Goal: Task Accomplishment & Management: Manage account settings

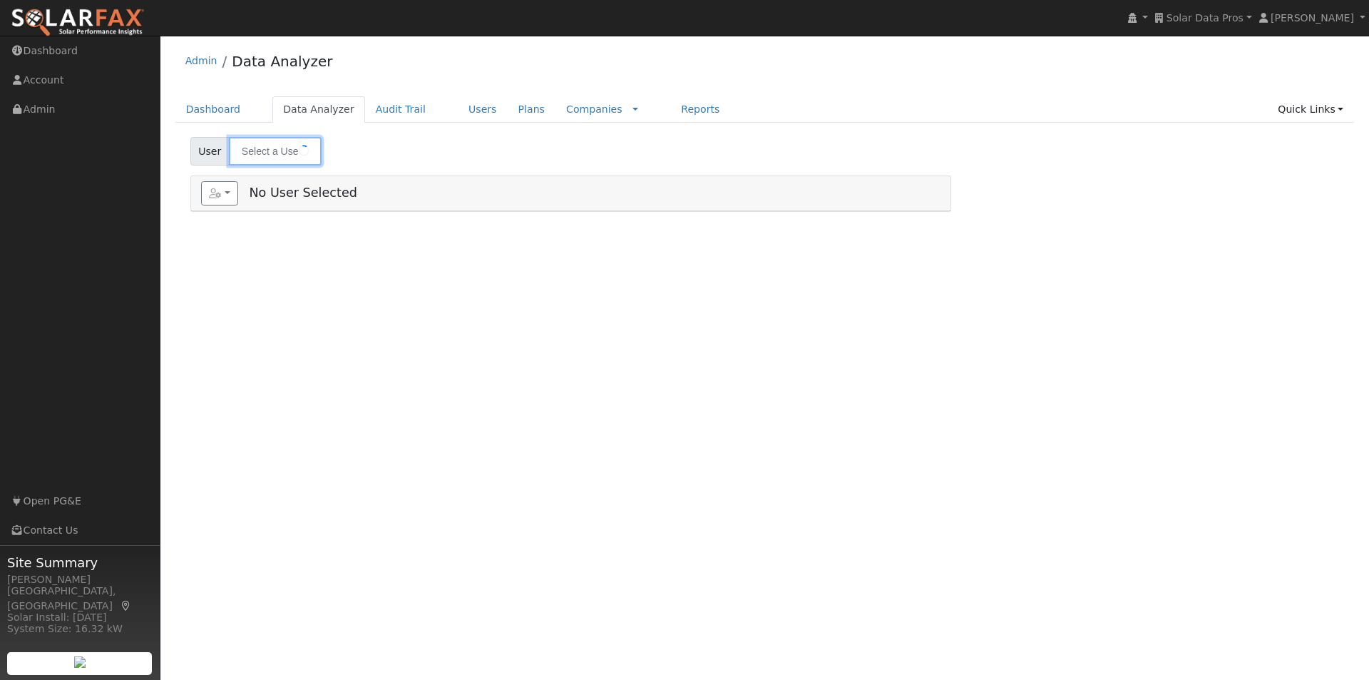
type input "[PERSON_NAME]"
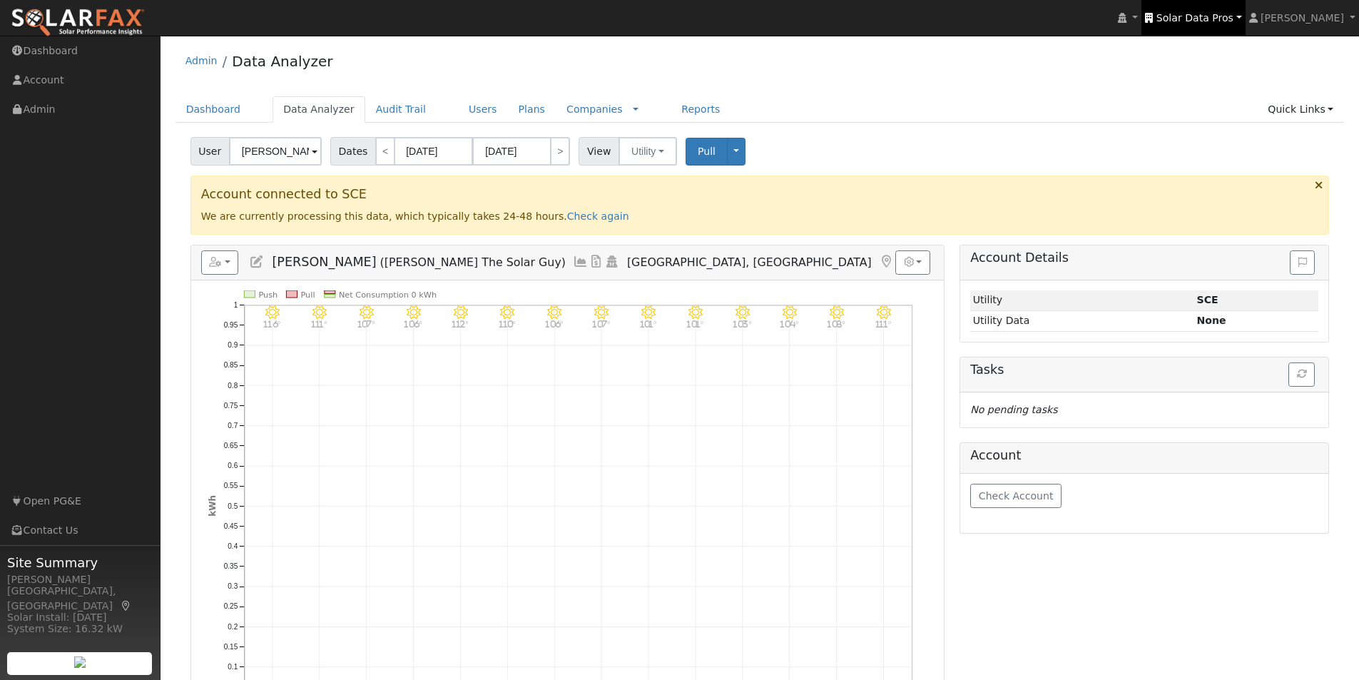
click at [1221, 14] on span "Solar Data Pros" at bounding box center [1194, 17] width 77 height 11
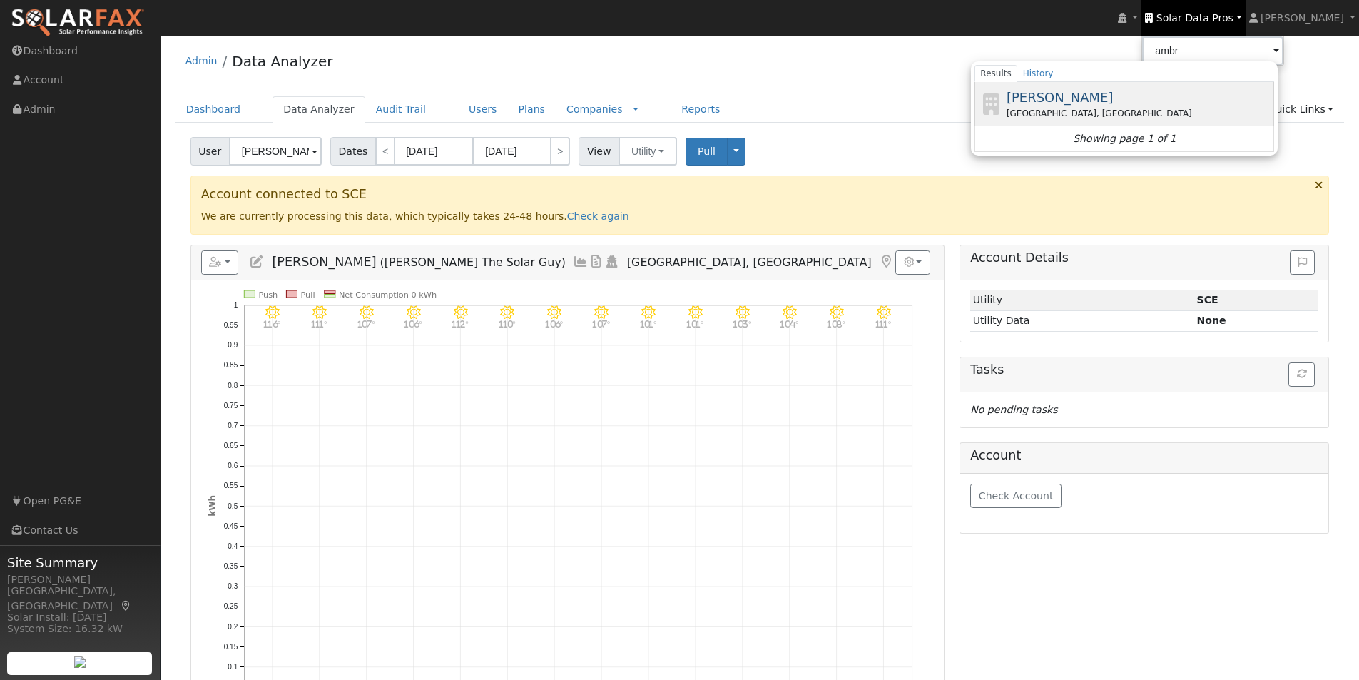
click at [1066, 98] on span "[PERSON_NAME]" at bounding box center [1059, 97] width 107 height 15
type input "[PERSON_NAME]"
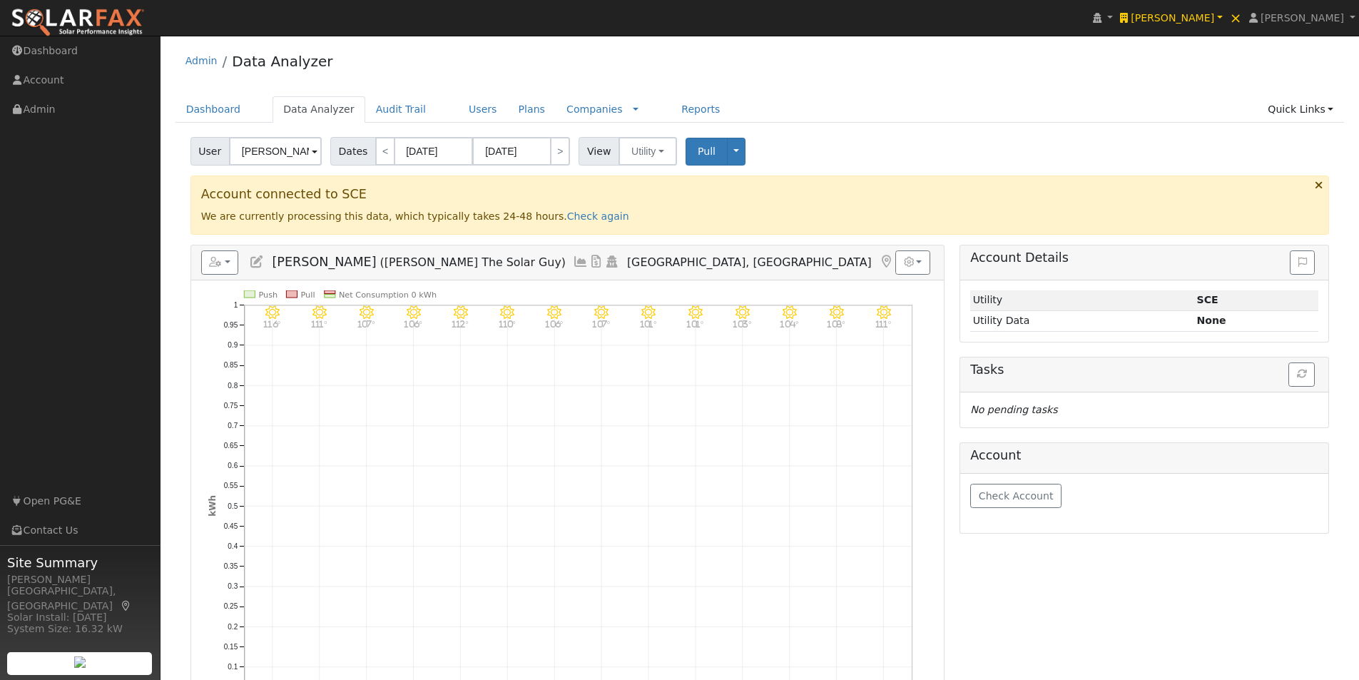
drag, startPoint x: 303, startPoint y: 149, endPoint x: 176, endPoint y: 133, distance: 128.0
click at [175, 137] on div "User [PERSON_NAME] Account Default Account Default Account [STREET_ADDRESS] Pri…" at bounding box center [759, 563] width 1169 height 862
click at [458, 107] on link "Users" at bounding box center [483, 109] width 50 height 26
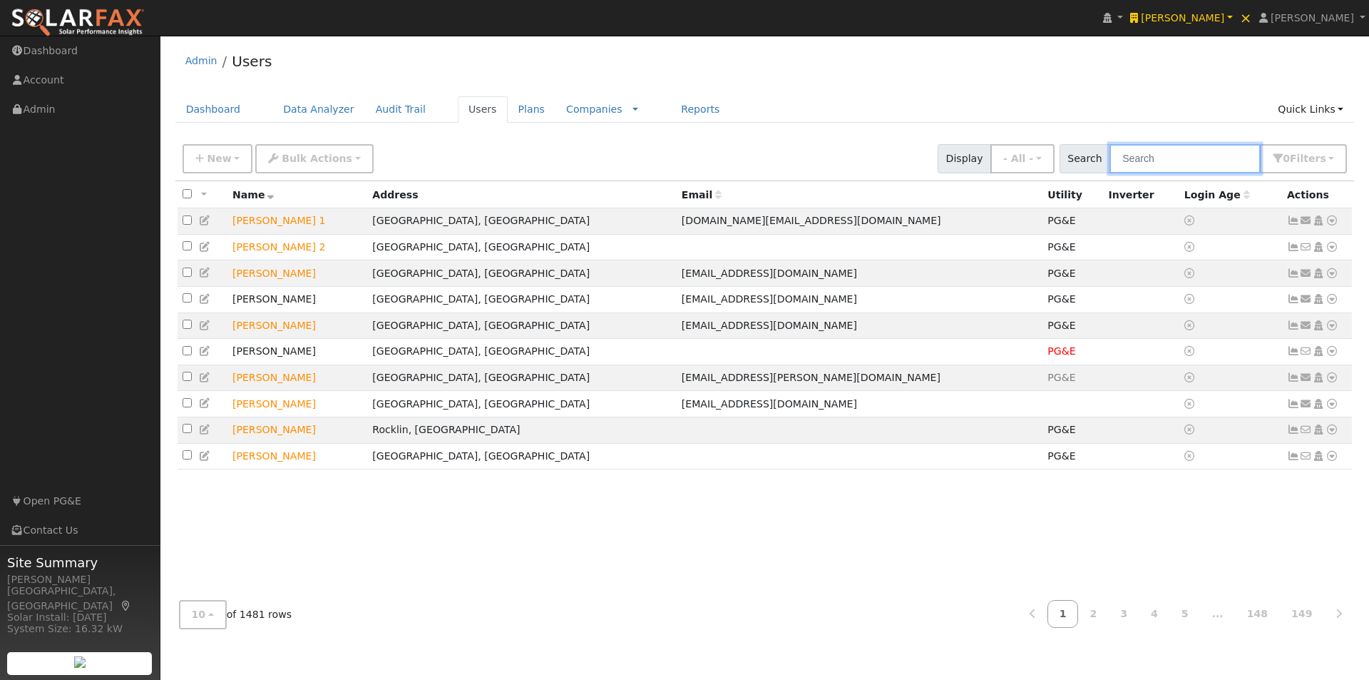
click at [1146, 163] on input "text" at bounding box center [1185, 158] width 151 height 29
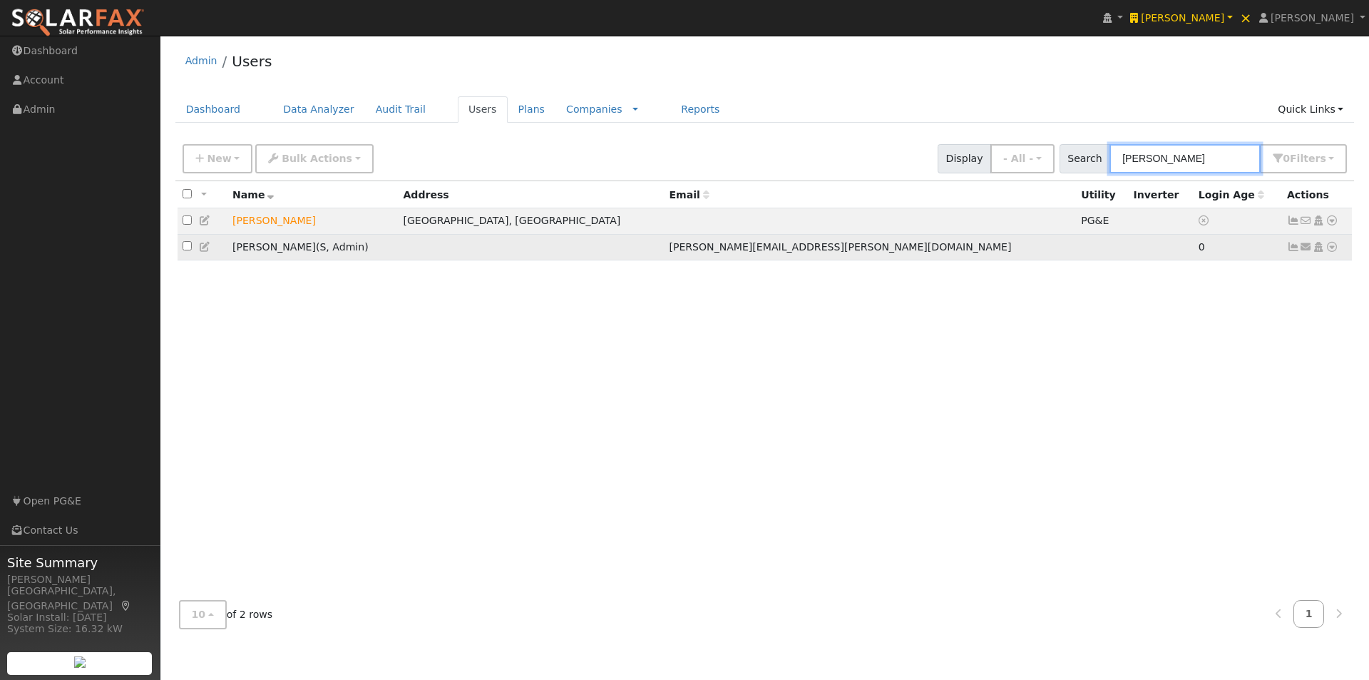
type input "terrie"
click at [1332, 251] on icon at bounding box center [1332, 247] width 13 height 10
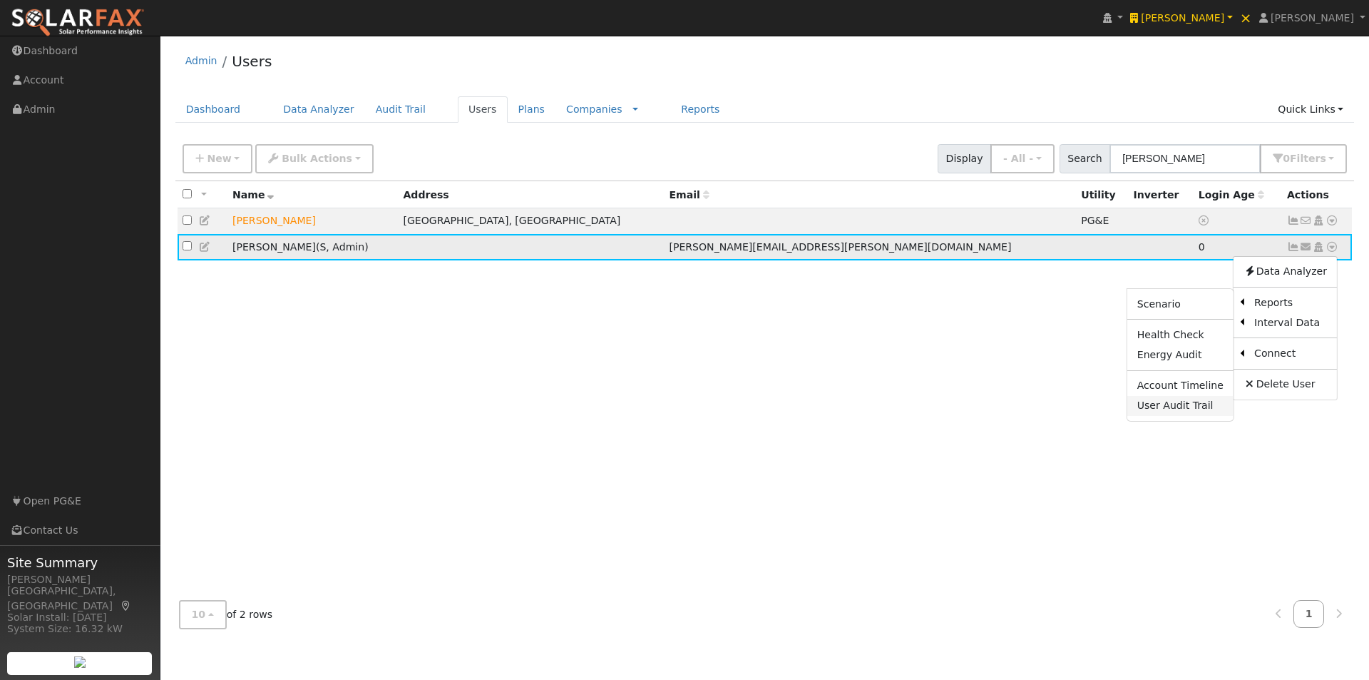
click at [1163, 407] on link "User Audit Trail" at bounding box center [1181, 406] width 106 height 20
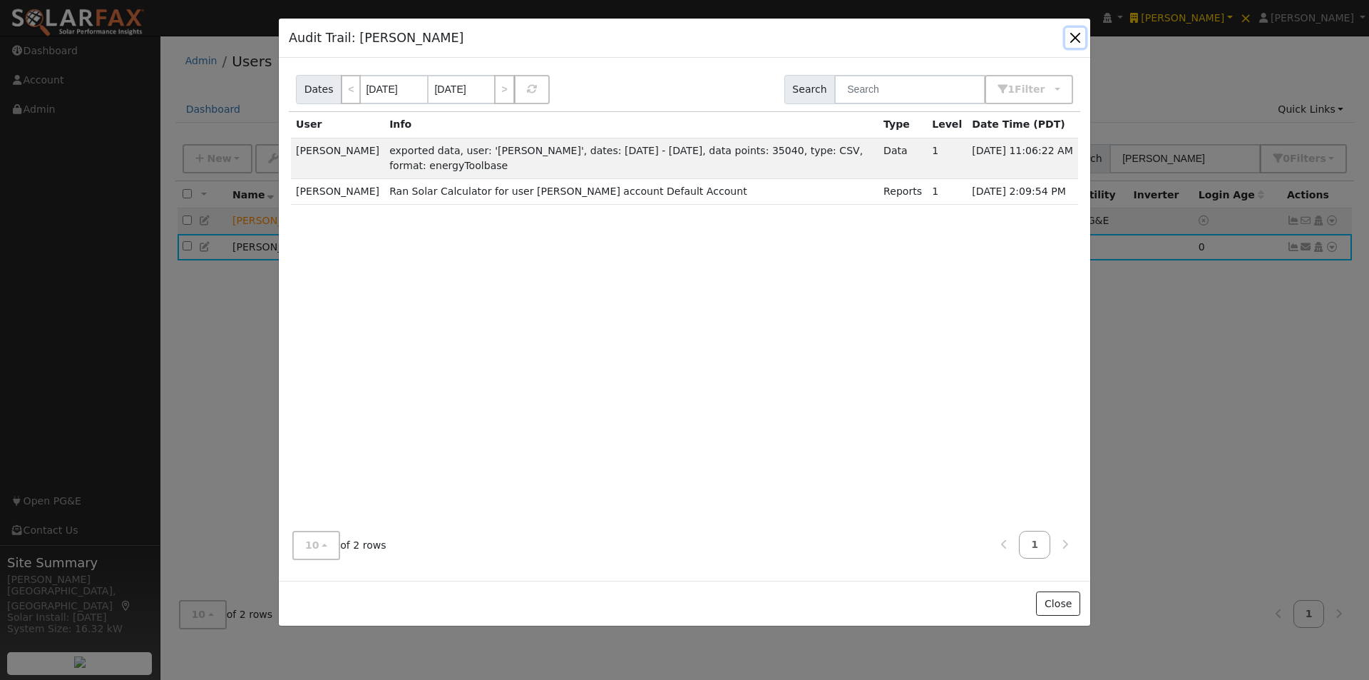
click at [1076, 36] on button "button" at bounding box center [1076, 38] width 20 height 20
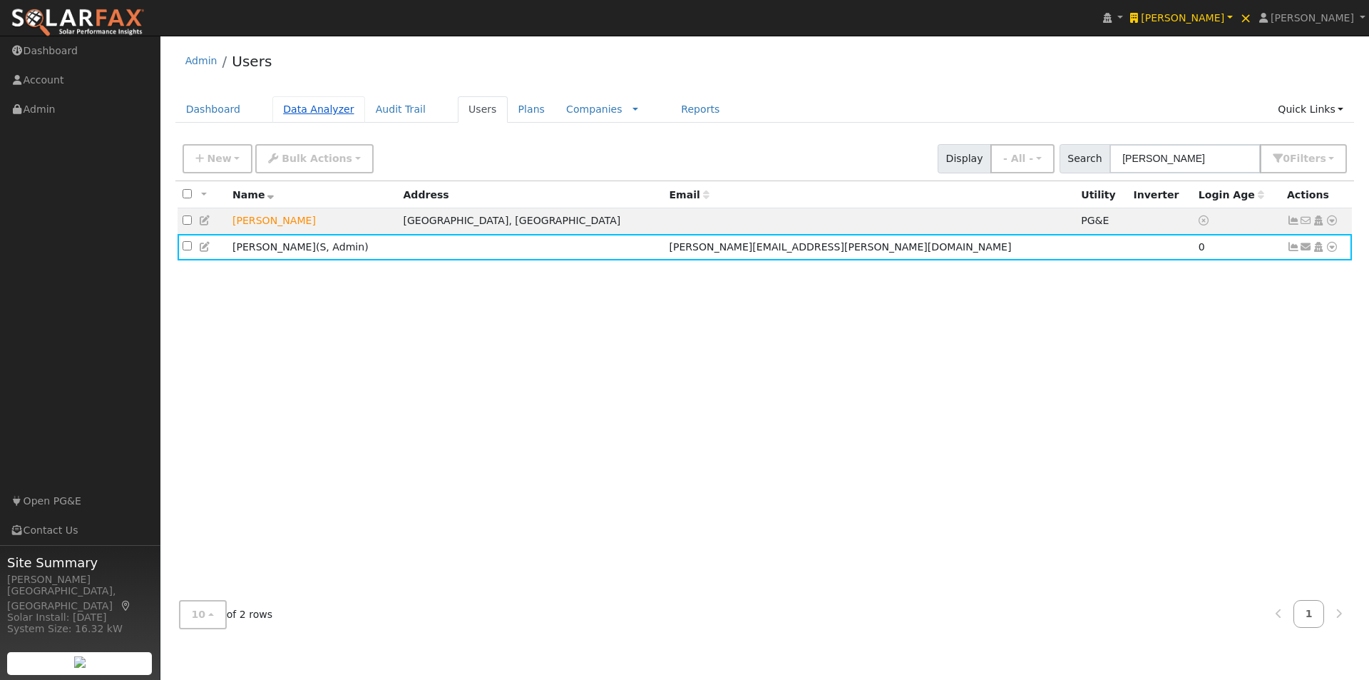
click at [302, 102] on link "Data Analyzer" at bounding box center [318, 109] width 93 height 26
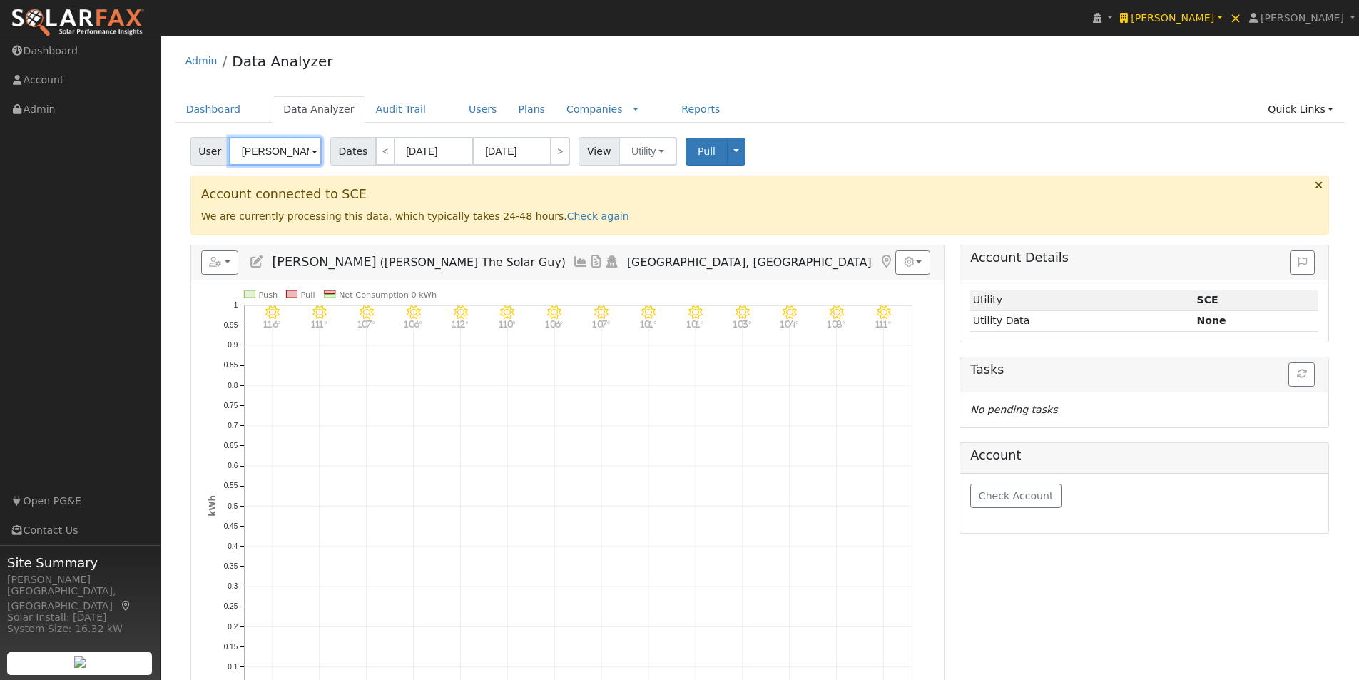
drag, startPoint x: 299, startPoint y: 152, endPoint x: 182, endPoint y: 136, distance: 118.0
click at [182, 136] on div "User [PERSON_NAME] Account Default Account Default Account [STREET_ADDRESS] Pri…" at bounding box center [759, 563] width 1169 height 862
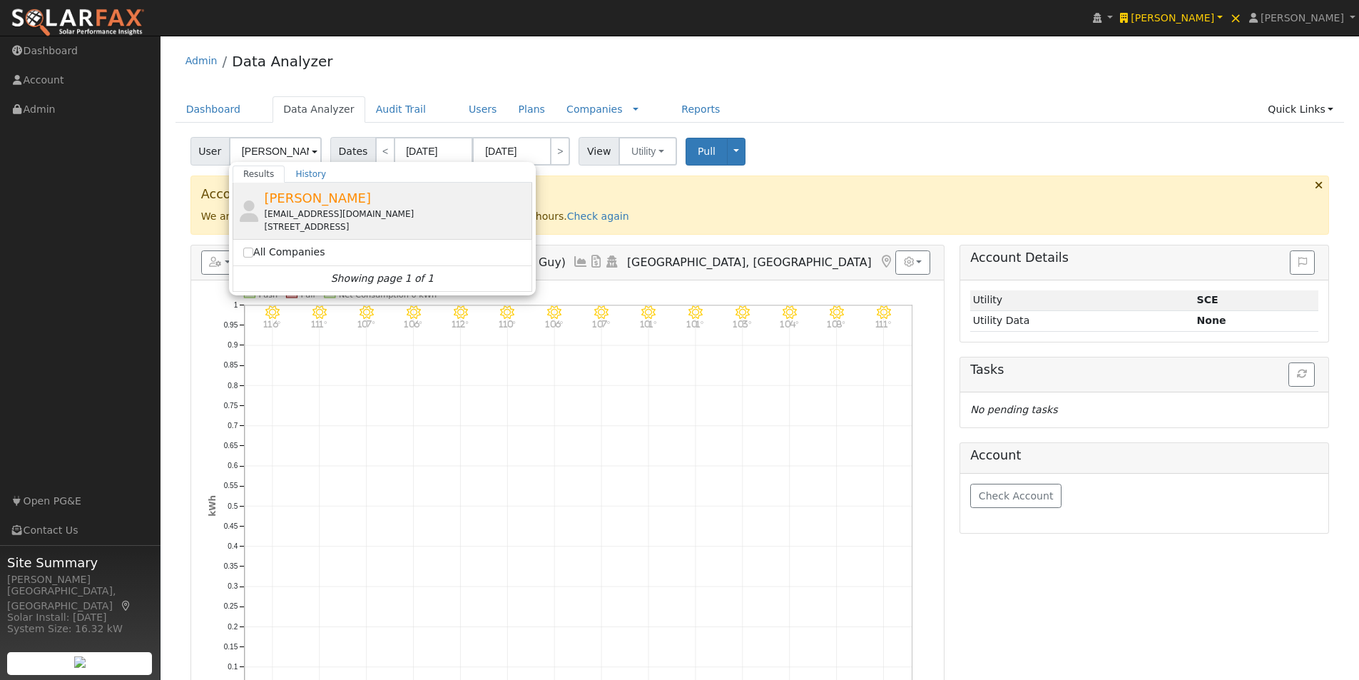
click at [293, 200] on span "Shilpa Takher" at bounding box center [317, 197] width 107 height 15
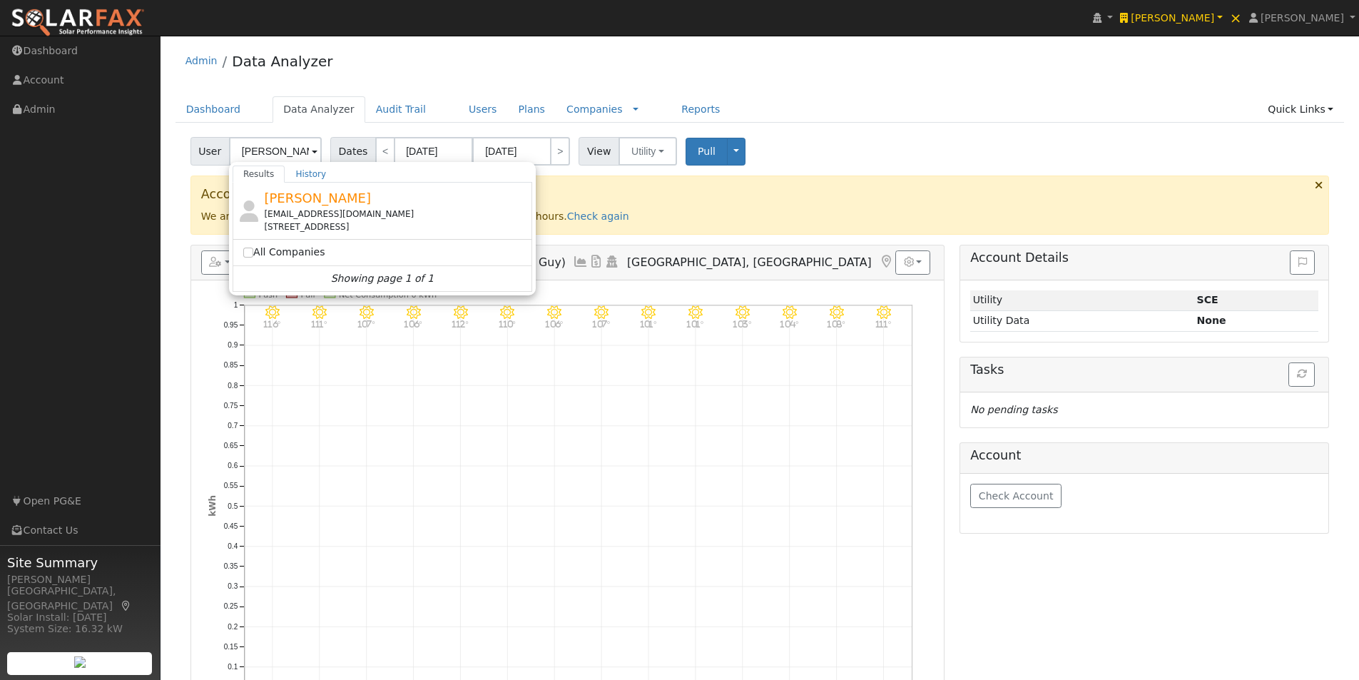
type input "Shilpa Takher"
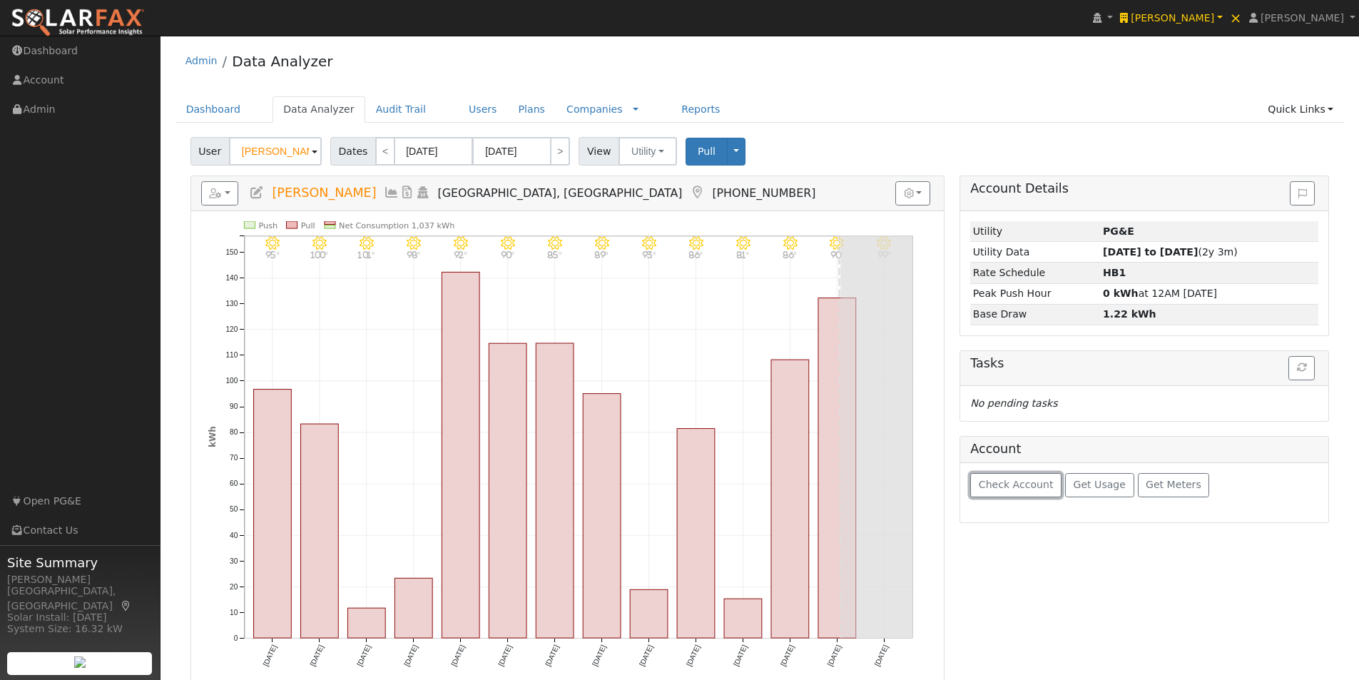
click at [1010, 486] on span "Check Account" at bounding box center [1016, 484] width 75 height 11
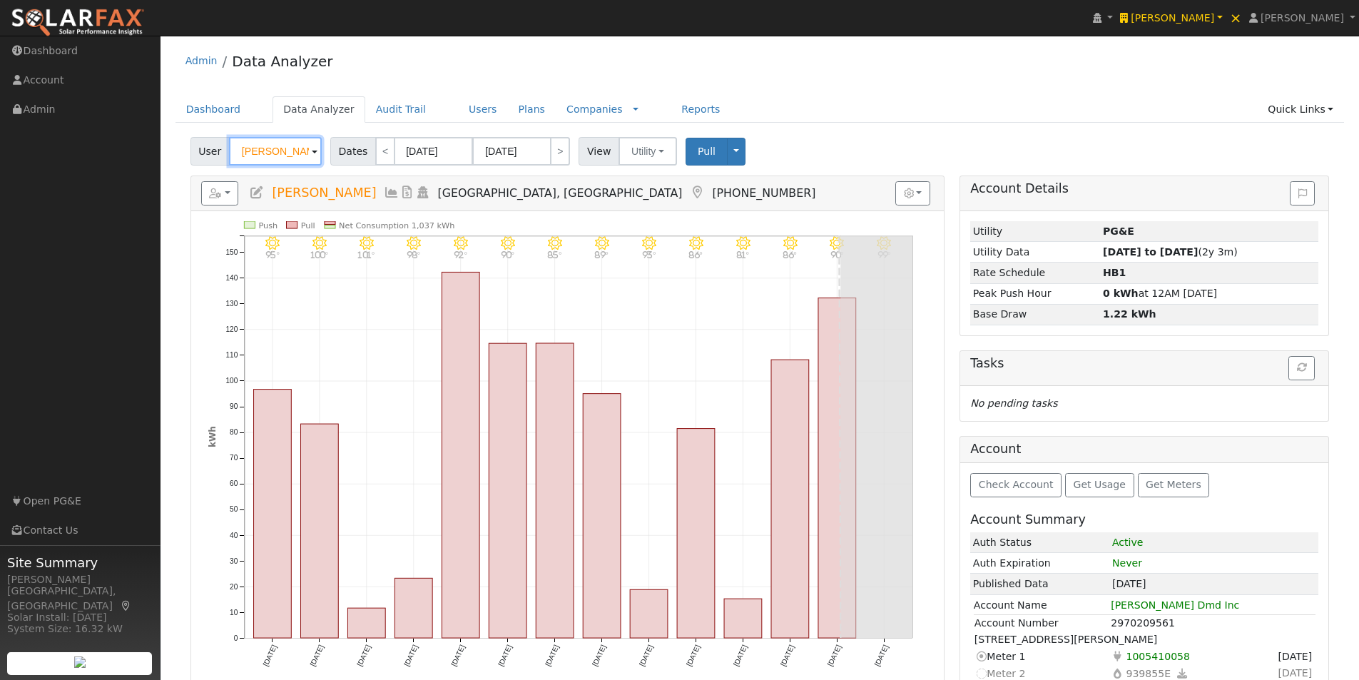
click at [301, 152] on input "Shilpa Takher" at bounding box center [275, 151] width 93 height 29
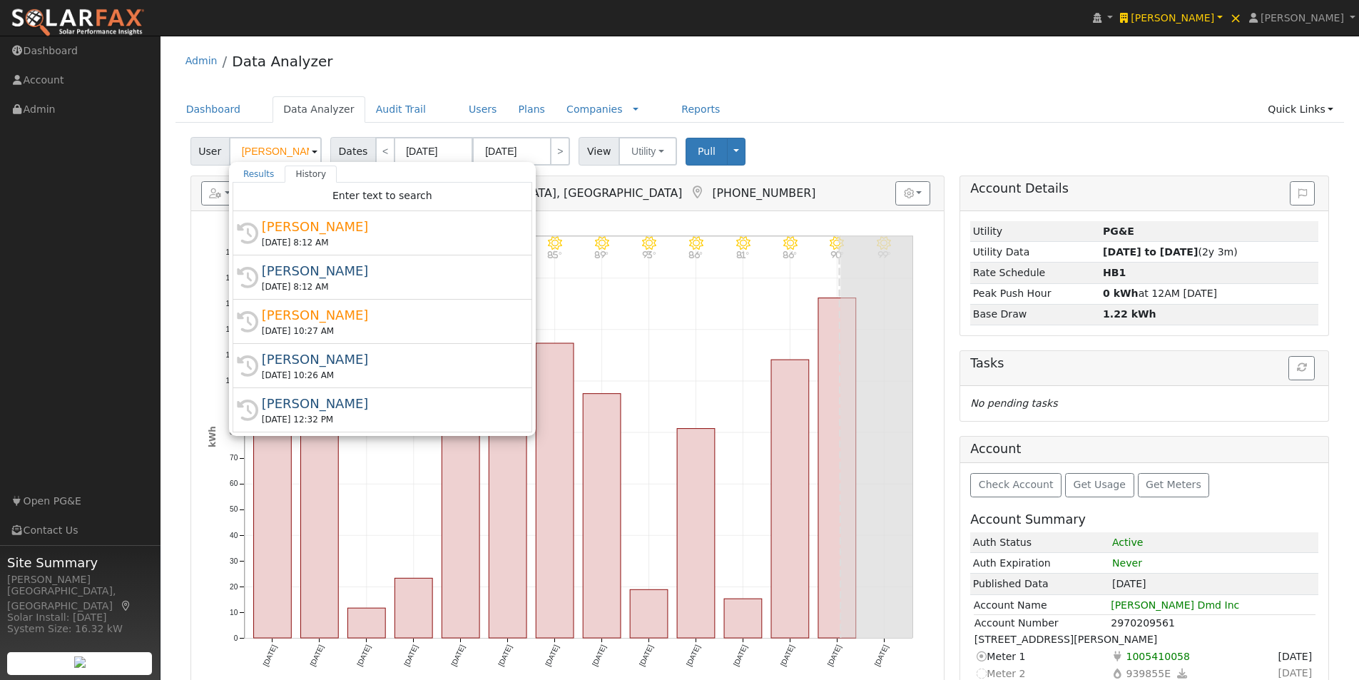
click at [800, 91] on div "Admin Data Analyzer Dashboard Data Analyzer Audit Trail Users Plans Companies R…" at bounding box center [760, 501] width 1184 height 917
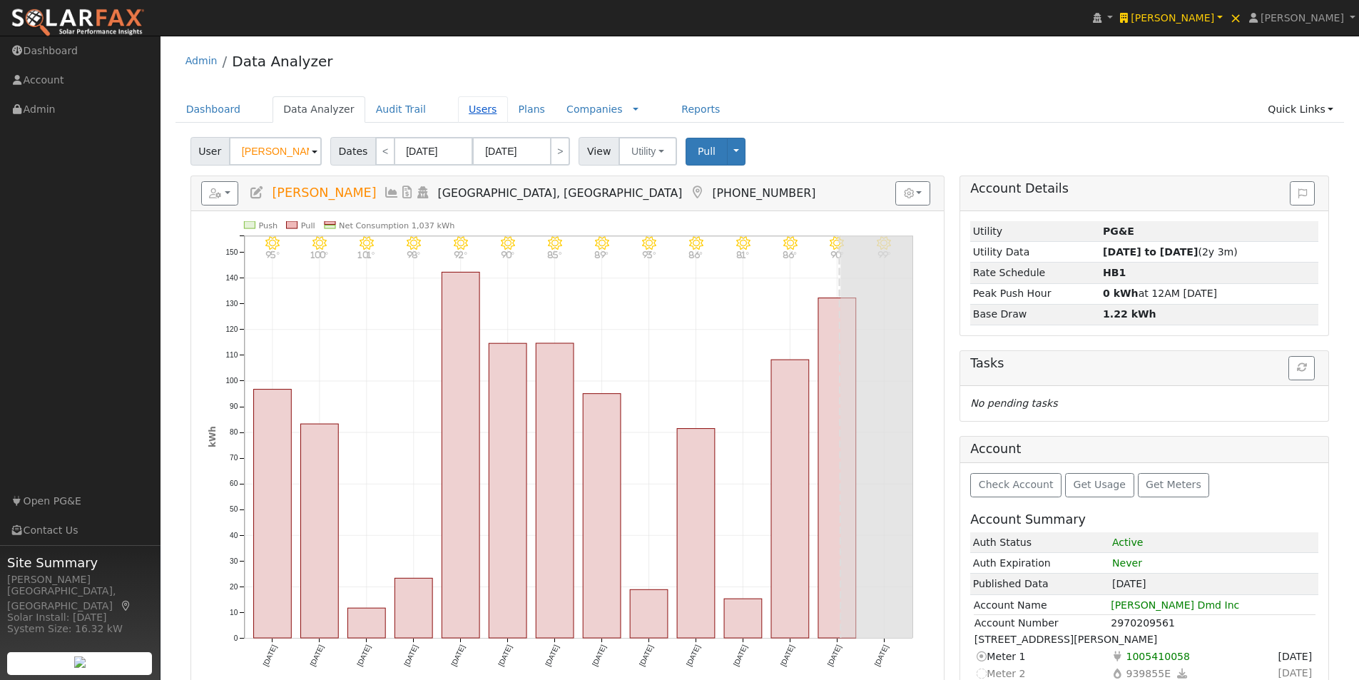
click at [458, 107] on link "Users" at bounding box center [483, 109] width 50 height 26
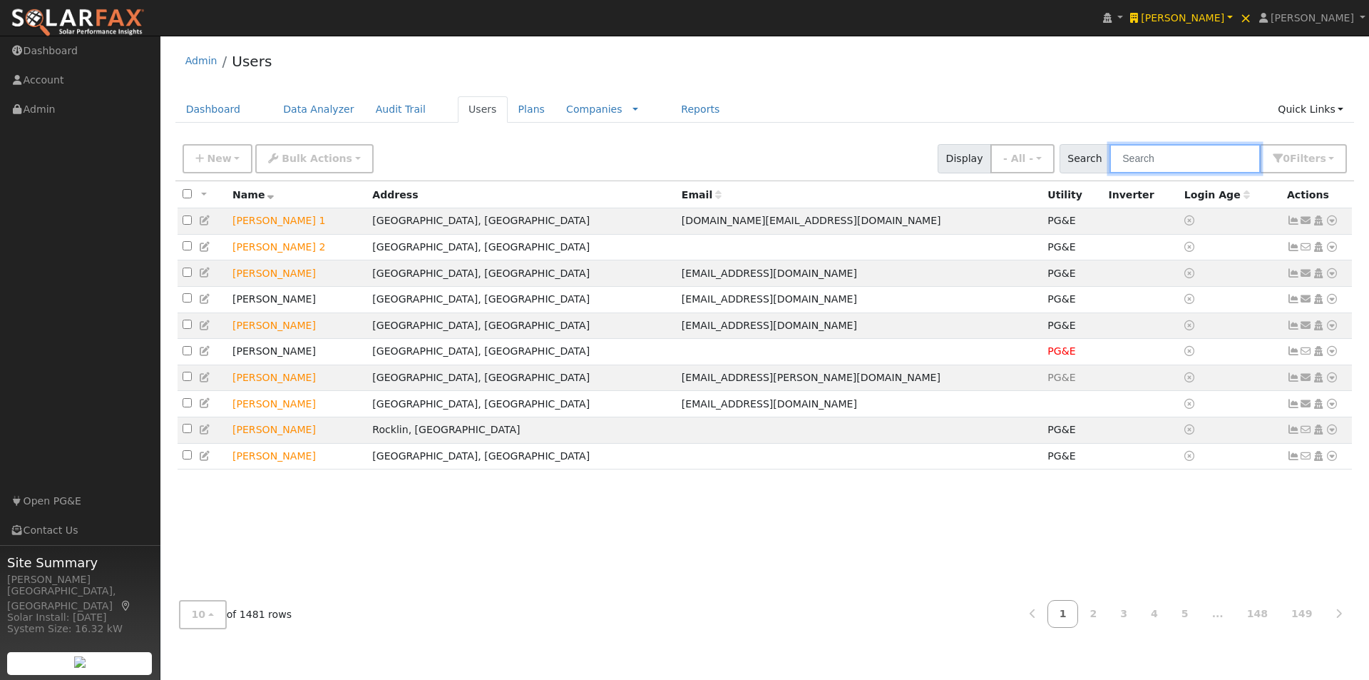
click at [1188, 157] on input "text" at bounding box center [1185, 158] width 151 height 29
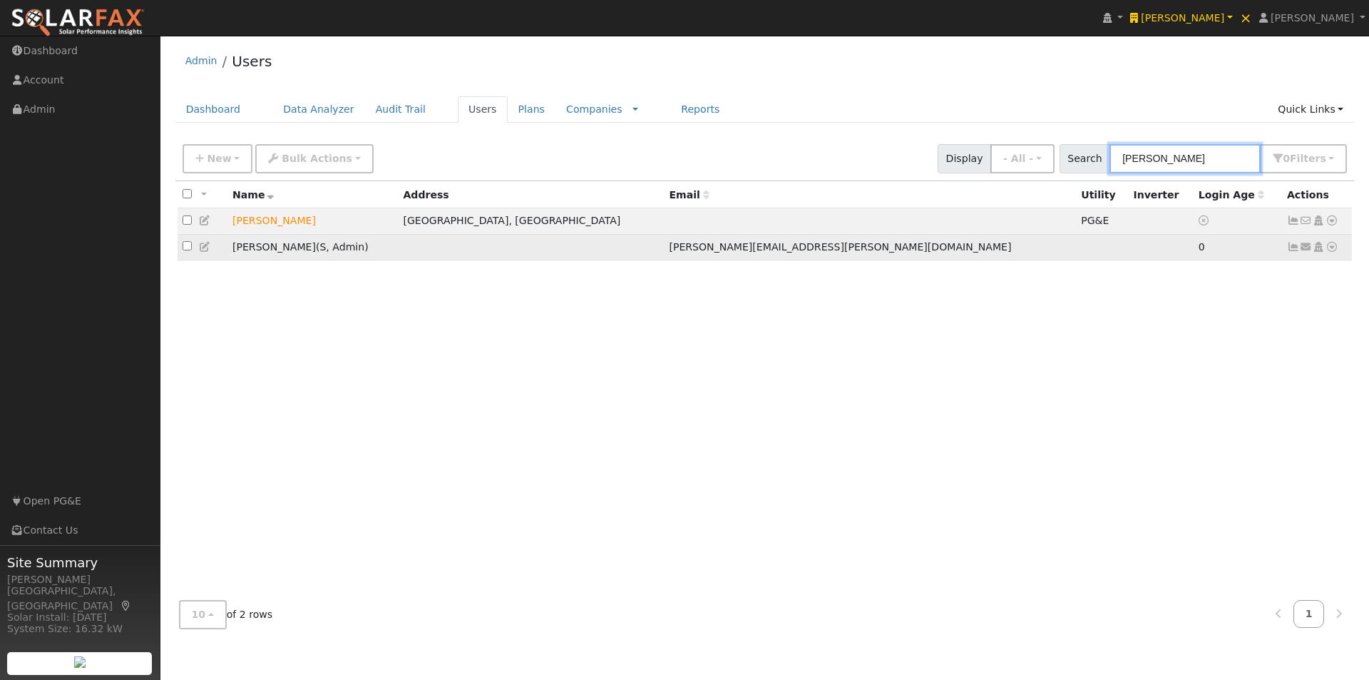
type input "terrie"
click at [1330, 252] on icon at bounding box center [1332, 247] width 13 height 10
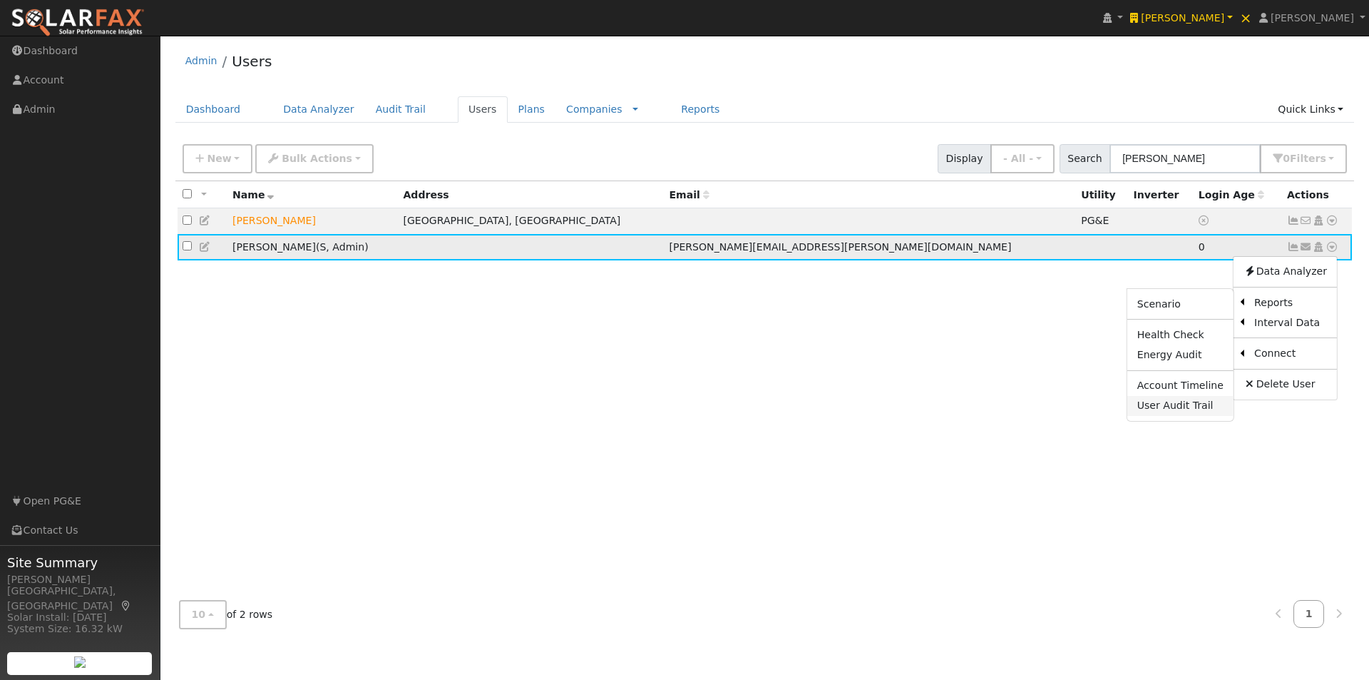
click at [1158, 409] on link "User Audit Trail" at bounding box center [1181, 406] width 106 height 20
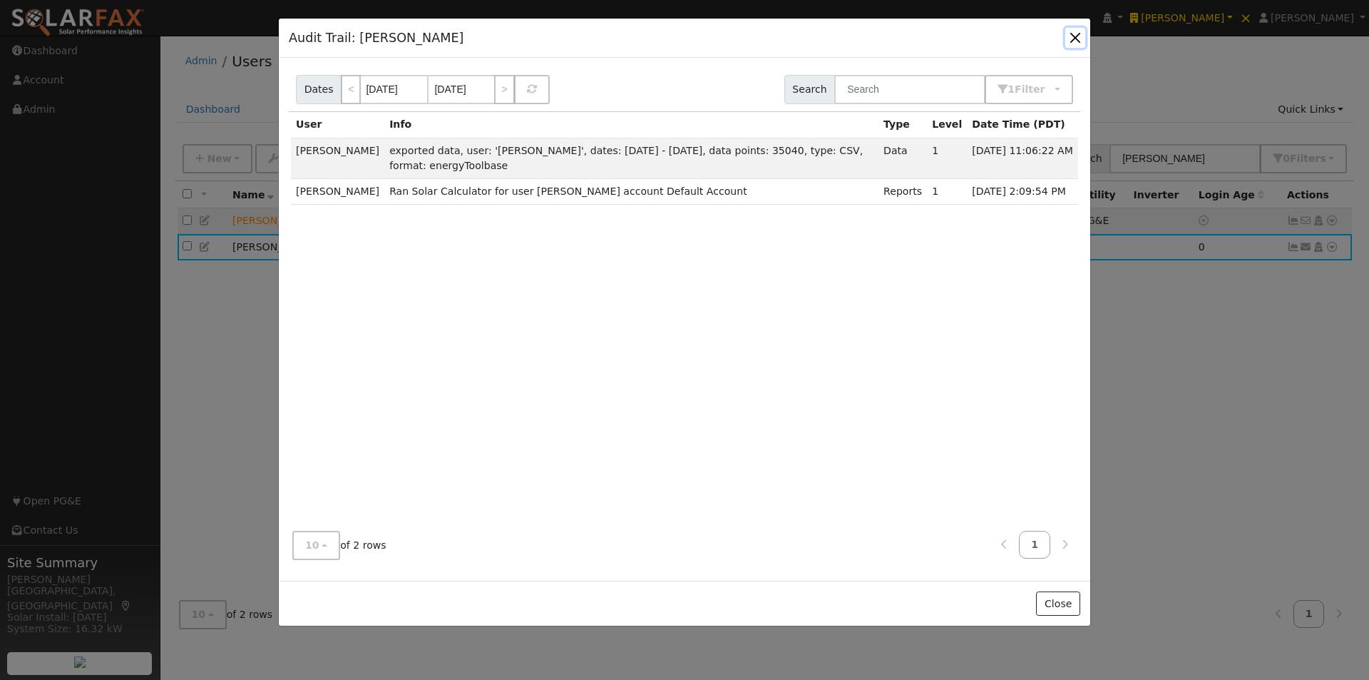
drag, startPoint x: 1074, startPoint y: 36, endPoint x: 1044, endPoint y: 42, distance: 30.5
click at [1066, 39] on button "button" at bounding box center [1076, 38] width 20 height 20
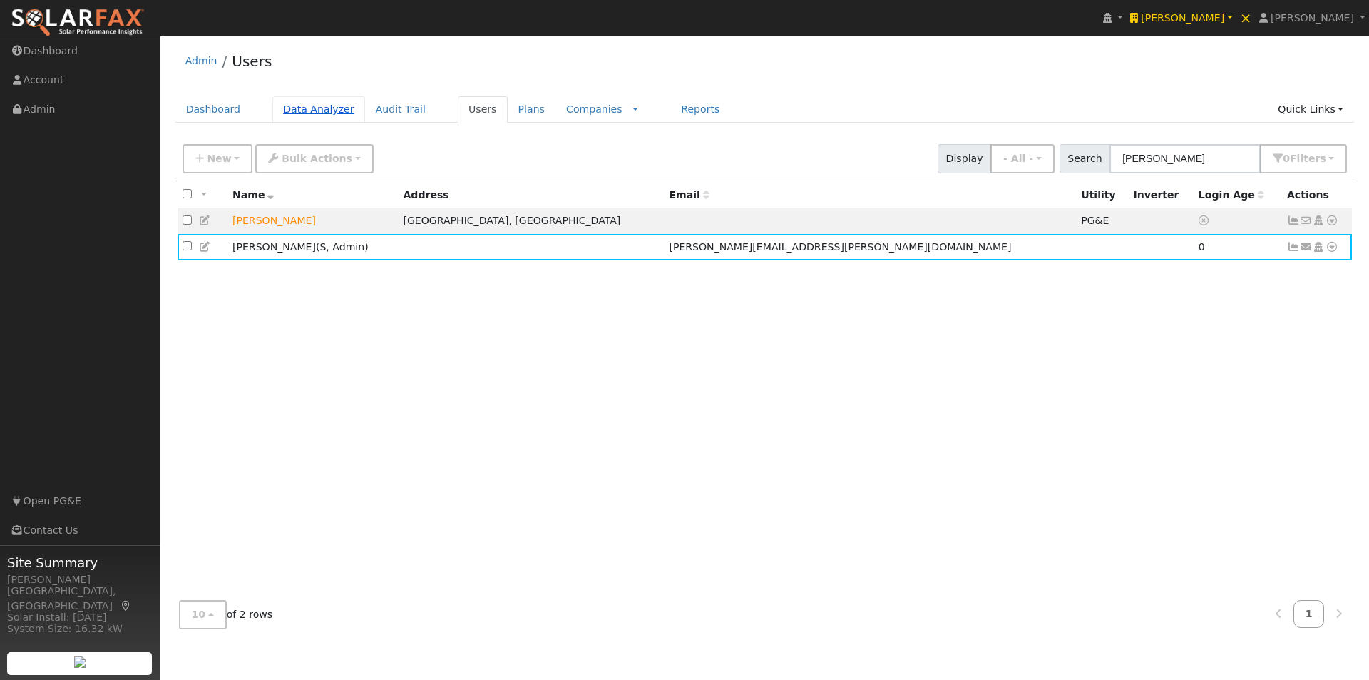
click at [297, 111] on link "Data Analyzer" at bounding box center [318, 109] width 93 height 26
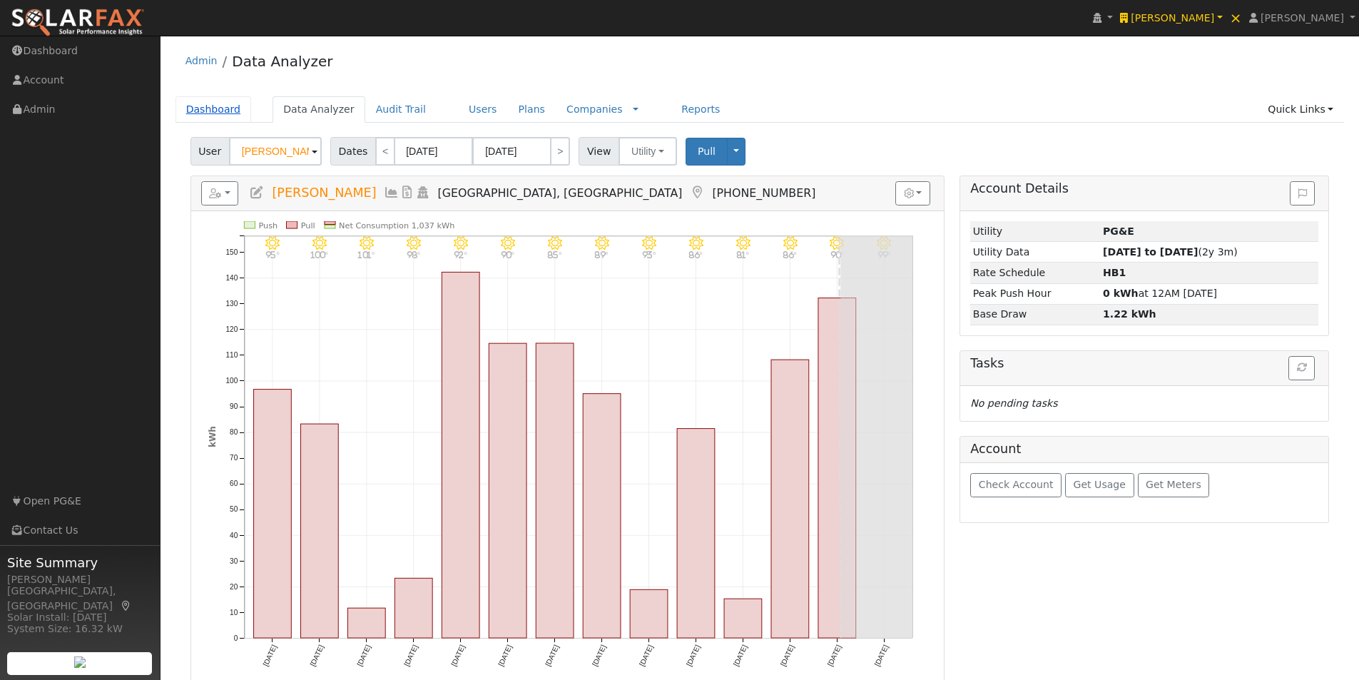
drag, startPoint x: 301, startPoint y: 150, endPoint x: 183, endPoint y: 113, distance: 123.6
click at [193, 145] on div "User Shilpa Takher" at bounding box center [257, 151] width 135 height 29
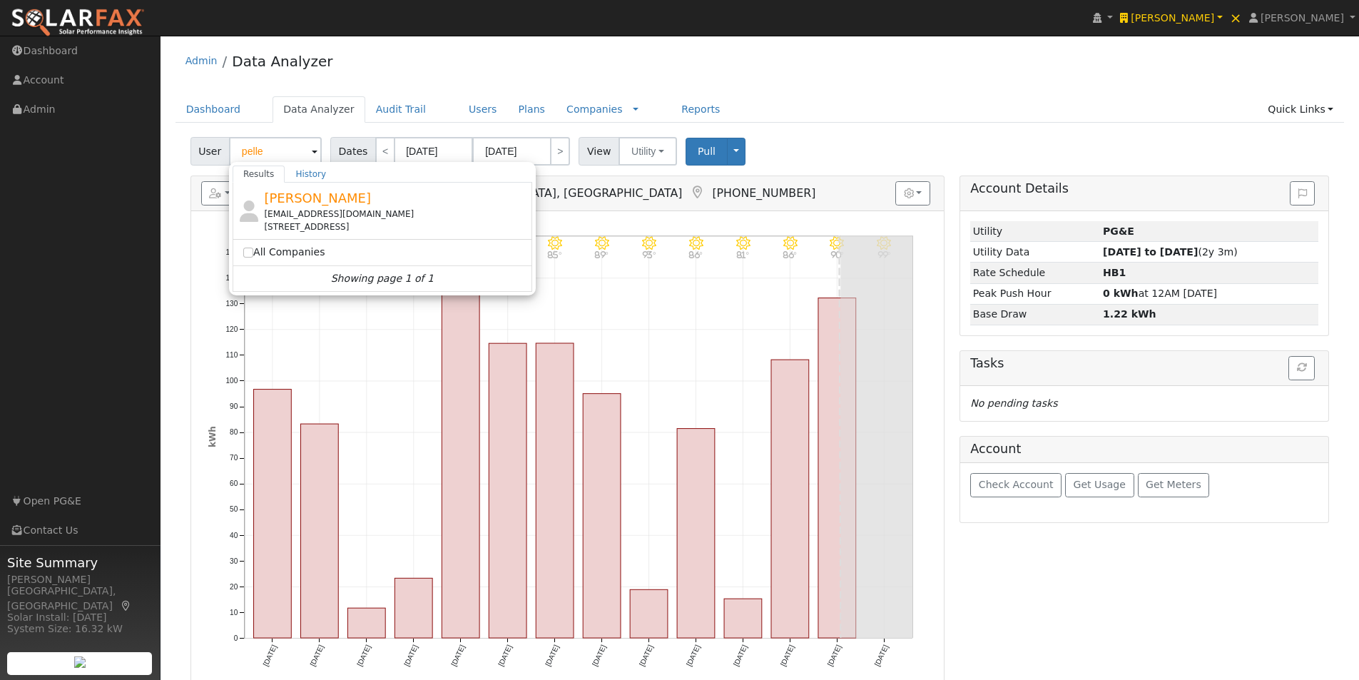
drag, startPoint x: 296, startPoint y: 197, endPoint x: 299, endPoint y: 188, distance: 9.0
click at [299, 191] on span "Sarah Pelle" at bounding box center [317, 197] width 107 height 15
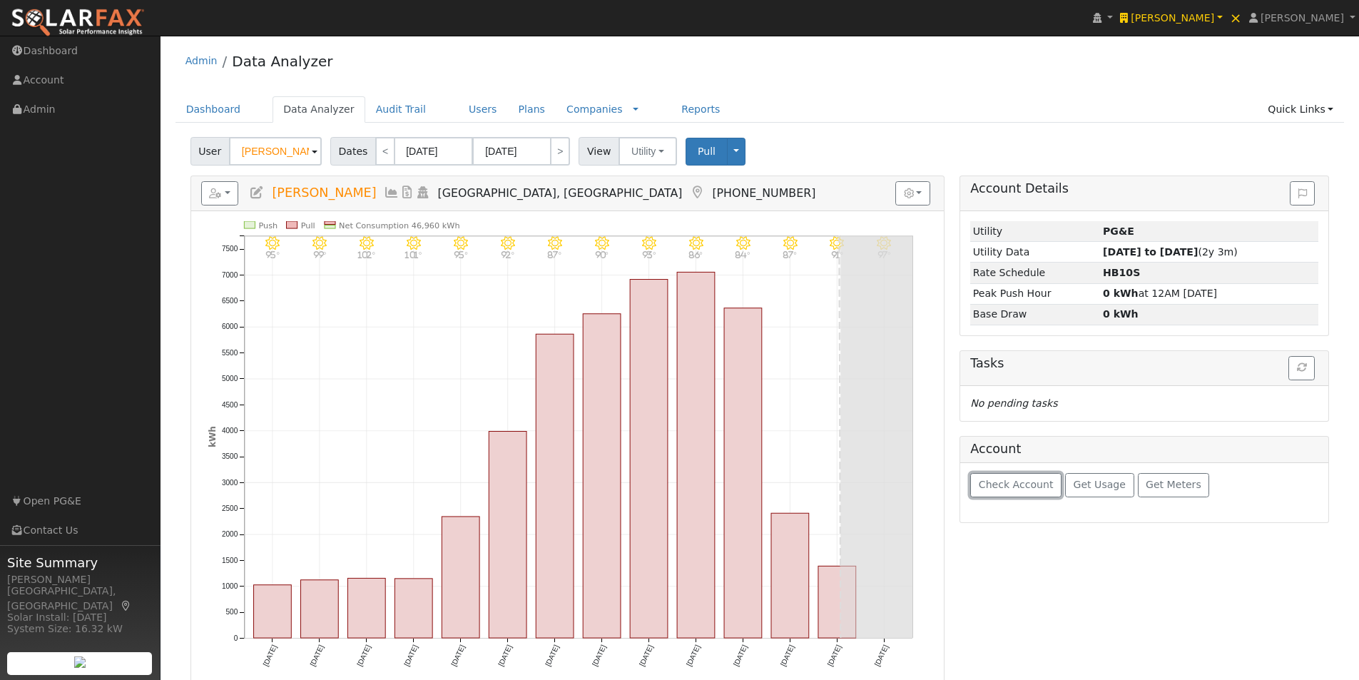
drag, startPoint x: 1000, startPoint y: 484, endPoint x: 1008, endPoint y: 482, distance: 8.7
click at [1001, 484] on span "Check Account" at bounding box center [1016, 484] width 75 height 11
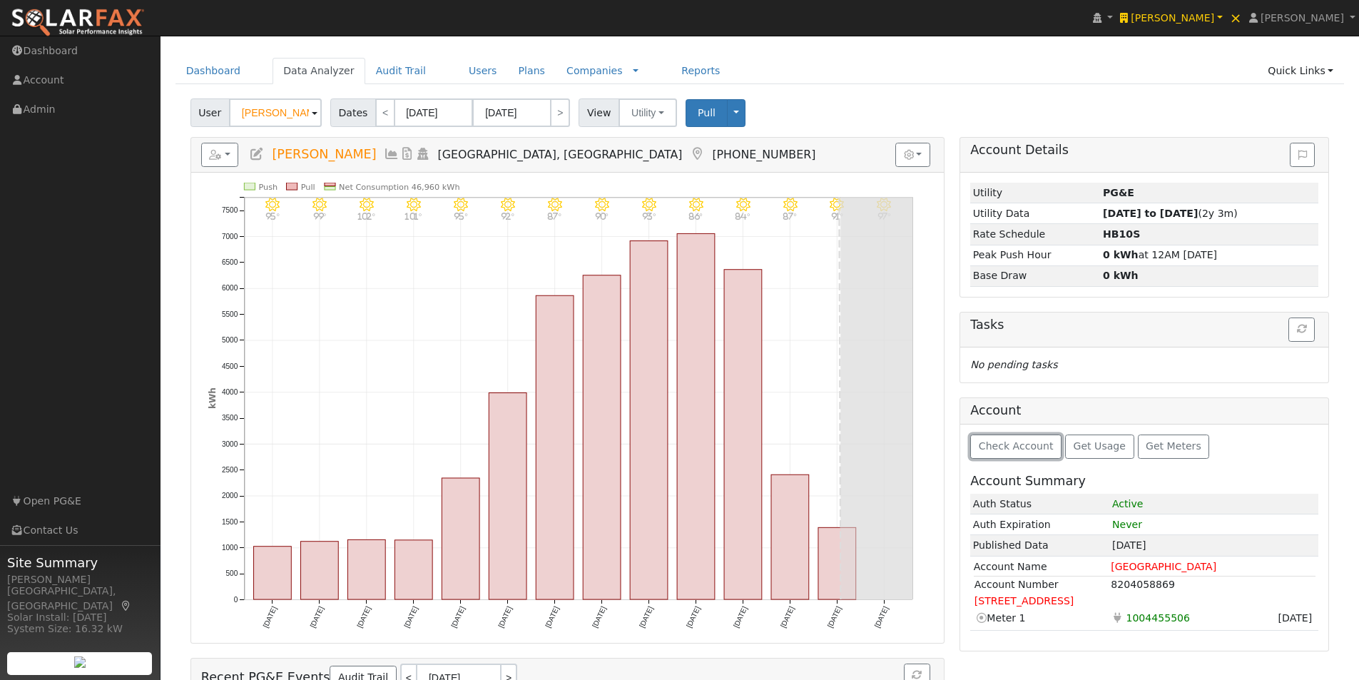
scroll to position [71, 0]
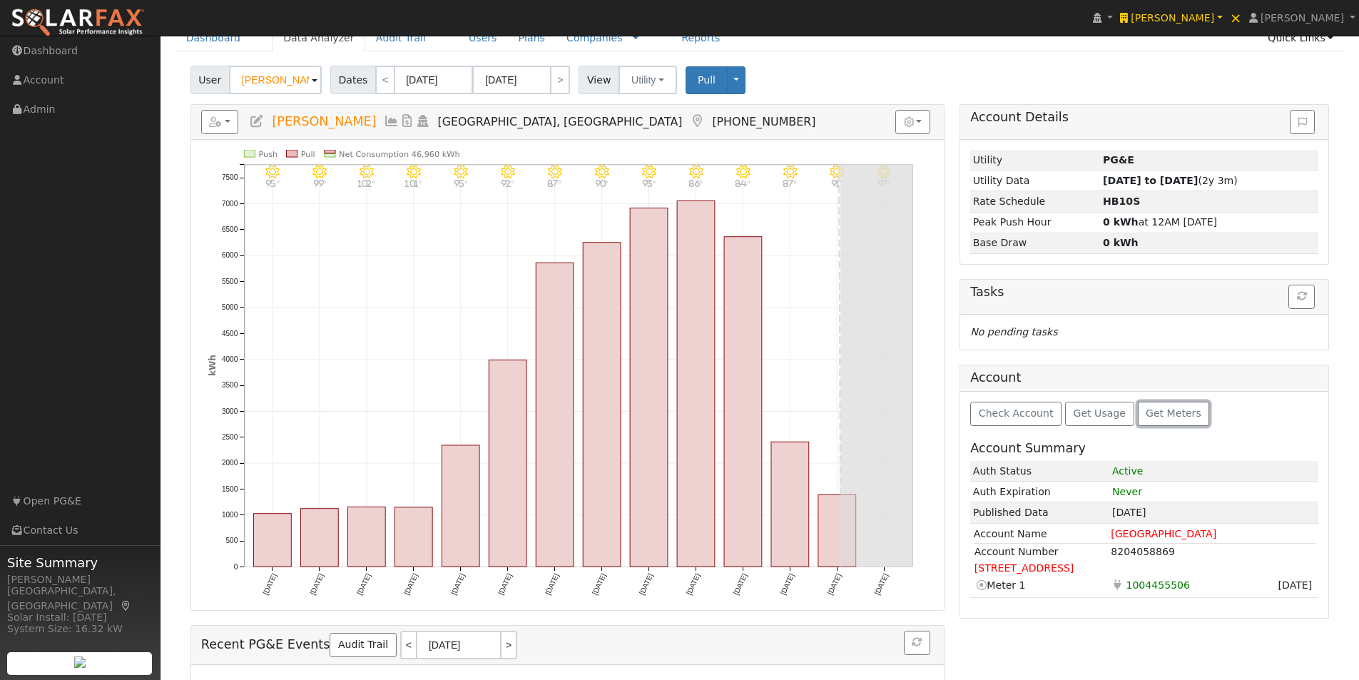
click at [1153, 412] on span "Get Meters" at bounding box center [1173, 412] width 56 height 11
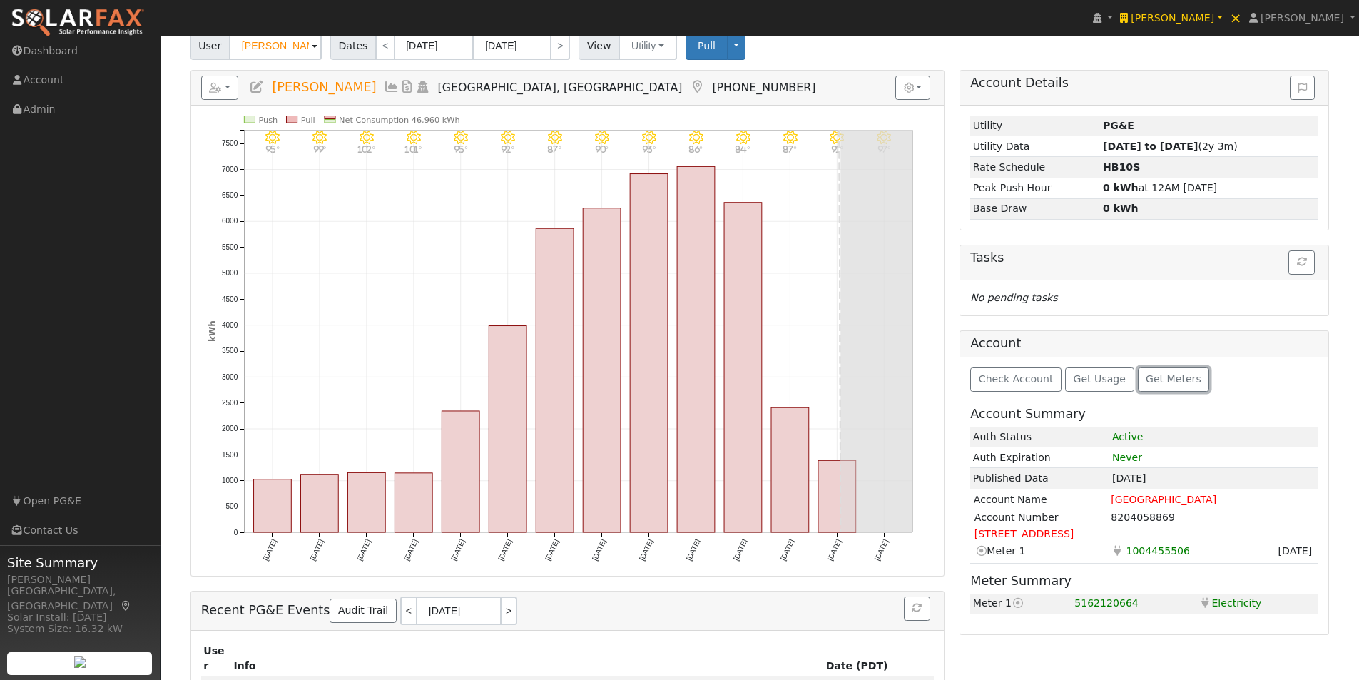
scroll to position [0, 0]
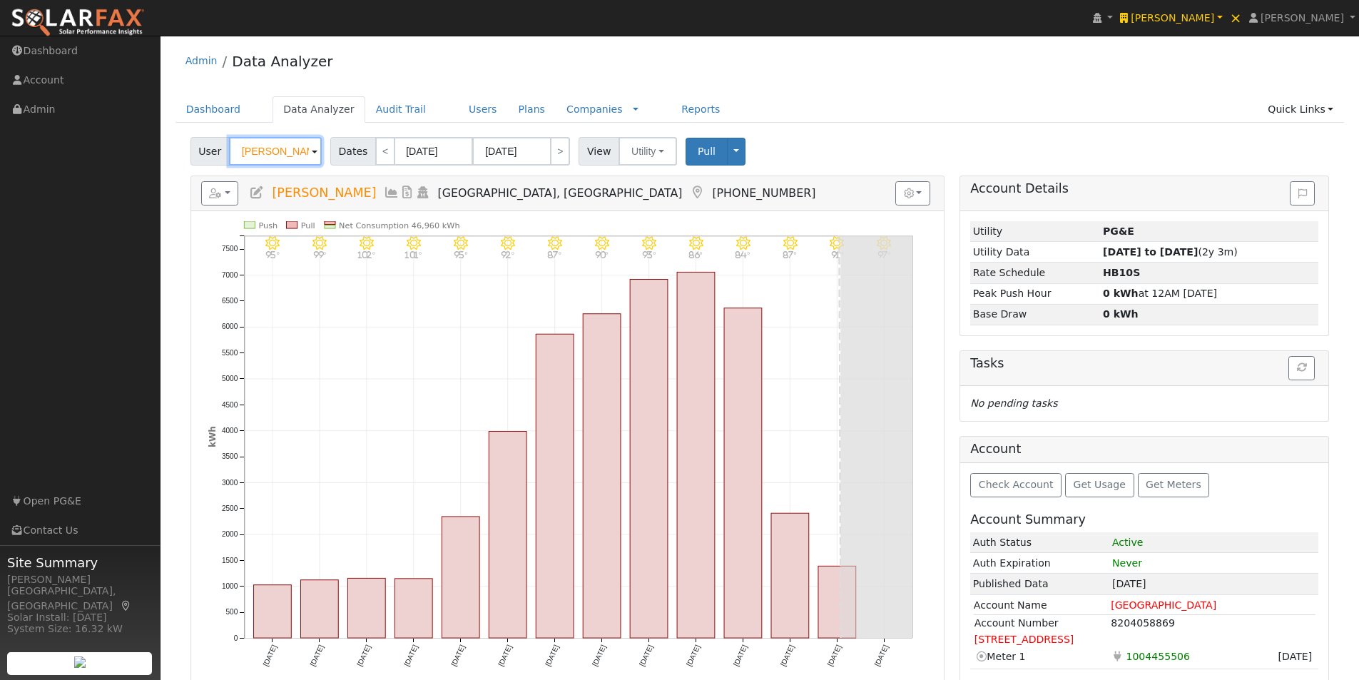
click at [296, 147] on input "Sarah Pelle" at bounding box center [275, 151] width 93 height 29
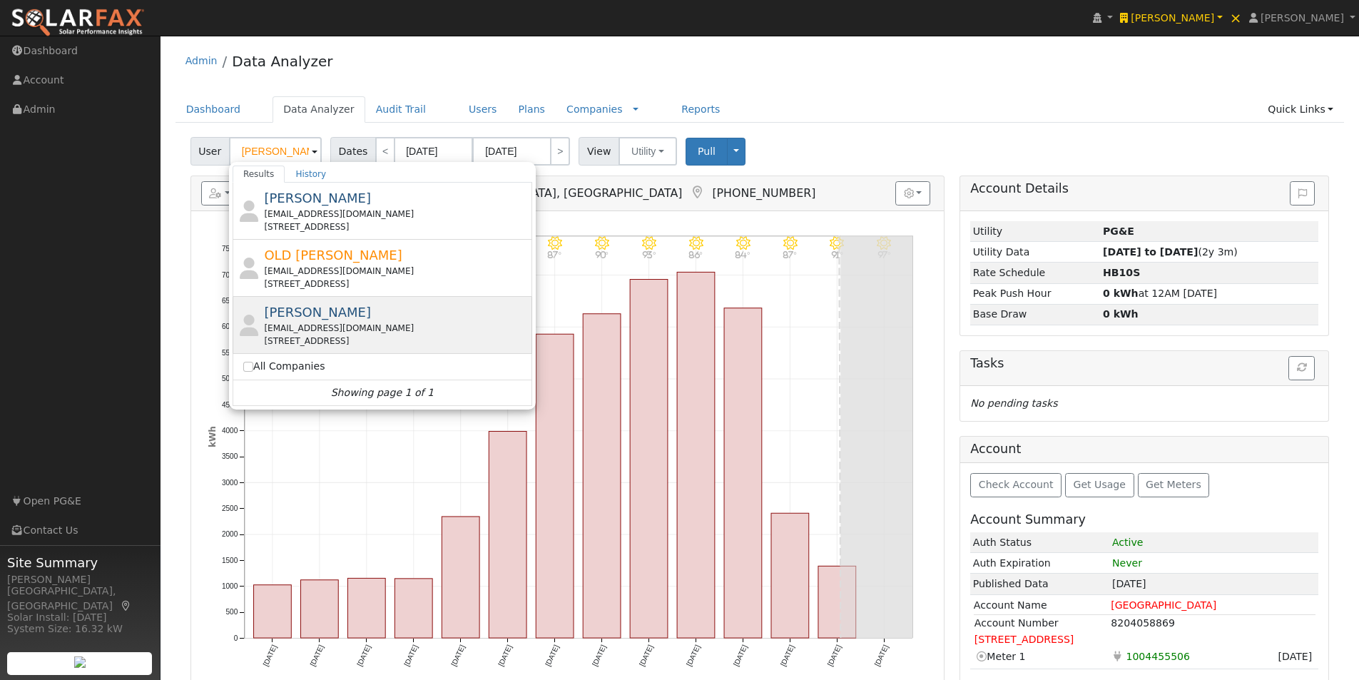
click at [283, 305] on span "Tom Keaney" at bounding box center [317, 312] width 107 height 15
type input "Tom Keaney"
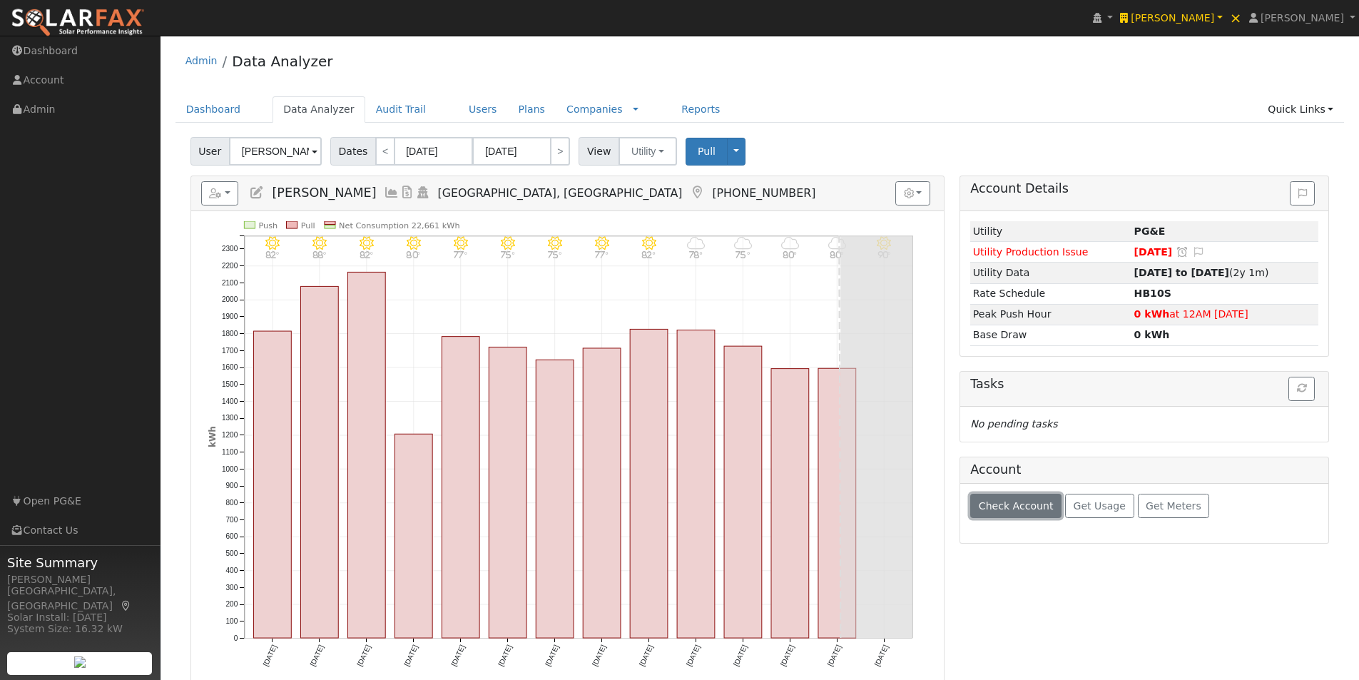
click at [1008, 505] on span "Check Account" at bounding box center [1016, 505] width 75 height 11
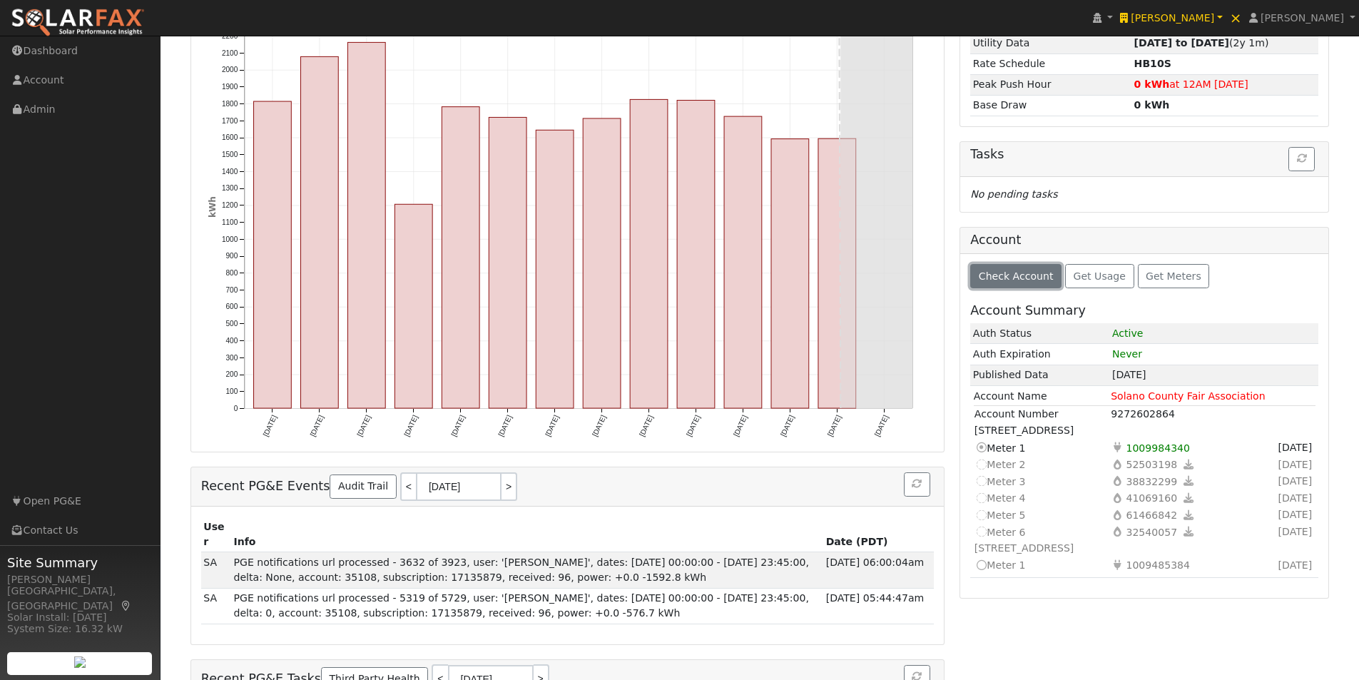
scroll to position [236, 0]
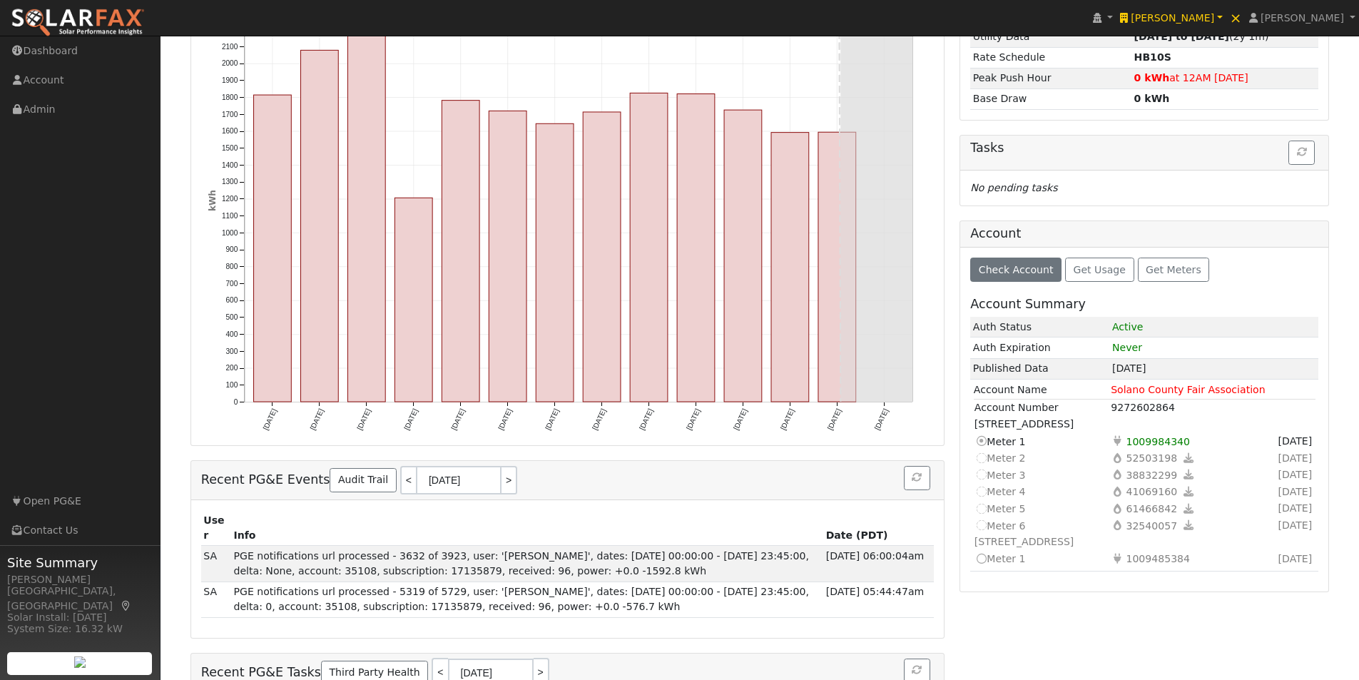
click at [981, 559] on icon at bounding box center [980, 558] width 13 height 15
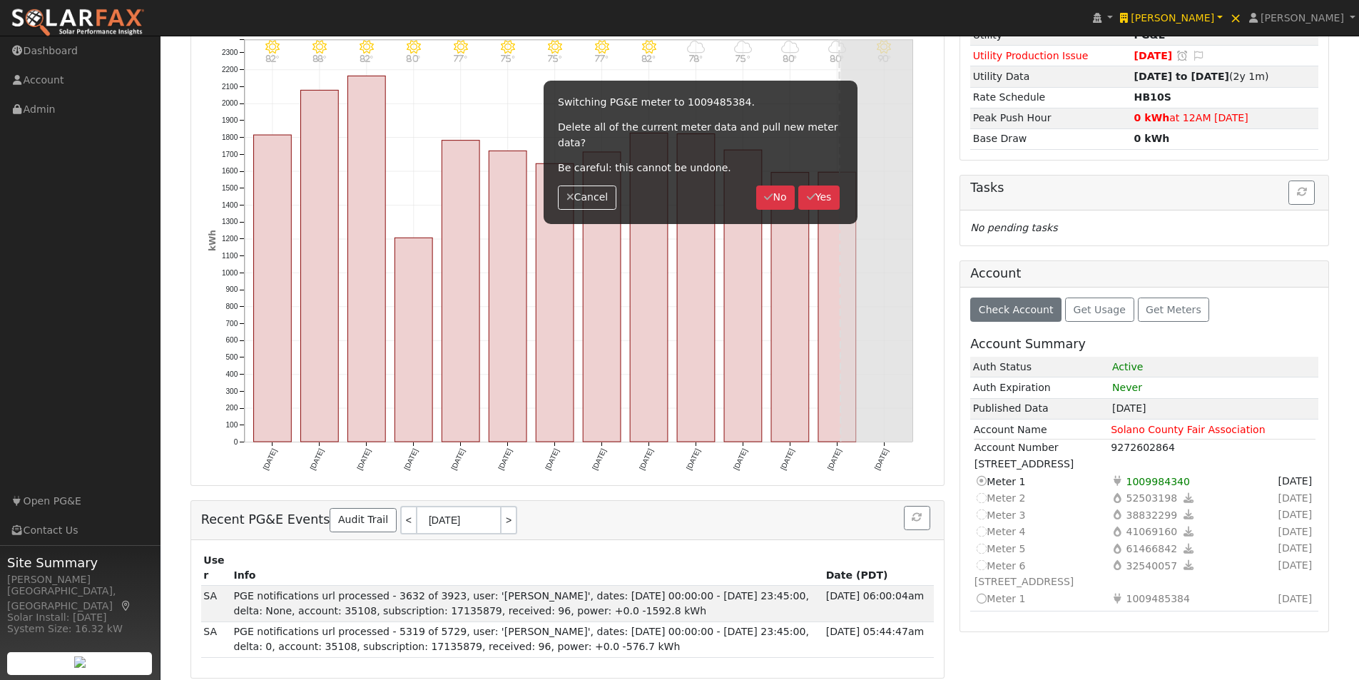
scroll to position [214, 0]
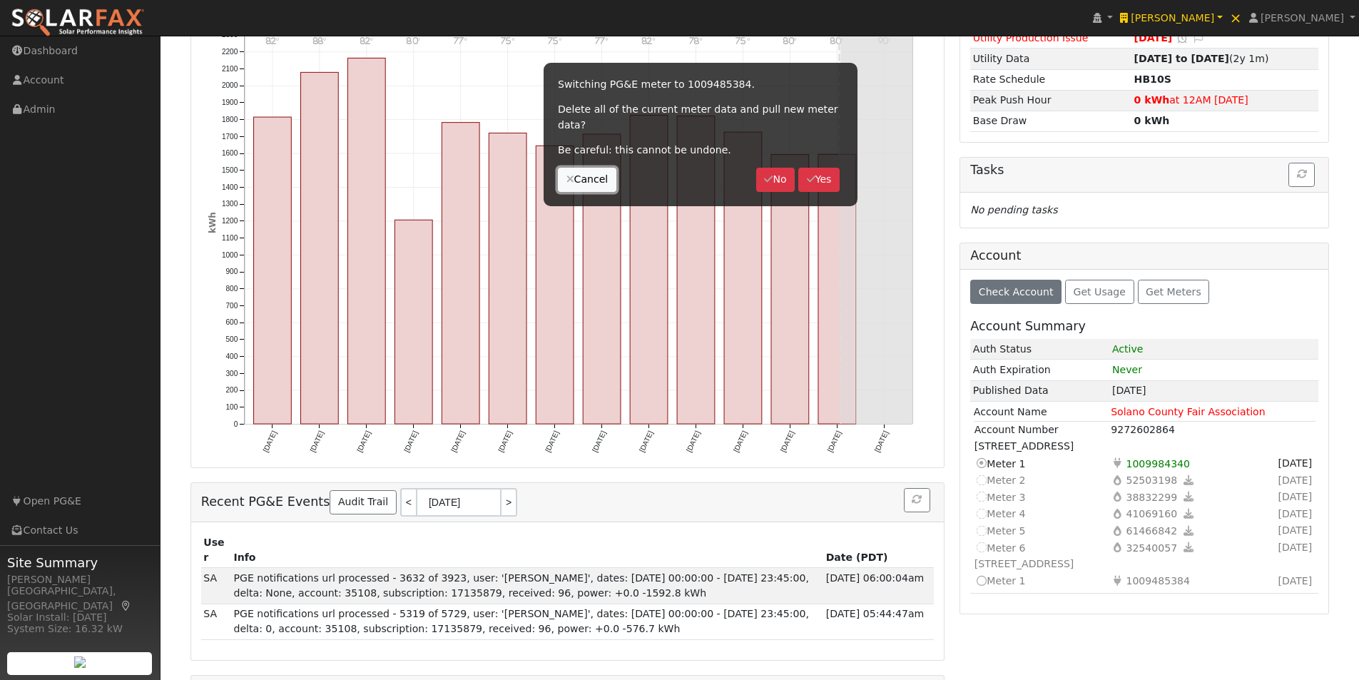
click at [580, 168] on button "Cancel" at bounding box center [587, 180] width 58 height 24
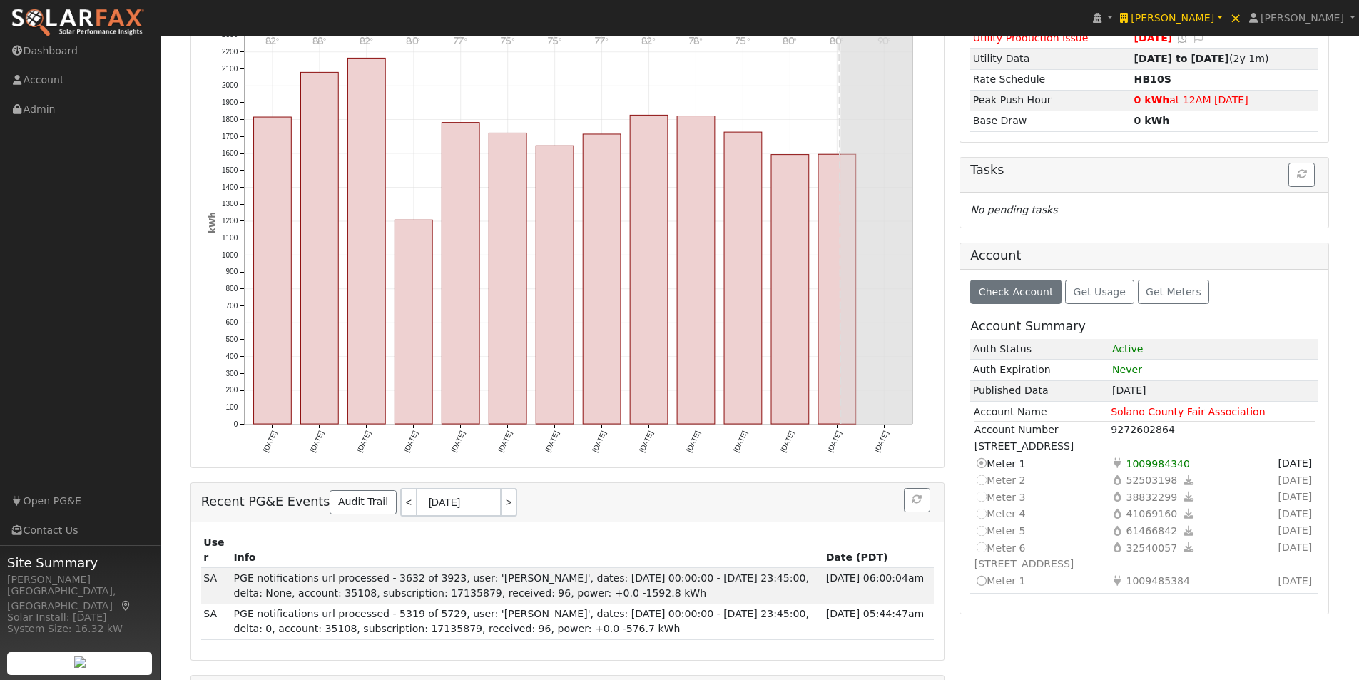
click at [983, 582] on icon at bounding box center [980, 580] width 13 height 15
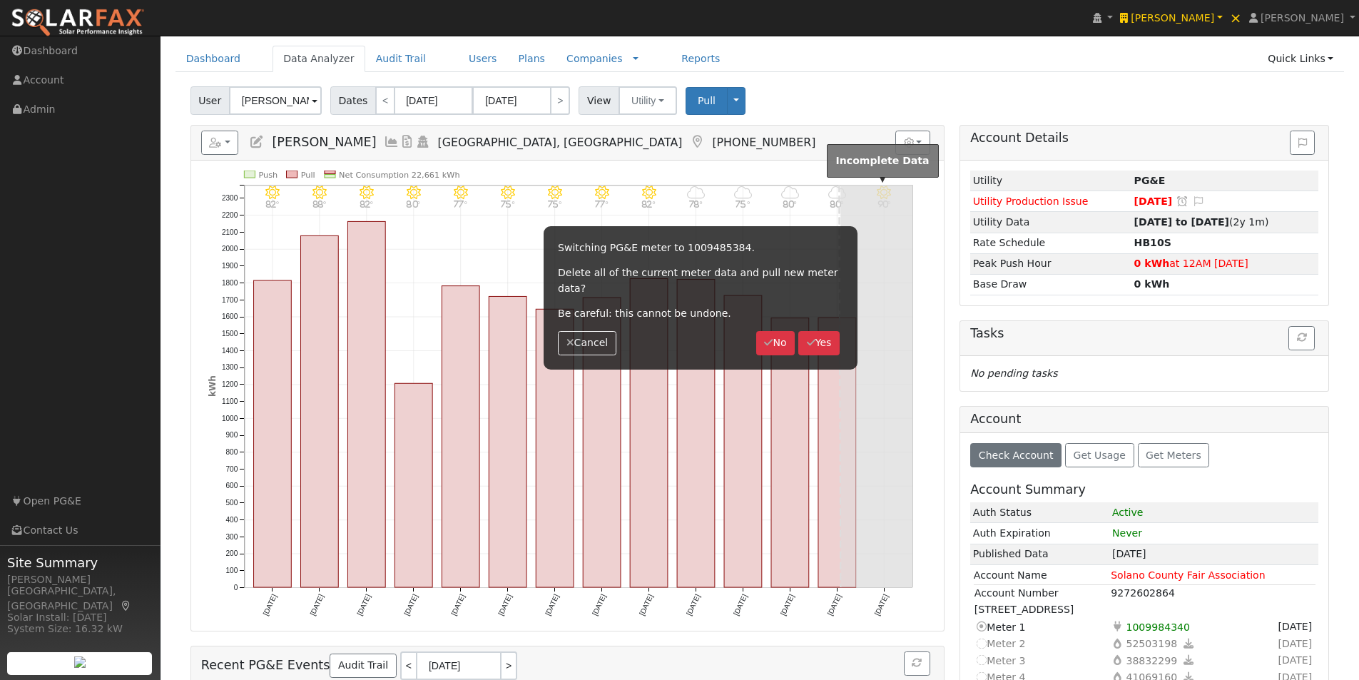
scroll to position [71, 0]
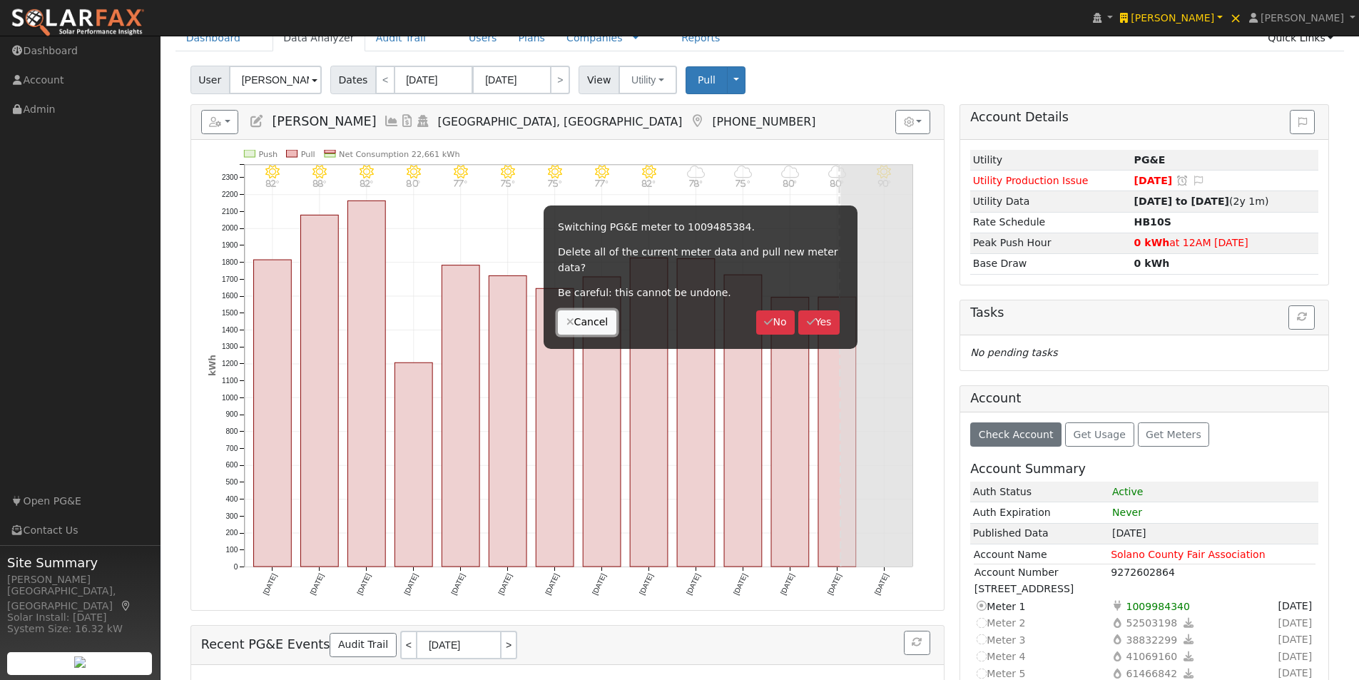
click at [576, 310] on button "Cancel" at bounding box center [587, 322] width 58 height 24
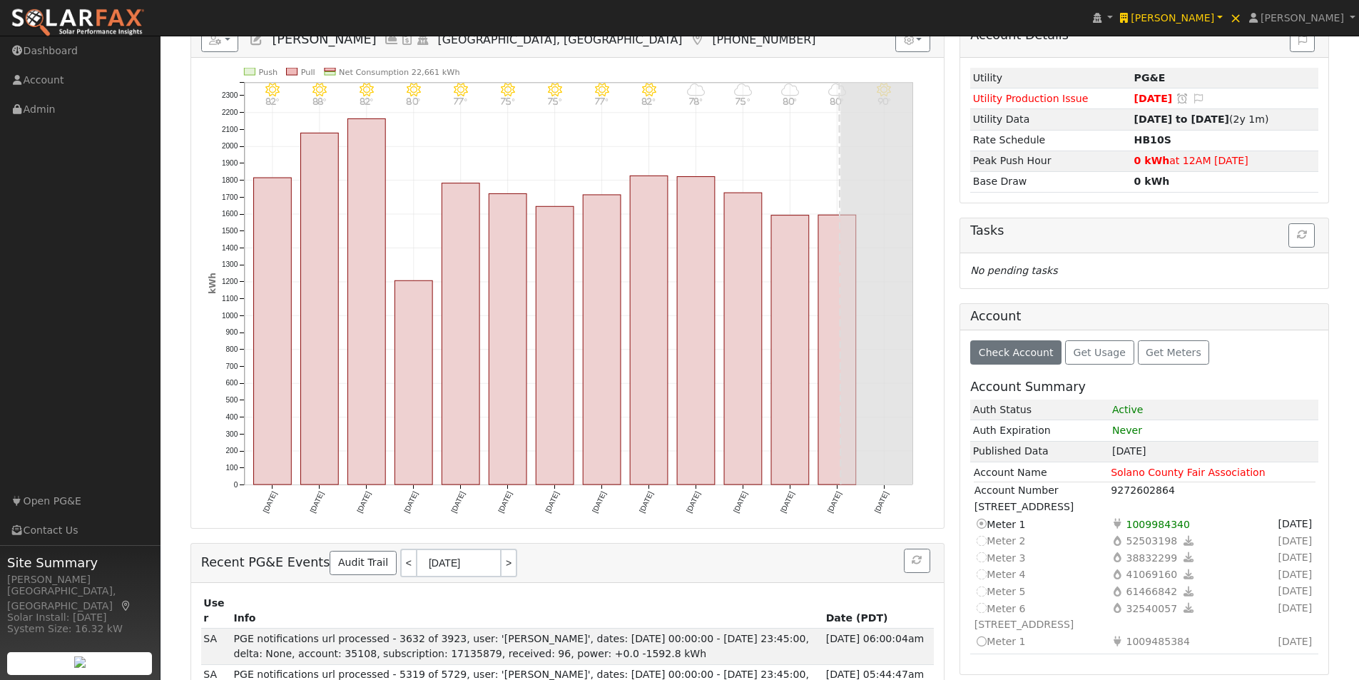
scroll to position [143, 0]
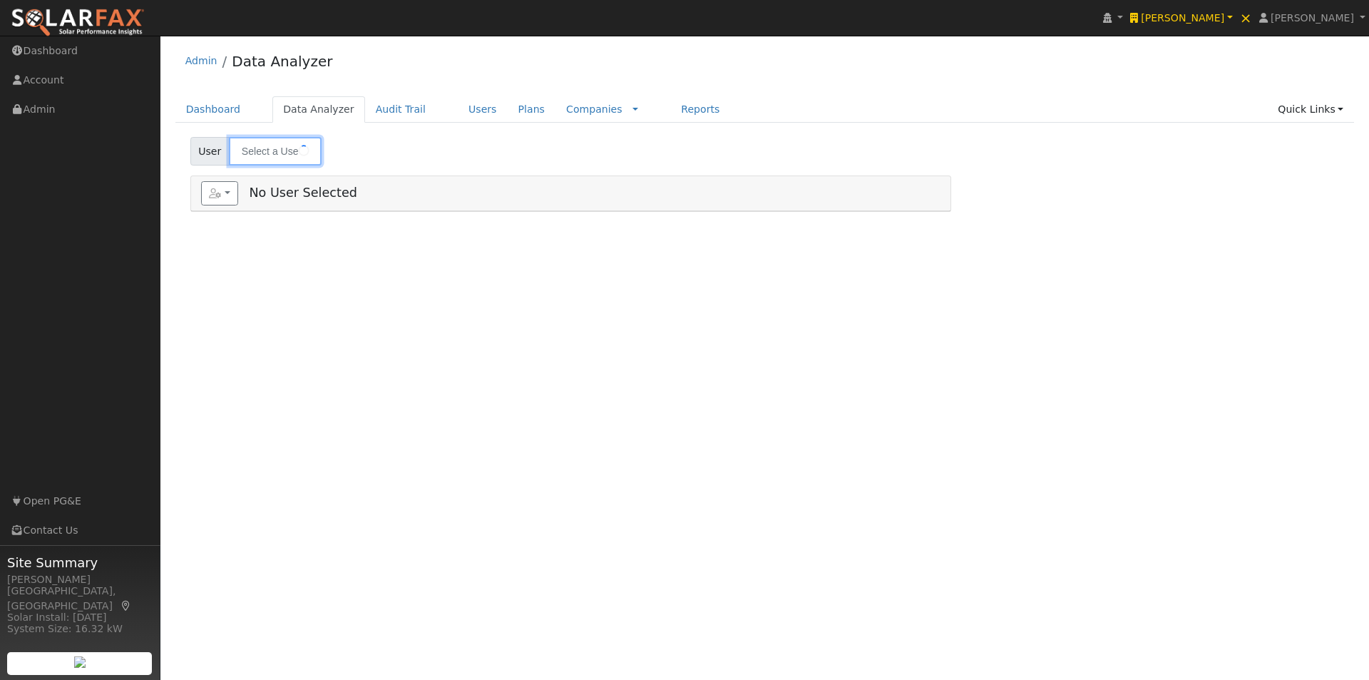
type input "[PERSON_NAME]"
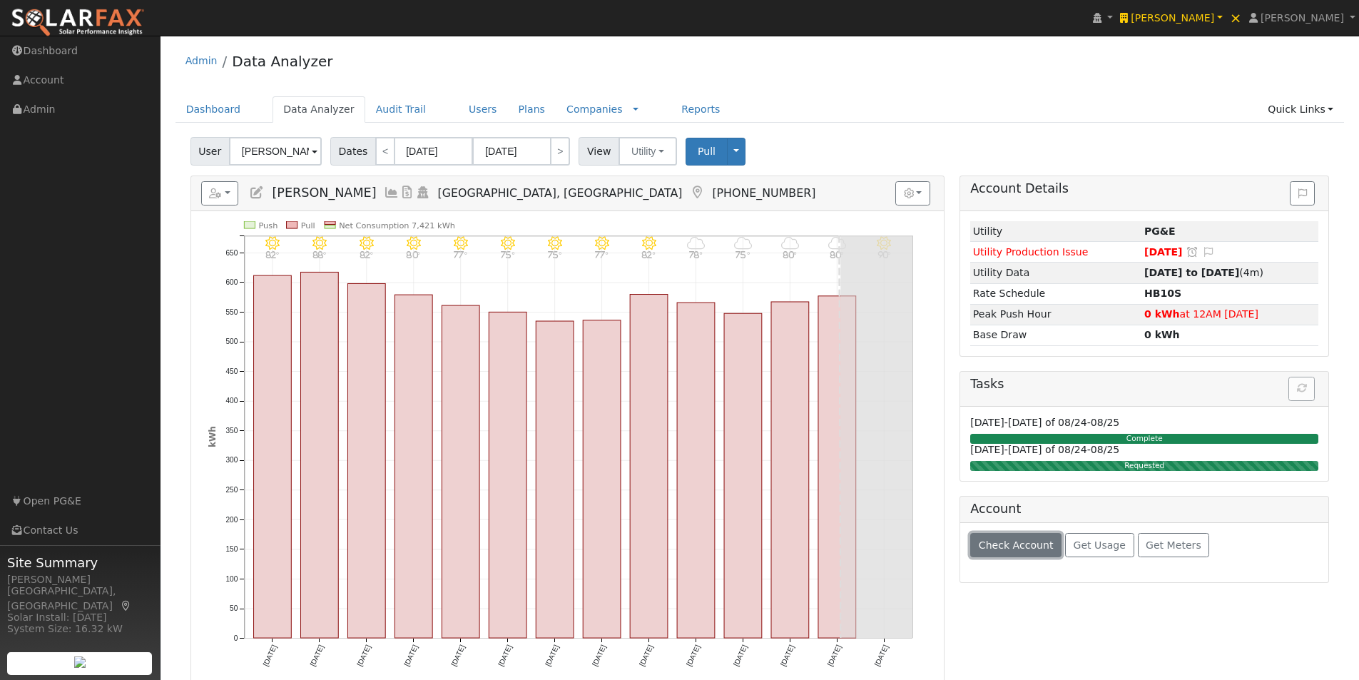
click at [1003, 541] on span "Check Account" at bounding box center [1016, 544] width 75 height 11
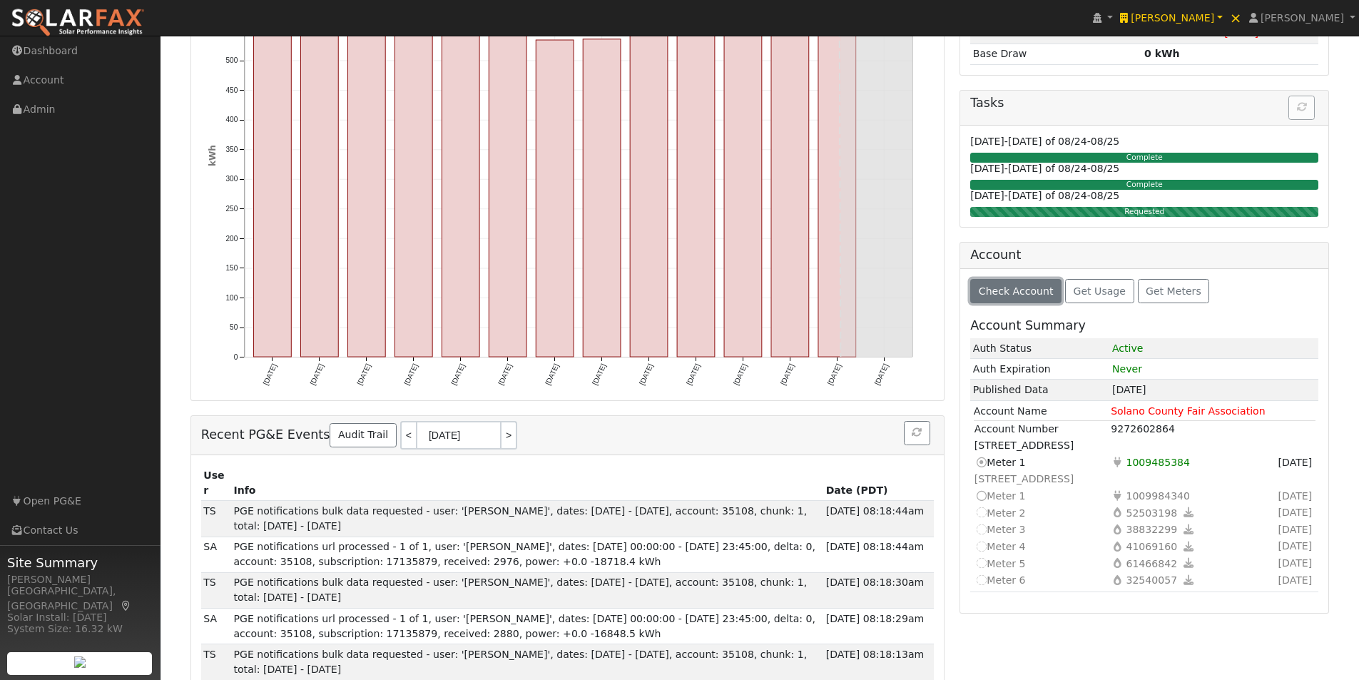
scroll to position [357, 0]
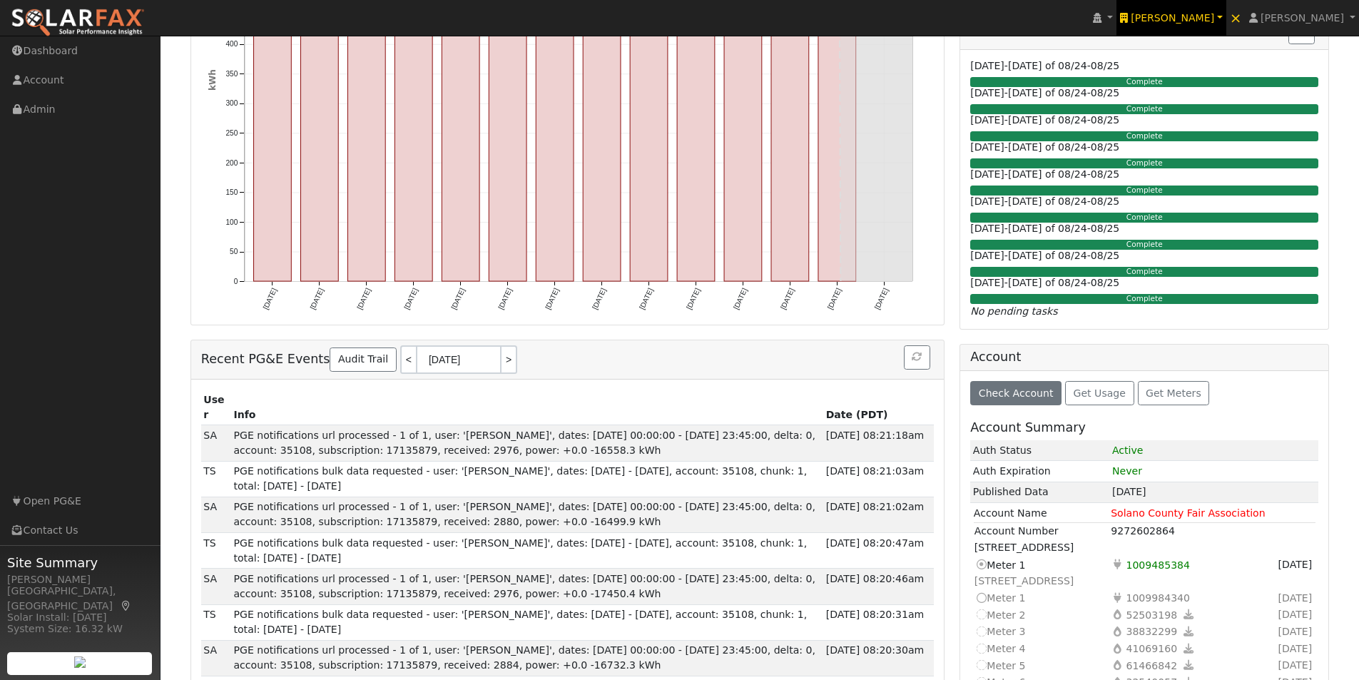
click at [1194, 12] on span "[PERSON_NAME]" at bounding box center [1171, 17] width 83 height 11
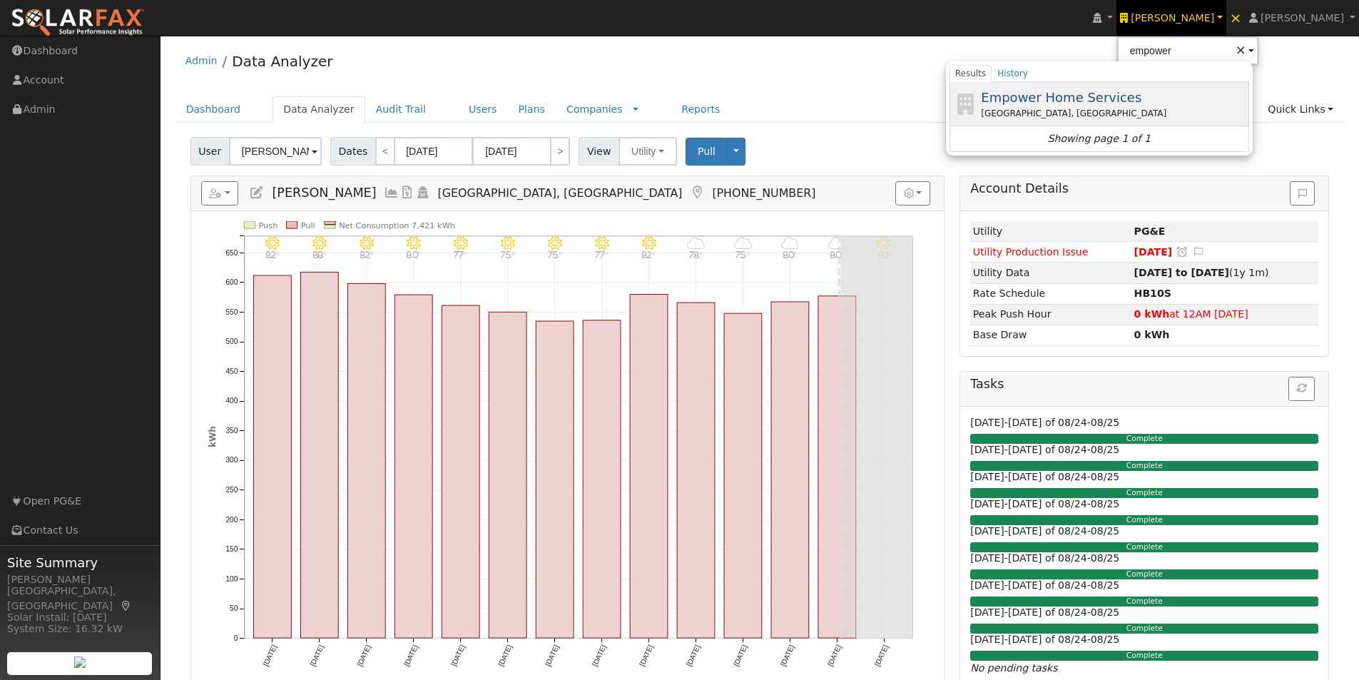
click at [1056, 96] on span "Empower Home Services" at bounding box center [1061, 97] width 160 height 15
type input "Empower Home Services"
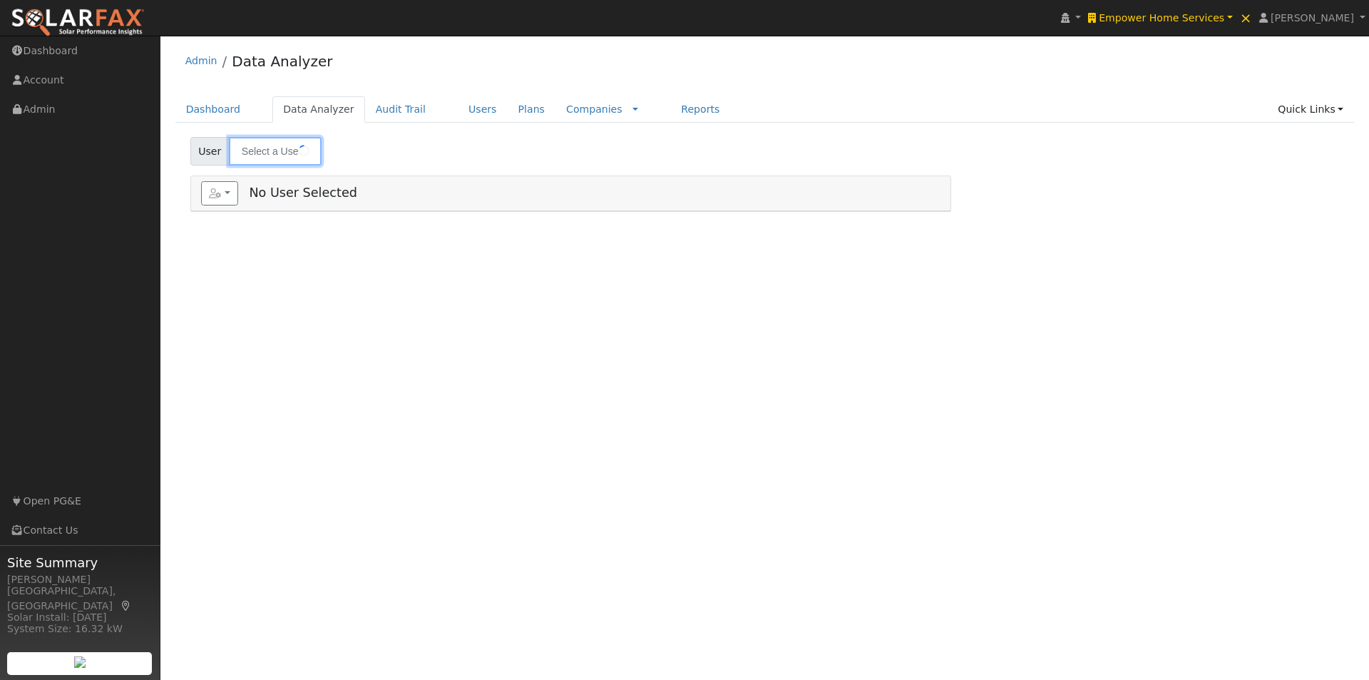
type input "[PERSON_NAME]"
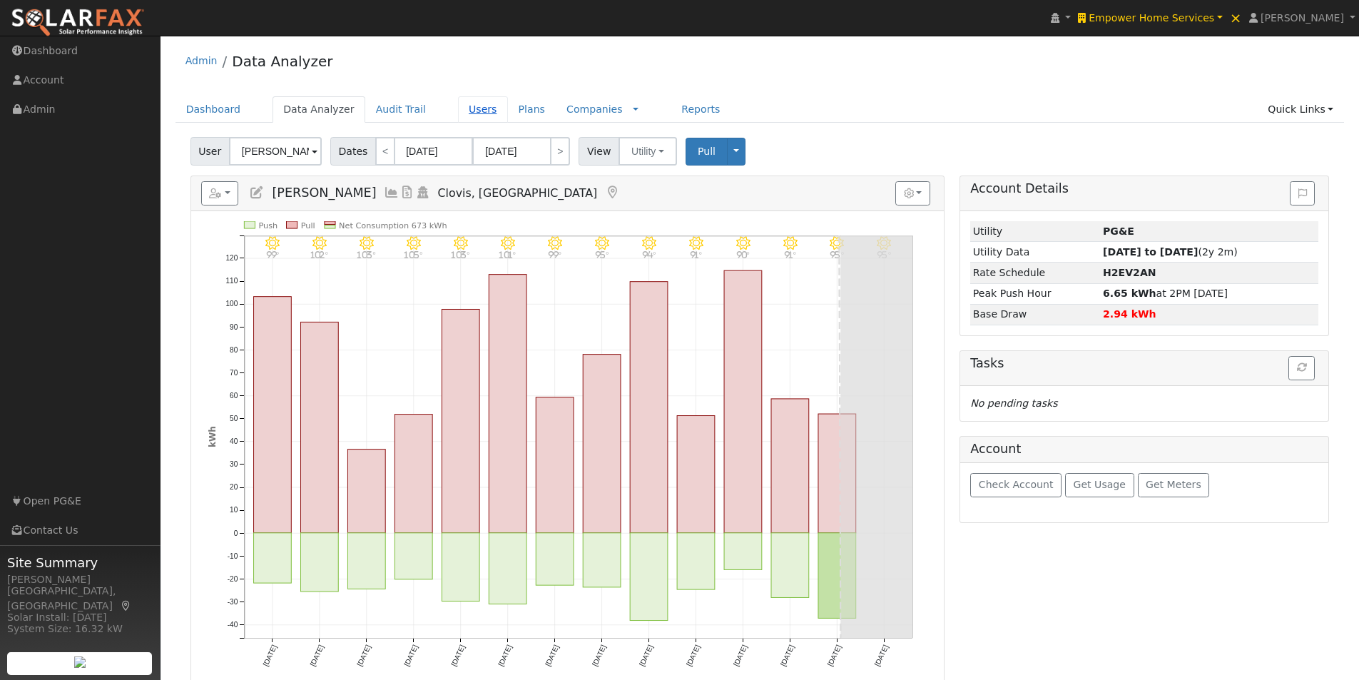
click at [458, 106] on link "Users" at bounding box center [483, 109] width 50 height 26
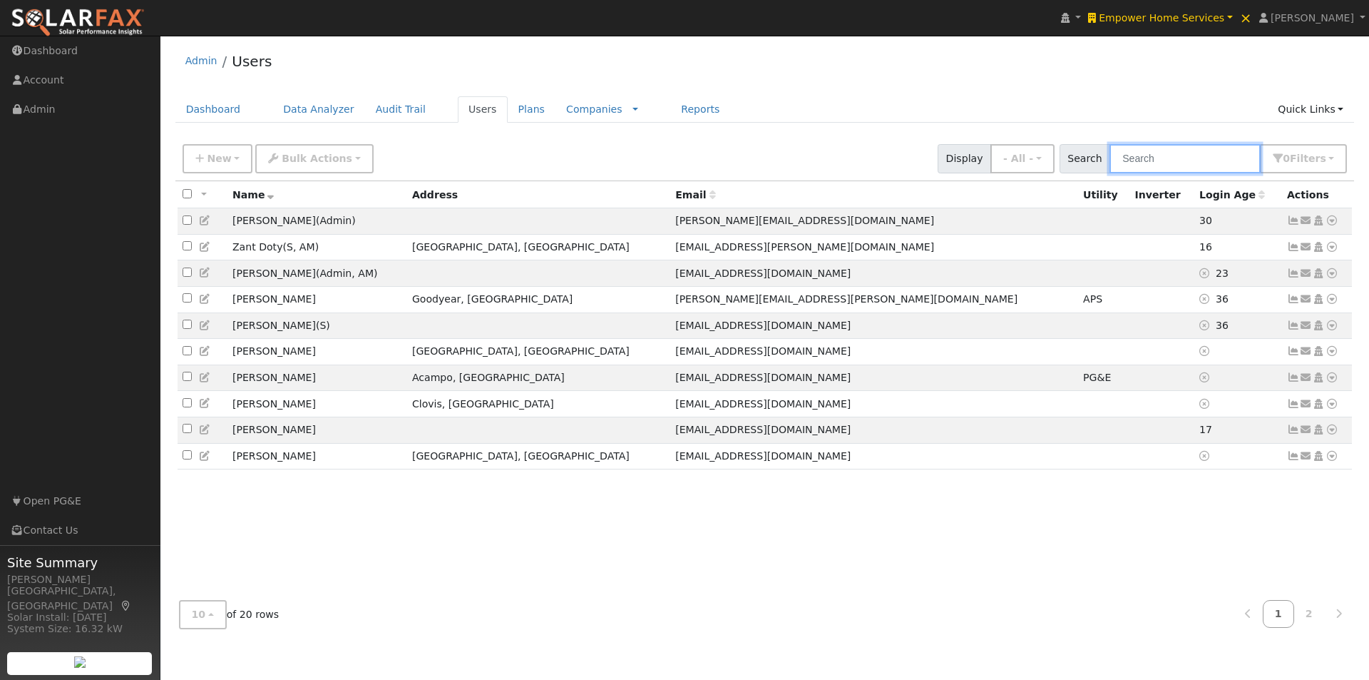
click at [1160, 158] on input "text" at bounding box center [1185, 158] width 151 height 29
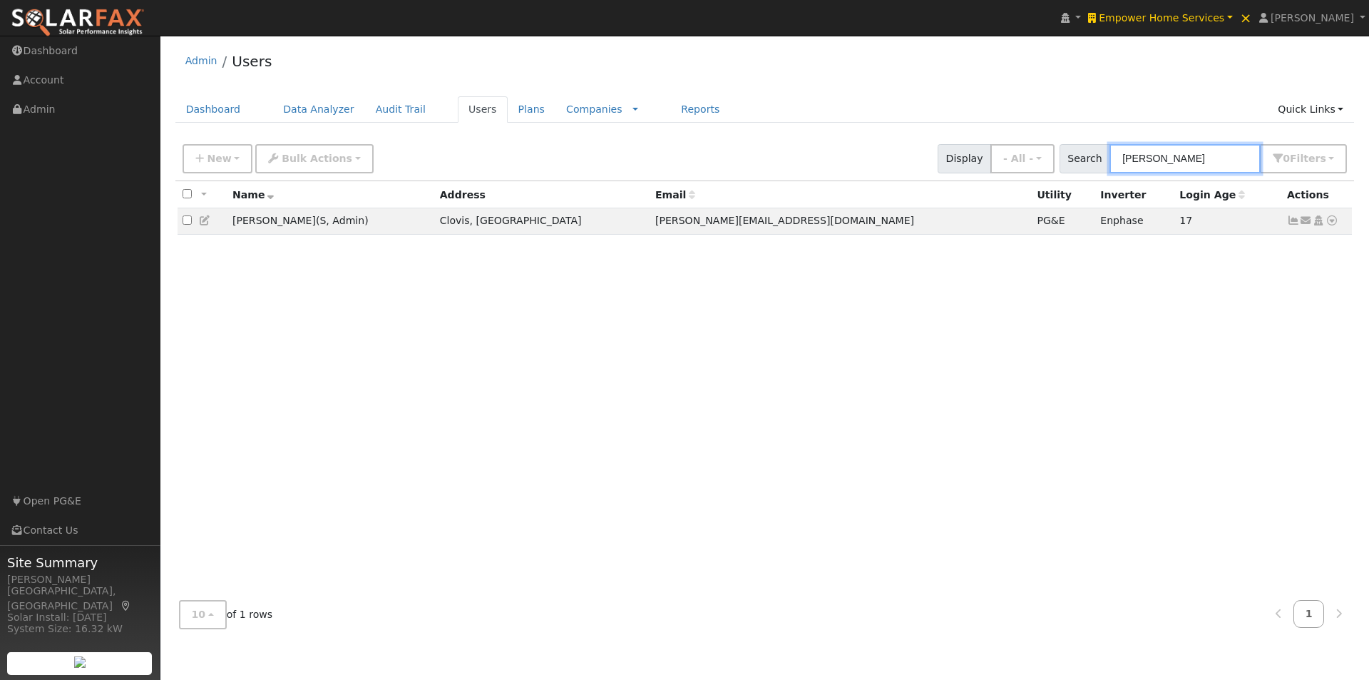
type input "[PERSON_NAME]"
click at [1190, 16] on span "Empower Home Services" at bounding box center [1162, 17] width 126 height 11
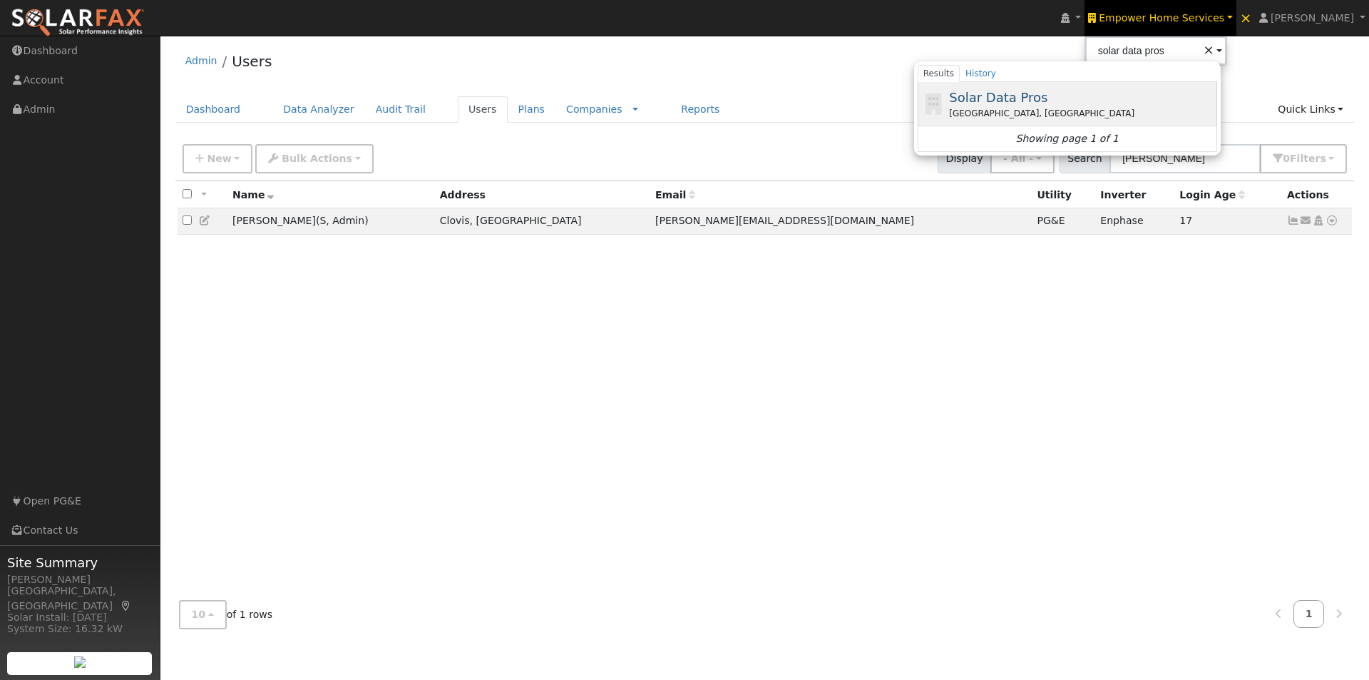
click at [1003, 97] on span "Solar Data Pros" at bounding box center [998, 97] width 98 height 15
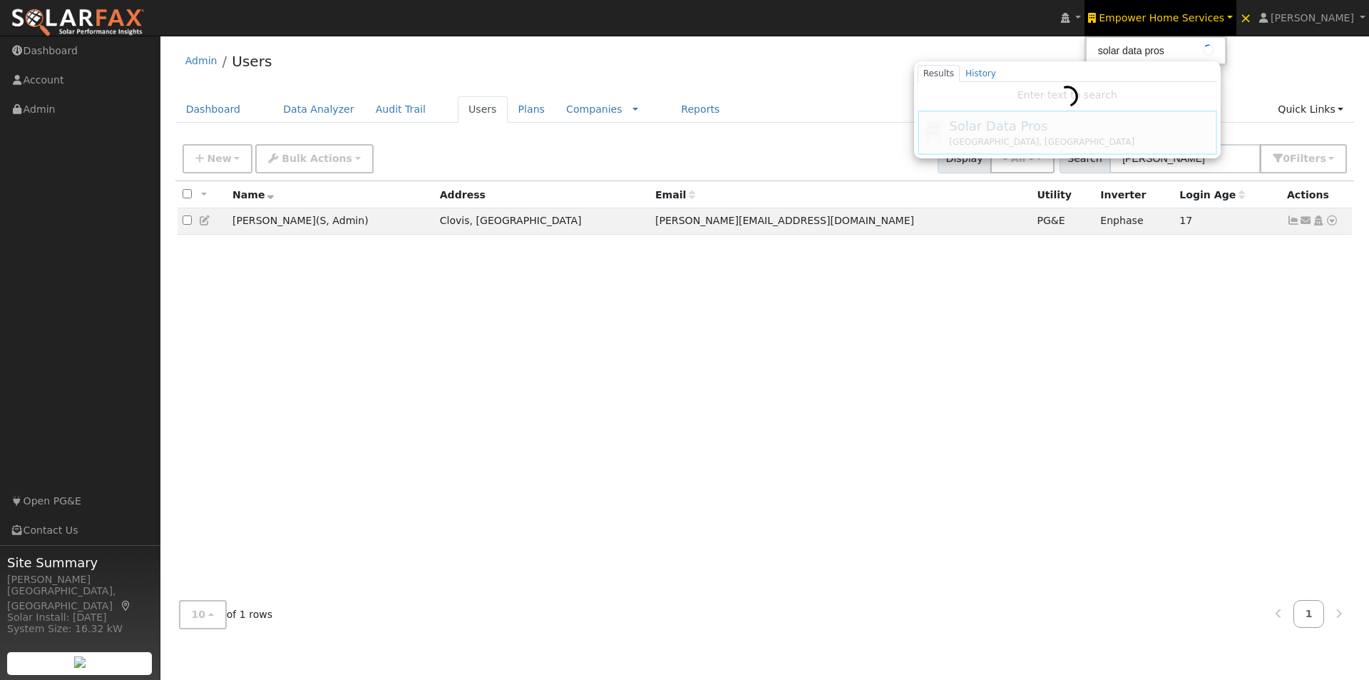
type input "Solar Data Pros"
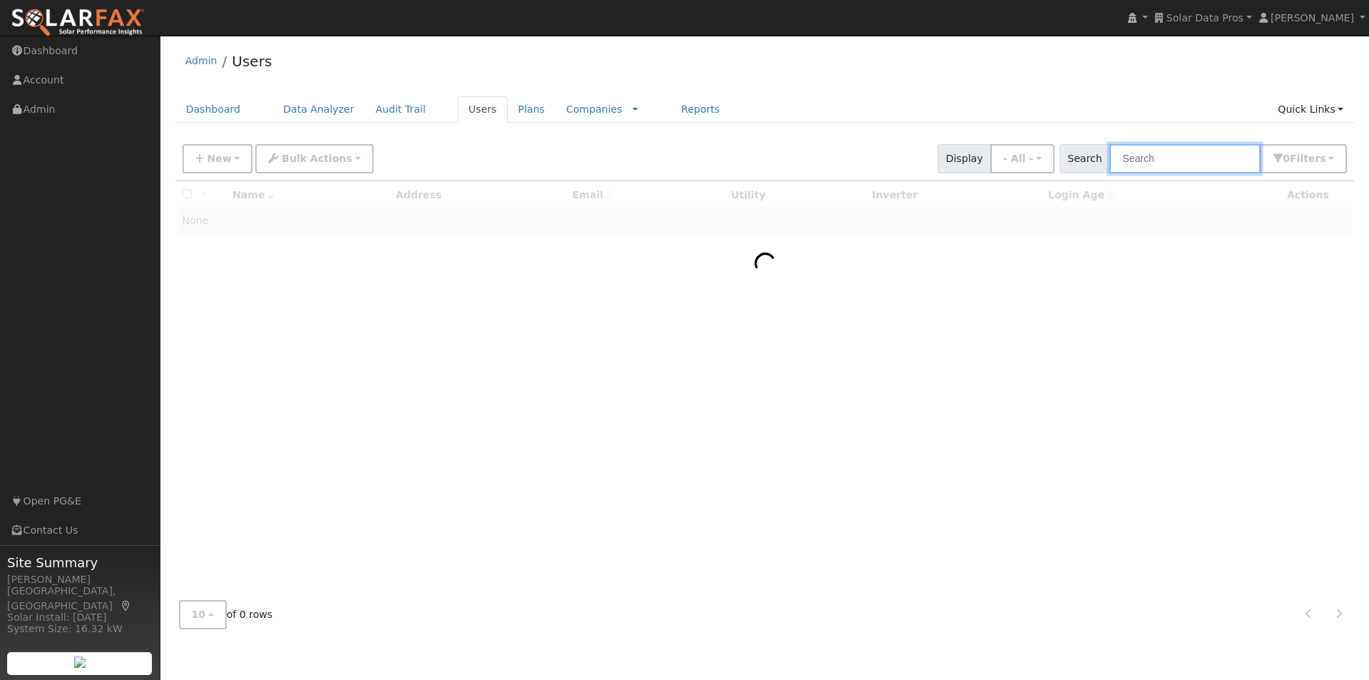
drag, startPoint x: 1211, startPoint y: 164, endPoint x: 1202, endPoint y: 165, distance: 8.6
click at [1210, 164] on input "text" at bounding box center [1185, 158] width 151 height 29
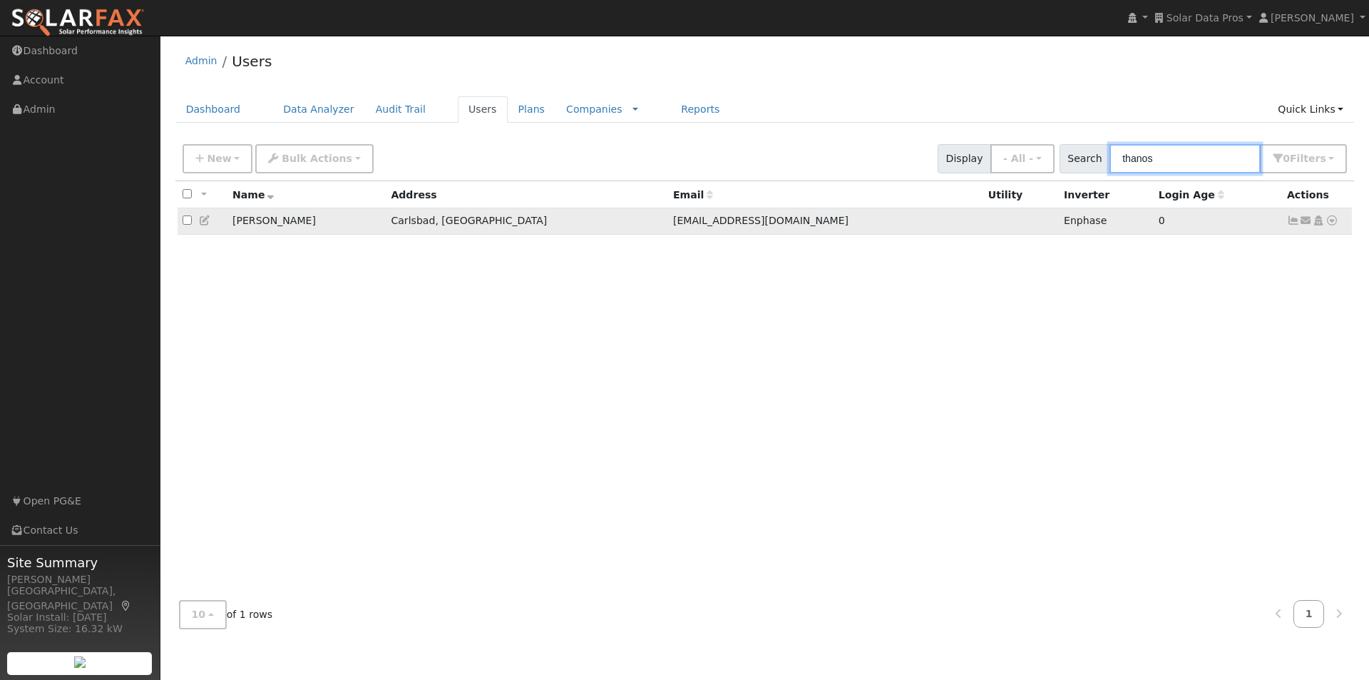
type input "thanos"
click at [202, 221] on icon at bounding box center [205, 220] width 13 height 10
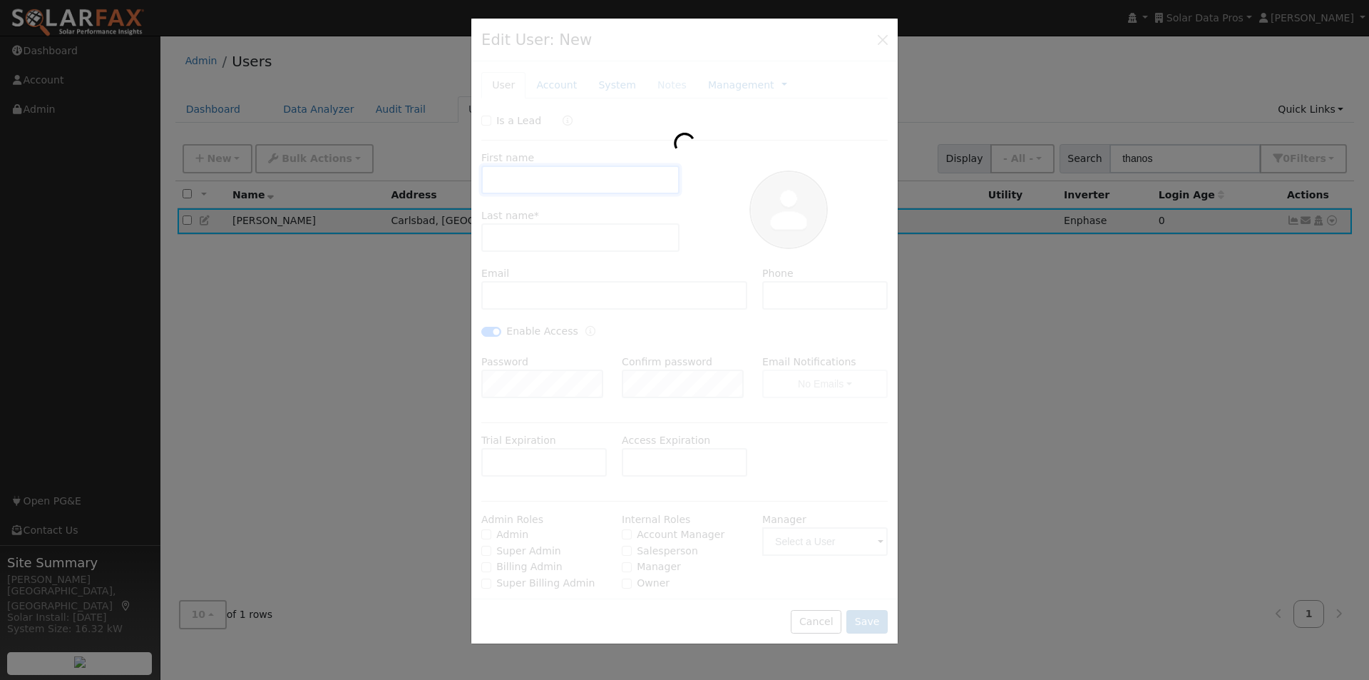
type input "[PERSON_NAME]"
type input "Thanos"
type input "[EMAIL_ADDRESS][DOMAIN_NAME]"
type input "[PHONE_NUMBER]"
checkbox input "true"
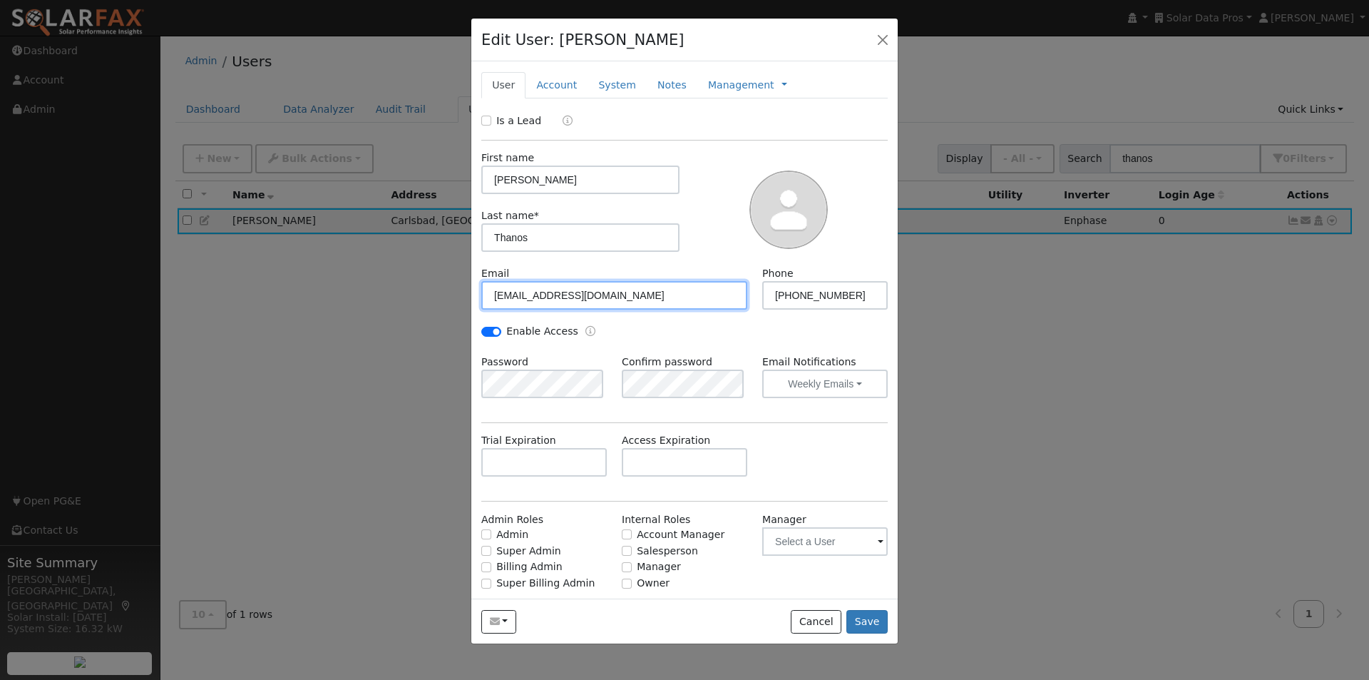
click at [545, 294] on input "gregthanos@yahoo.com" at bounding box center [614, 295] width 266 height 29
type input "gregthanos+altacct@yahoo.com"
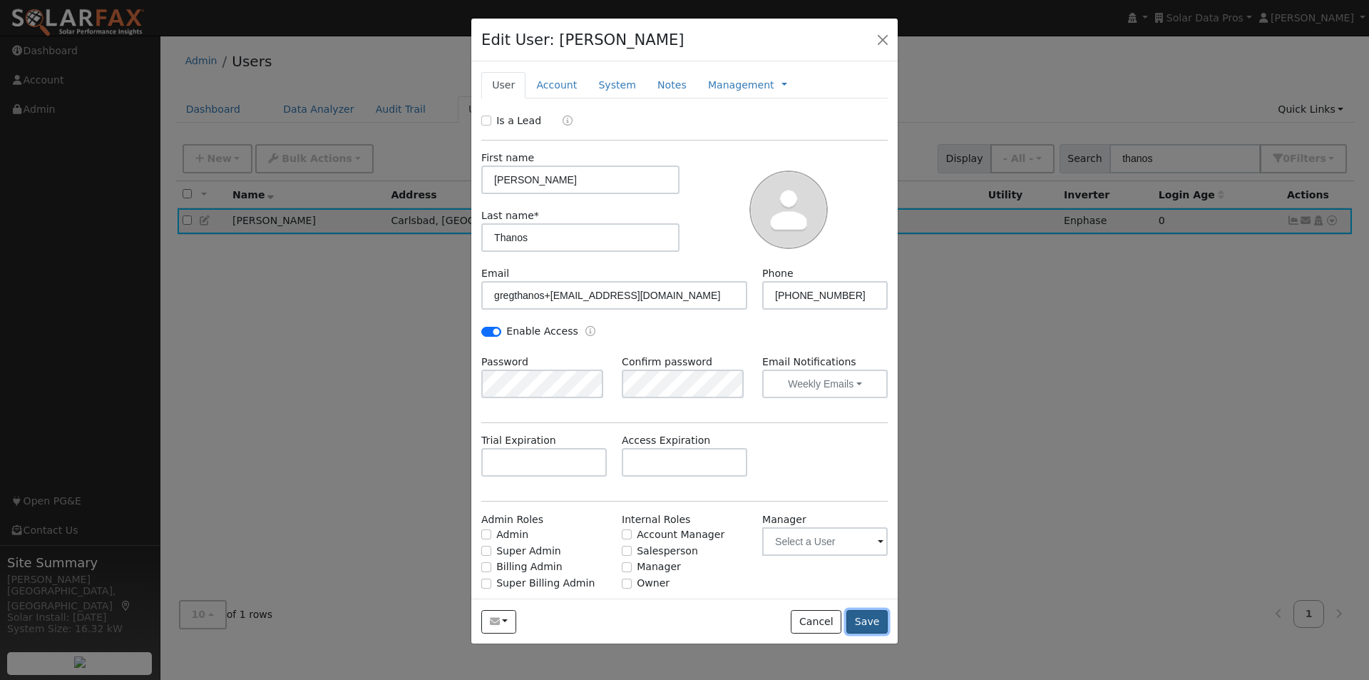
click at [873, 619] on button "Save" at bounding box center [867, 622] width 41 height 24
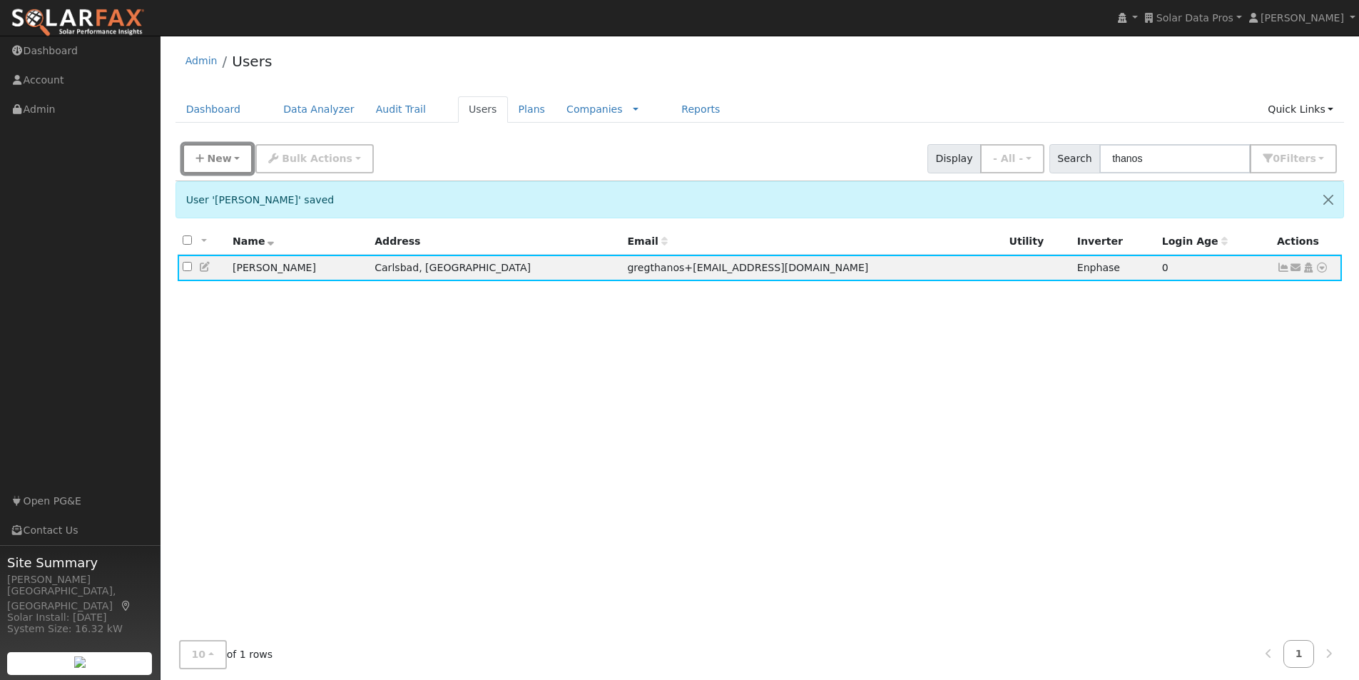
click at [220, 162] on span "New" at bounding box center [219, 158] width 24 height 11
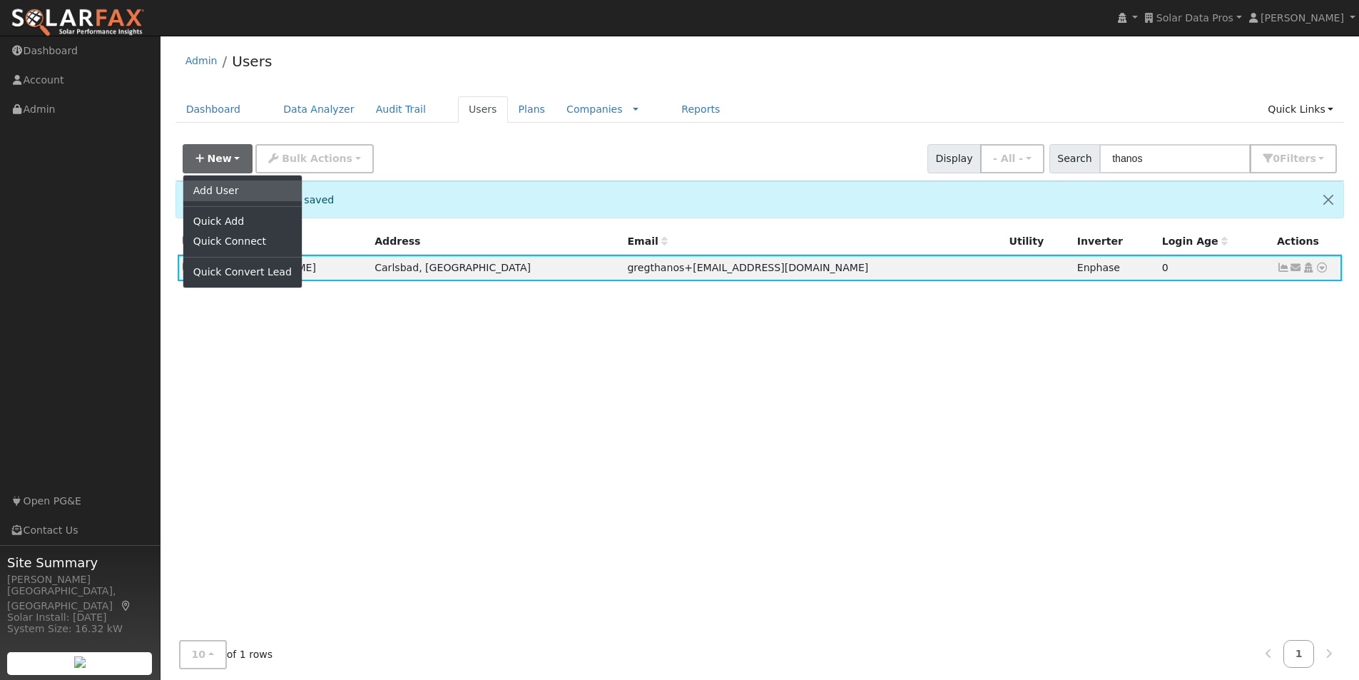
click at [217, 187] on link "Add User" at bounding box center [242, 190] width 118 height 20
checkbox input "false"
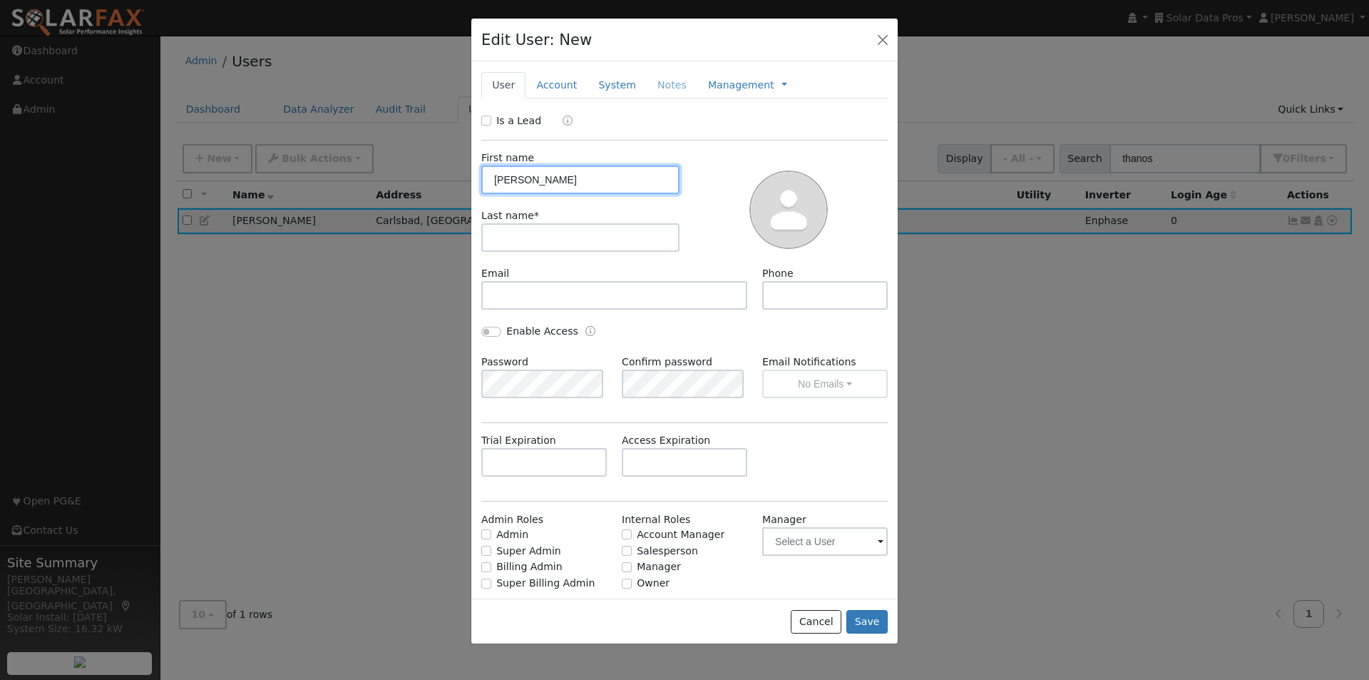
type input "Greg"
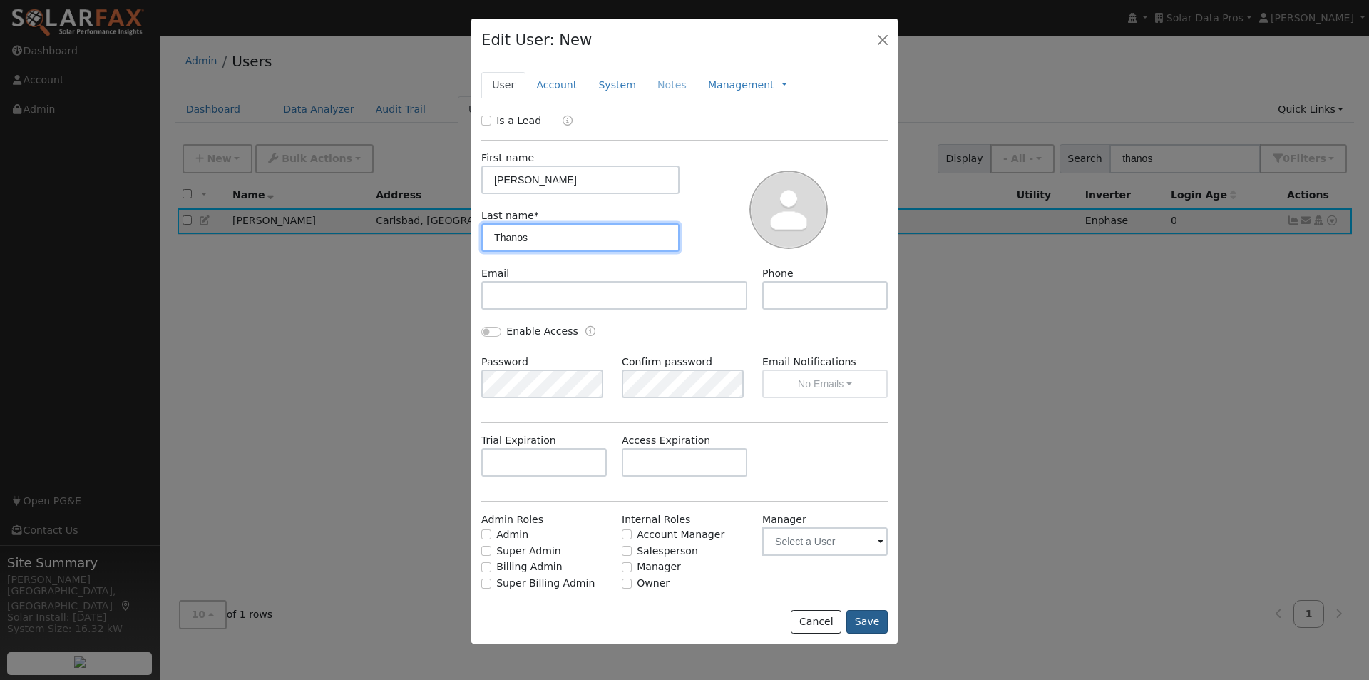
type input "Thanos"
drag, startPoint x: 873, startPoint y: 620, endPoint x: 823, endPoint y: 526, distance: 106.6
click at [871, 620] on button "Save" at bounding box center [867, 622] width 41 height 24
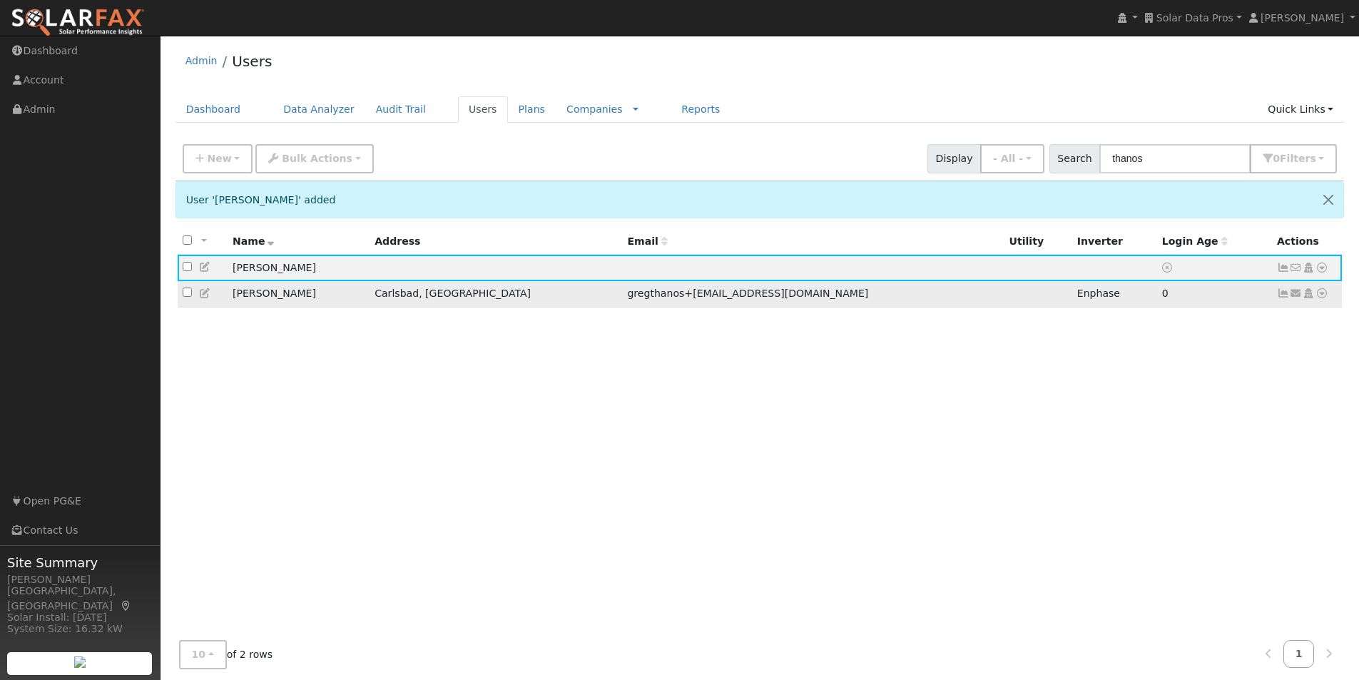
click at [203, 295] on icon at bounding box center [205, 293] width 13 height 10
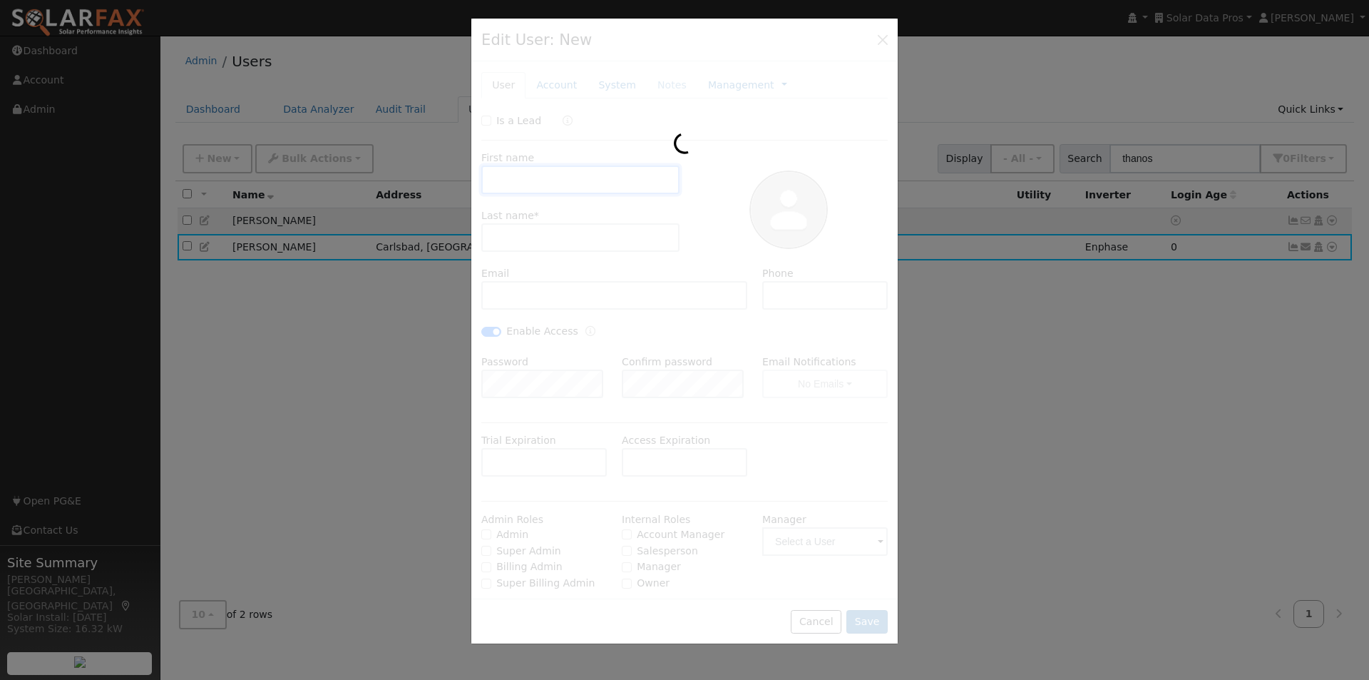
type input "Greg"
type input "Thanos"
type input "gregthanos+altacct@yahoo.com"
type input "(310) 927-6162"
checkbox input "true"
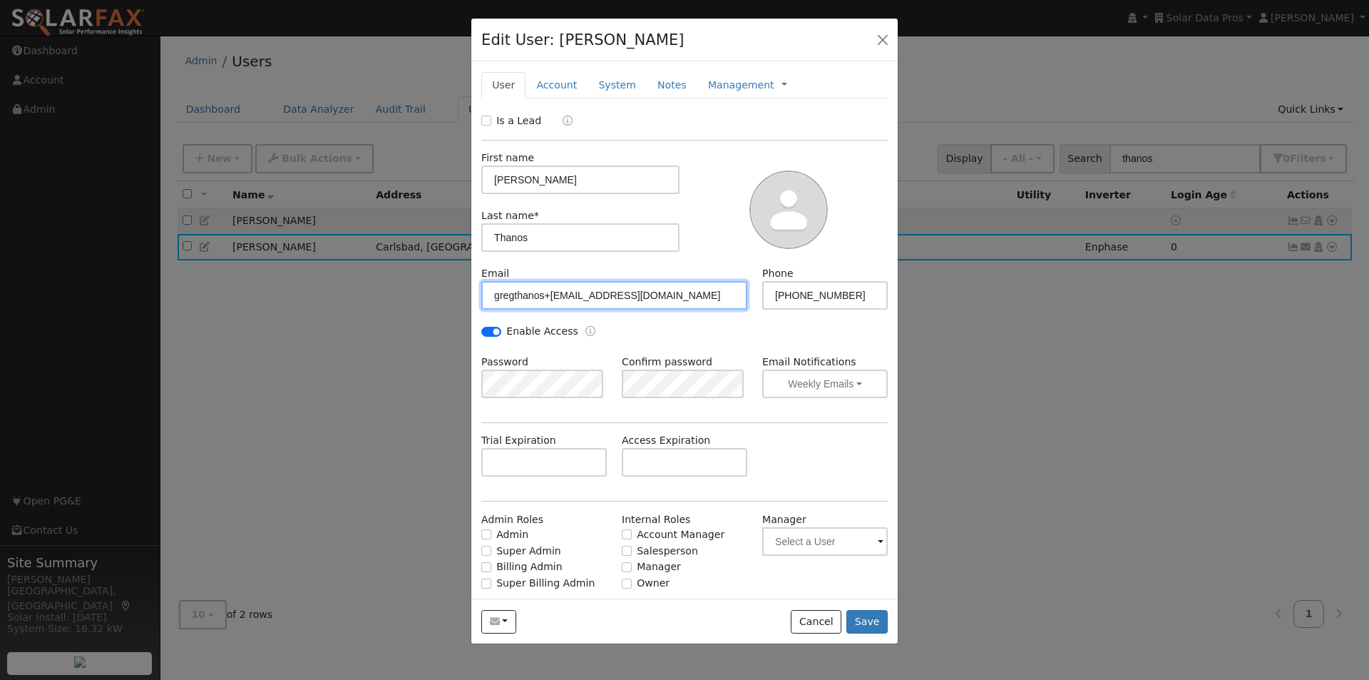
drag, startPoint x: 667, startPoint y: 297, endPoint x: 411, endPoint y: 287, distance: 256.3
click at [0, 0] on div "Edit User: Greg Thanos Default Account Default Account 6391 Paseo Corono, Carls…" at bounding box center [0, 0] width 0 height 0
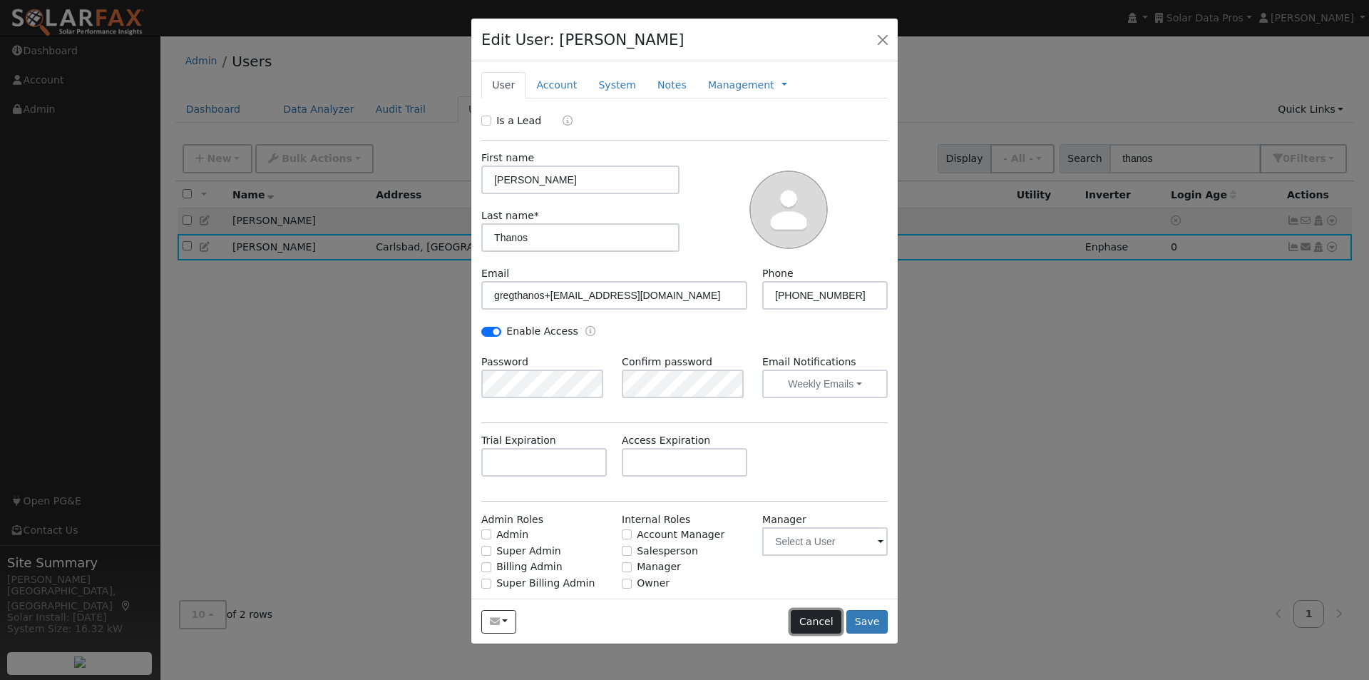
drag, startPoint x: 808, startPoint y: 620, endPoint x: 795, endPoint y: 596, distance: 27.8
click at [808, 617] on button "Cancel" at bounding box center [816, 622] width 51 height 24
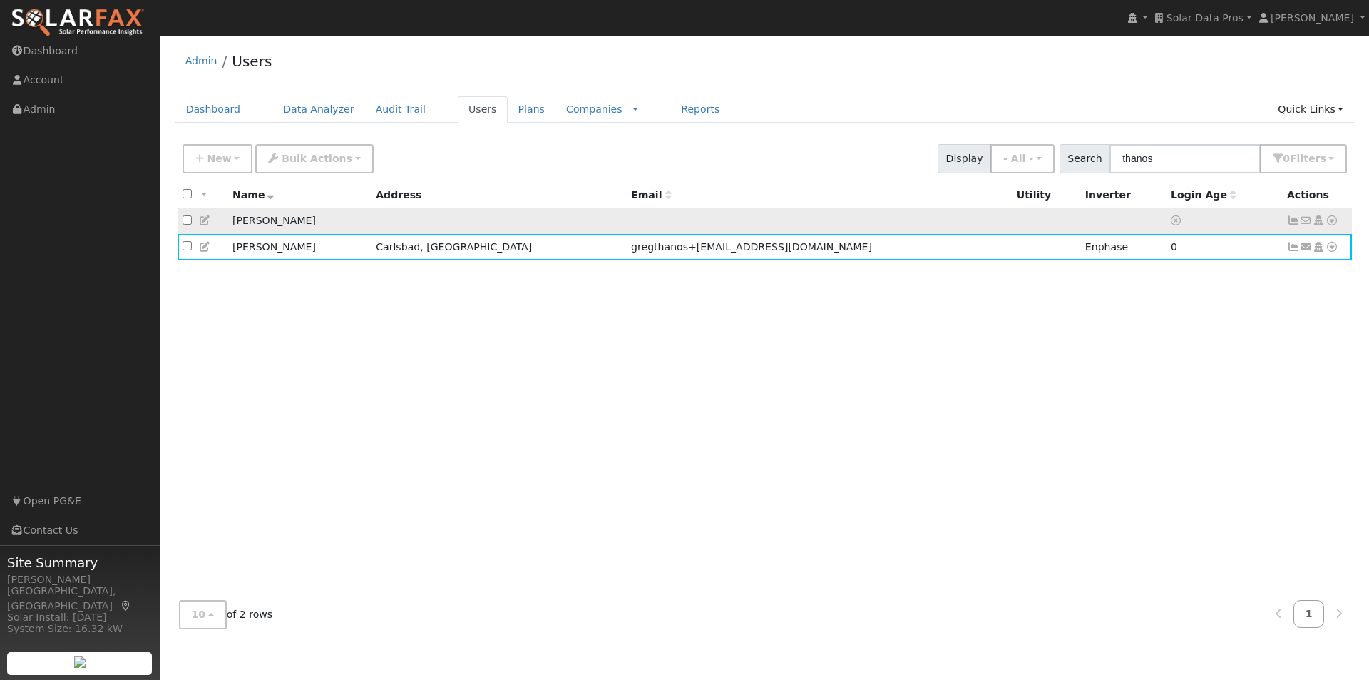
click at [322, 229] on td "[PERSON_NAME]" at bounding box center [299, 221] width 143 height 26
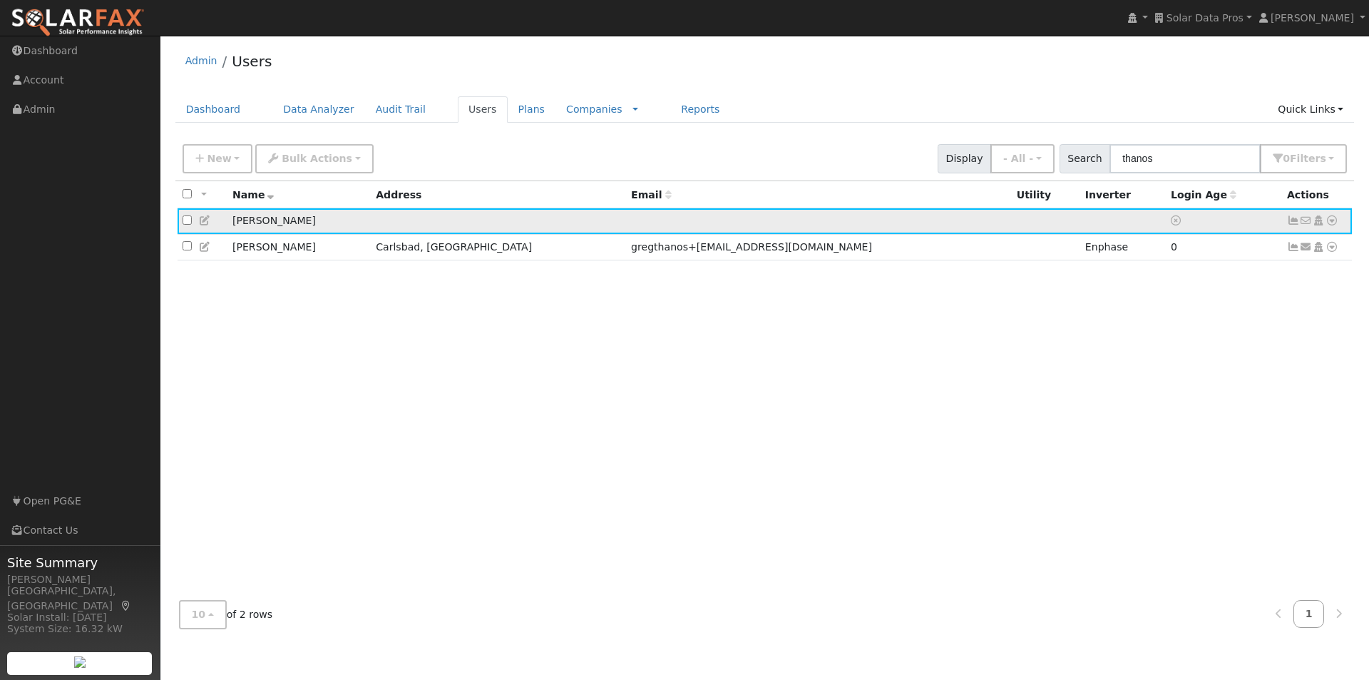
click at [203, 223] on icon at bounding box center [205, 220] width 13 height 10
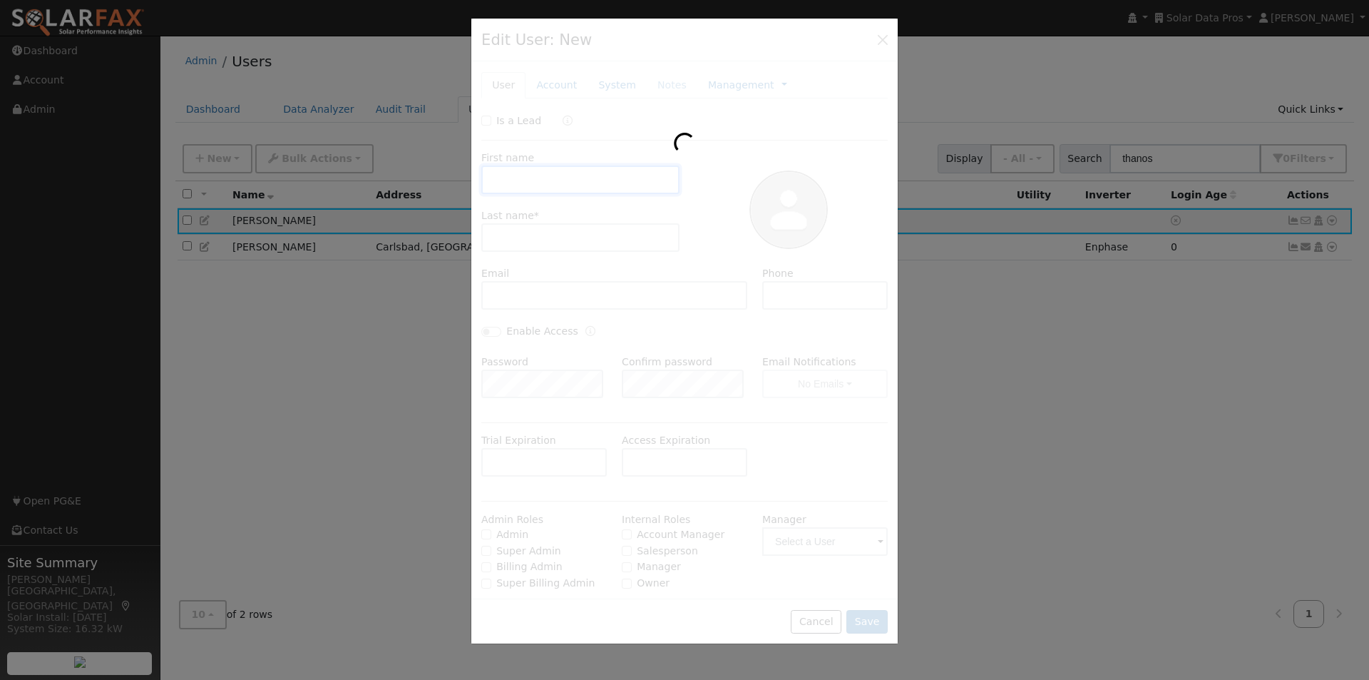
type input "Greg"
type input "Thanos"
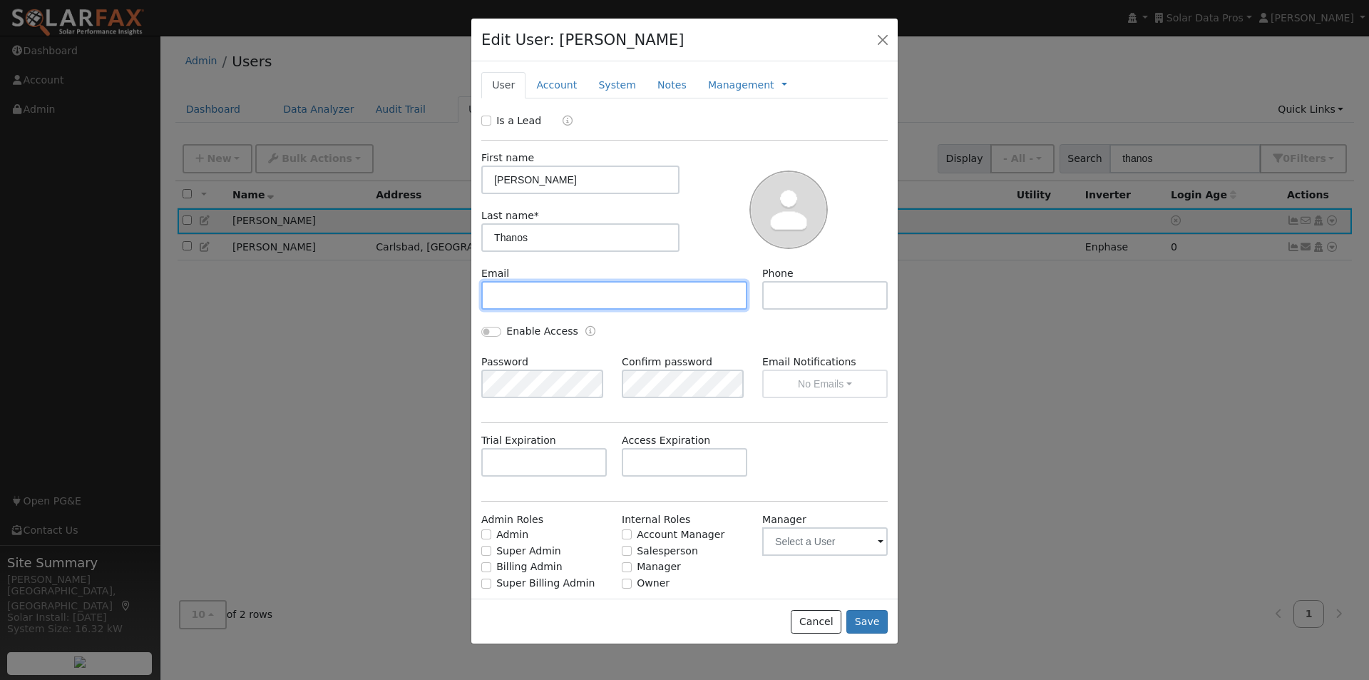
click at [611, 294] on input "text" at bounding box center [614, 295] width 266 height 29
paste input "gregthanos+altacct@yahoo.com"
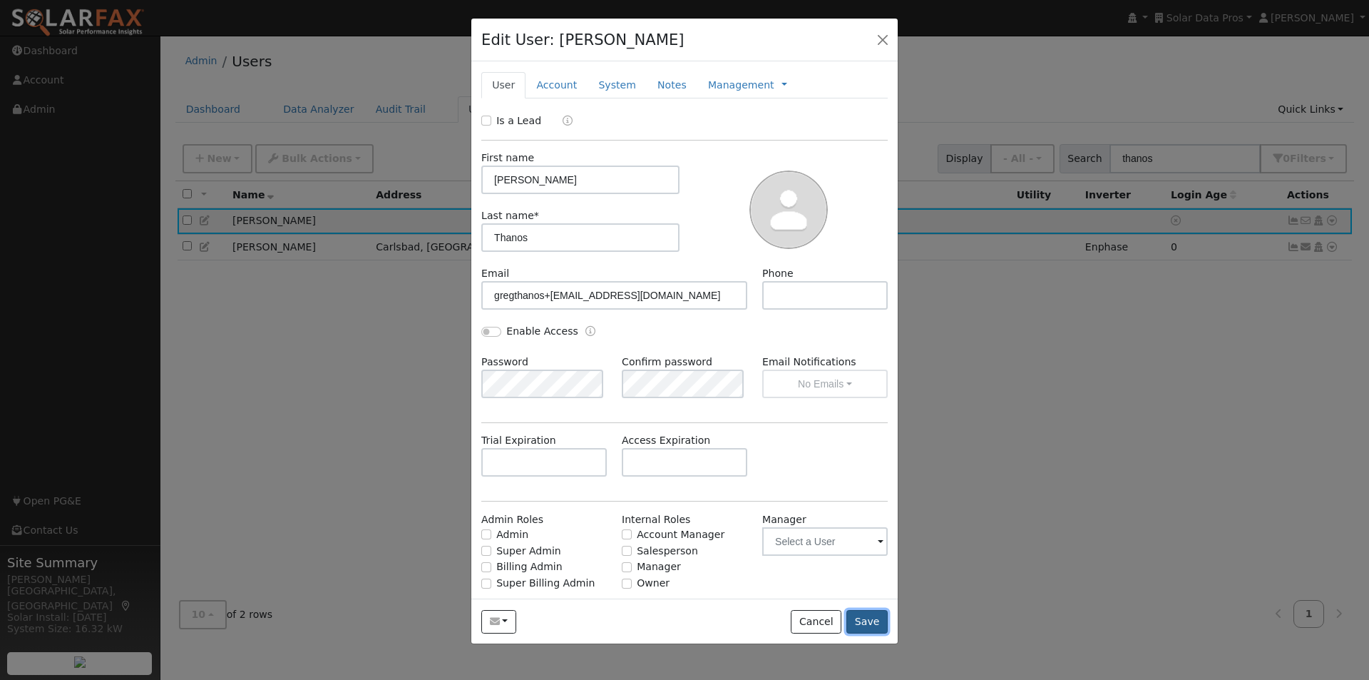
click at [870, 620] on button "Save" at bounding box center [867, 622] width 41 height 24
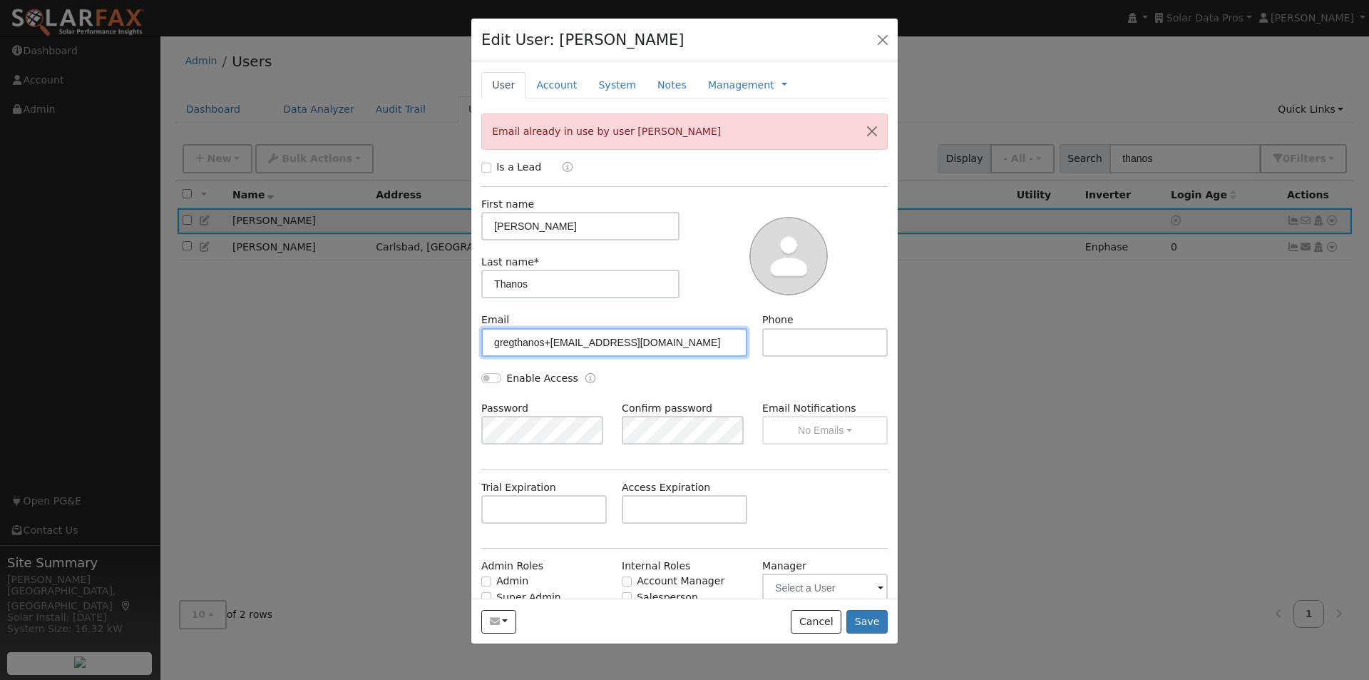
click at [578, 339] on input "gregthanos+altacct@yahoo.com" at bounding box center [614, 342] width 266 height 29
type input "gregthanos@yahoo.com"
click at [879, 617] on button "Save" at bounding box center [867, 622] width 41 height 24
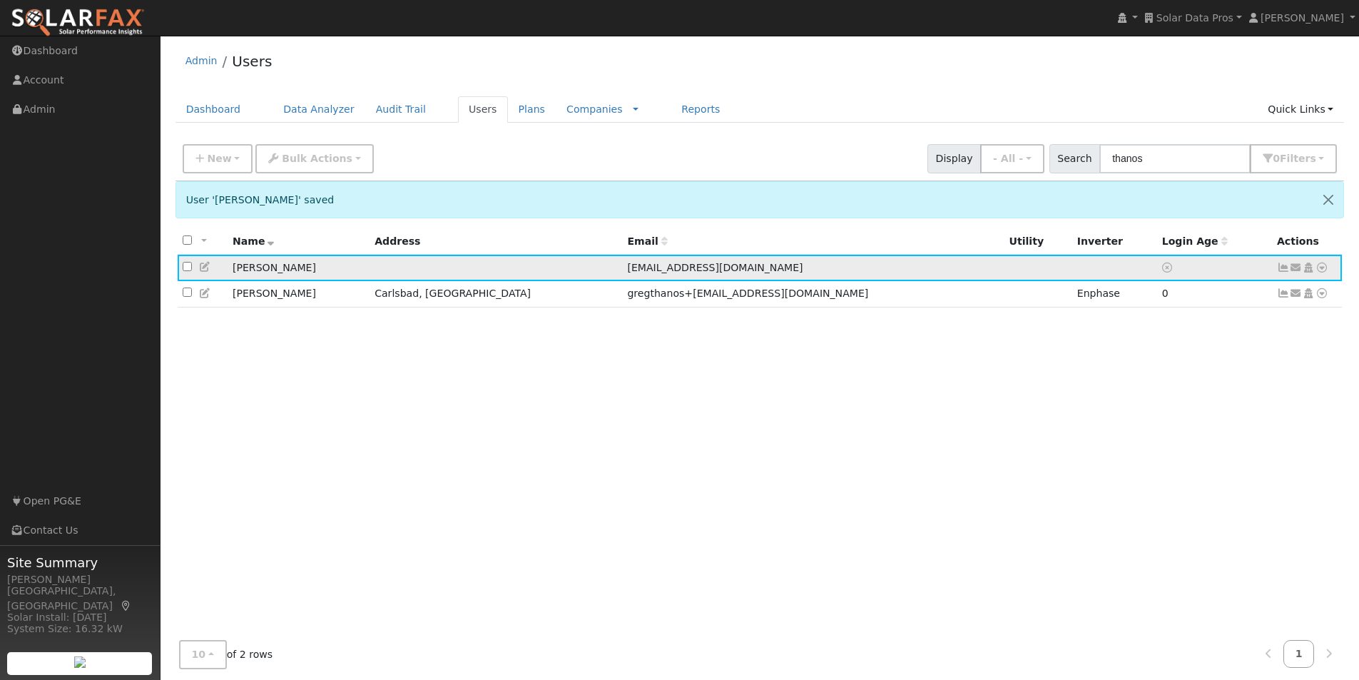
click at [206, 267] on icon at bounding box center [205, 267] width 13 height 10
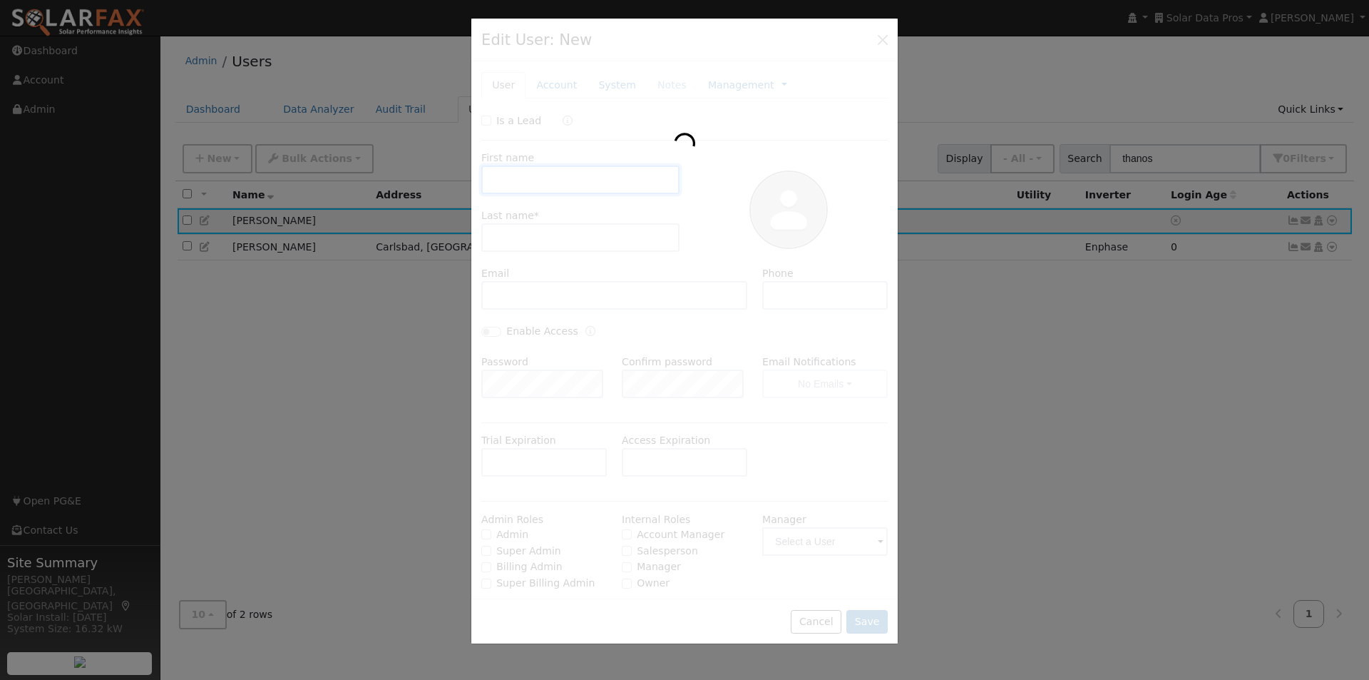
type input "[PERSON_NAME]"
type input "Thanos"
type input "gregthanos@yahoo.com"
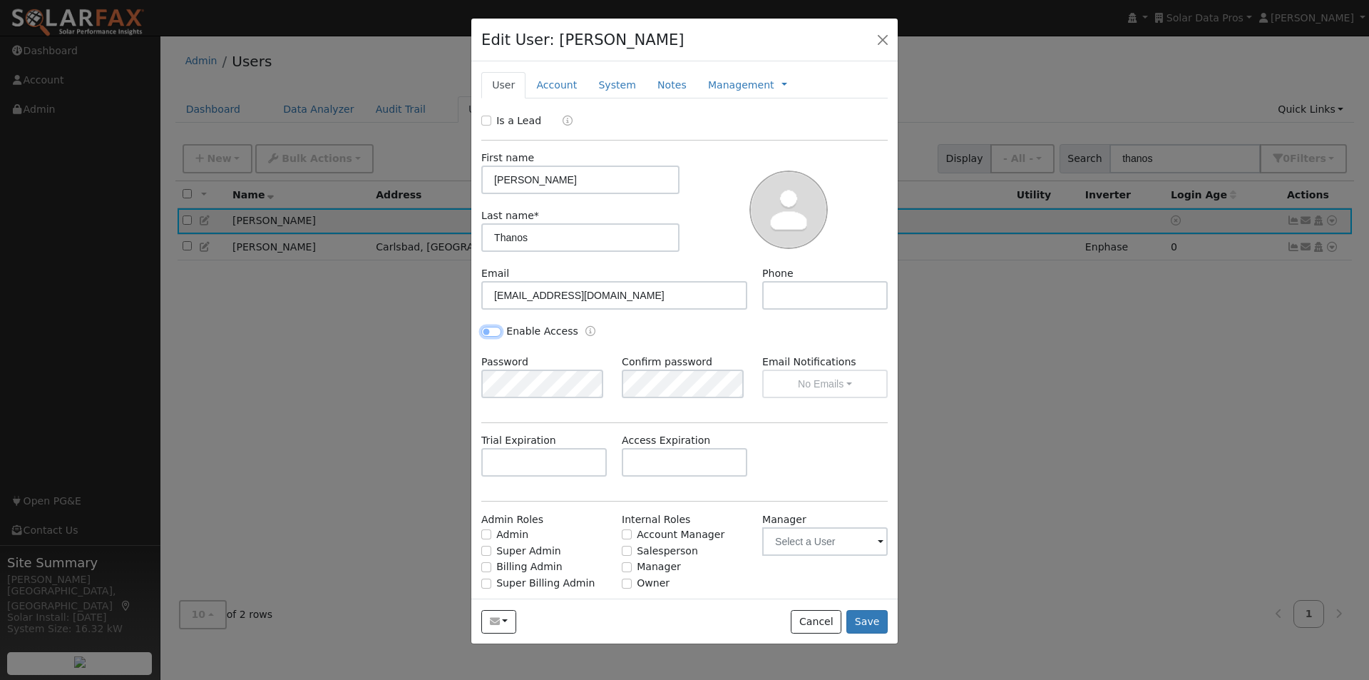
click at [491, 329] on input "Enable Access" at bounding box center [491, 332] width 20 height 10
checkbox input "true"
click at [869, 620] on button "Save" at bounding box center [867, 622] width 41 height 24
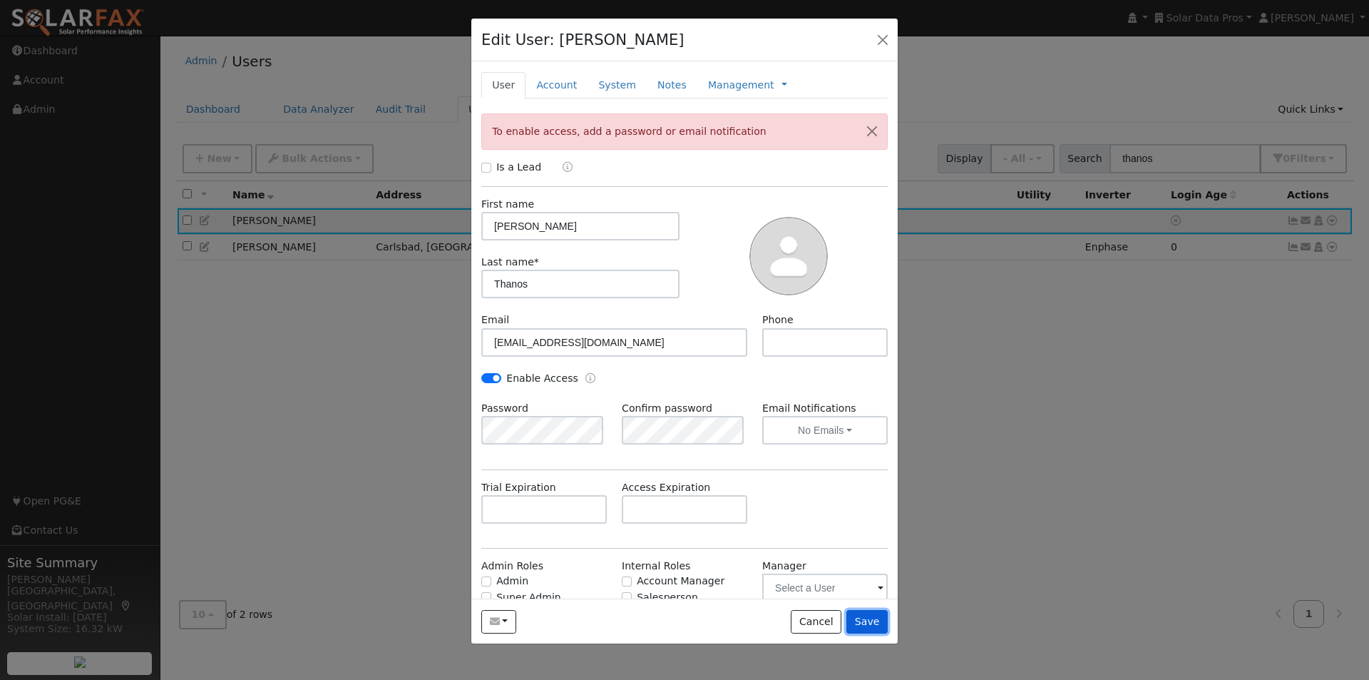
drag, startPoint x: 872, startPoint y: 620, endPoint x: 881, endPoint y: 612, distance: 12.6
click at [873, 619] on button "Save" at bounding box center [867, 622] width 41 height 24
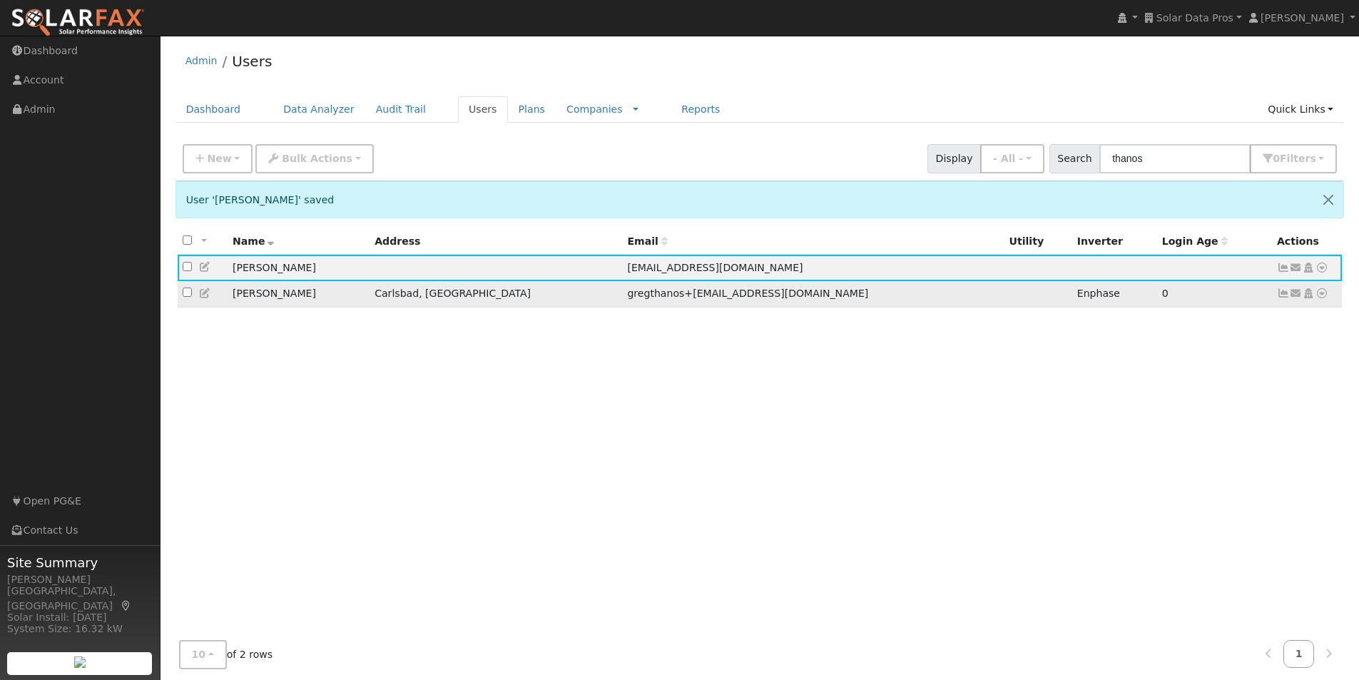
click at [1282, 294] on icon at bounding box center [1283, 293] width 13 height 10
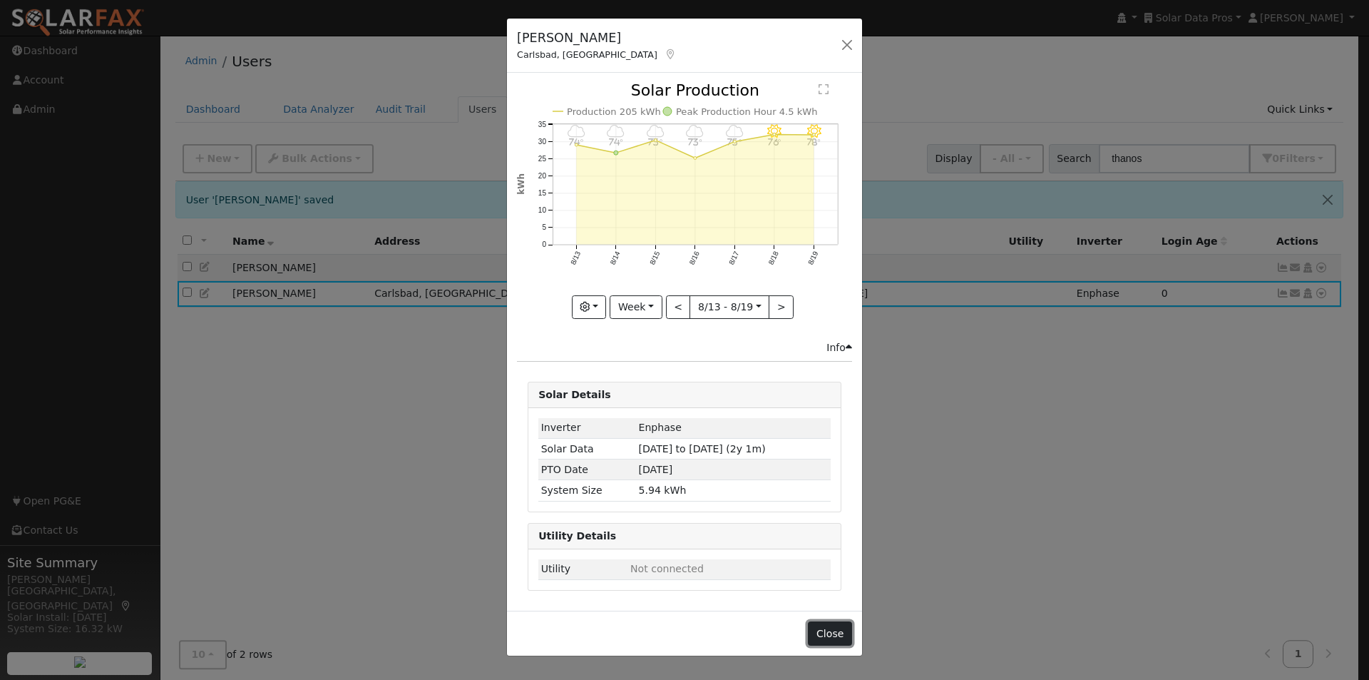
click at [834, 630] on button "Close" at bounding box center [830, 633] width 44 height 24
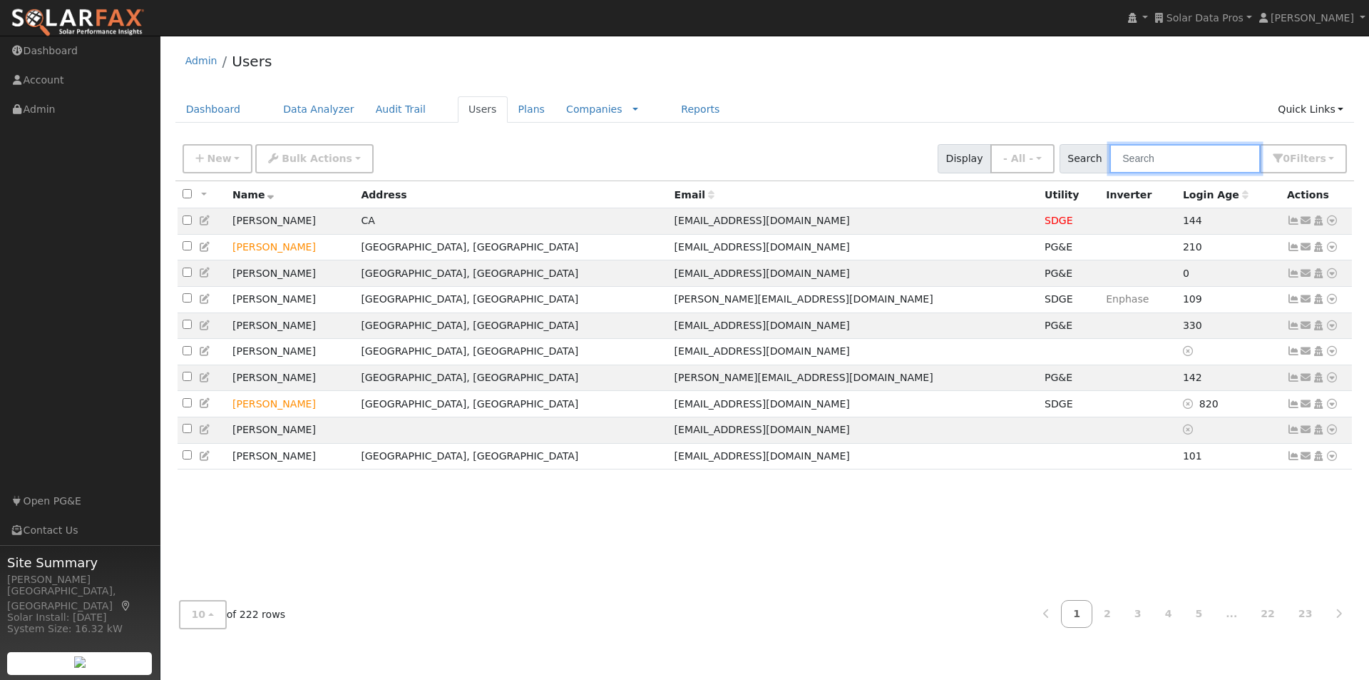
click at [1166, 155] on input "text" at bounding box center [1185, 158] width 151 height 29
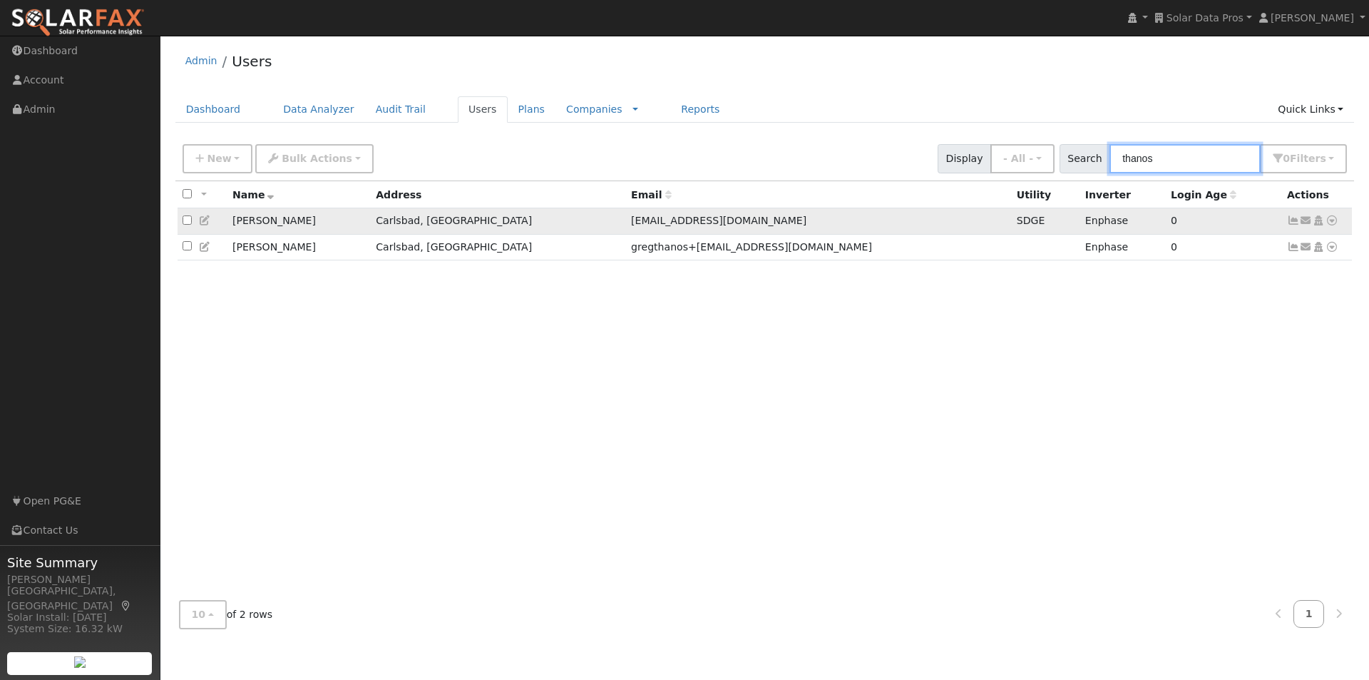
type input "thanos"
click at [1293, 220] on icon at bounding box center [1293, 220] width 13 height 10
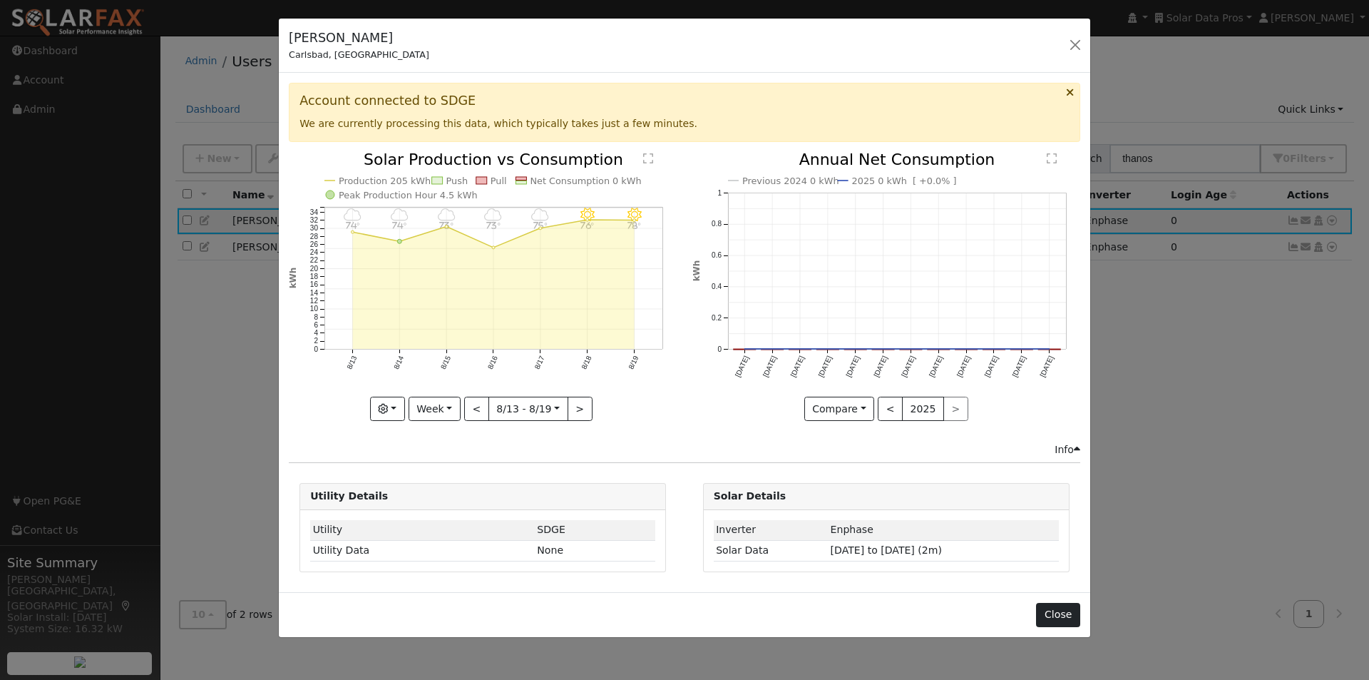
click at [1063, 510] on div "Inverter Enphase Solar Data 07/17/25 to 08/20/25 (2m)" at bounding box center [886, 540] width 365 height 61
click at [1140, 320] on div "Greg Thanos Carlsbad, CA Default Account Default Account Carlsbad, CA 92009 Pri…" at bounding box center [684, 340] width 1369 height 680
drag, startPoint x: 1062, startPoint y: 611, endPoint x: 1175, endPoint y: 471, distance: 180.6
click at [1068, 604] on button "Close" at bounding box center [1058, 615] width 44 height 24
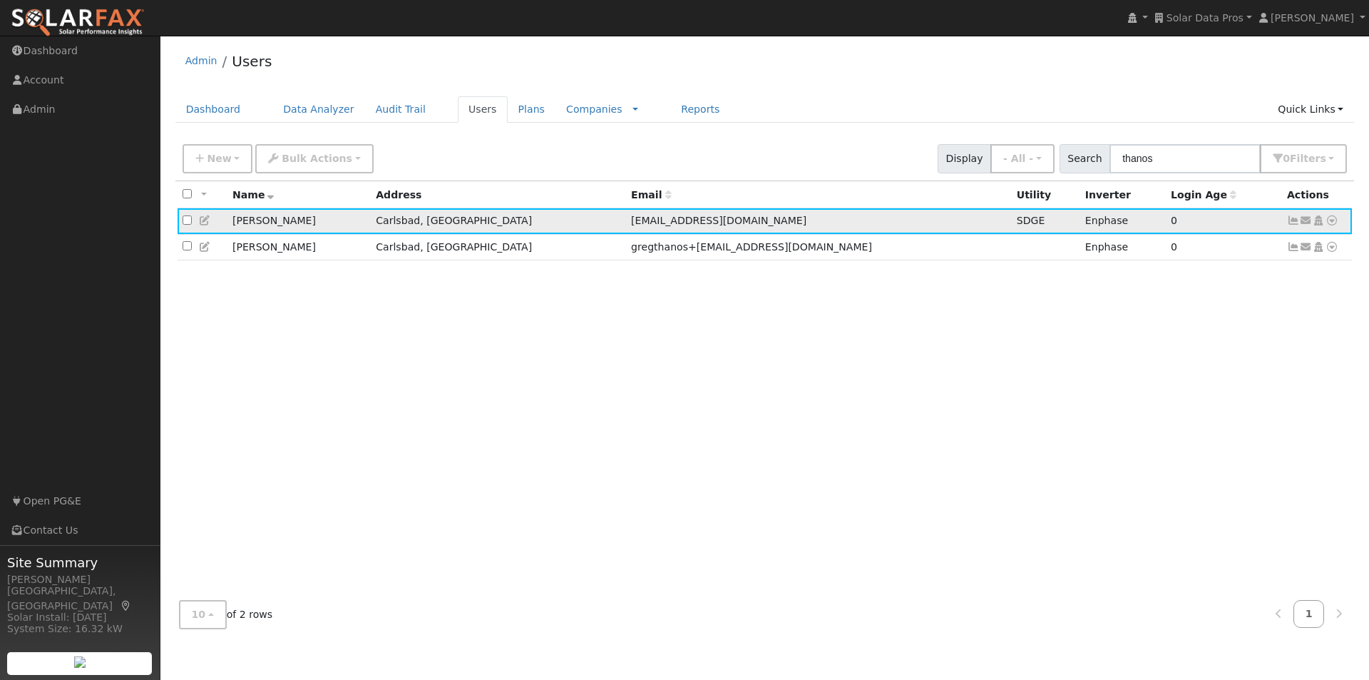
click at [1331, 222] on icon at bounding box center [1332, 220] width 13 height 10
click at [1273, 246] on link "Data Analyzer" at bounding box center [1285, 245] width 103 height 20
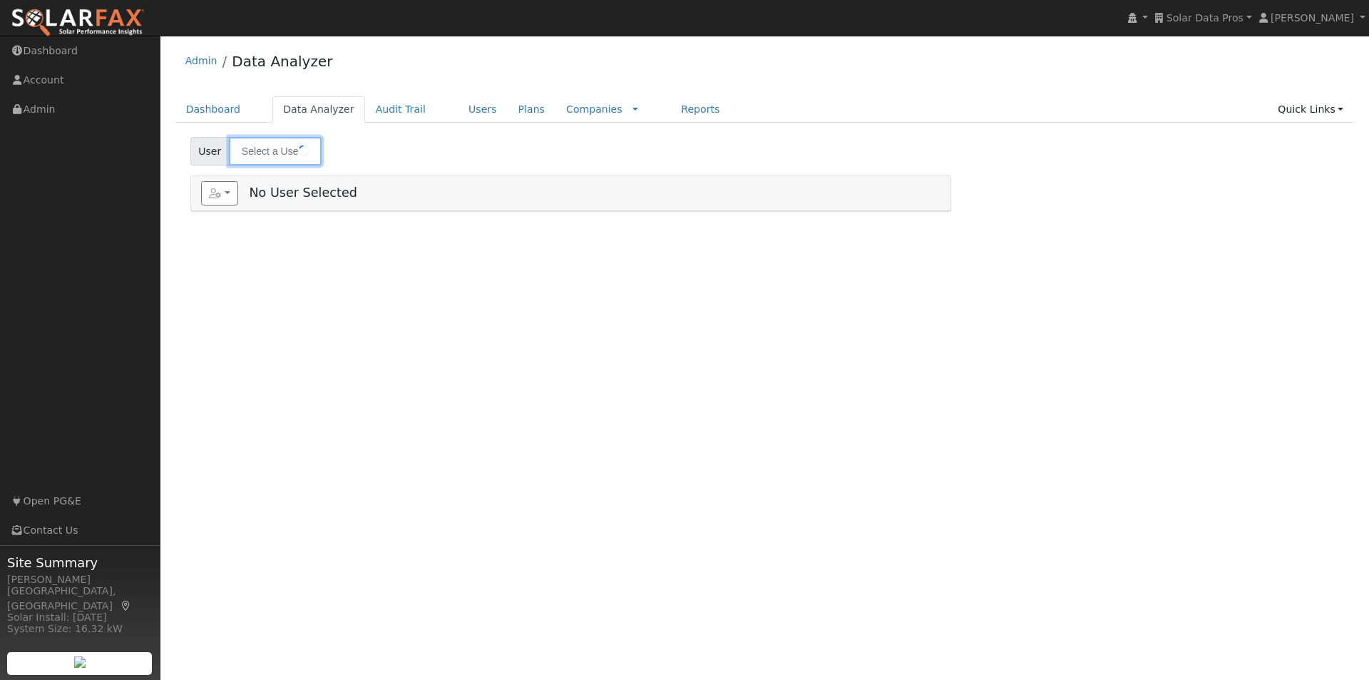
type input "[PERSON_NAME]"
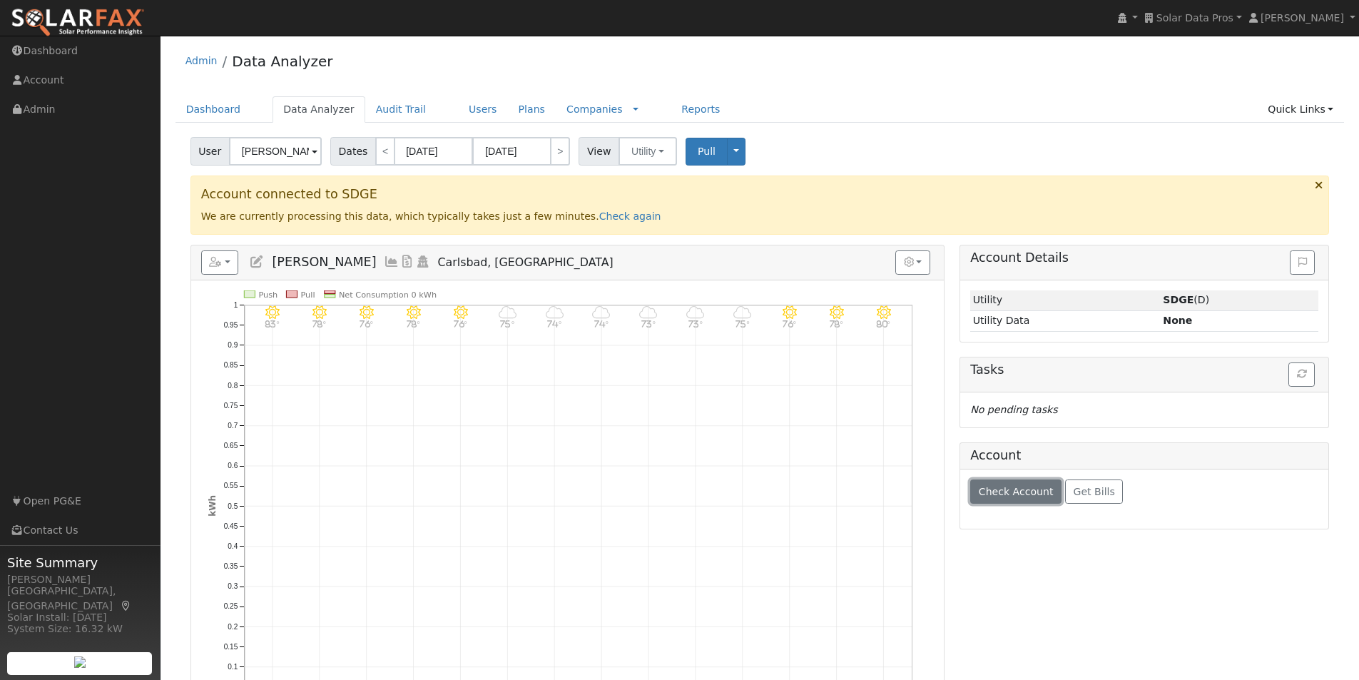
click at [1012, 493] on span "Check Account" at bounding box center [1016, 491] width 75 height 11
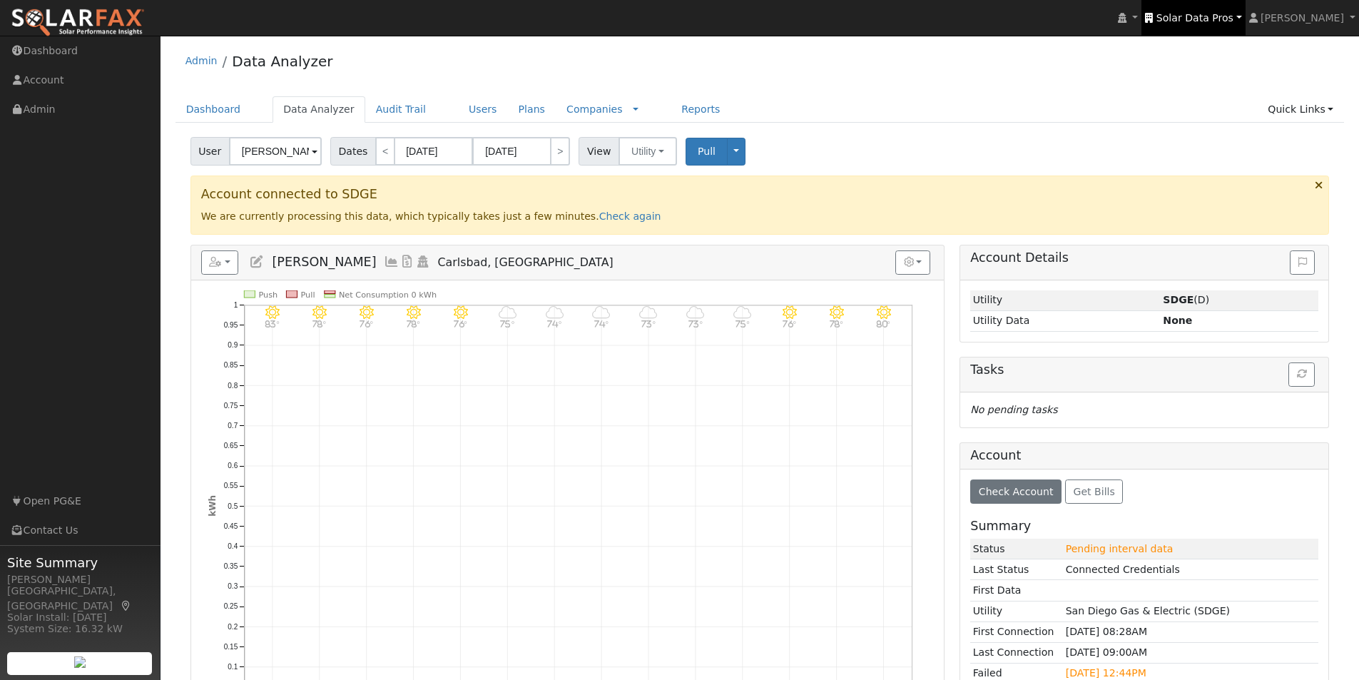
click at [1220, 16] on span "Solar Data Pros" at bounding box center [1194, 17] width 77 height 11
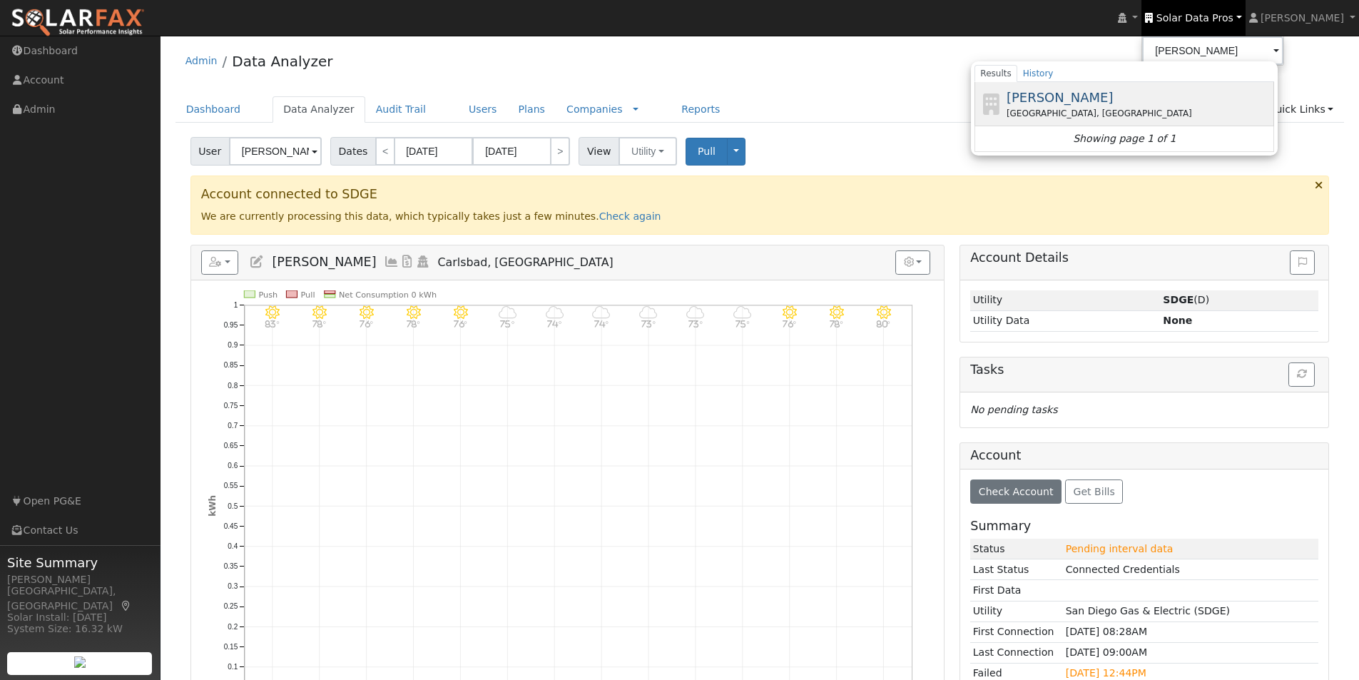
click at [1065, 100] on span "[PERSON_NAME]" at bounding box center [1059, 97] width 107 height 15
type input "[PERSON_NAME]"
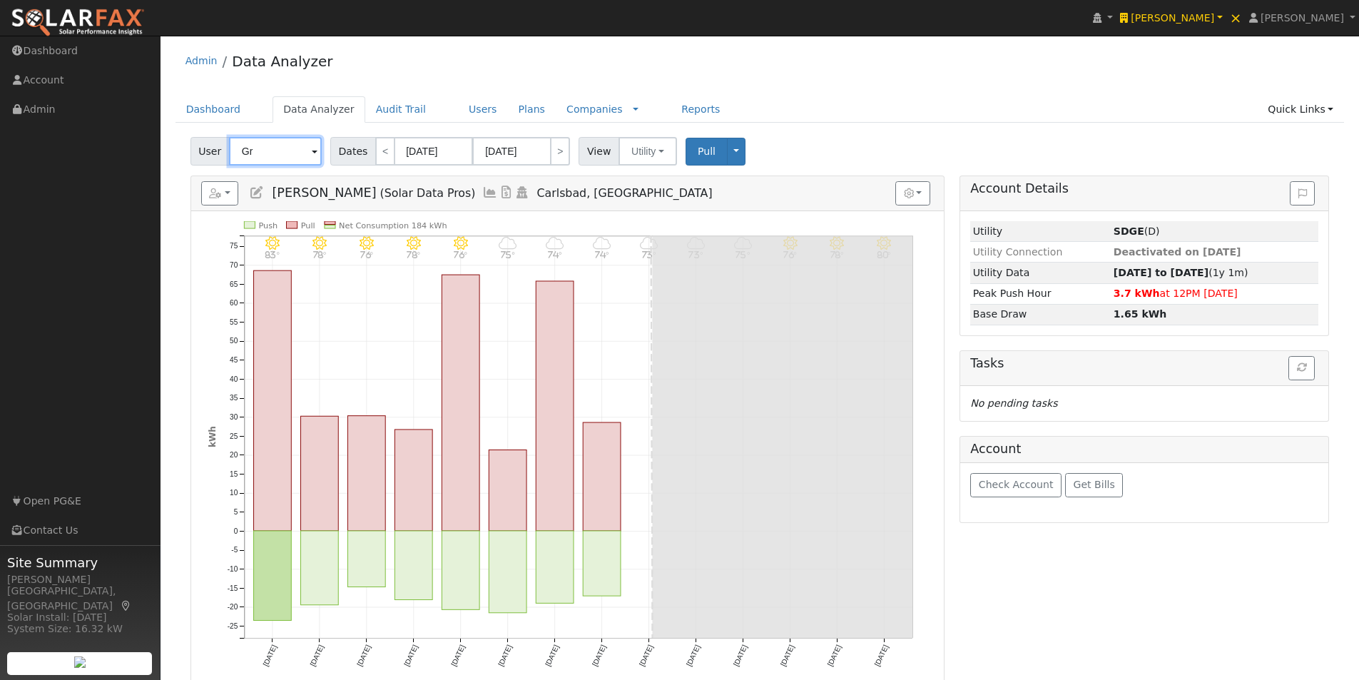
type input "G"
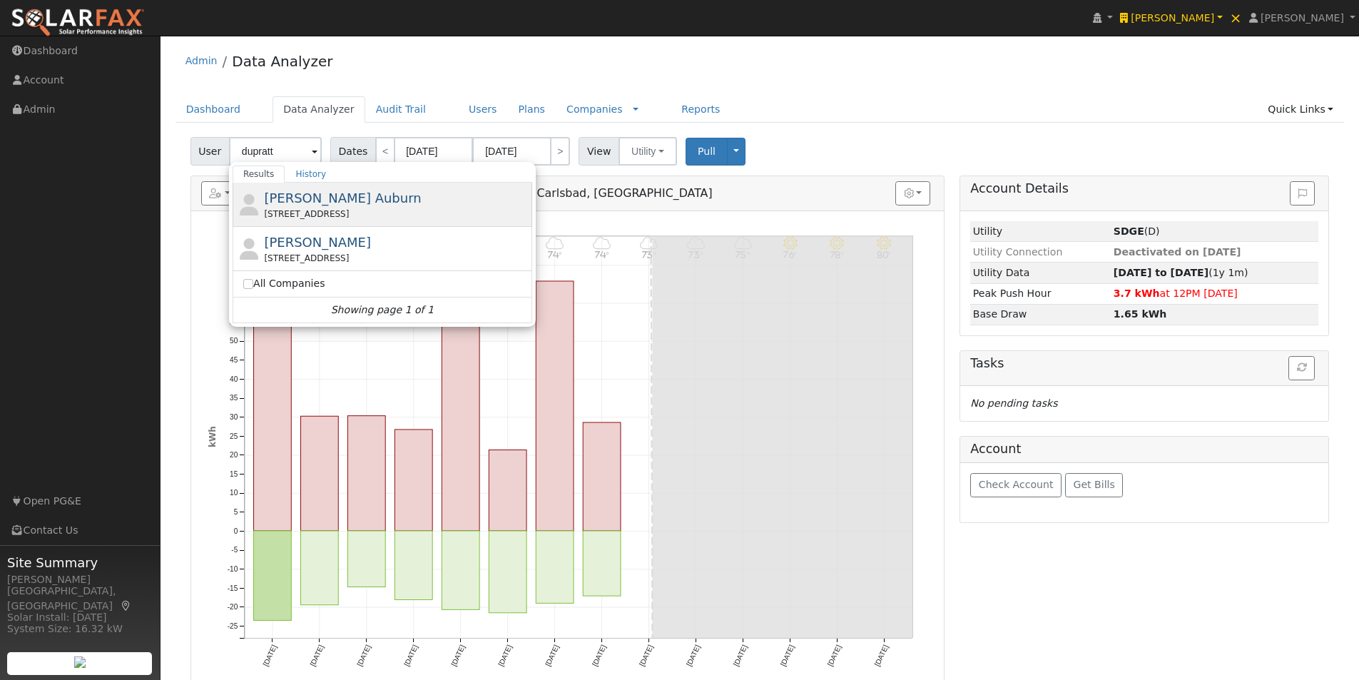
click at [287, 193] on span "DuPratt Ford Auburn" at bounding box center [342, 197] width 157 height 15
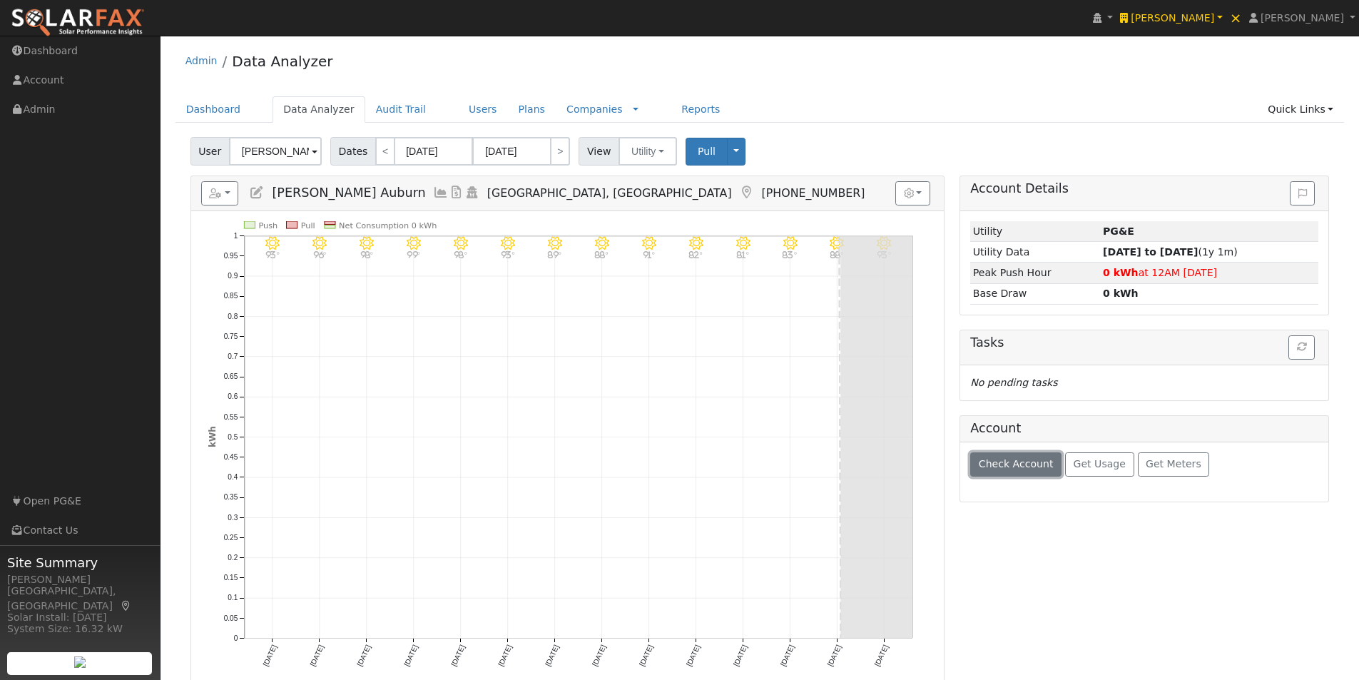
click at [1015, 464] on span "Check Account" at bounding box center [1016, 463] width 75 height 11
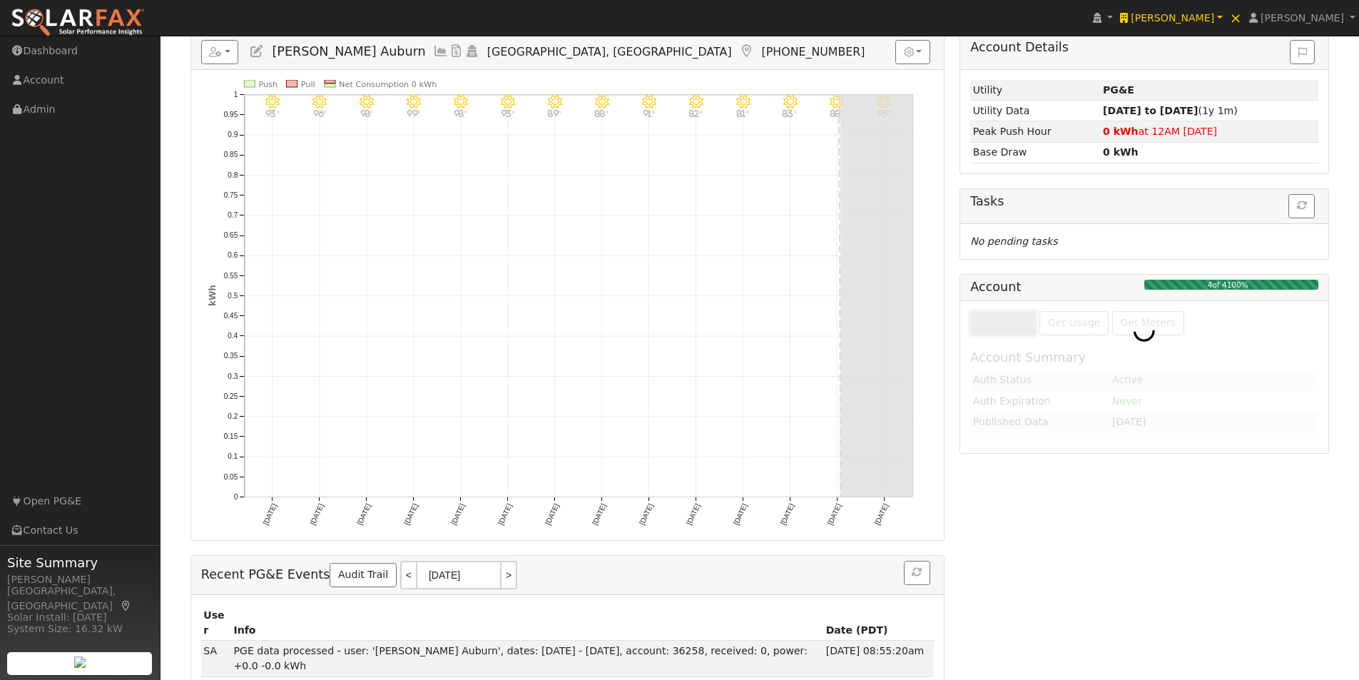
scroll to position [143, 0]
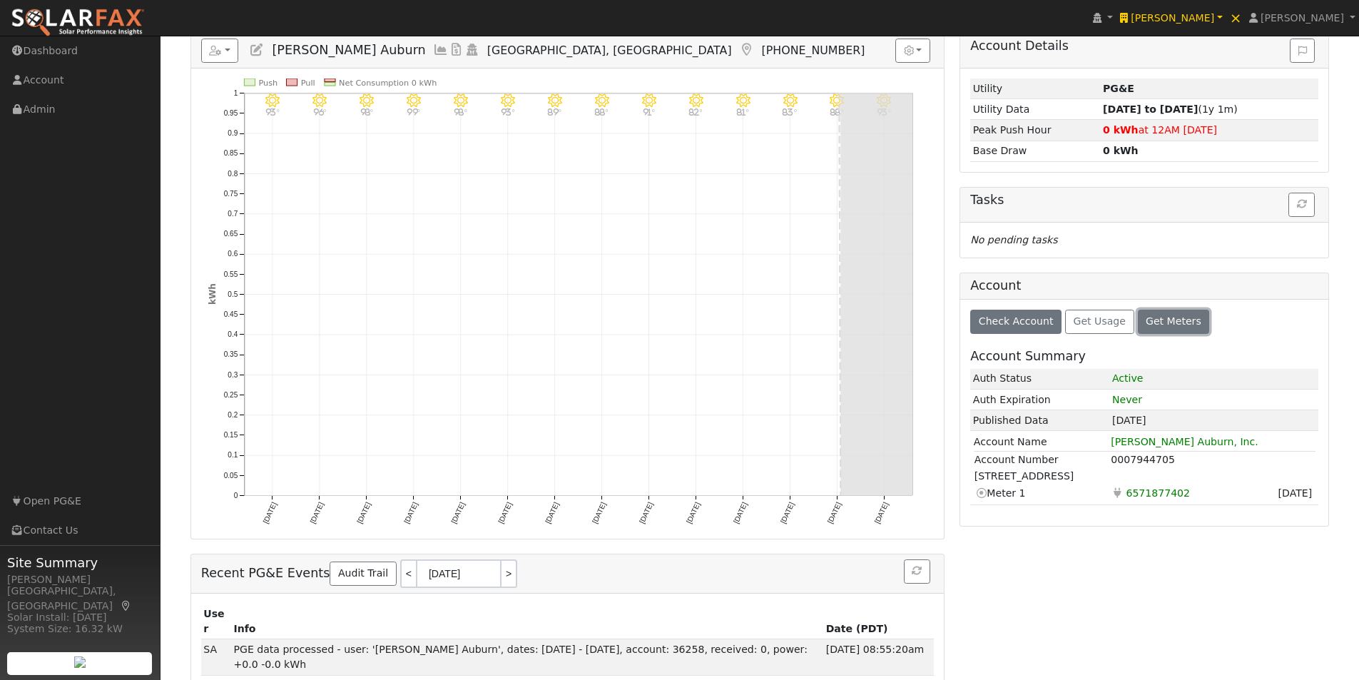
click at [1159, 319] on span "Get Meters" at bounding box center [1173, 320] width 56 height 11
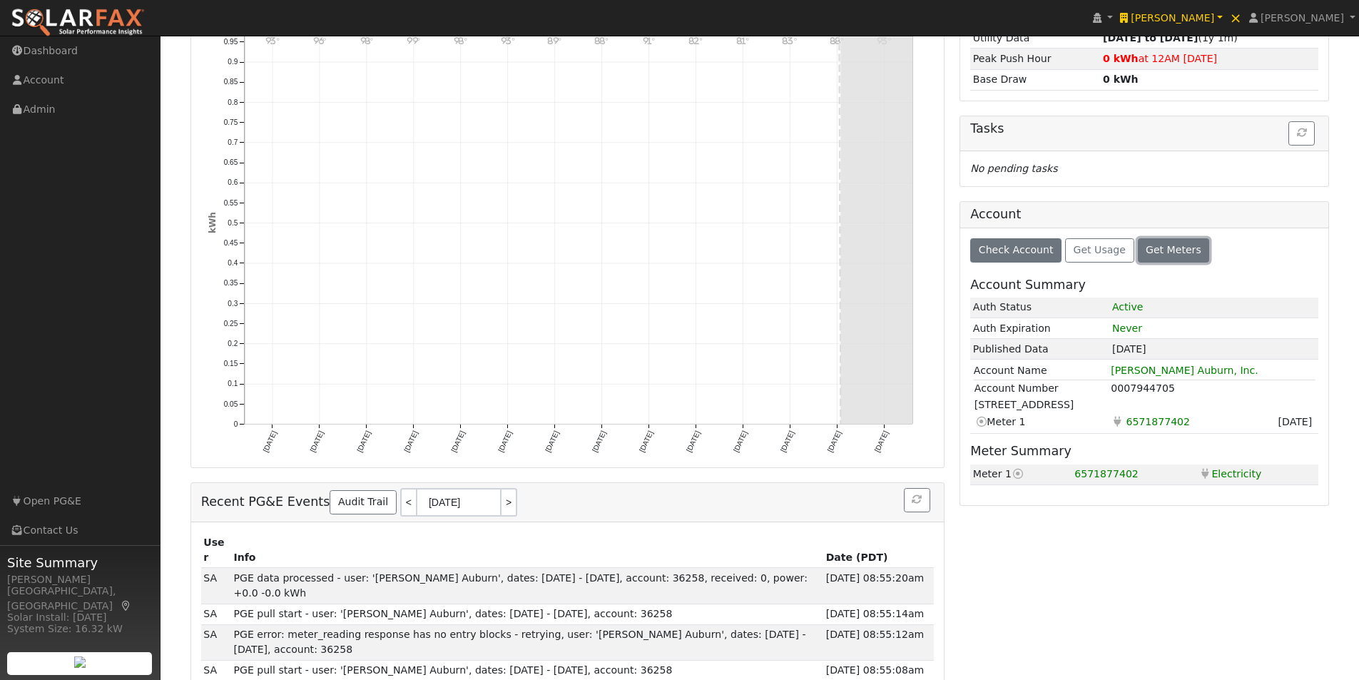
scroll to position [0, 0]
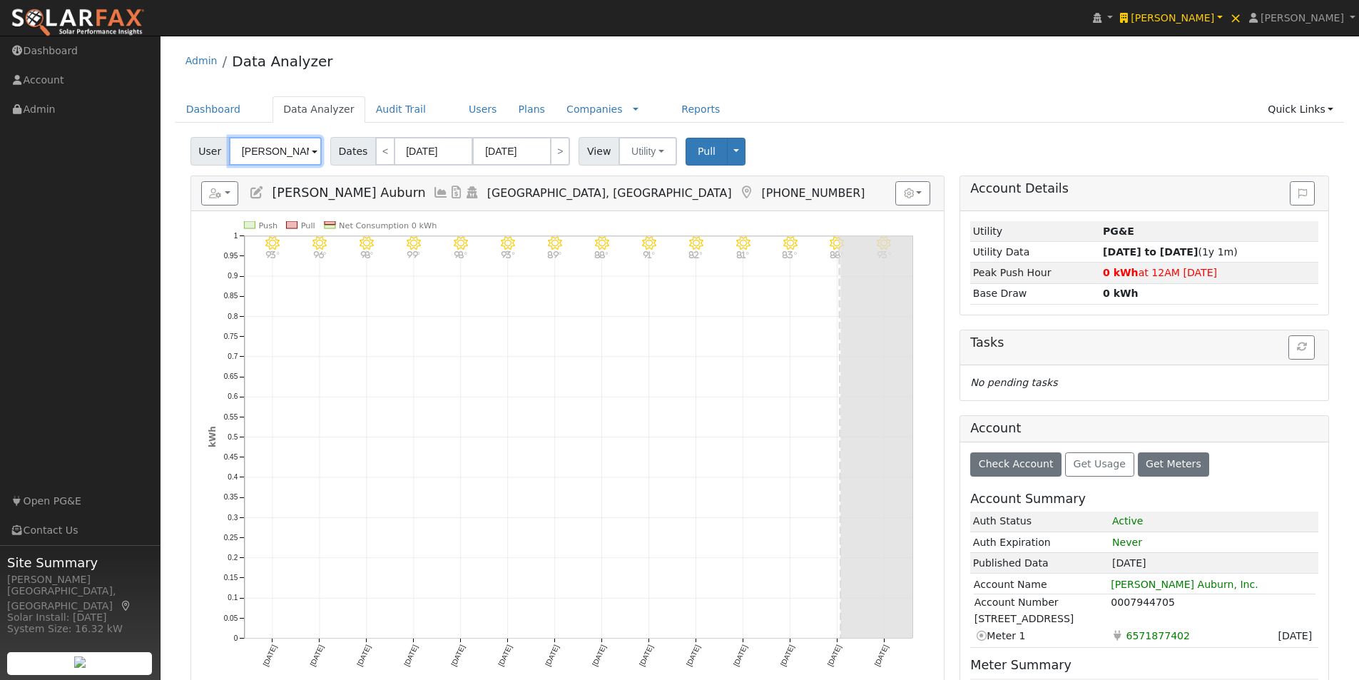
click at [285, 154] on input "DuPratt Ford Auburn" at bounding box center [275, 151] width 93 height 29
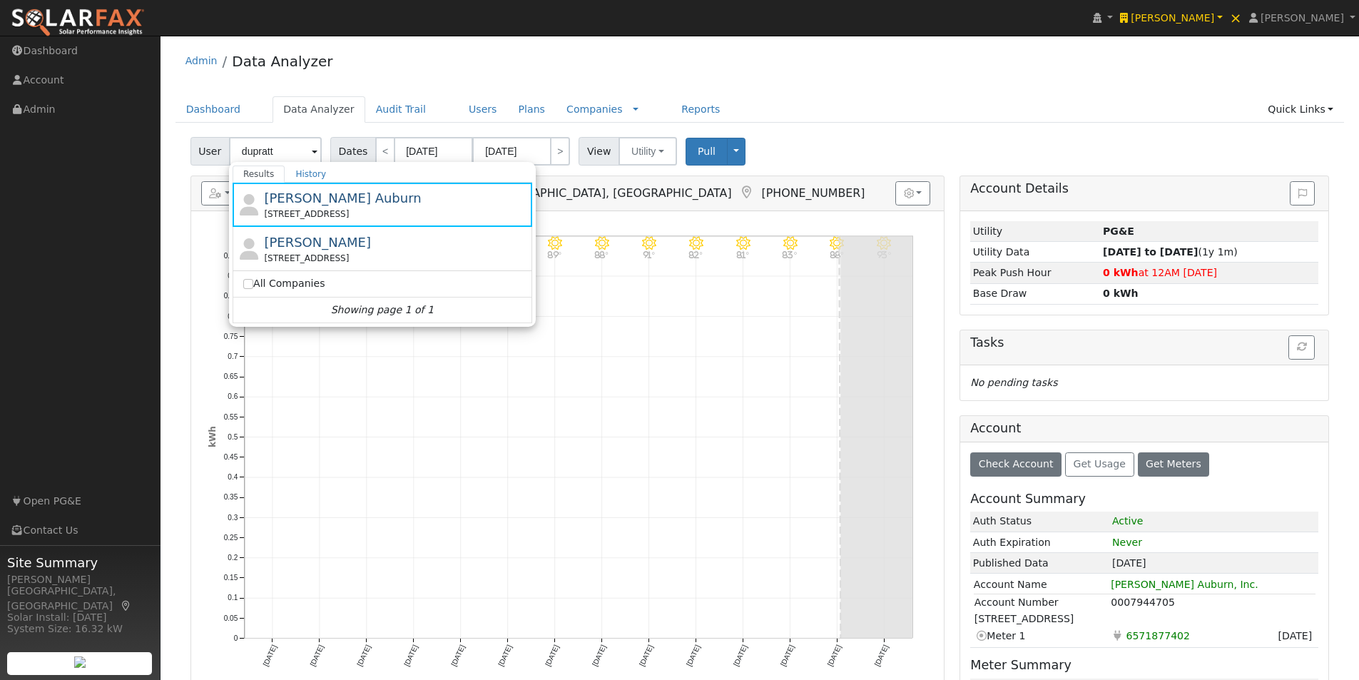
click at [856, 113] on ul "Dashboard Data Analyzer Audit Trail Users Plans Companies Rate Schedules Compan…" at bounding box center [759, 109] width 1169 height 26
type input "DuPratt Ford Auburn"
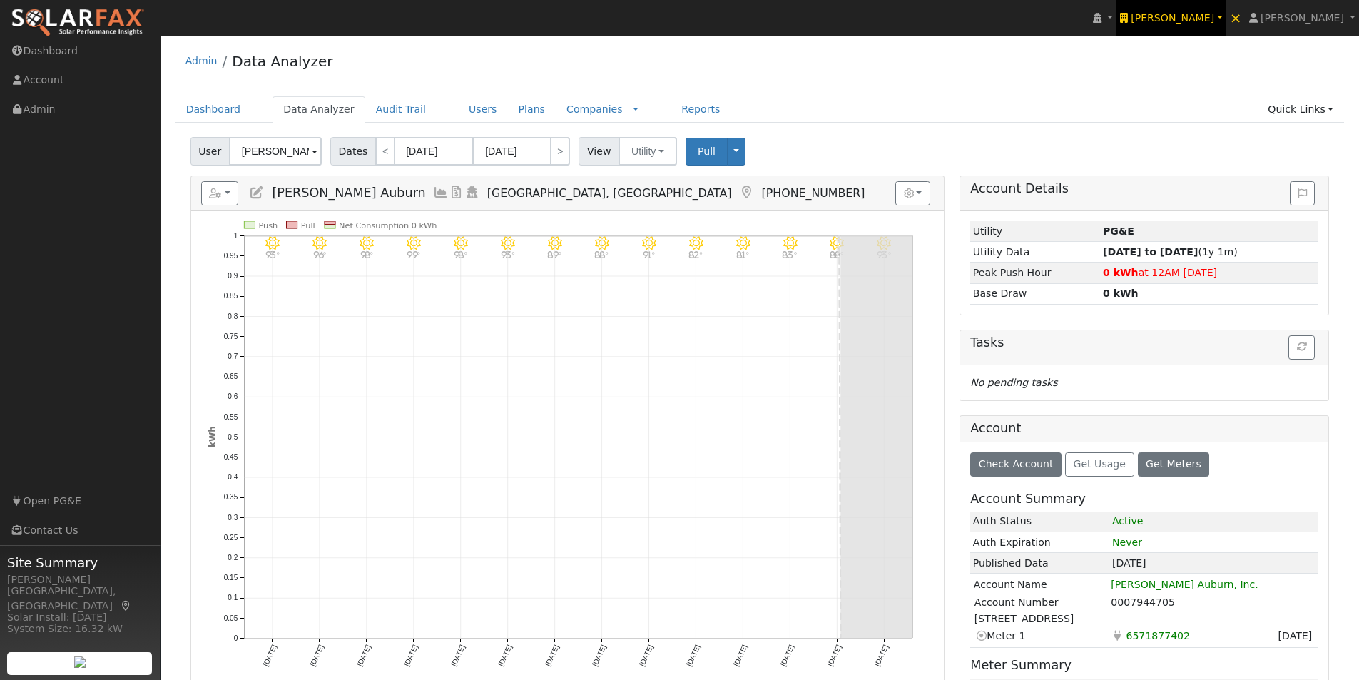
click at [1210, 18] on span "Ambrose Solar" at bounding box center [1171, 17] width 83 height 11
click at [1204, 16] on span "Ambrose Solar" at bounding box center [1171, 17] width 83 height 11
drag, startPoint x: 1220, startPoint y: 46, endPoint x: 1227, endPoint y: 40, distance: 10.1
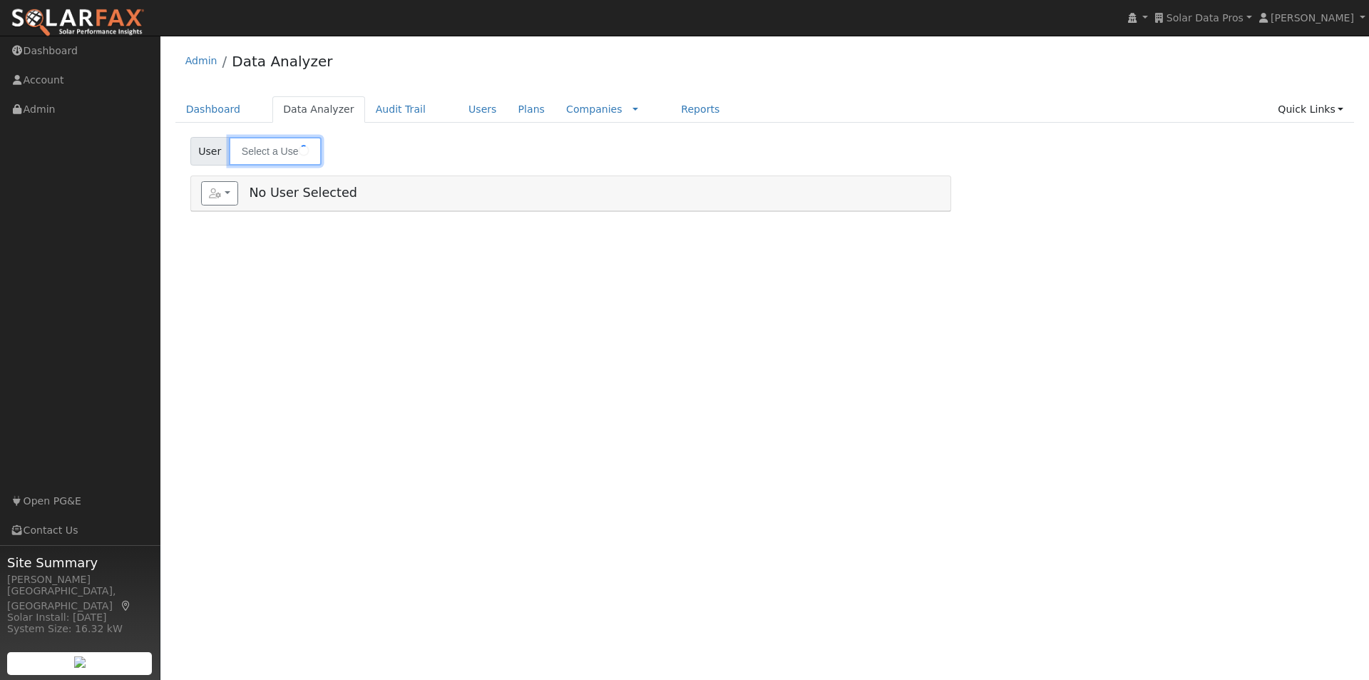
type input "[PERSON_NAME]"
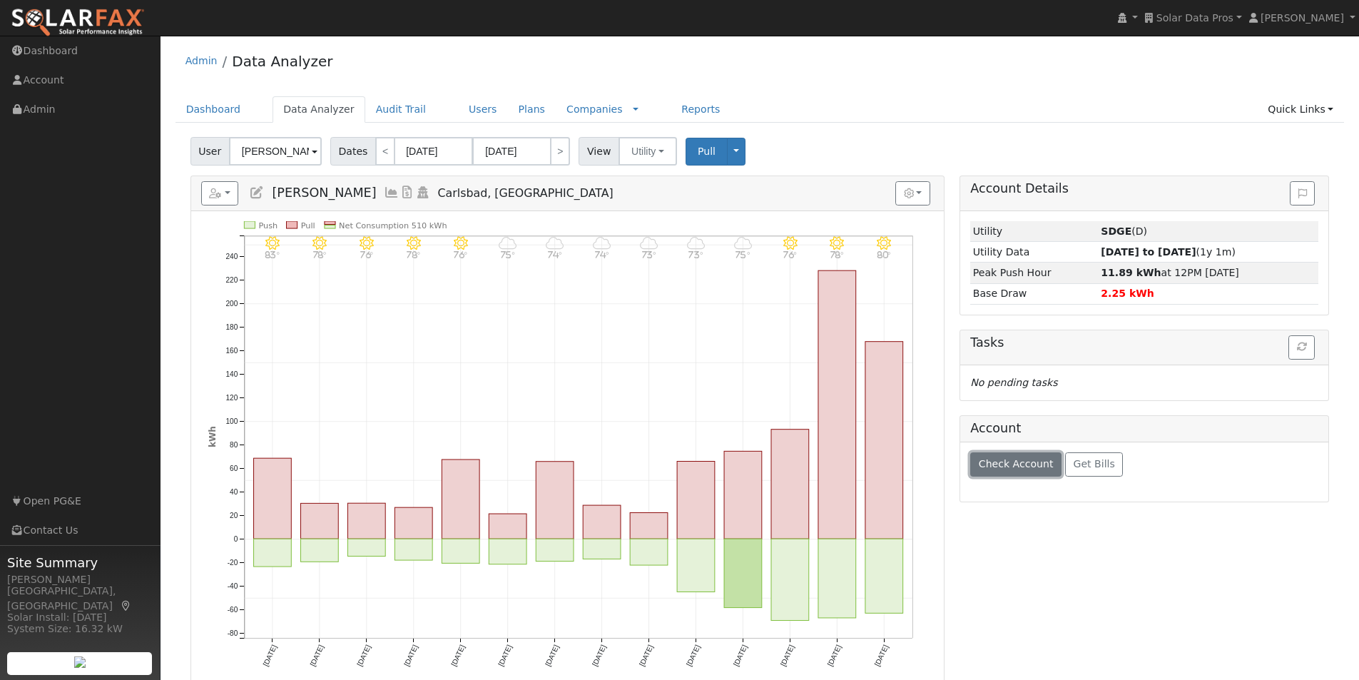
click at [1006, 464] on span "Check Account" at bounding box center [1016, 463] width 75 height 11
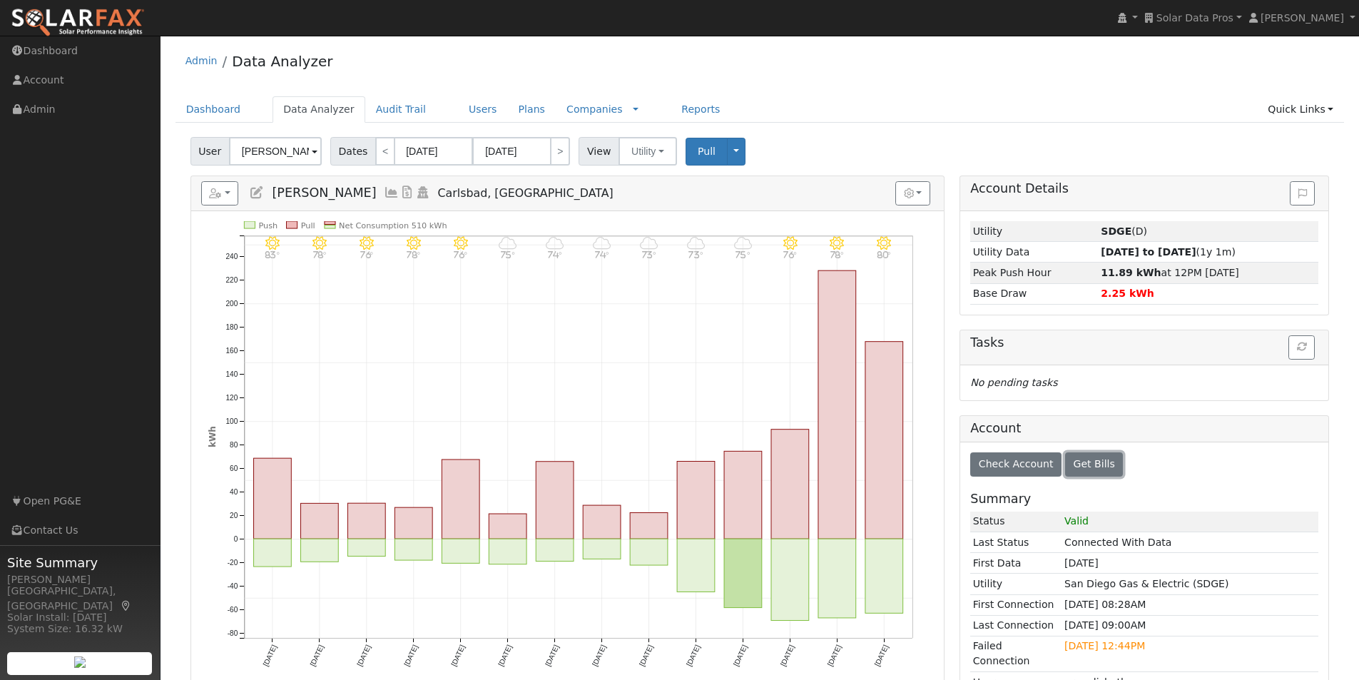
click at [1076, 469] on span "Get Bills" at bounding box center [1093, 463] width 41 height 11
click at [384, 189] on icon at bounding box center [392, 192] width 16 height 13
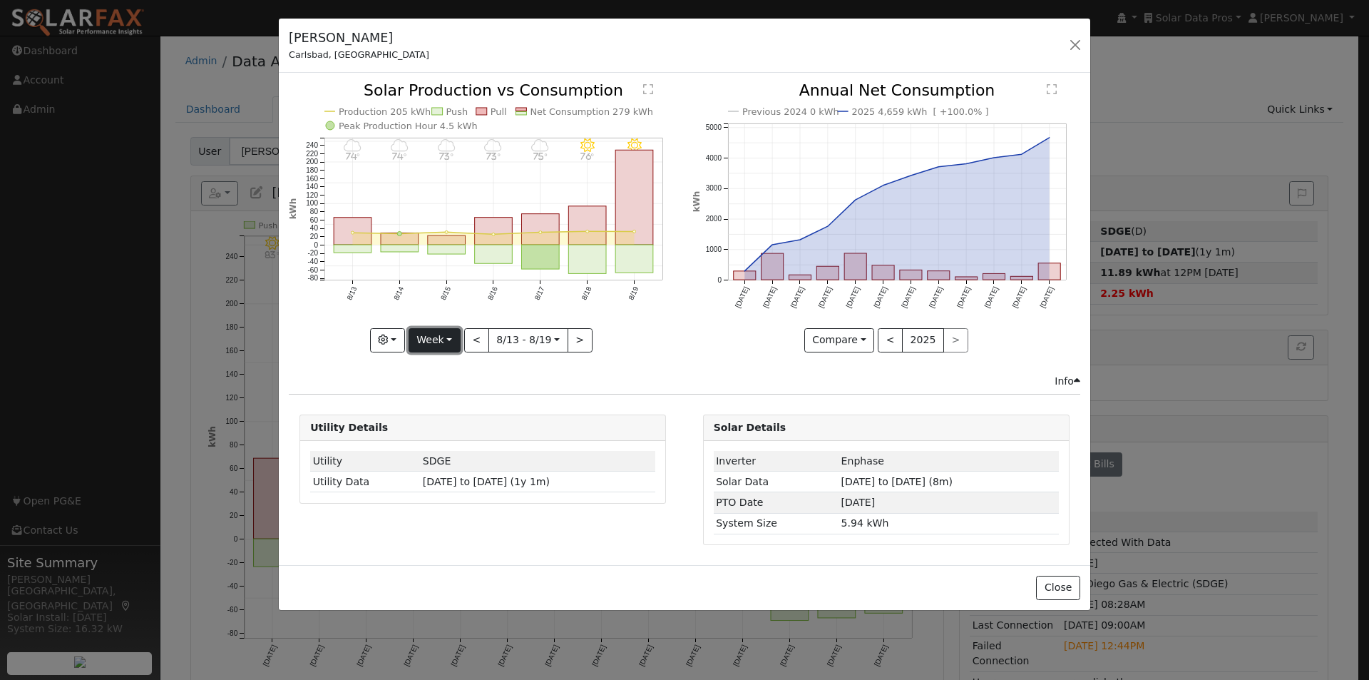
click at [441, 340] on button "Week" at bounding box center [435, 340] width 52 height 24
click at [434, 431] on link "Year" at bounding box center [458, 429] width 99 height 20
type input "[DATE]"
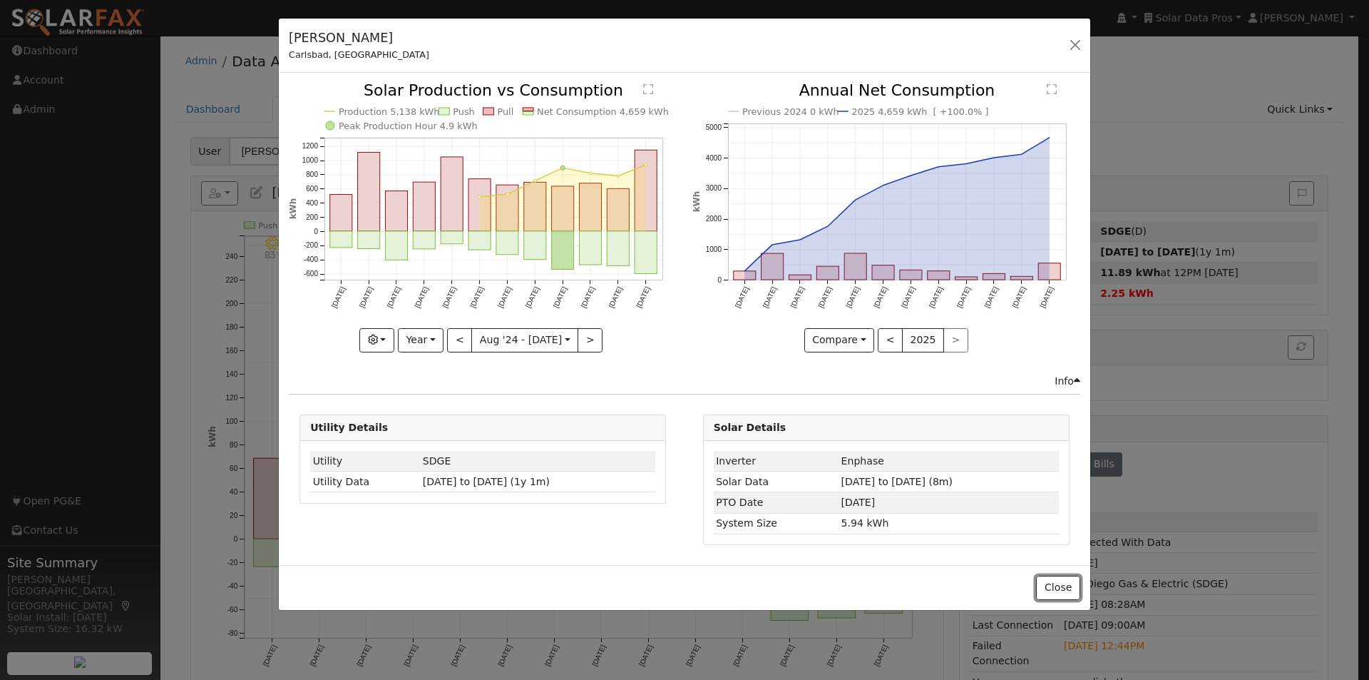
drag, startPoint x: 1053, startPoint y: 584, endPoint x: 1059, endPoint y: 453, distance: 131.4
click at [1059, 583] on button "Close" at bounding box center [1058, 588] width 44 height 24
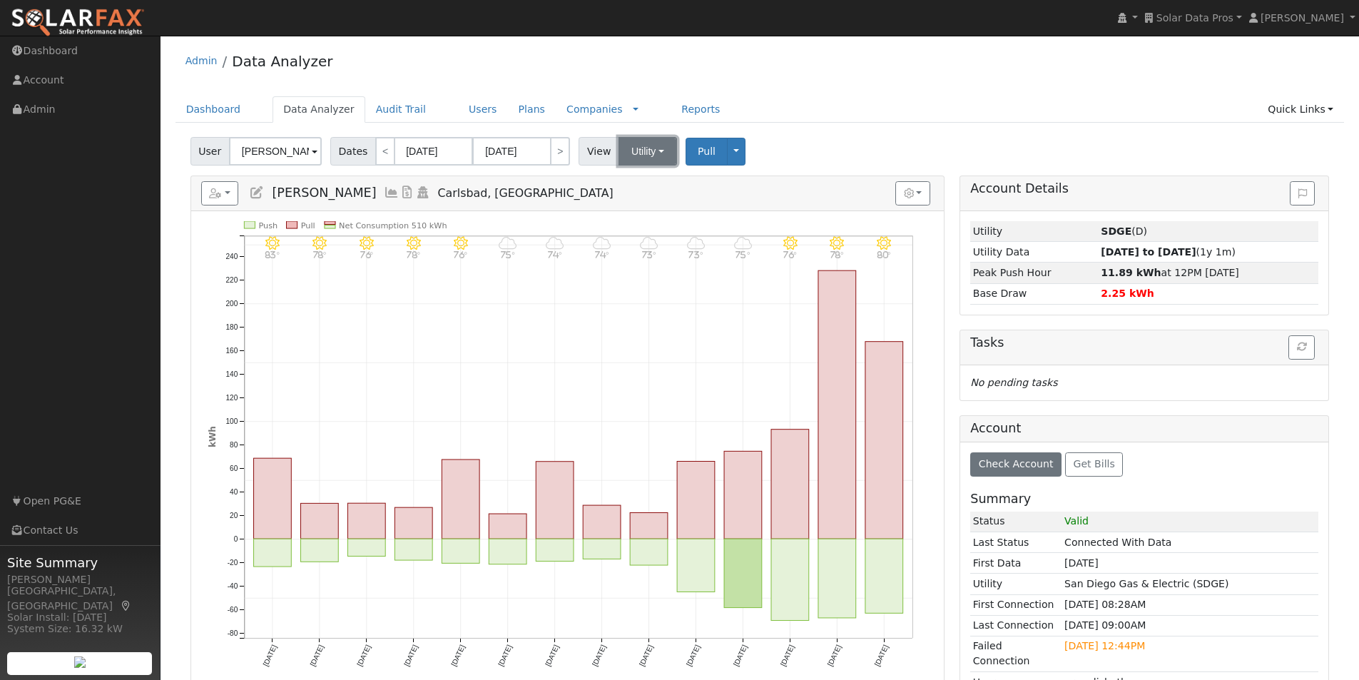
click at [639, 152] on button "Utility" at bounding box center [647, 151] width 58 height 29
click at [631, 199] on link "Solar" at bounding box center [665, 203] width 99 height 20
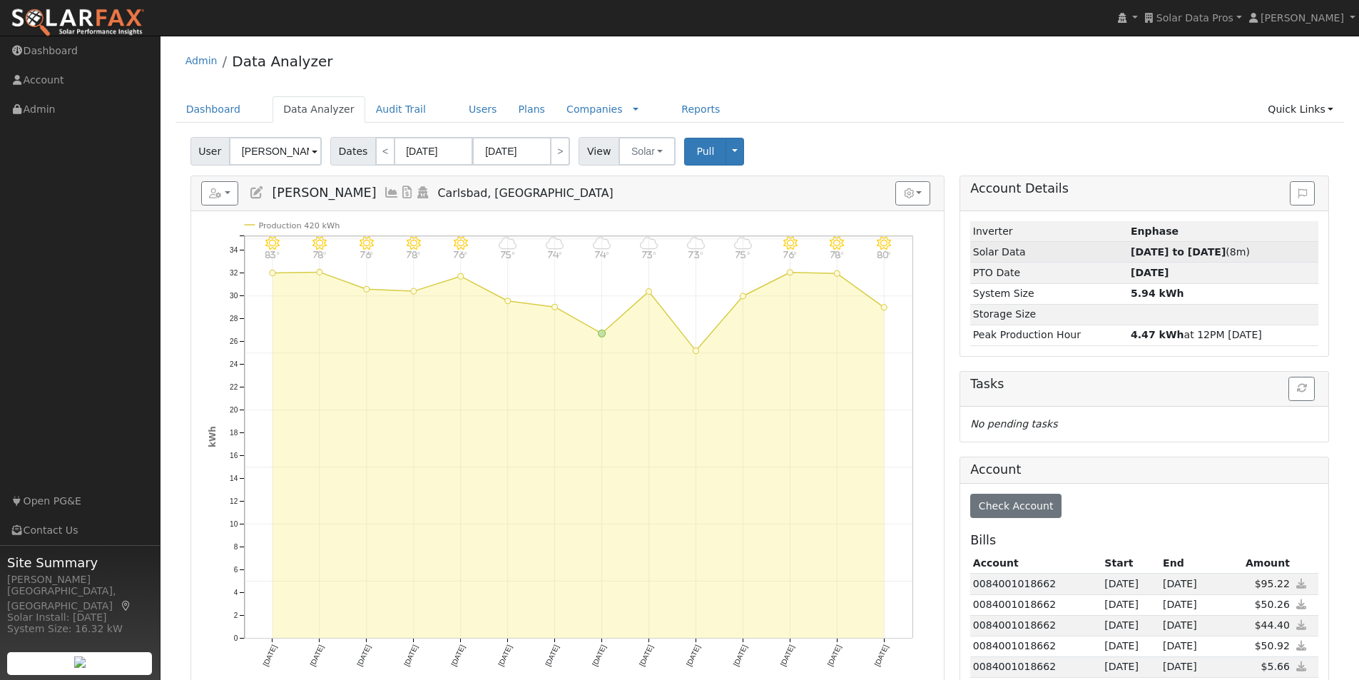
click at [1201, 249] on strong "[DATE] to [DATE]" at bounding box center [1177, 251] width 95 height 11
type input "[DATE]"
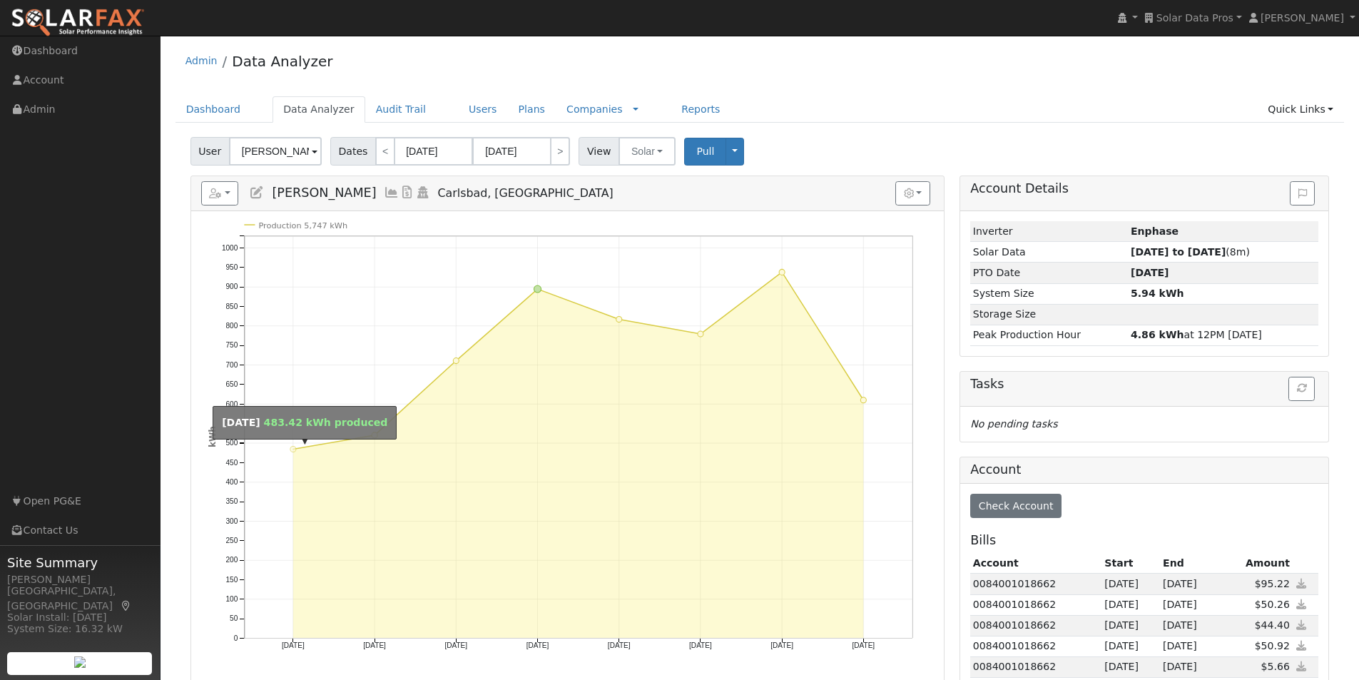
click at [292, 451] on circle "onclick=""" at bounding box center [293, 449] width 6 height 6
type input "[DATE]"
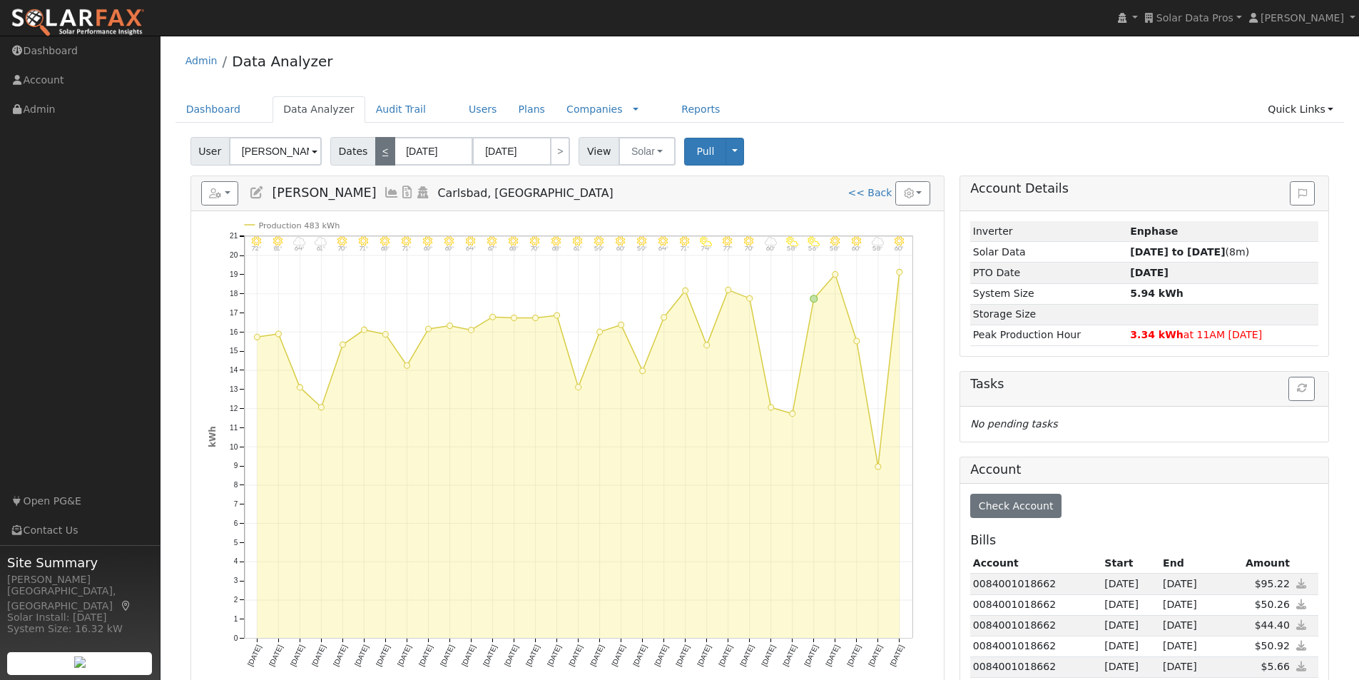
click at [377, 145] on link "<" at bounding box center [385, 151] width 20 height 29
type input "[DATE]"
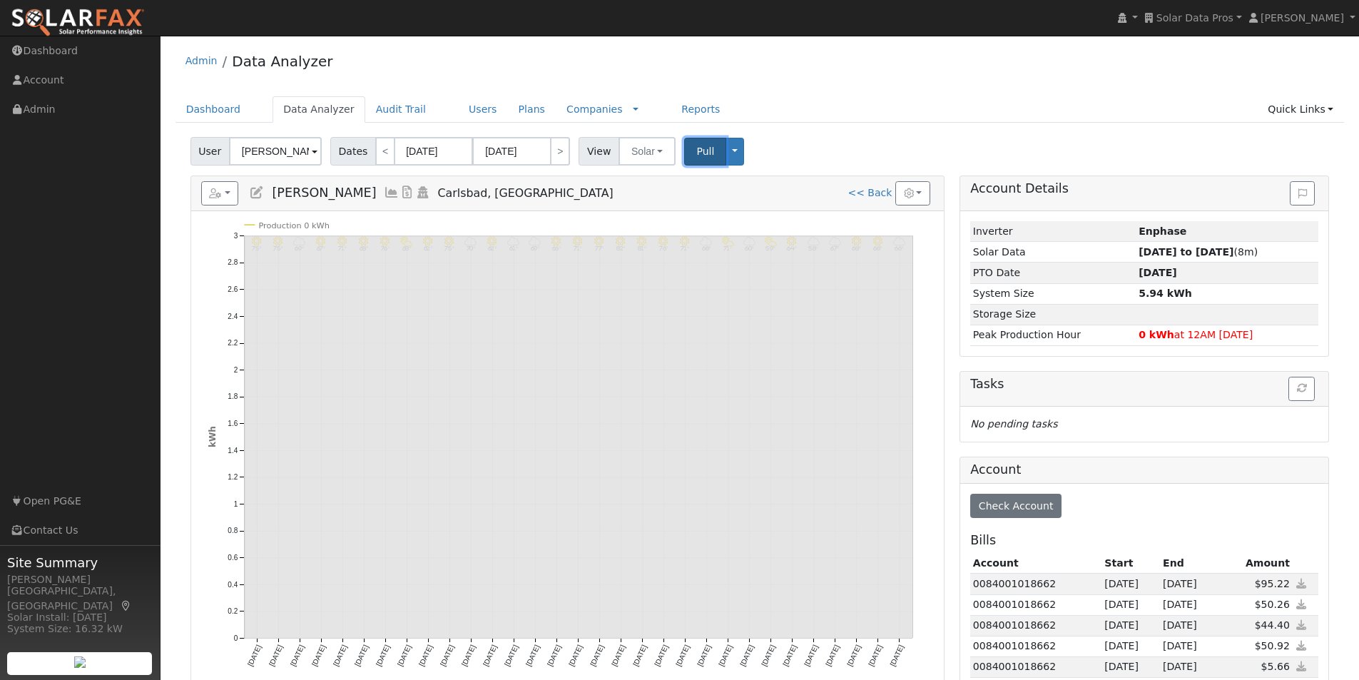
click at [696, 148] on span "Pull" at bounding box center [705, 150] width 18 height 11
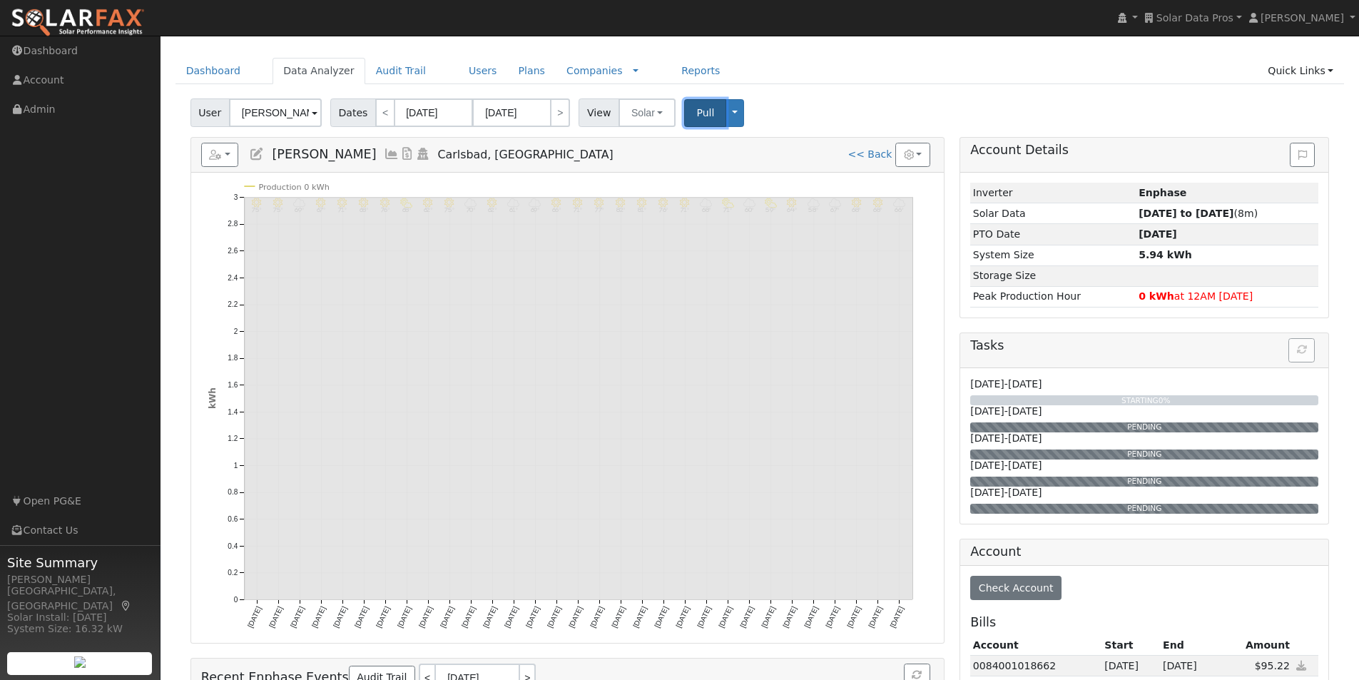
scroll to position [71, 0]
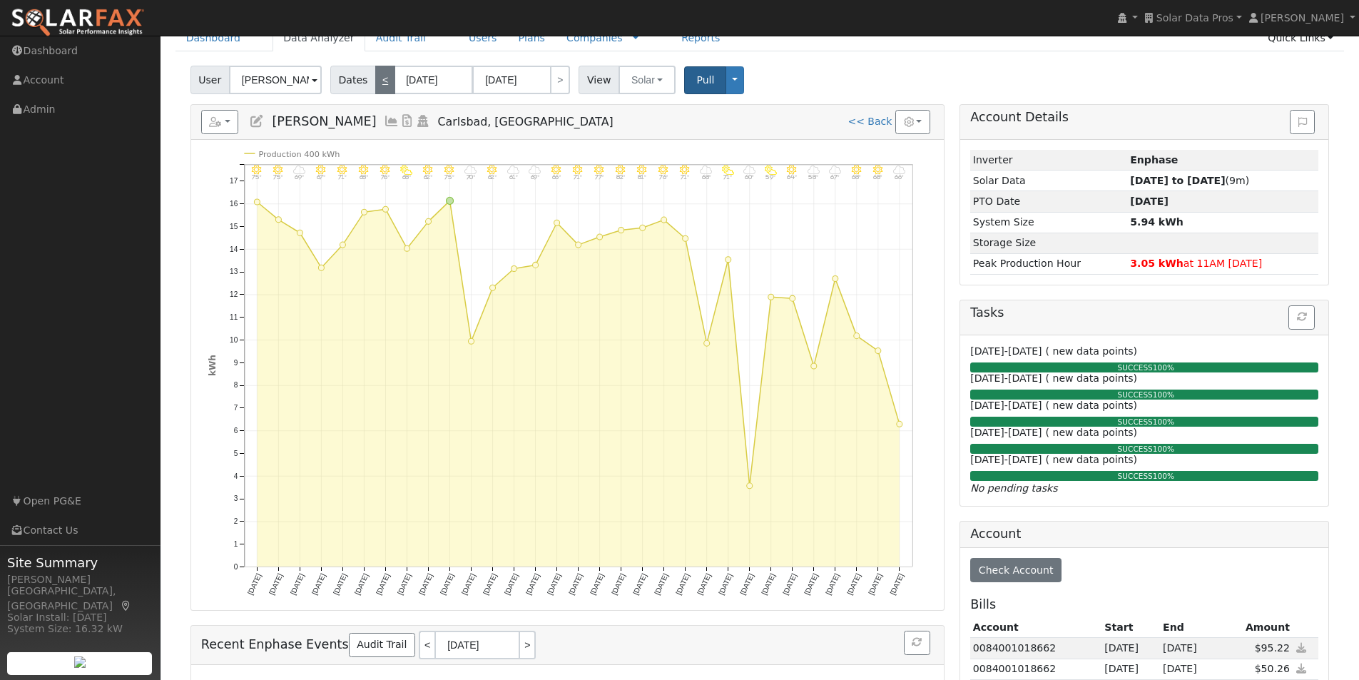
click at [375, 83] on link "<" at bounding box center [385, 80] width 20 height 29
type input "[DATE]"
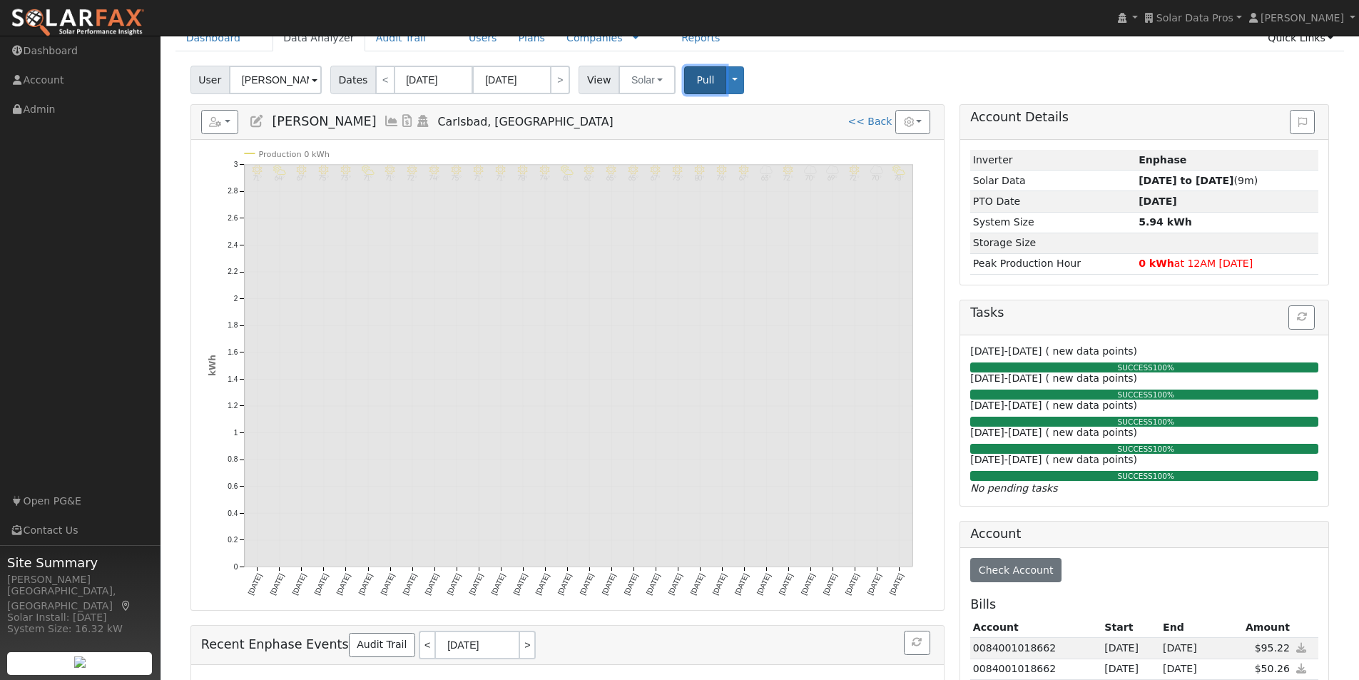
click at [696, 78] on span "Pull" at bounding box center [705, 79] width 18 height 11
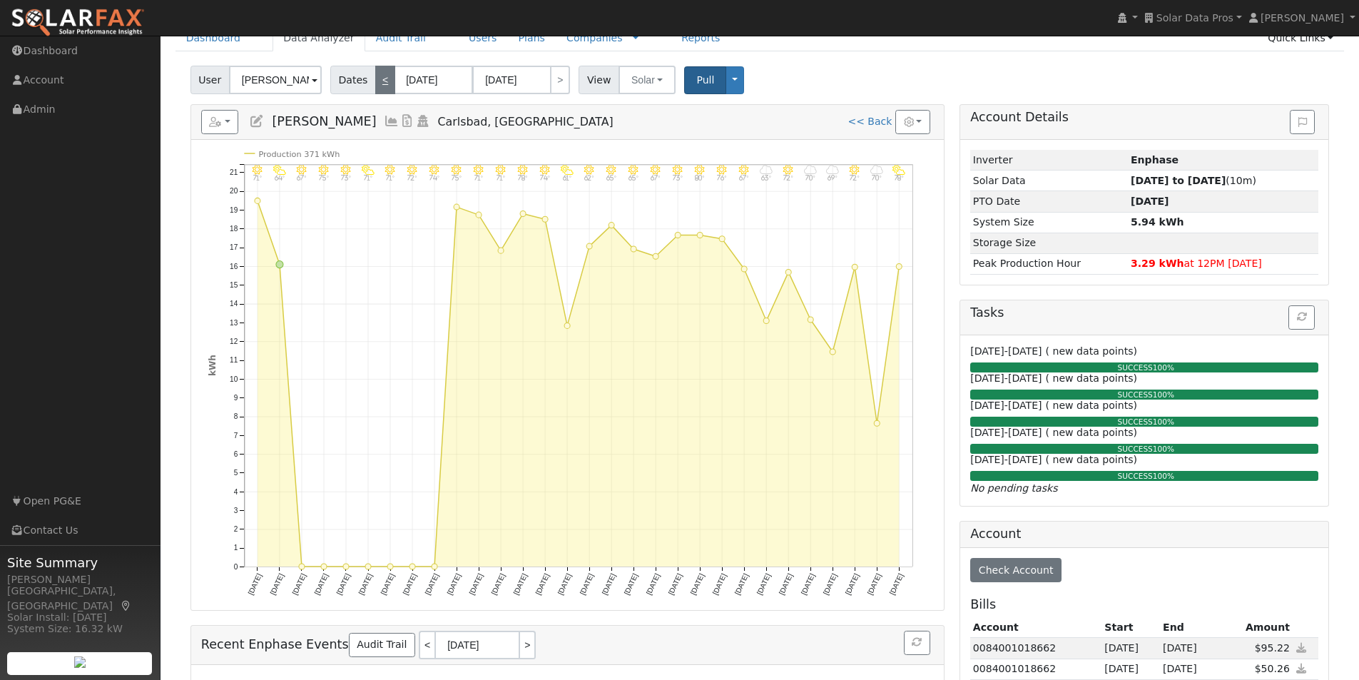
click at [380, 77] on link "<" at bounding box center [385, 80] width 20 height 29
type input "[DATE]"
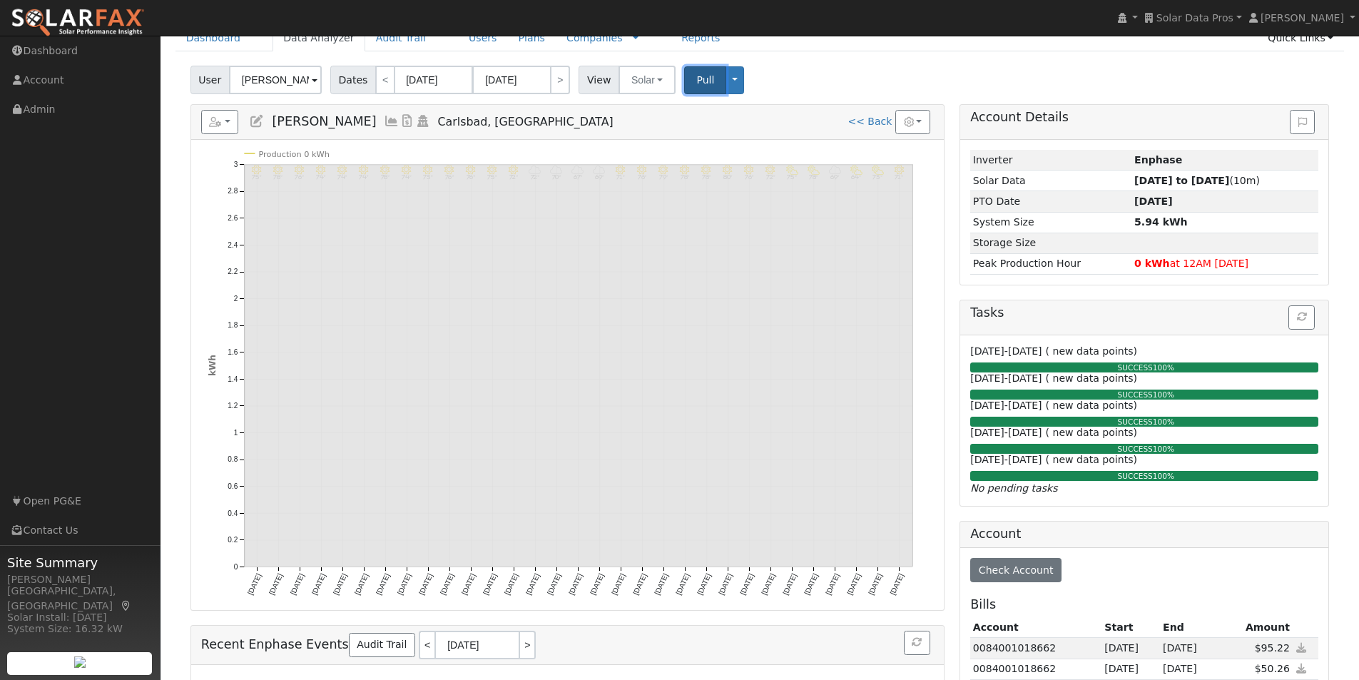
click at [696, 80] on span "Pull" at bounding box center [705, 79] width 18 height 11
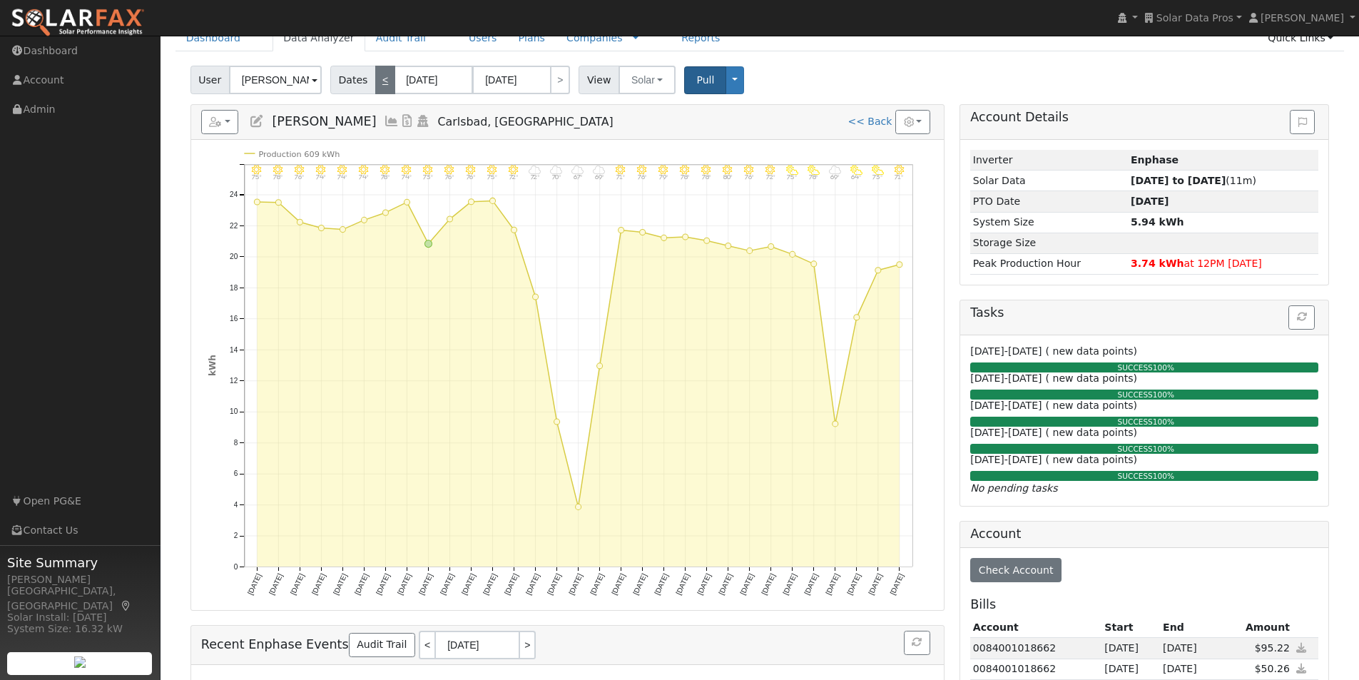
click at [376, 81] on link "<" at bounding box center [385, 80] width 20 height 29
type input "[DATE]"
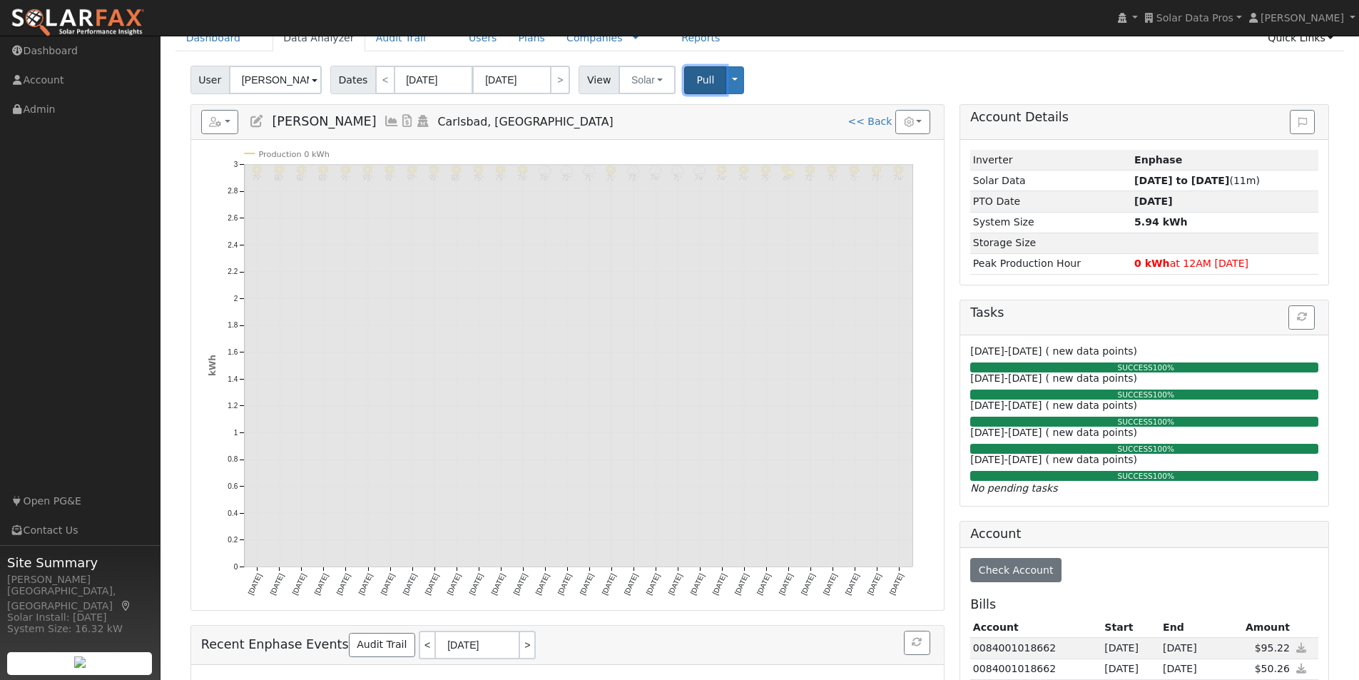
click at [696, 75] on span "Pull" at bounding box center [705, 79] width 18 height 11
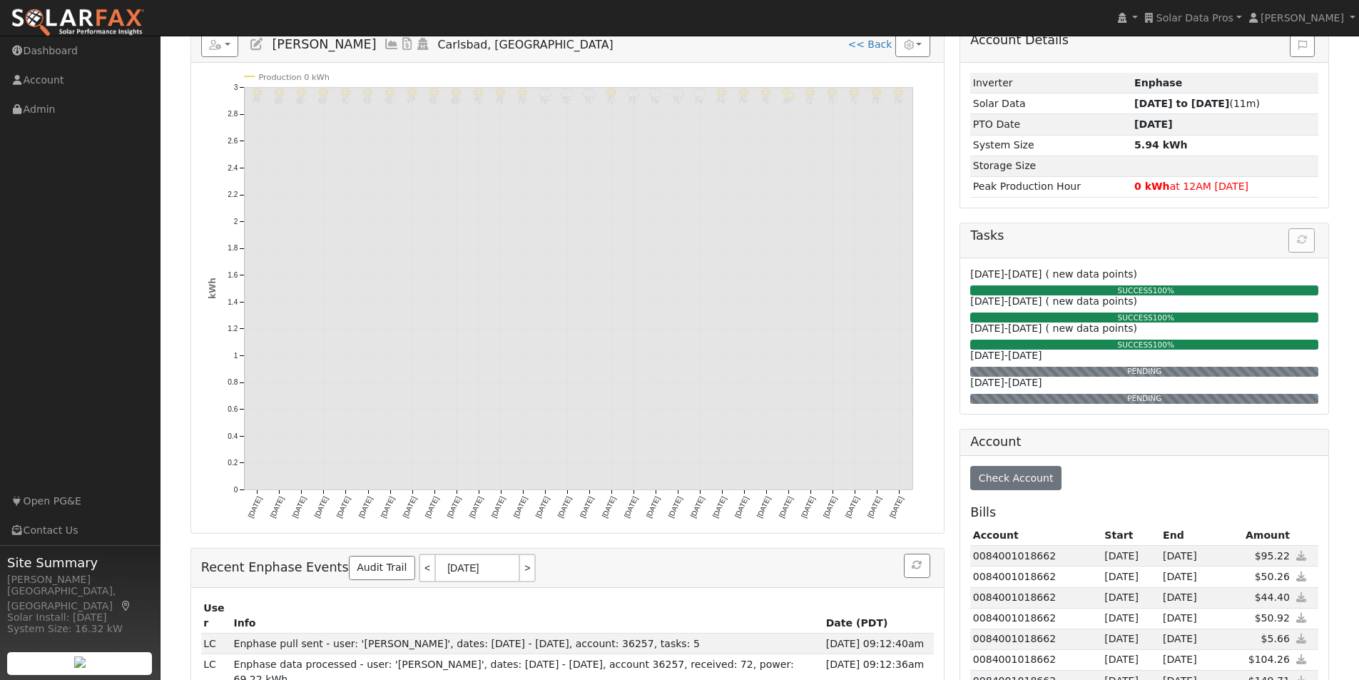
scroll to position [0, 0]
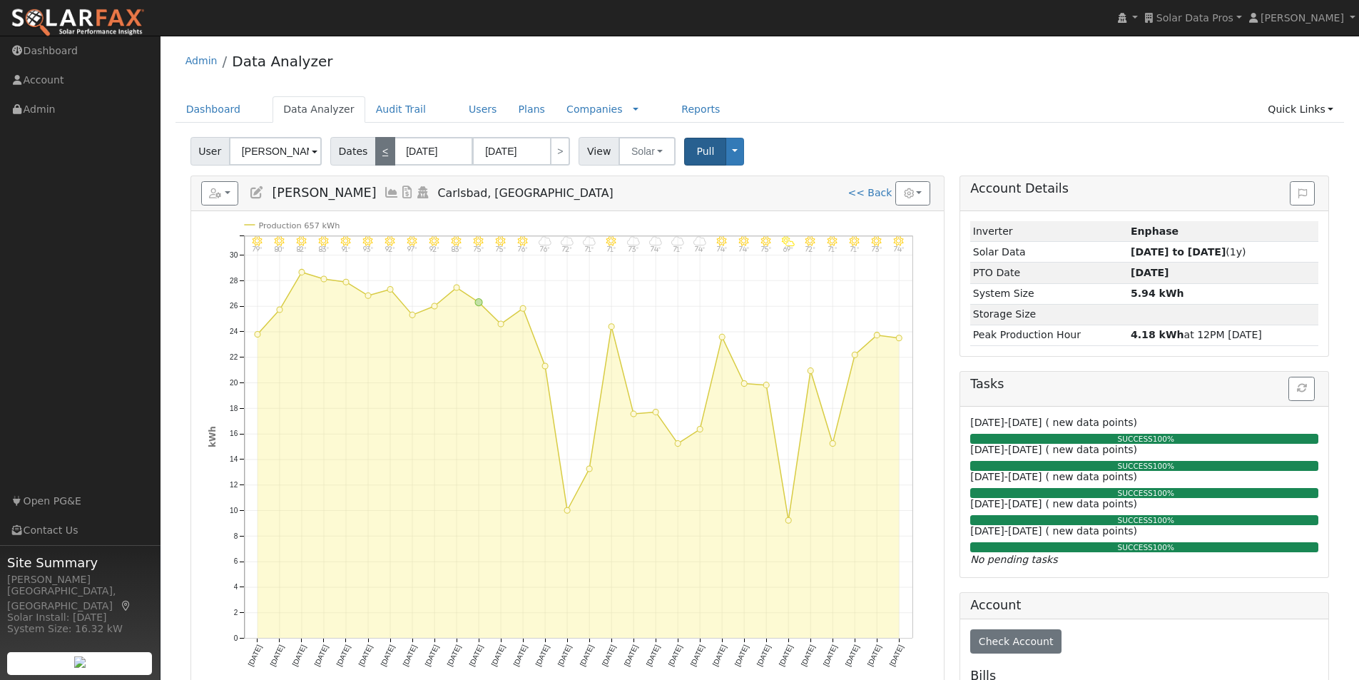
click at [375, 157] on link "<" at bounding box center [385, 151] width 20 height 29
type input "[DATE]"
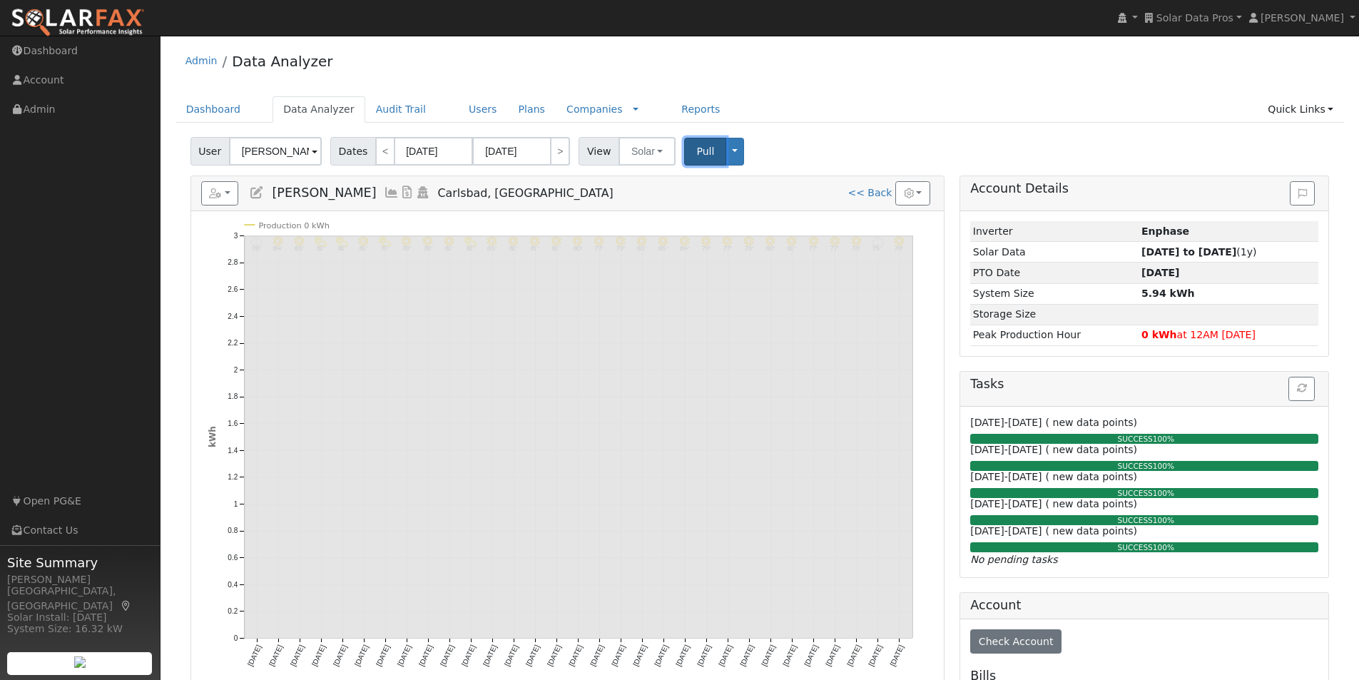
click at [696, 148] on span "Pull" at bounding box center [705, 150] width 18 height 11
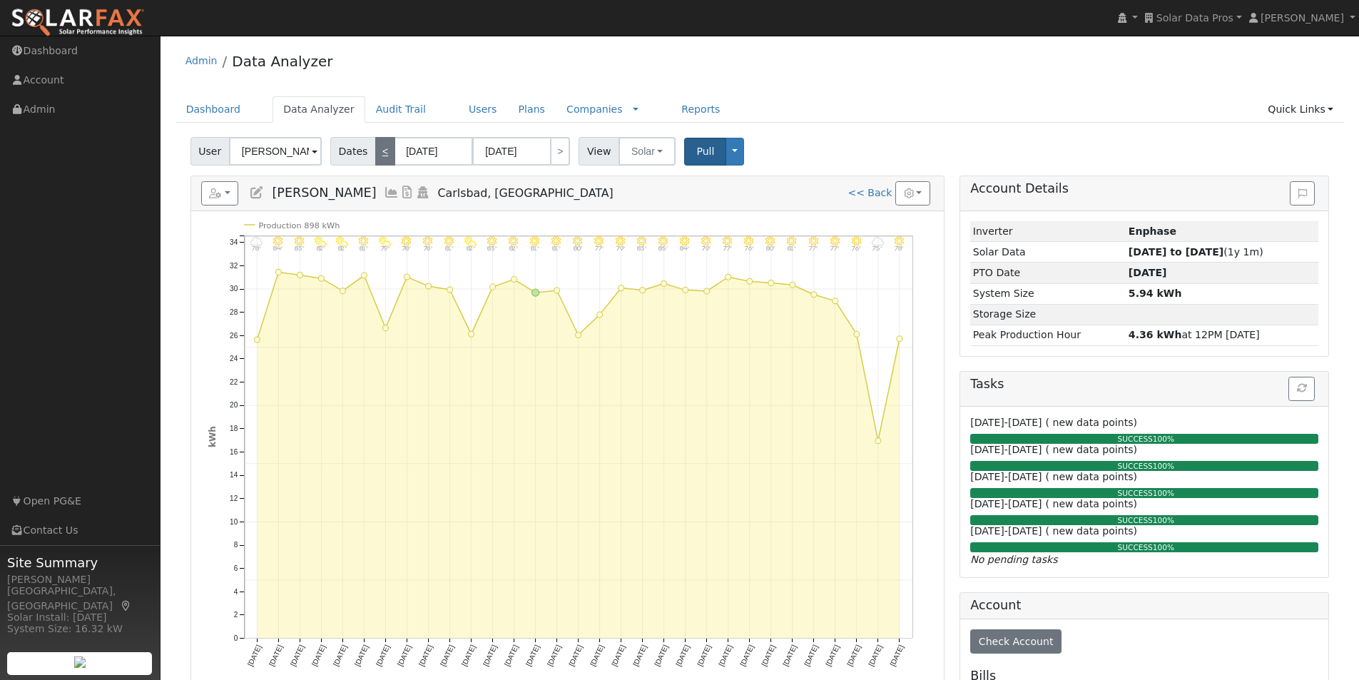
click at [377, 151] on link "<" at bounding box center [385, 151] width 20 height 29
type input "[DATE]"
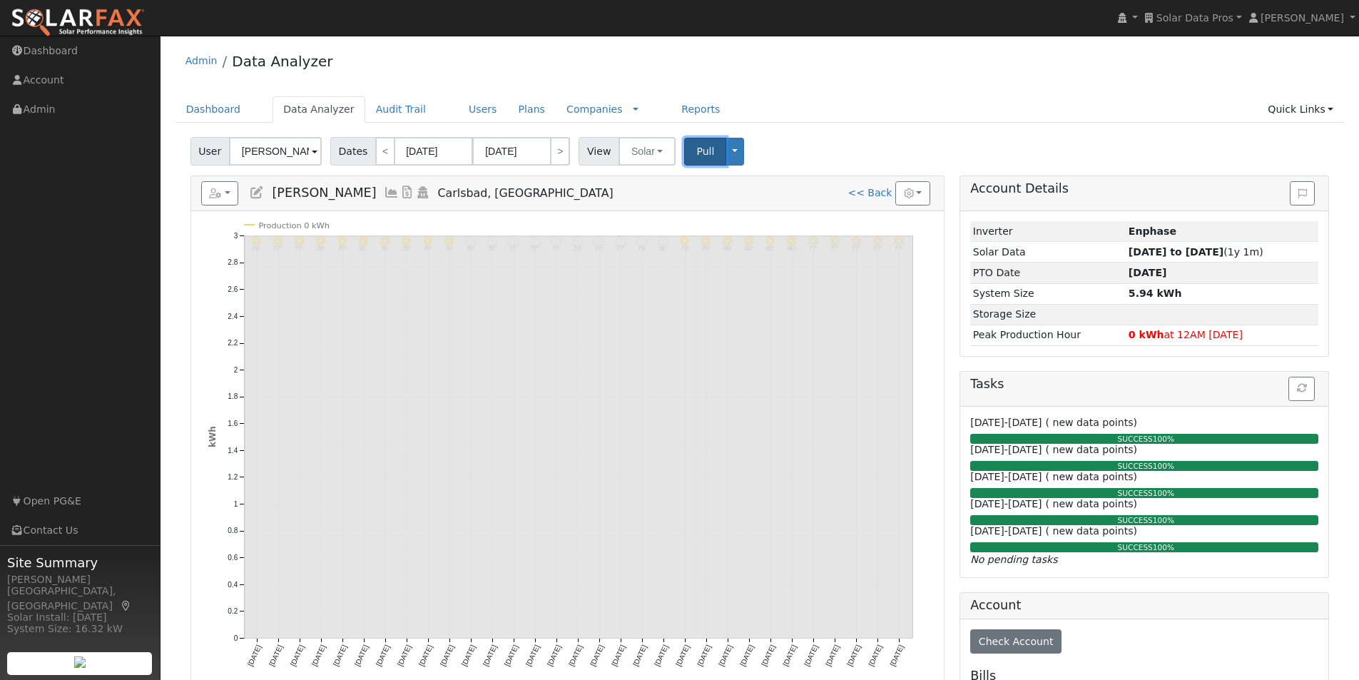
click at [696, 148] on span "Pull" at bounding box center [705, 150] width 18 height 11
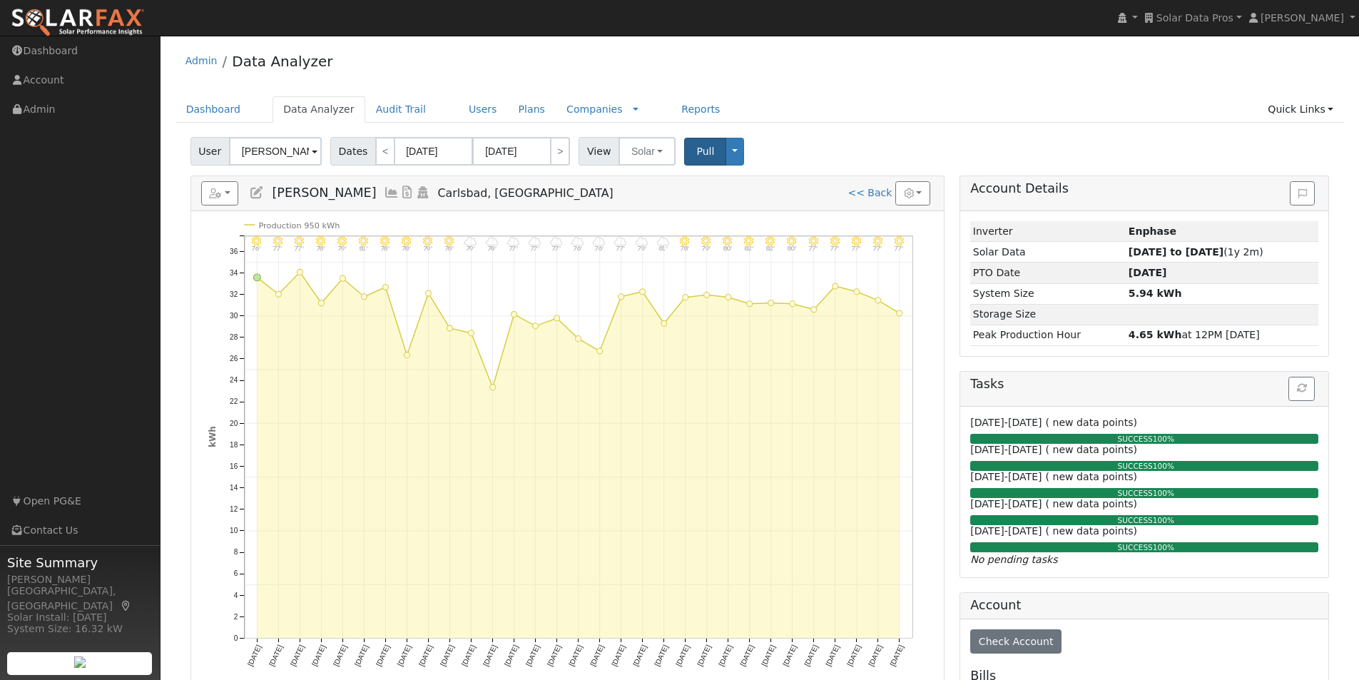
click at [384, 190] on icon at bounding box center [392, 192] width 16 height 13
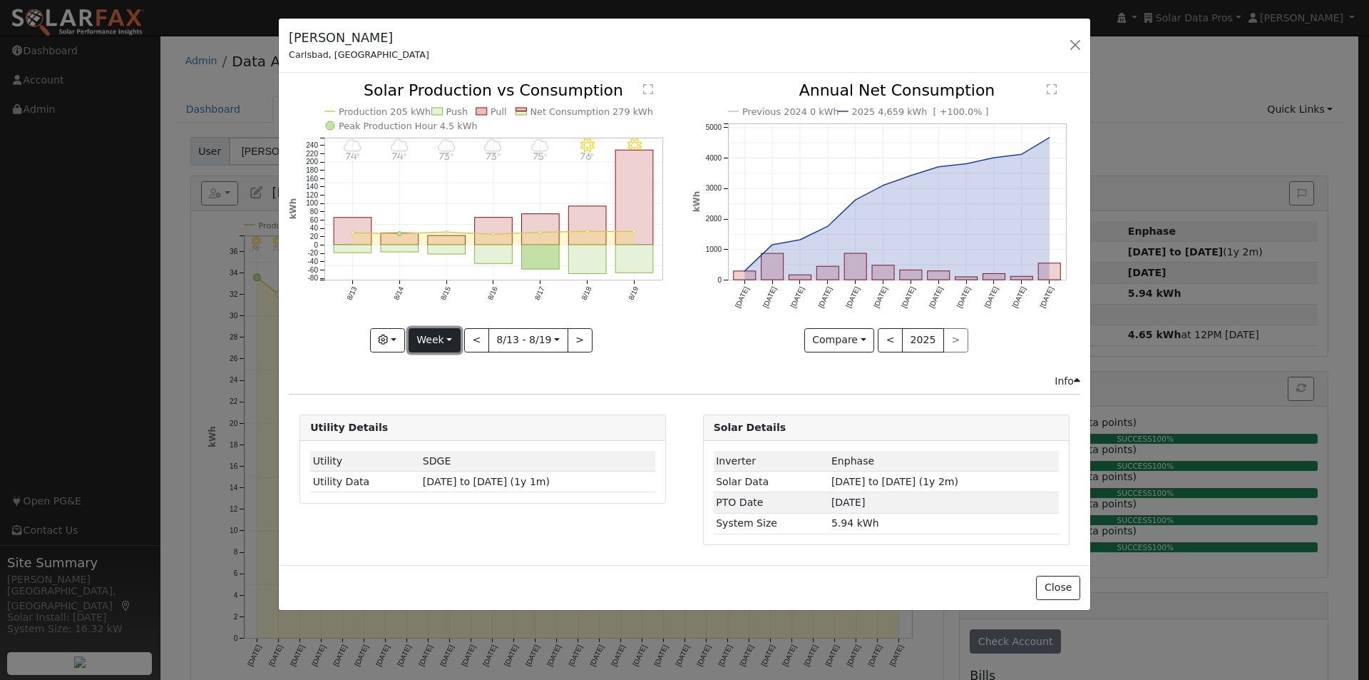
click at [441, 341] on button "Week" at bounding box center [435, 340] width 52 height 24
click at [437, 428] on link "Year" at bounding box center [458, 429] width 99 height 20
type input "[DATE]"
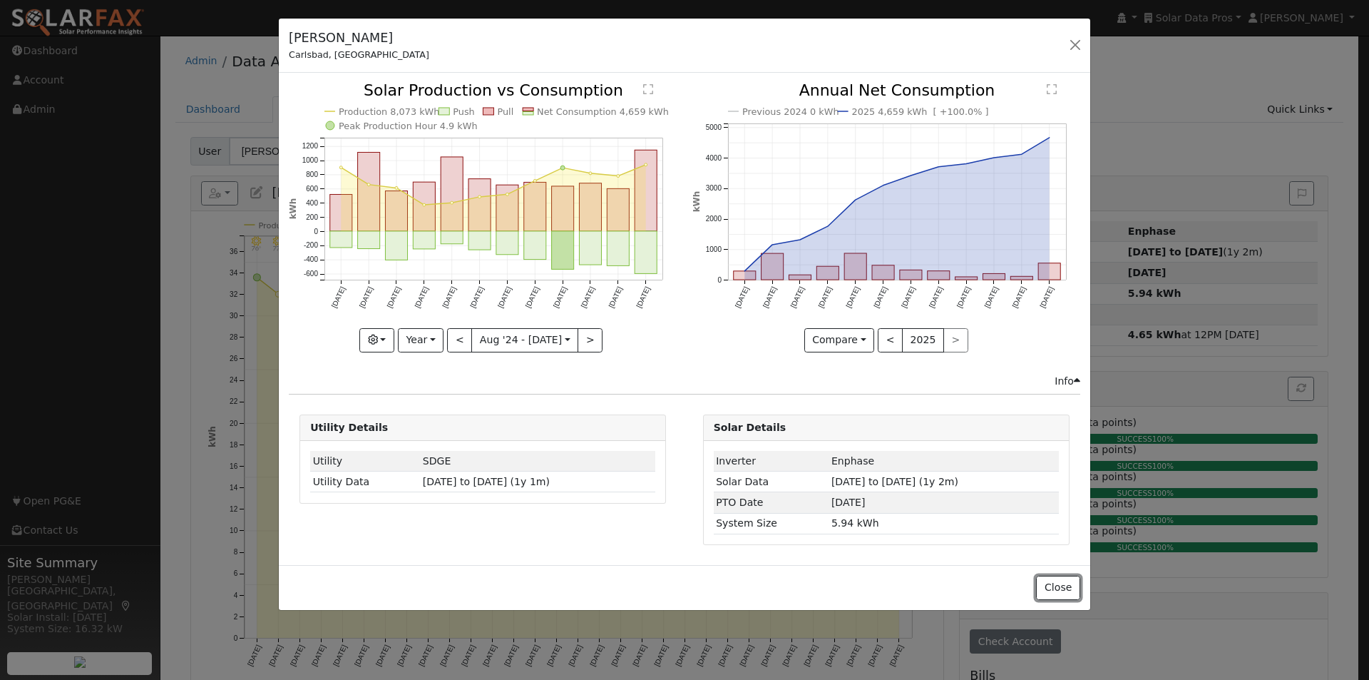
click at [1057, 582] on button "Close" at bounding box center [1058, 588] width 44 height 24
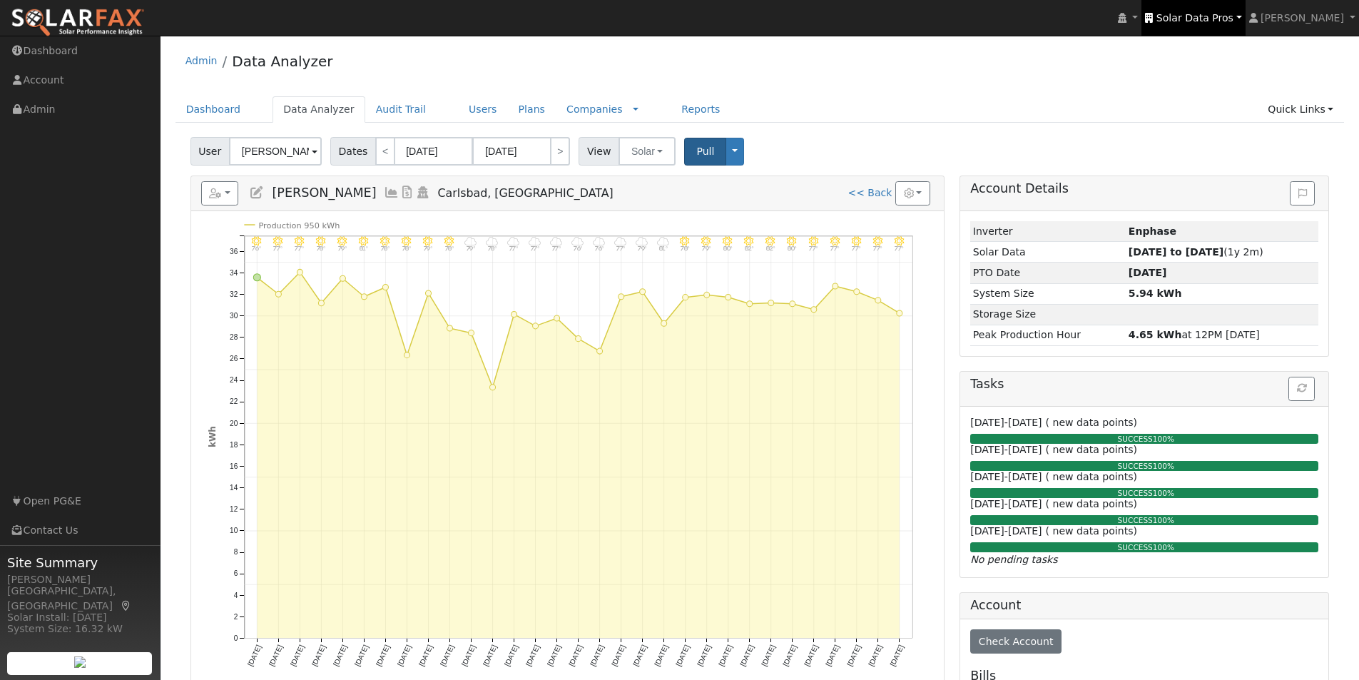
click at [1209, 12] on span "Solar Data Pros" at bounding box center [1194, 17] width 77 height 11
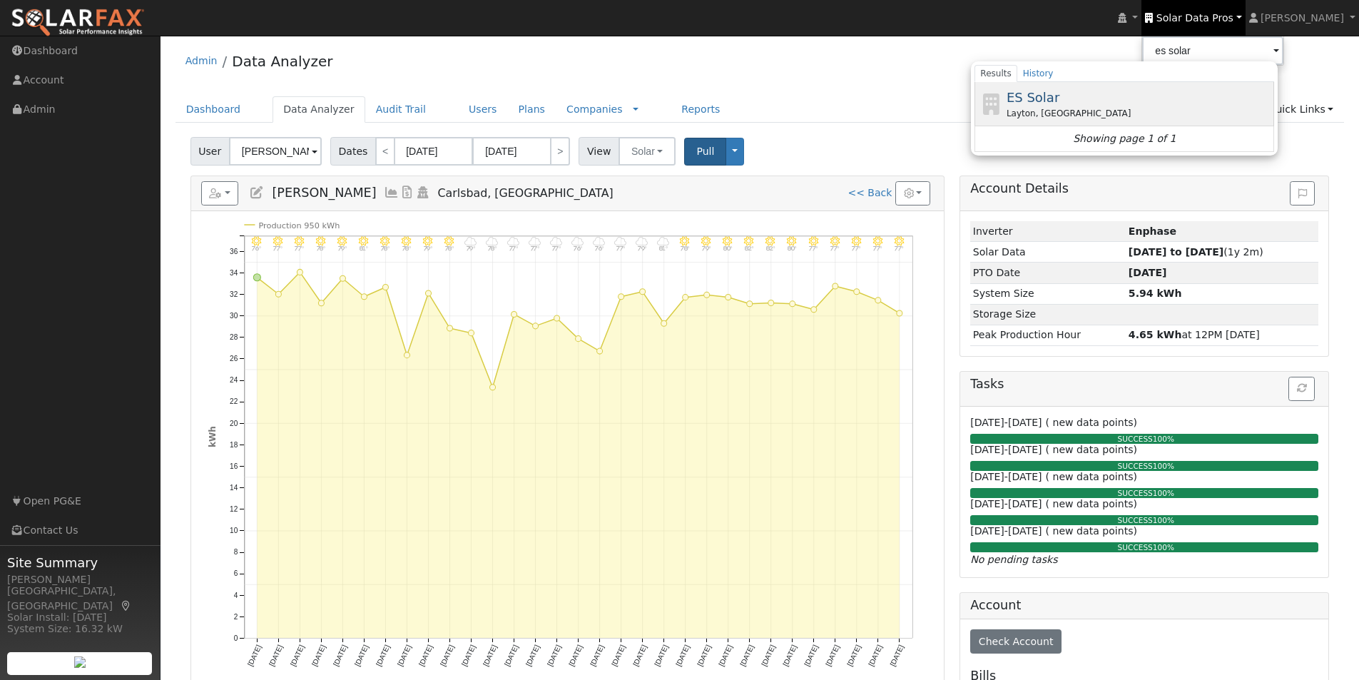
click at [1054, 98] on span "ES Solar" at bounding box center [1032, 97] width 53 height 15
type input "ES Solar"
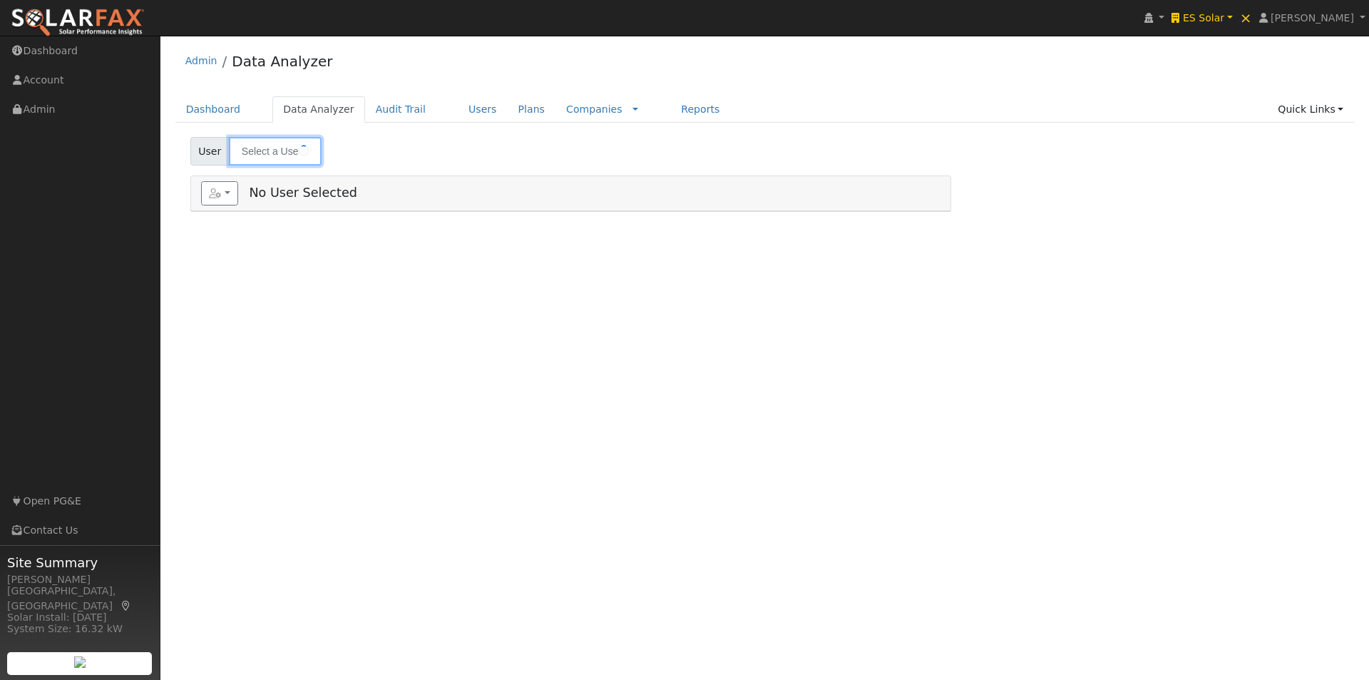
type input "[PERSON_NAME]"
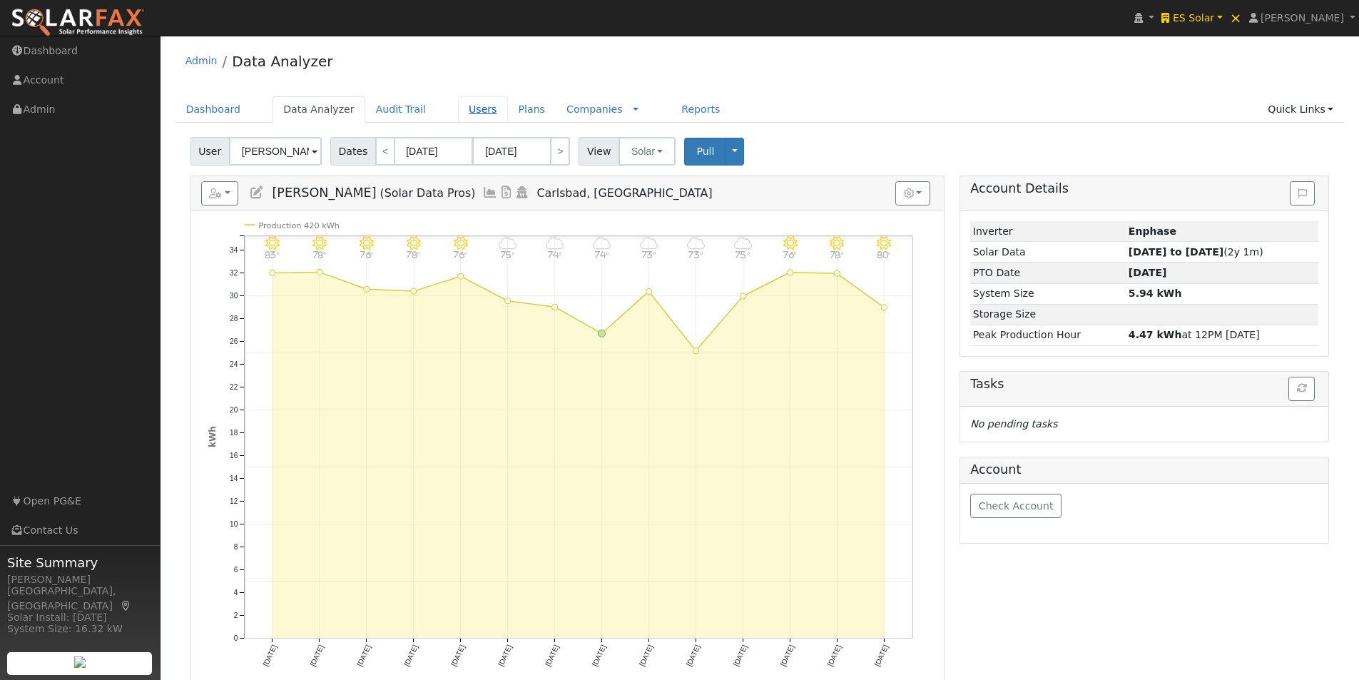
click at [458, 105] on link "Users" at bounding box center [483, 109] width 50 height 26
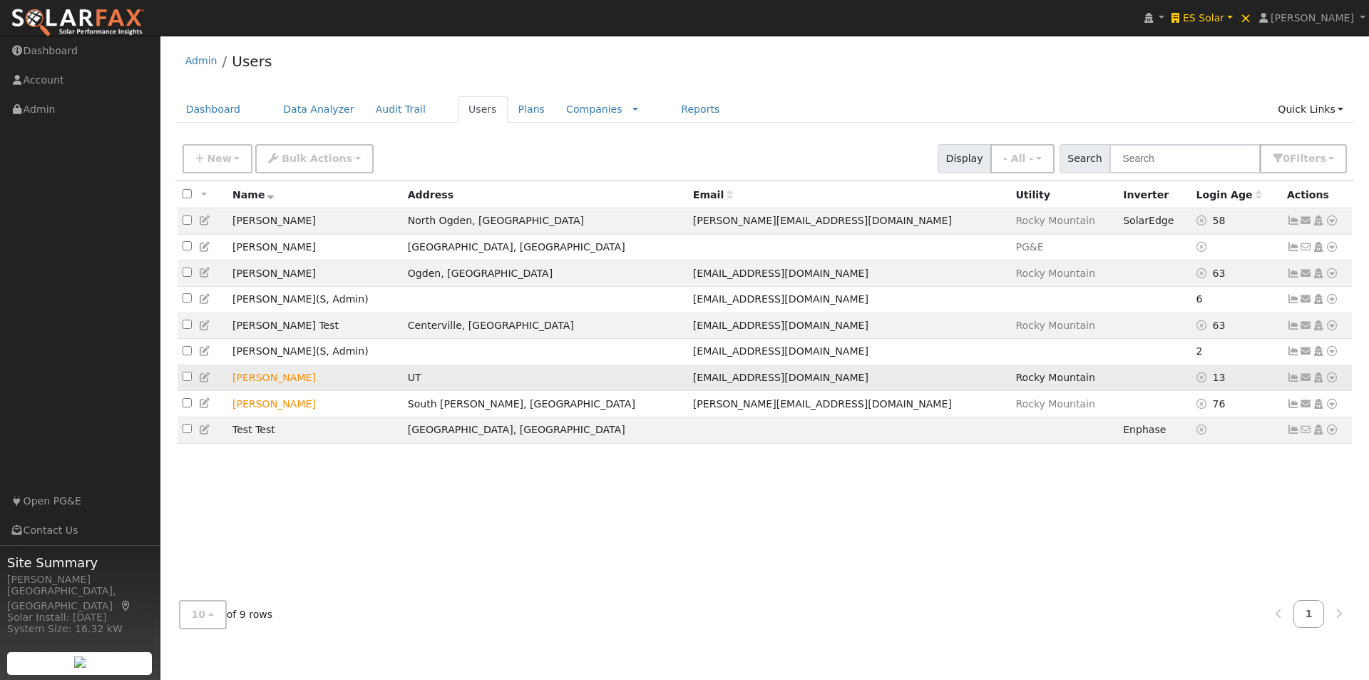
click at [1334, 382] on icon at bounding box center [1332, 377] width 13 height 10
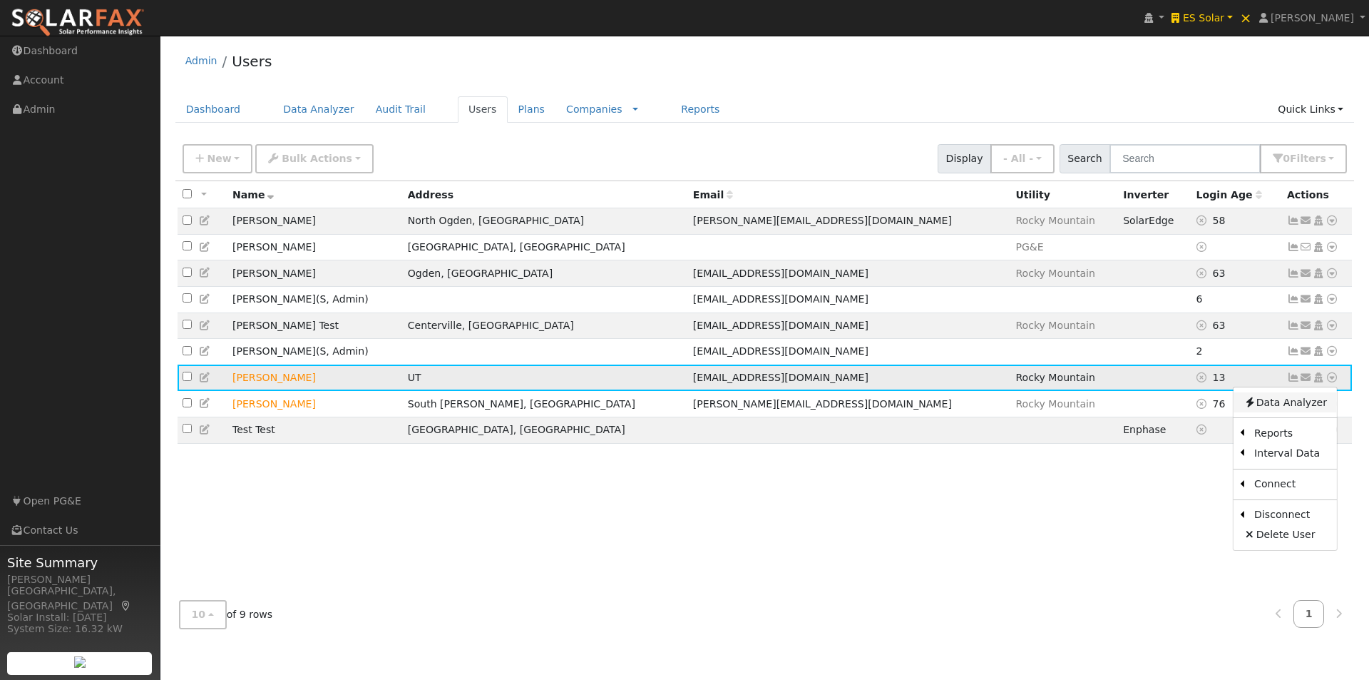
click at [1279, 409] on link "Data Analyzer" at bounding box center [1285, 402] width 103 height 20
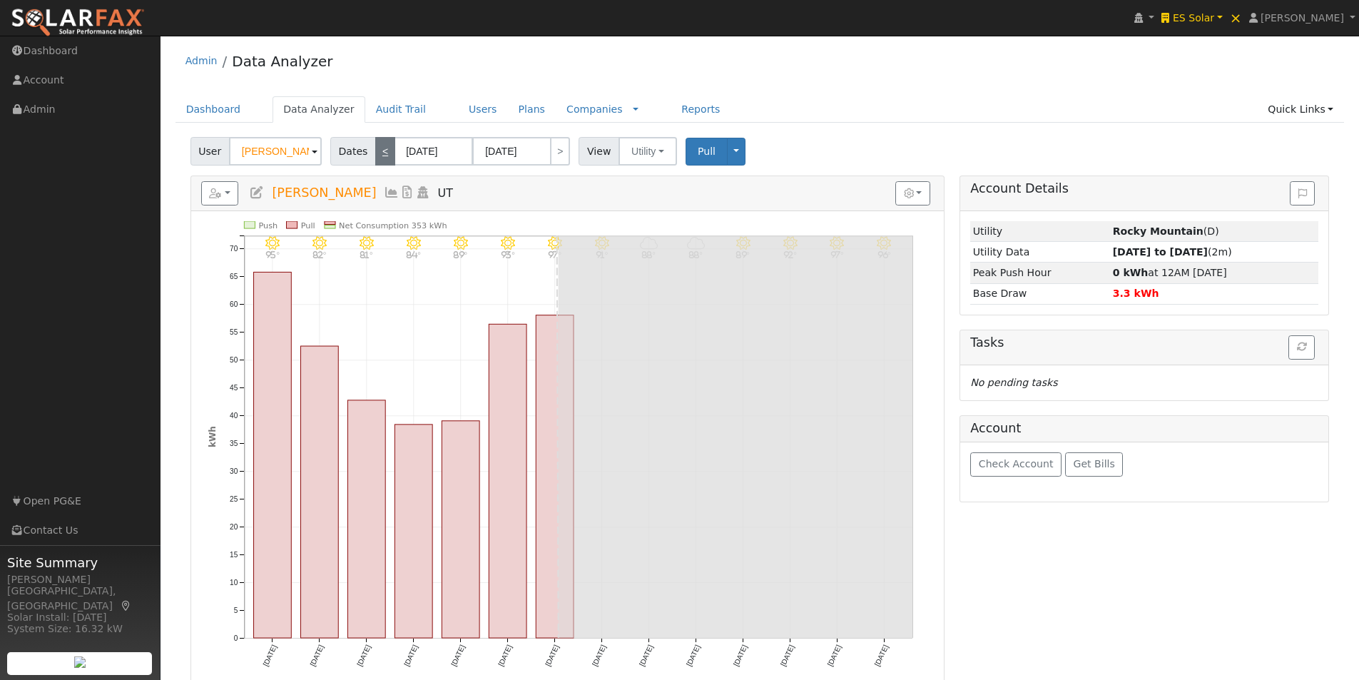
click at [377, 154] on link "<" at bounding box center [385, 151] width 20 height 29
type input "[DATE]"
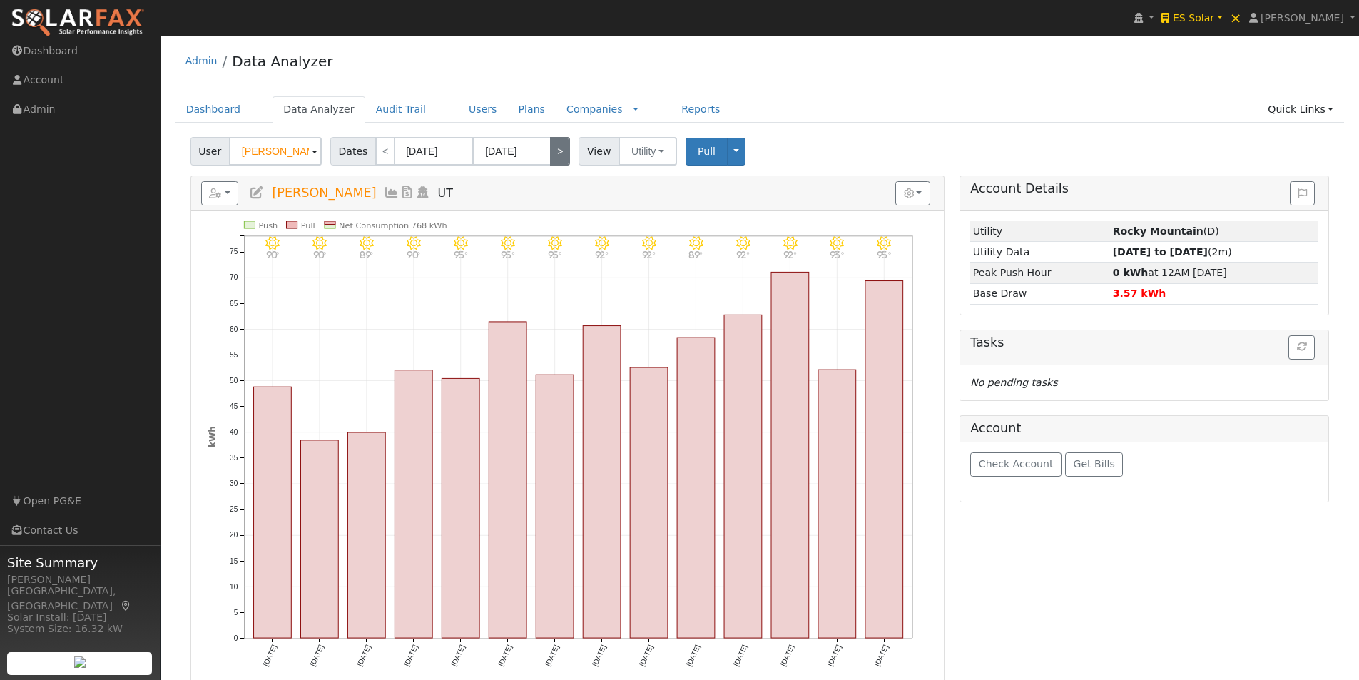
click at [550, 152] on link ">" at bounding box center [560, 151] width 20 height 29
type input "[DATE]"
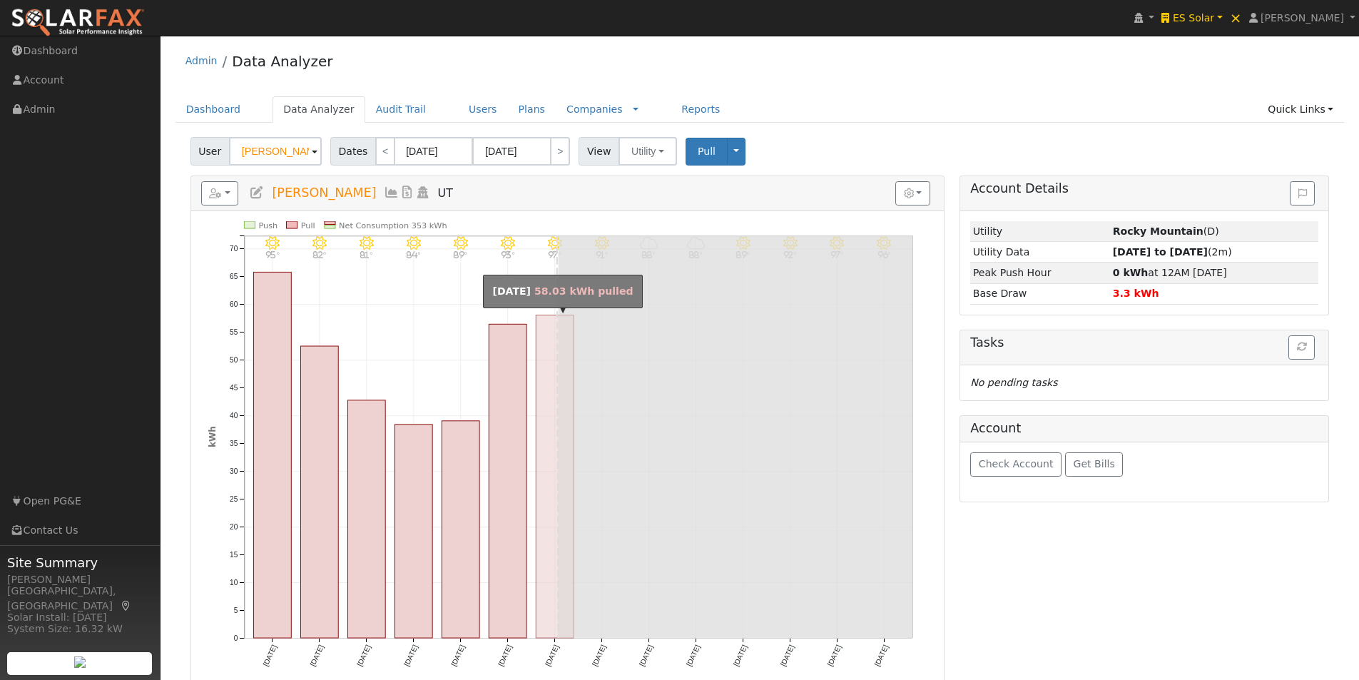
click at [550, 446] on rect "onclick=""" at bounding box center [555, 476] width 38 height 323
type input "[DATE]"
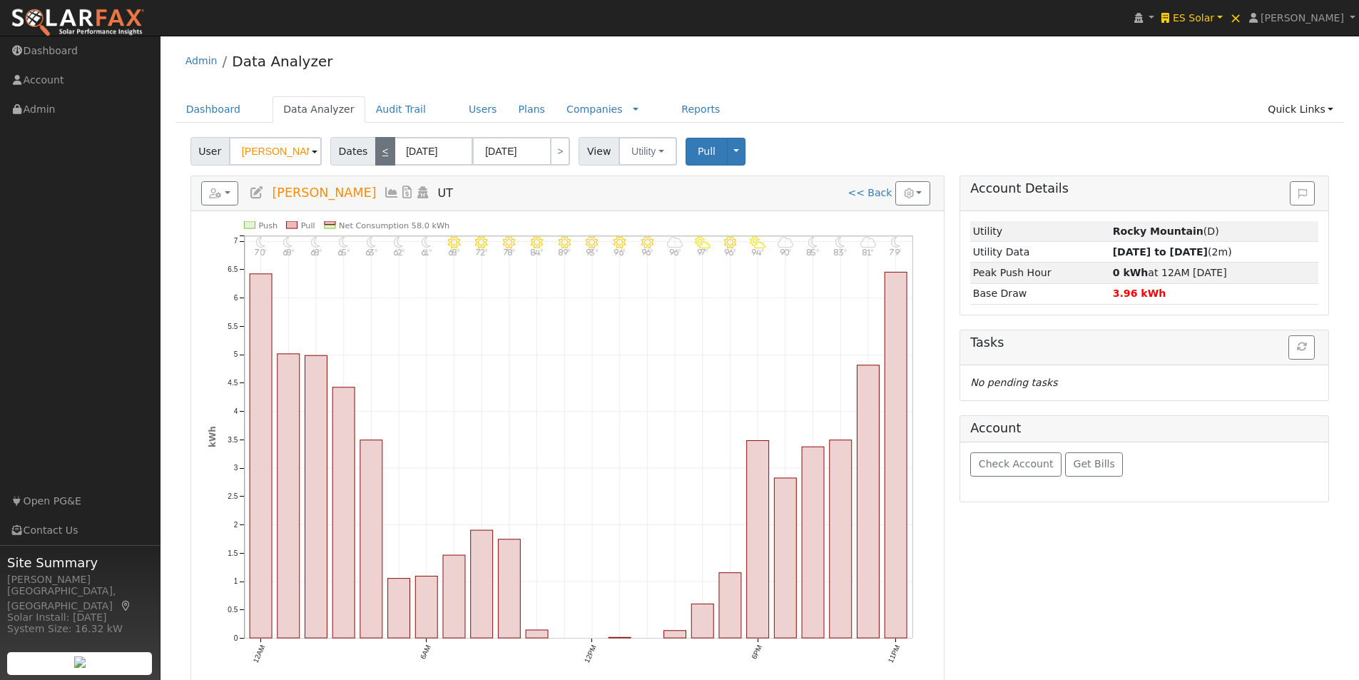
click at [377, 152] on link "<" at bounding box center [385, 151] width 20 height 29
type input "[DATE]"
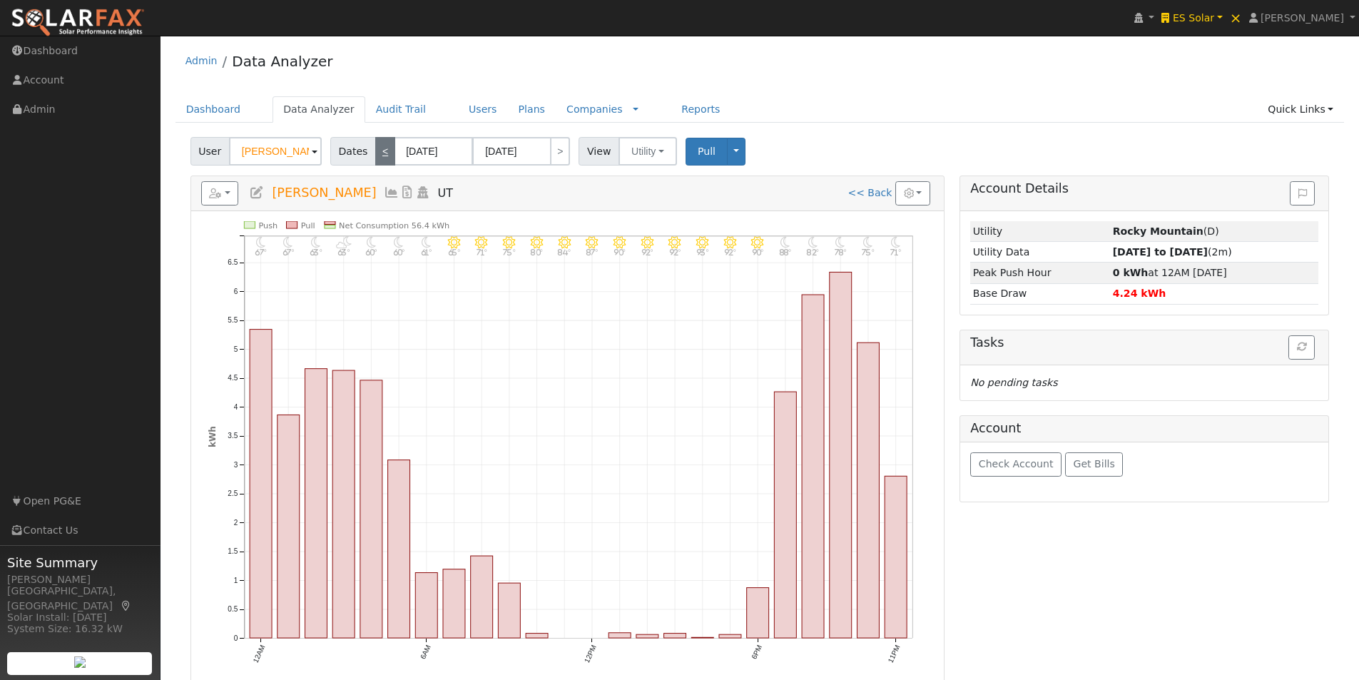
click at [377, 151] on link "<" at bounding box center [385, 151] width 20 height 29
type input "[DATE]"
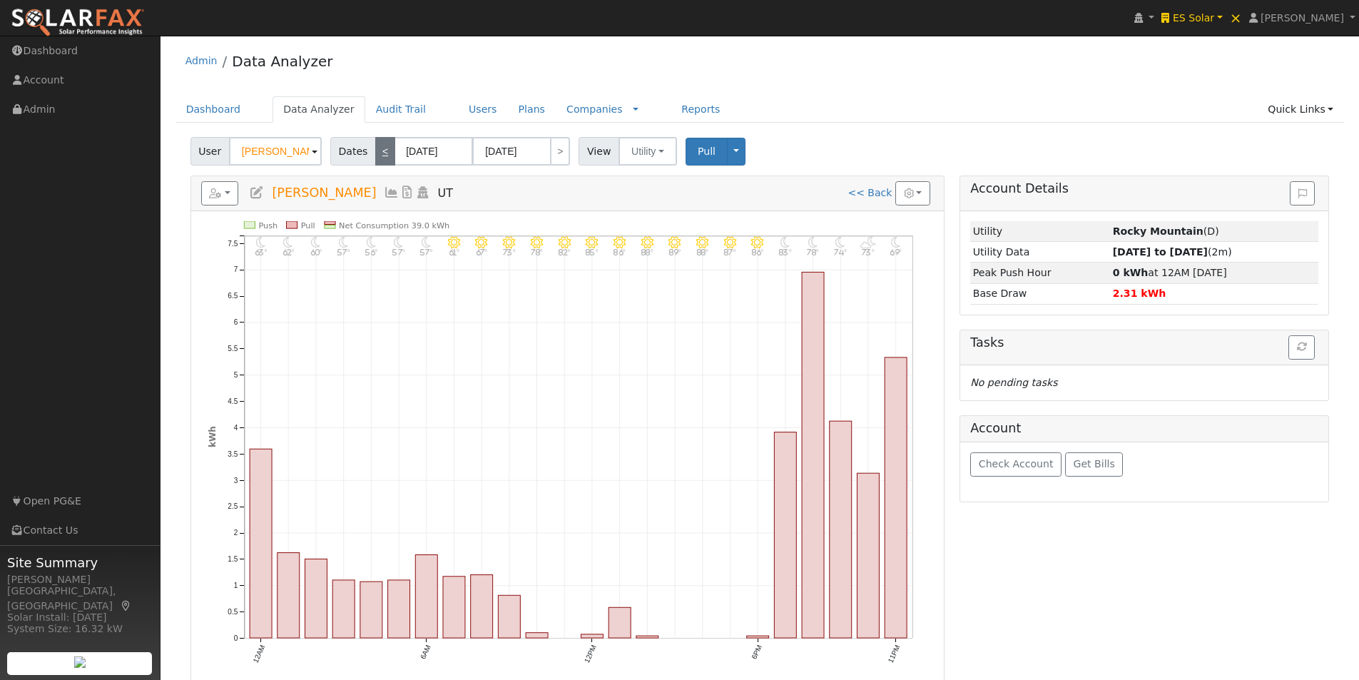
click at [377, 151] on link "<" at bounding box center [385, 151] width 20 height 29
type input "[DATE]"
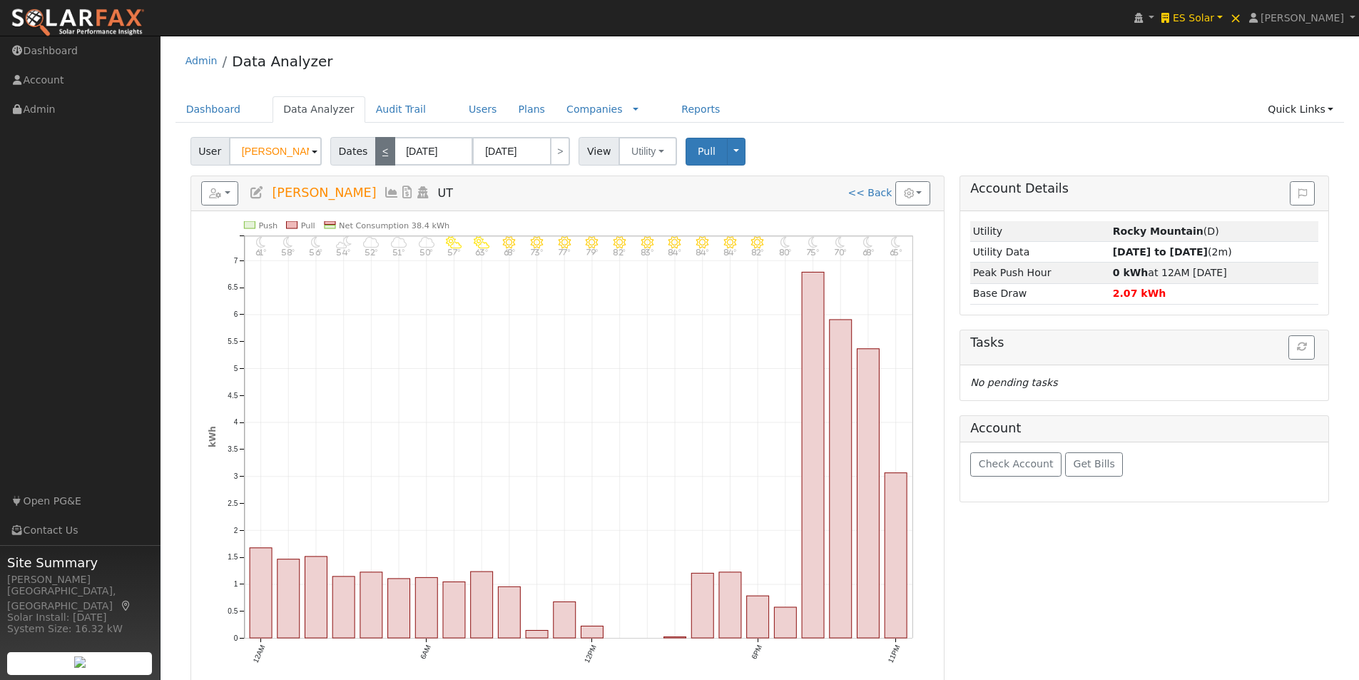
click at [376, 149] on link "<" at bounding box center [385, 151] width 20 height 29
type input "[DATE]"
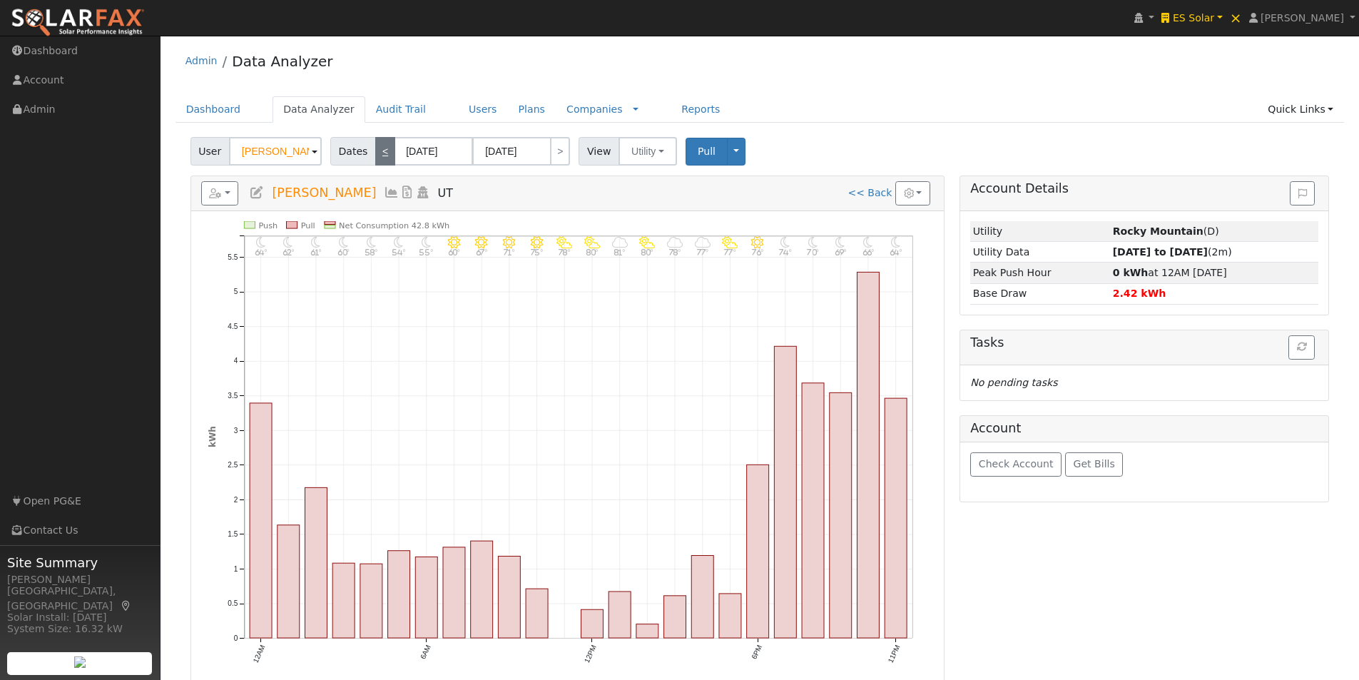
click at [377, 147] on link "<" at bounding box center [385, 151] width 20 height 29
type input "[DATE]"
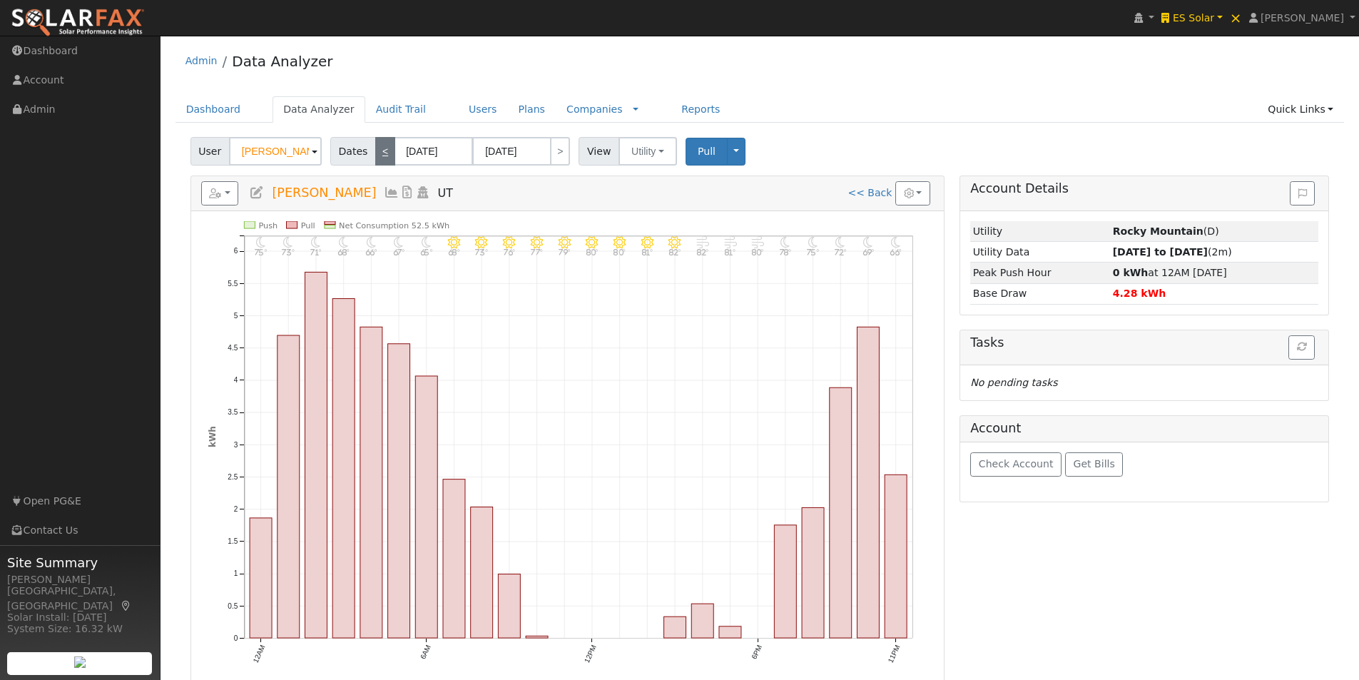
click at [377, 147] on link "<" at bounding box center [385, 151] width 20 height 29
type input "[DATE]"
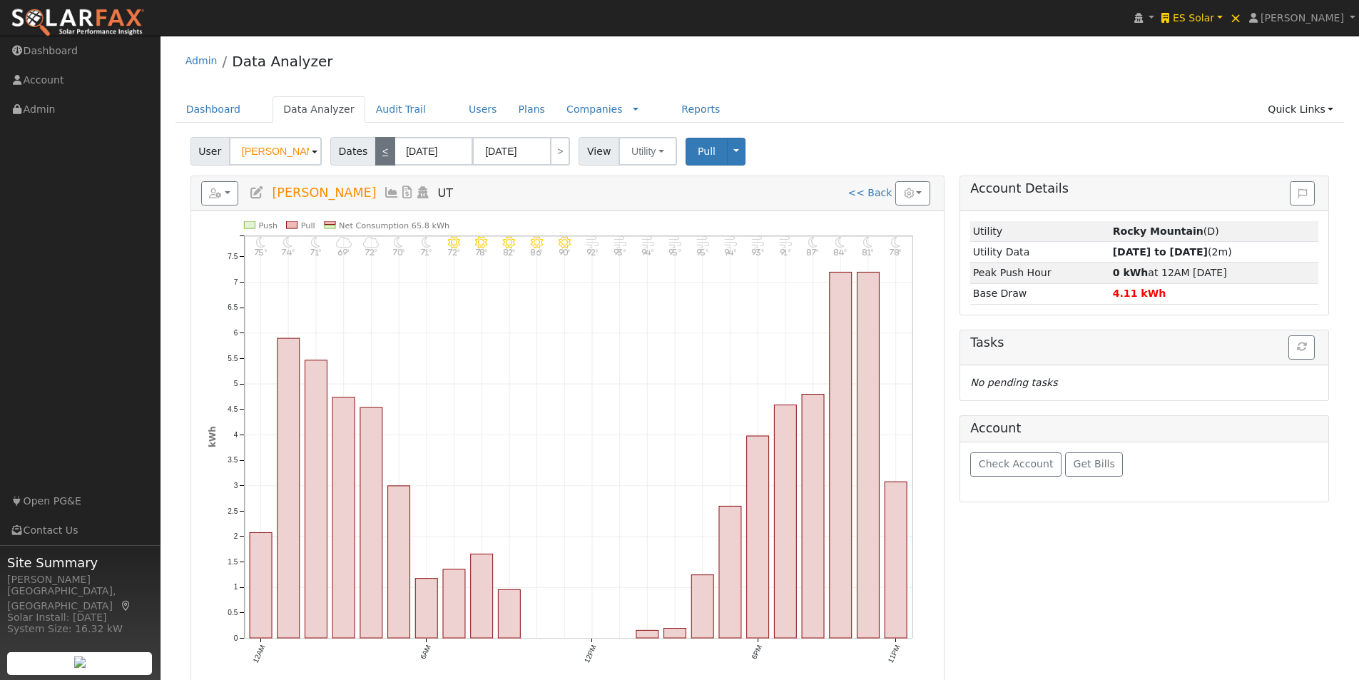
click at [377, 147] on link "<" at bounding box center [385, 151] width 20 height 29
type input "[DATE]"
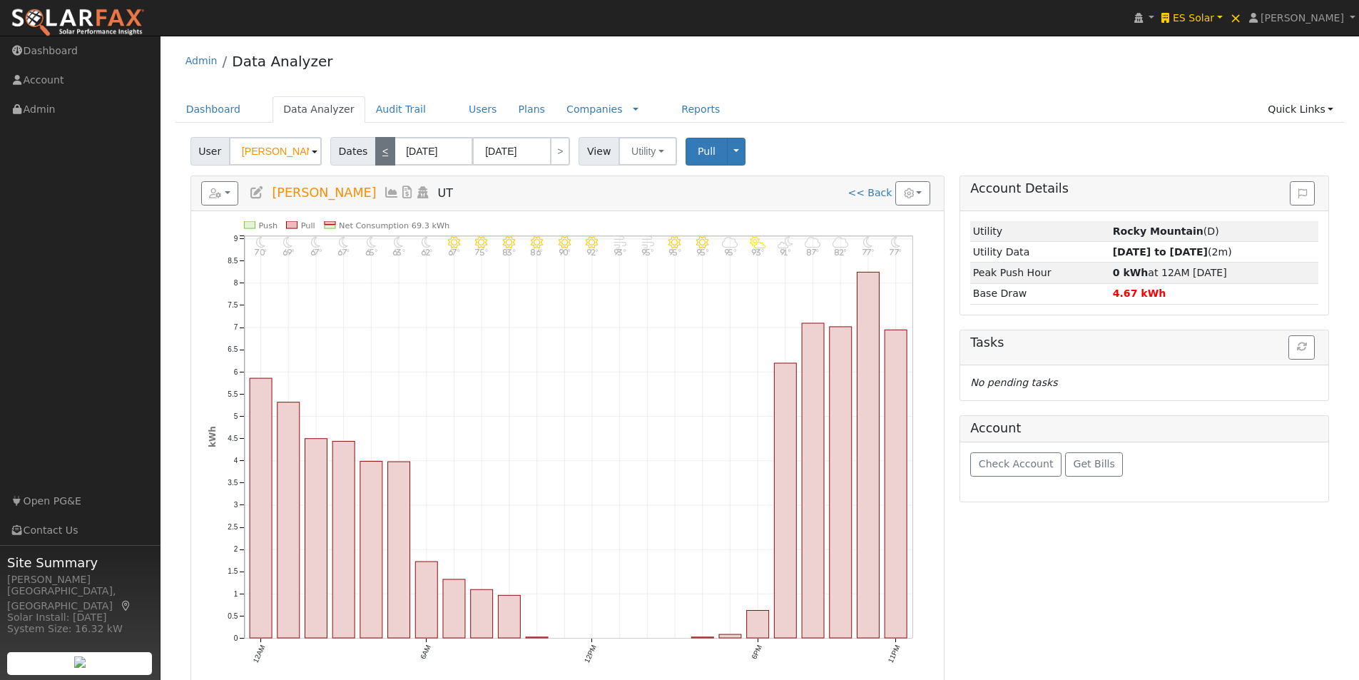
click at [377, 147] on link "<" at bounding box center [385, 151] width 20 height 29
type input "[DATE]"
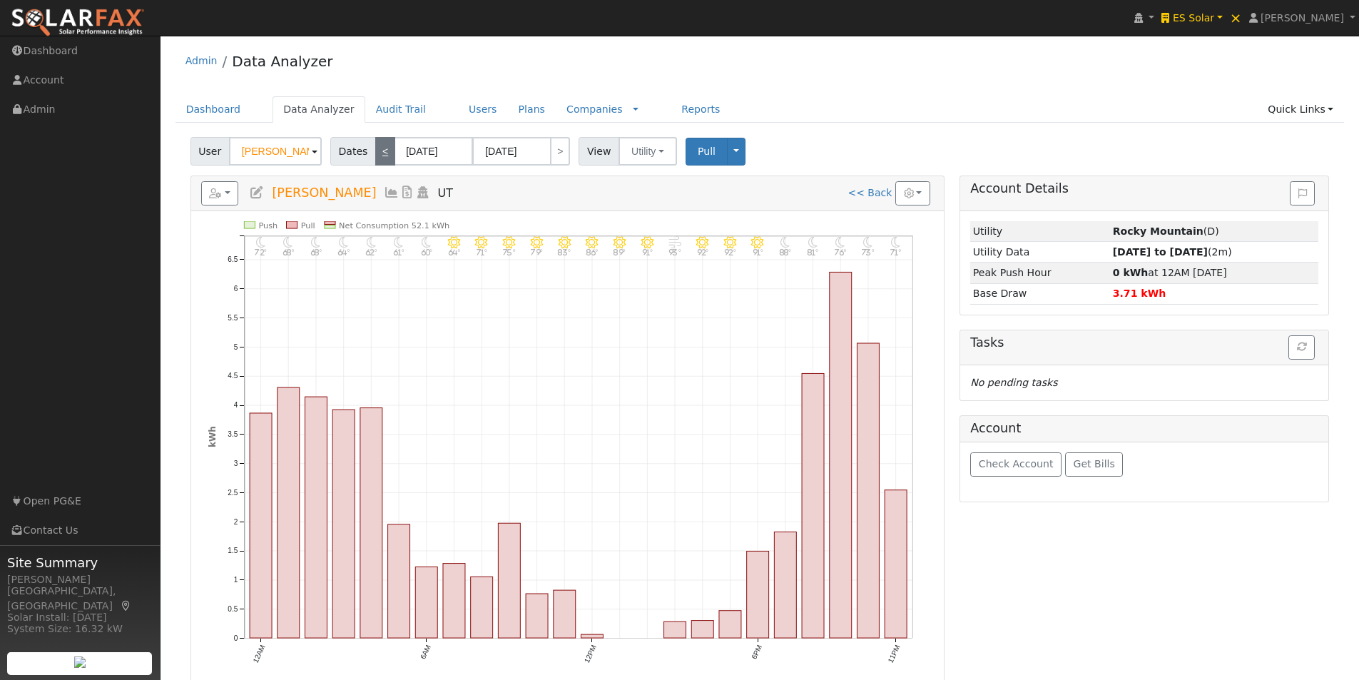
click at [377, 147] on link "<" at bounding box center [385, 151] width 20 height 29
type input "[DATE]"
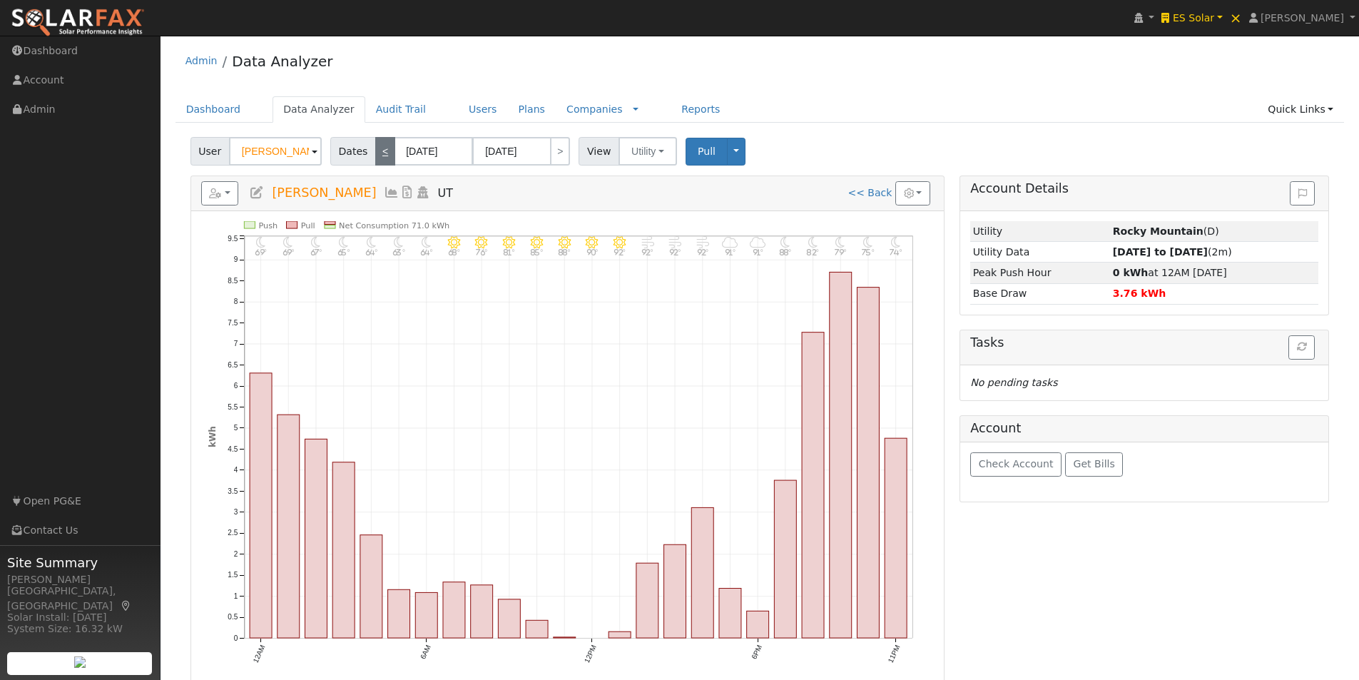
click at [377, 147] on link "<" at bounding box center [385, 151] width 20 height 29
type input "[DATE]"
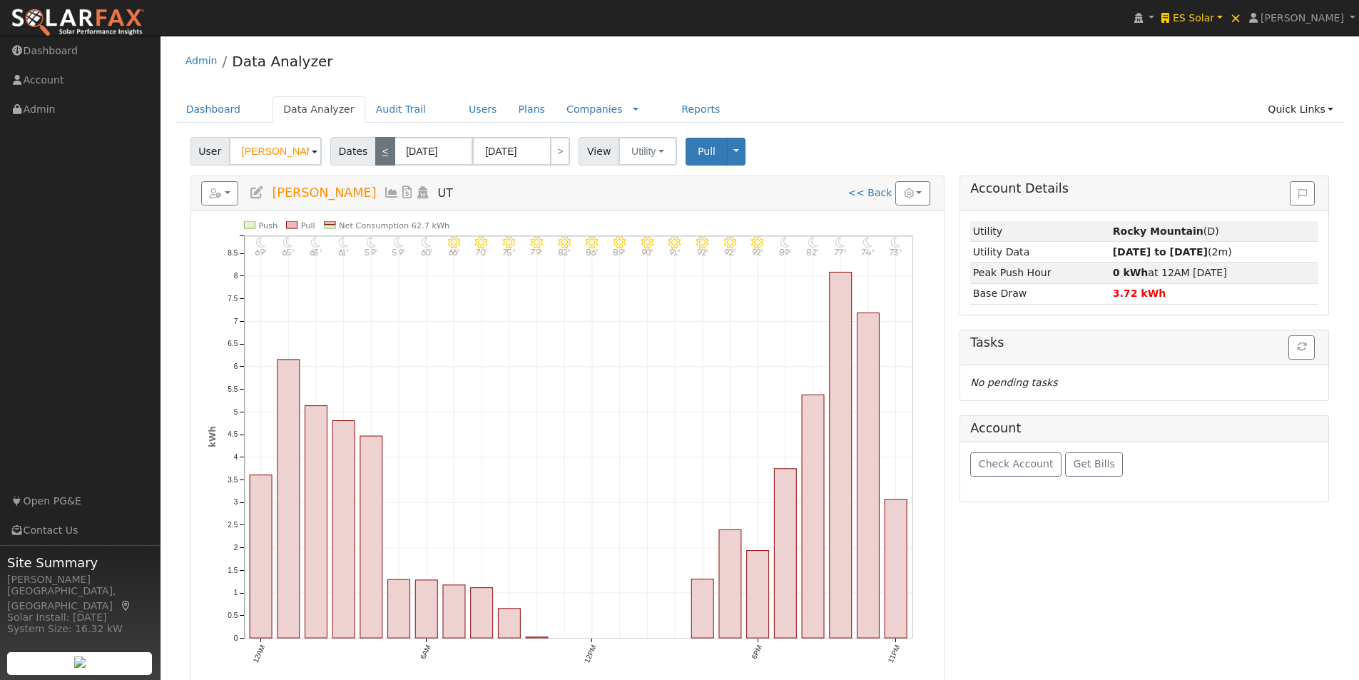
click at [377, 147] on link "<" at bounding box center [385, 151] width 20 height 29
type input "[DATE]"
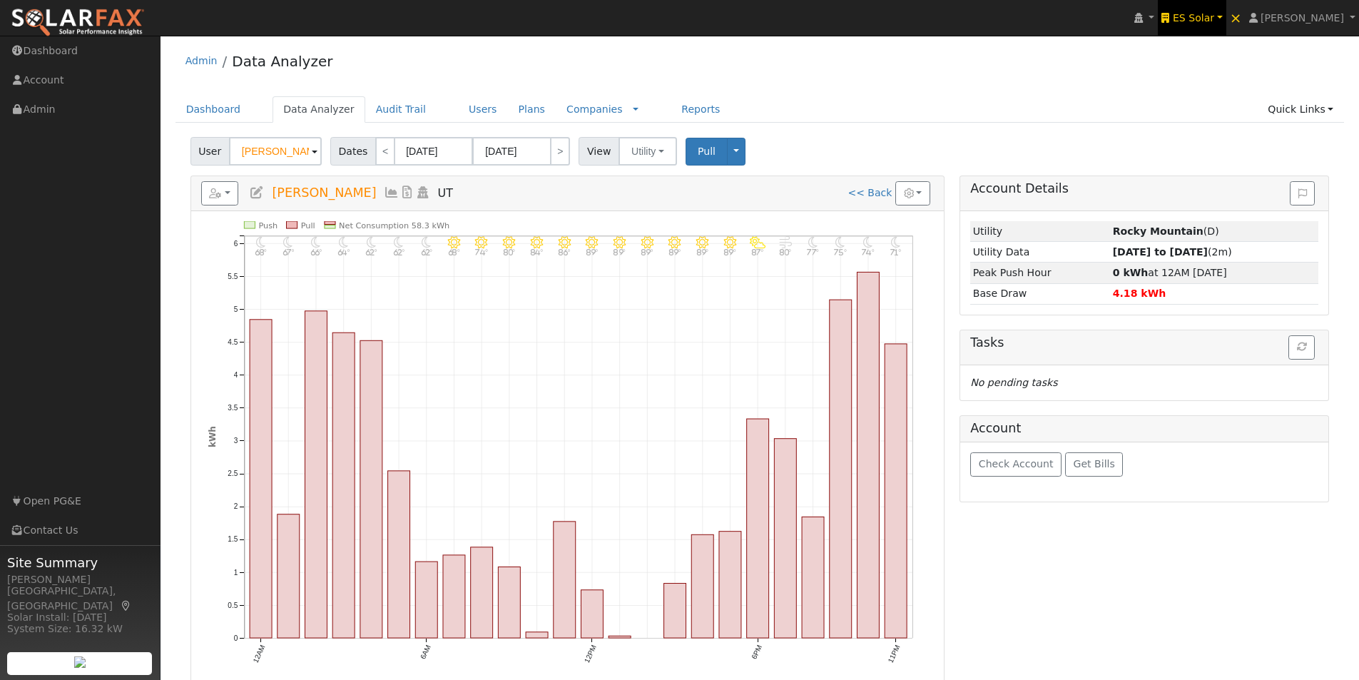
click at [1212, 12] on span "ES Solar" at bounding box center [1192, 17] width 41 height 11
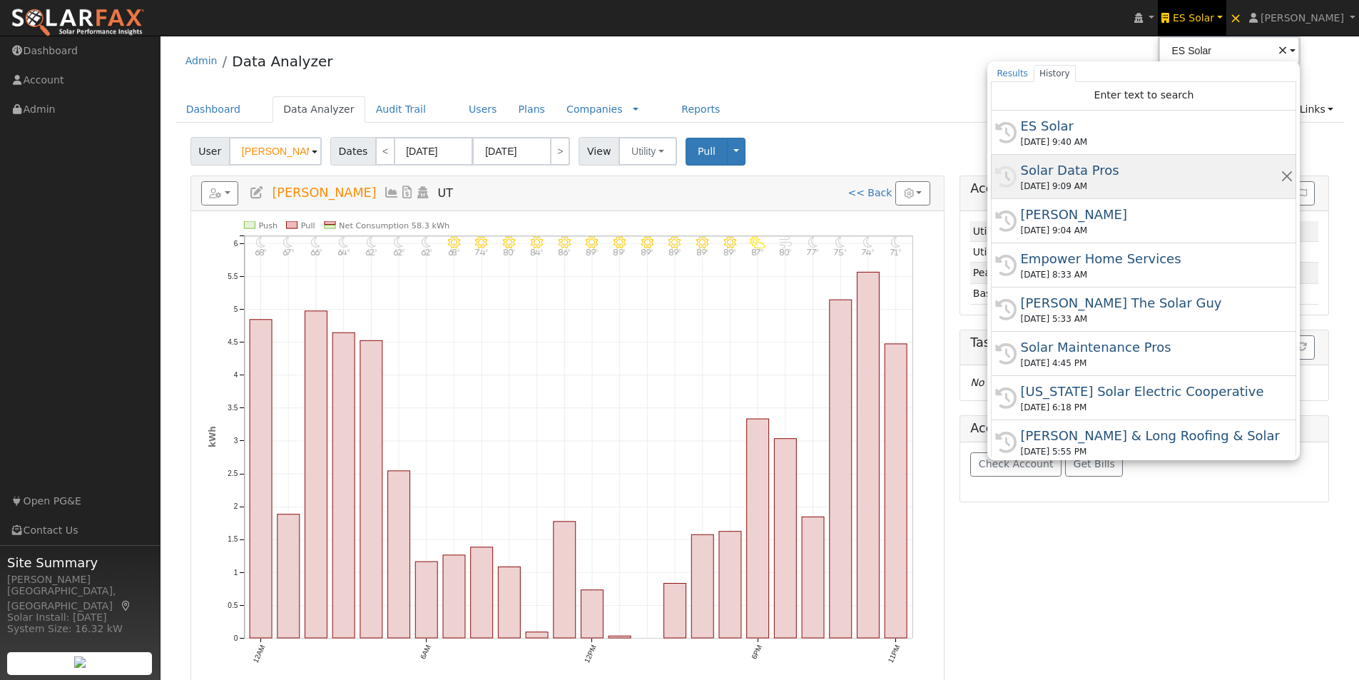
click at [1066, 172] on div "Solar Data Pros" at bounding box center [1150, 169] width 260 height 19
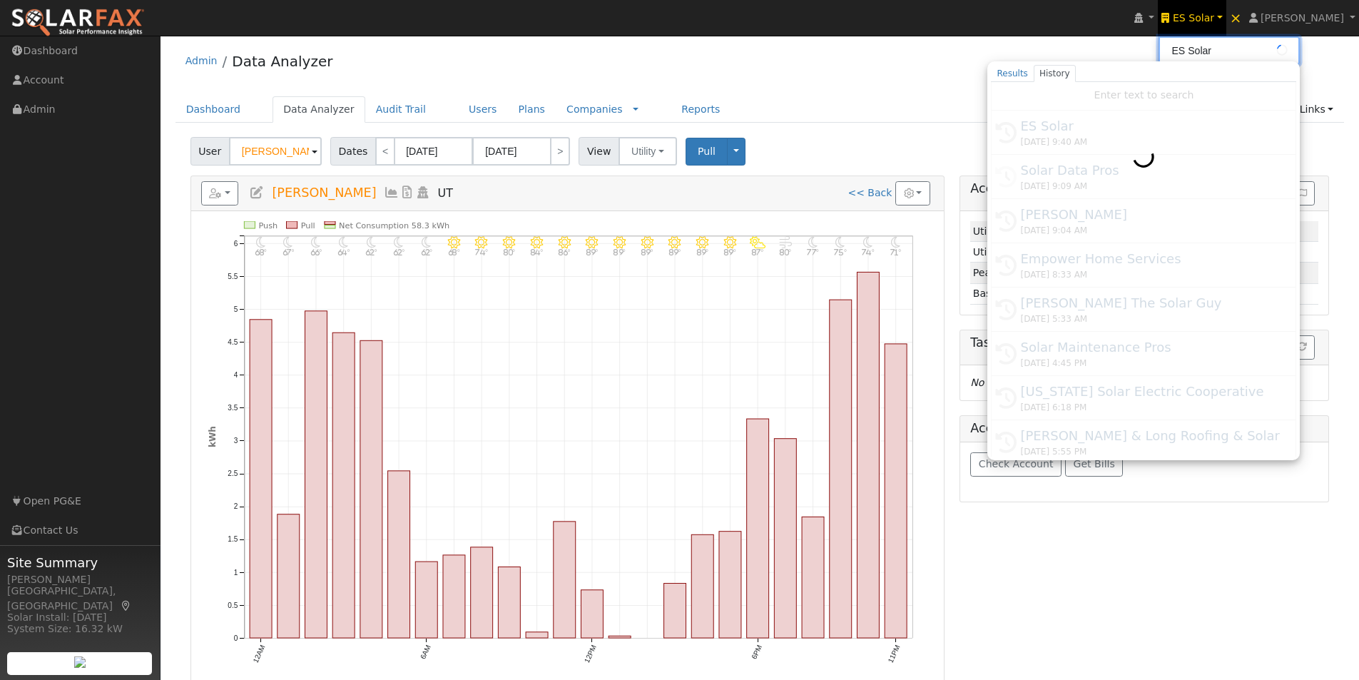
type input "Solar Data Pros"
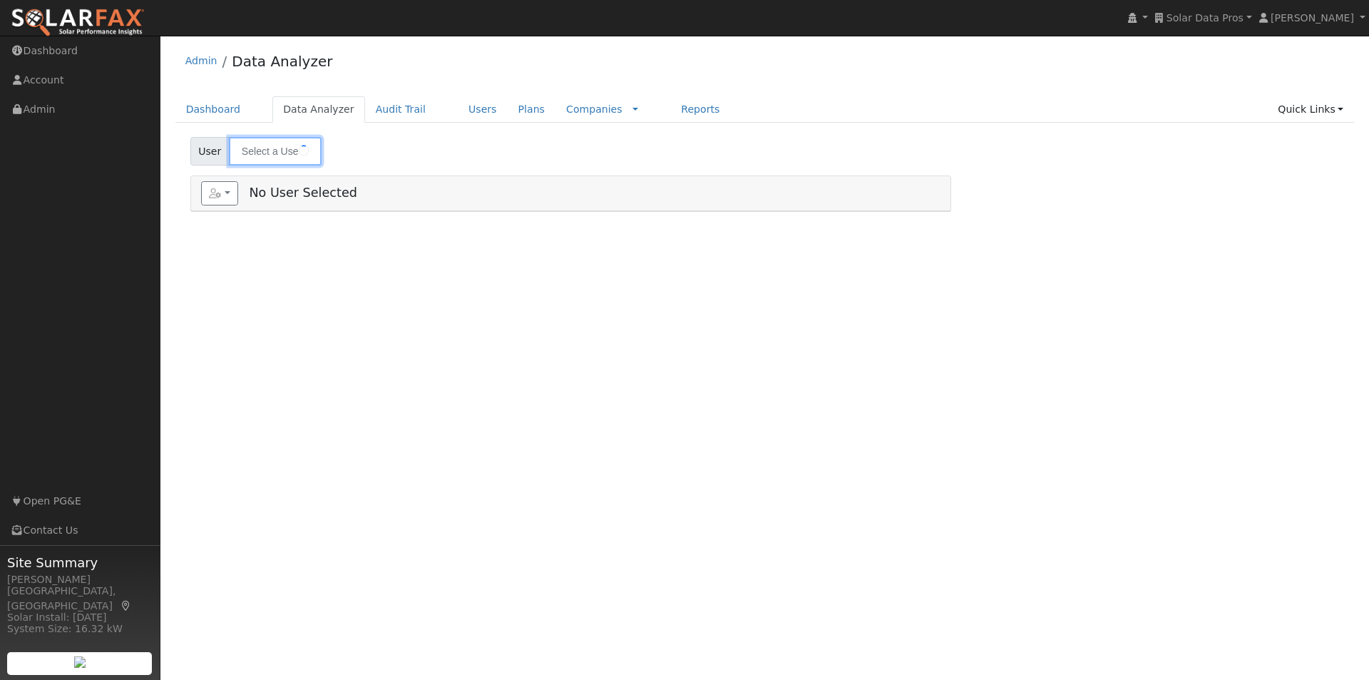
type input "[PERSON_NAME]"
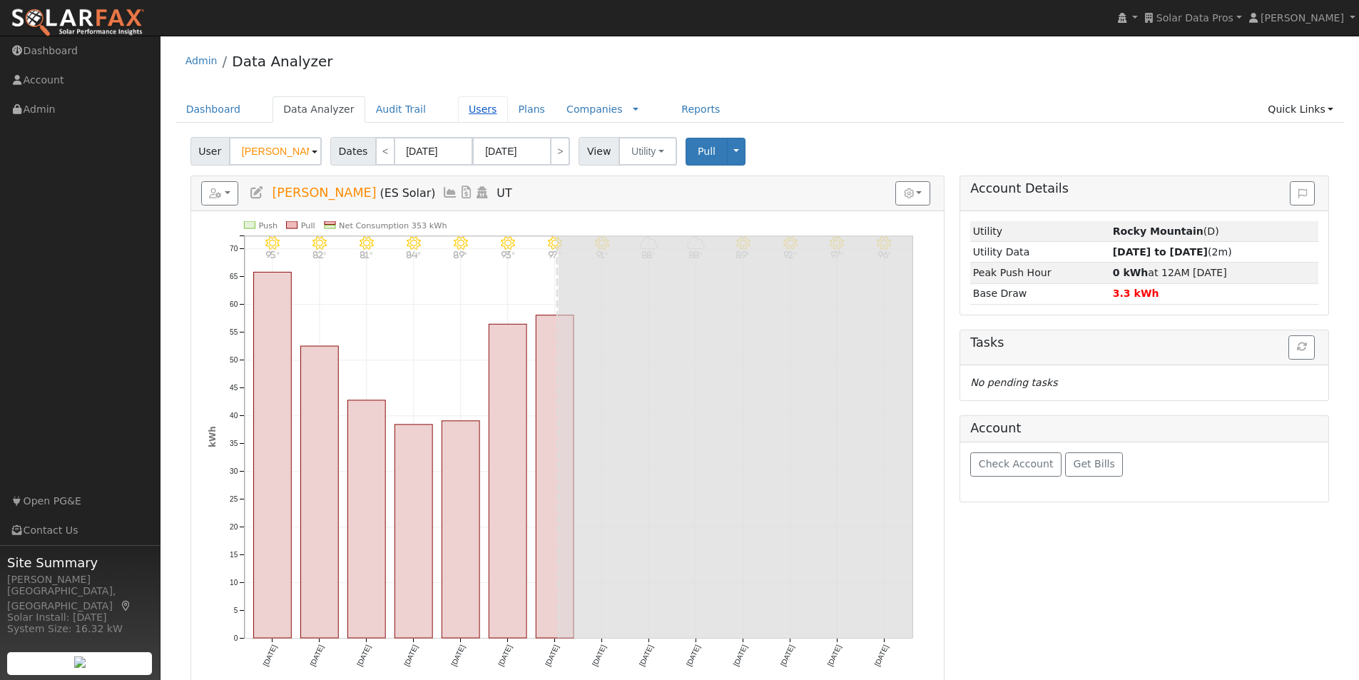
click at [458, 108] on link "Users" at bounding box center [483, 109] width 50 height 26
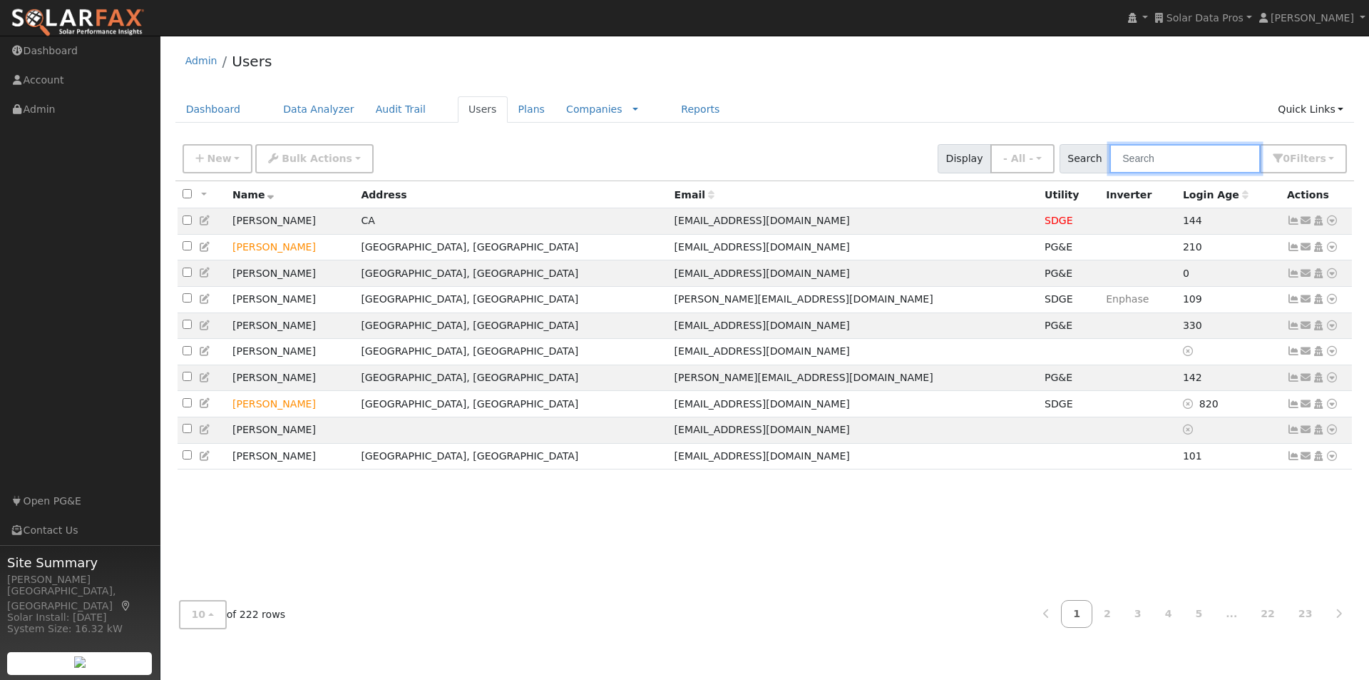
drag, startPoint x: 1216, startPoint y: 148, endPoint x: 1192, endPoint y: 140, distance: 25.3
click at [1215, 148] on input "text" at bounding box center [1185, 158] width 151 height 29
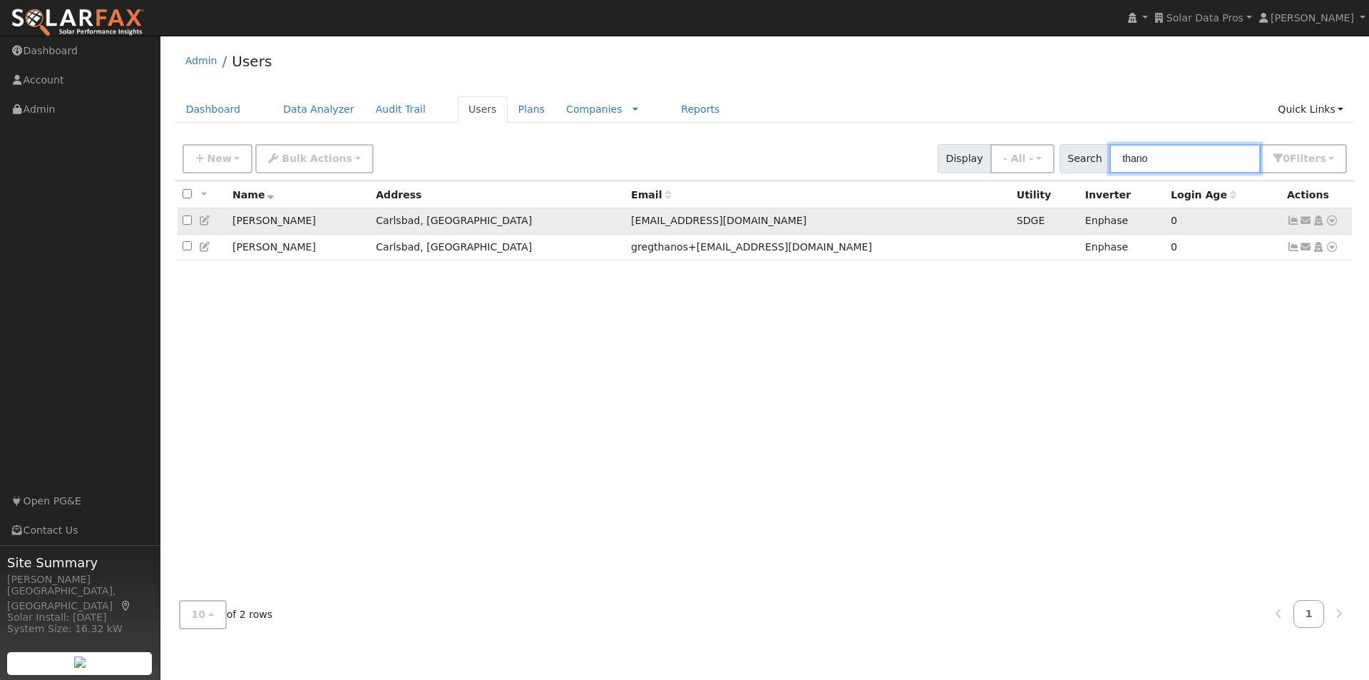
type input "thano"
click at [1291, 223] on icon at bounding box center [1293, 220] width 13 height 10
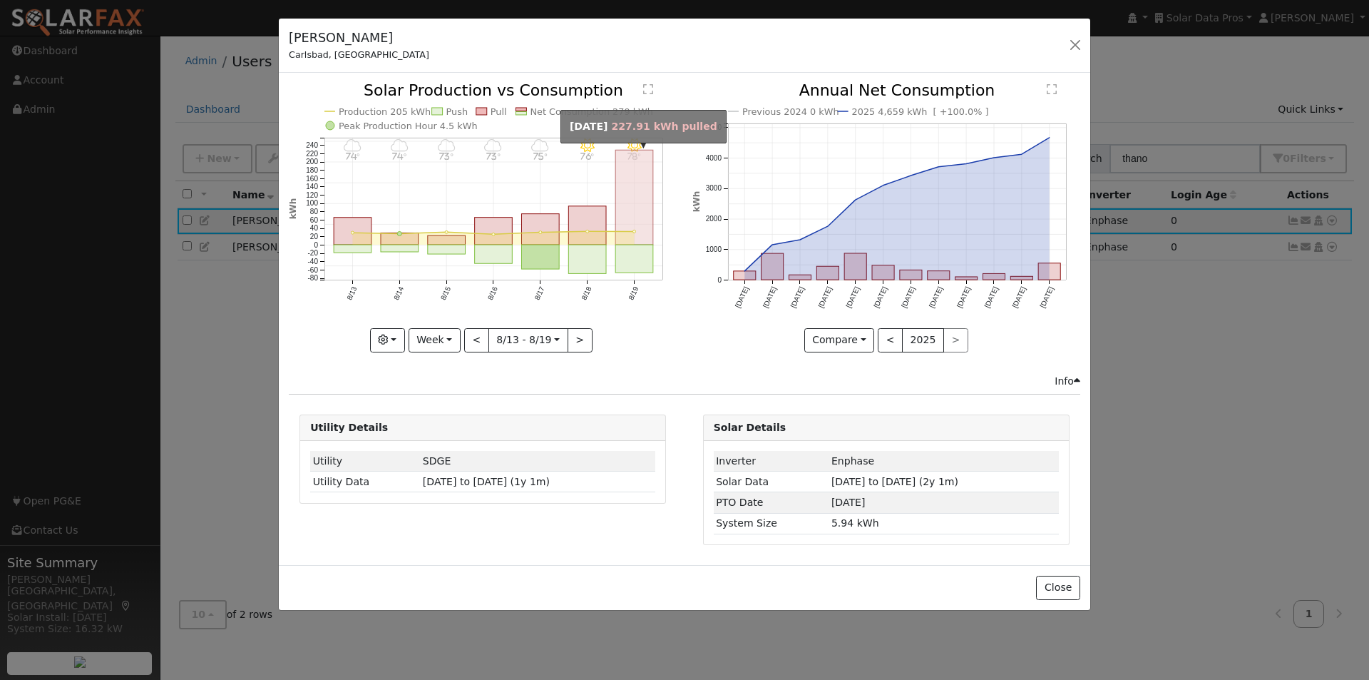
click at [625, 193] on rect "onclick=""" at bounding box center [635, 197] width 38 height 95
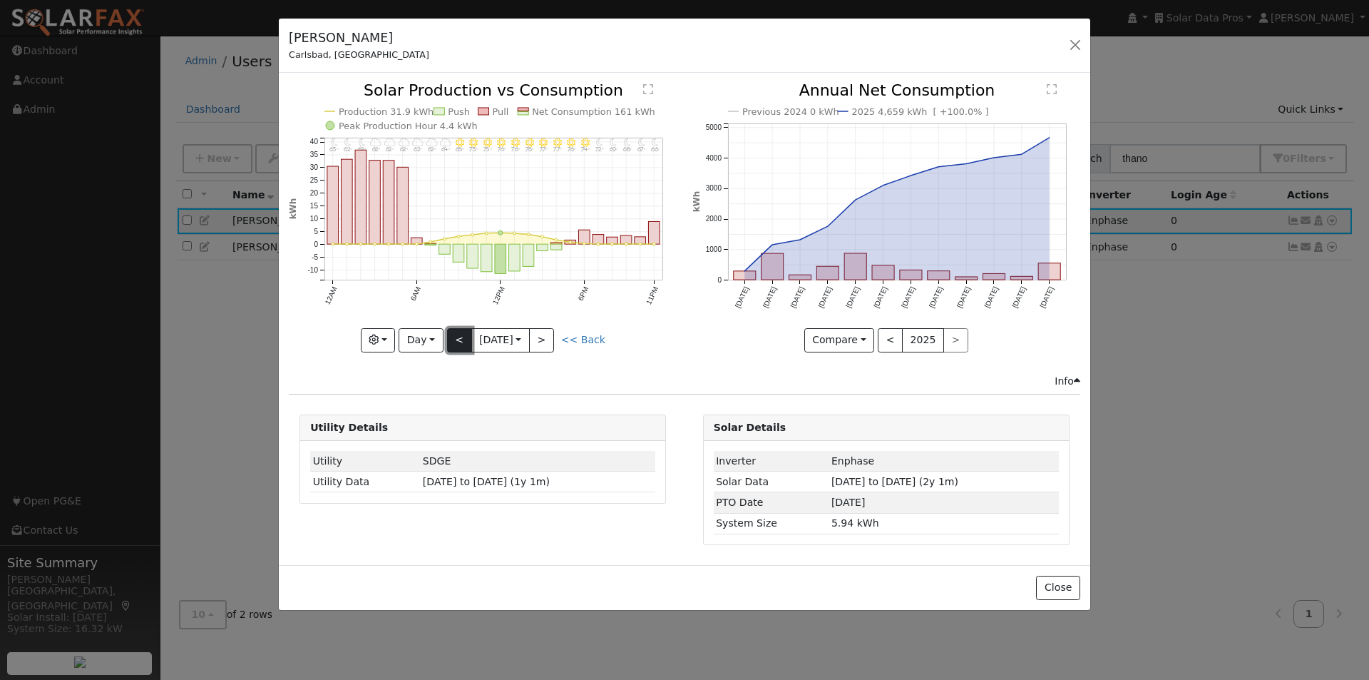
click at [456, 337] on button "<" at bounding box center [459, 340] width 25 height 24
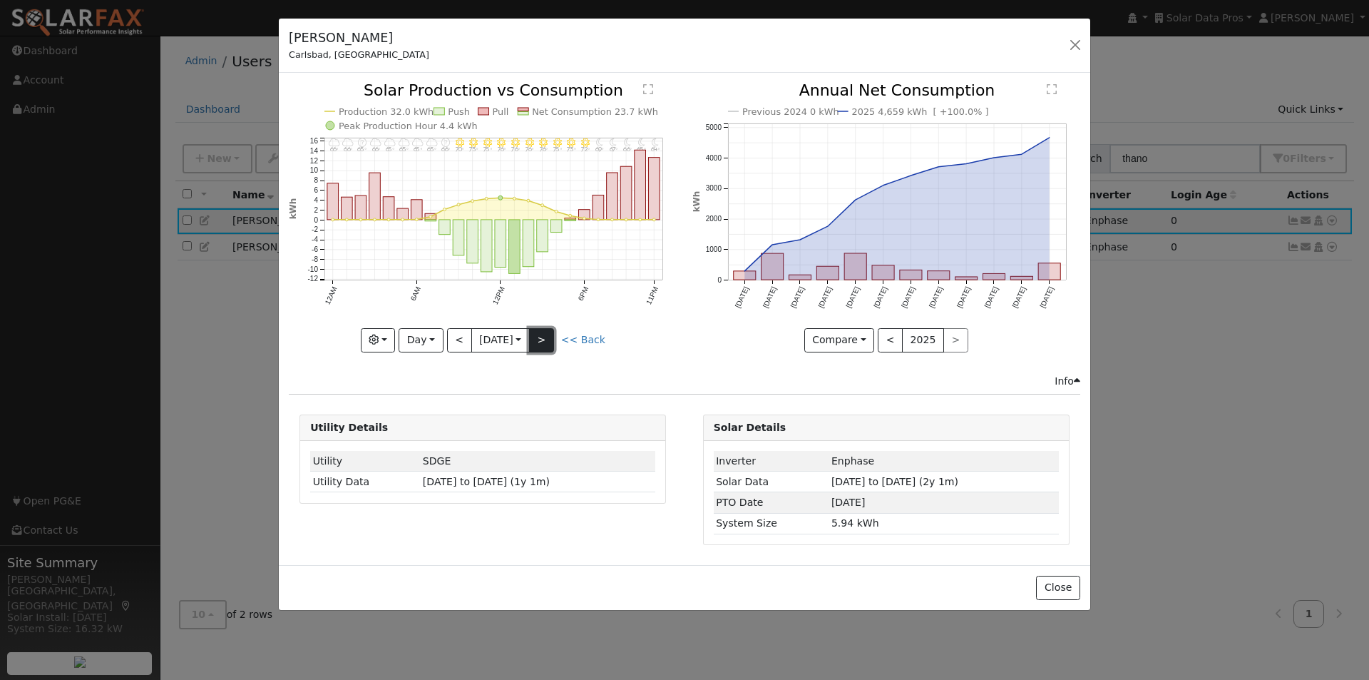
click at [551, 336] on button ">" at bounding box center [541, 340] width 25 height 24
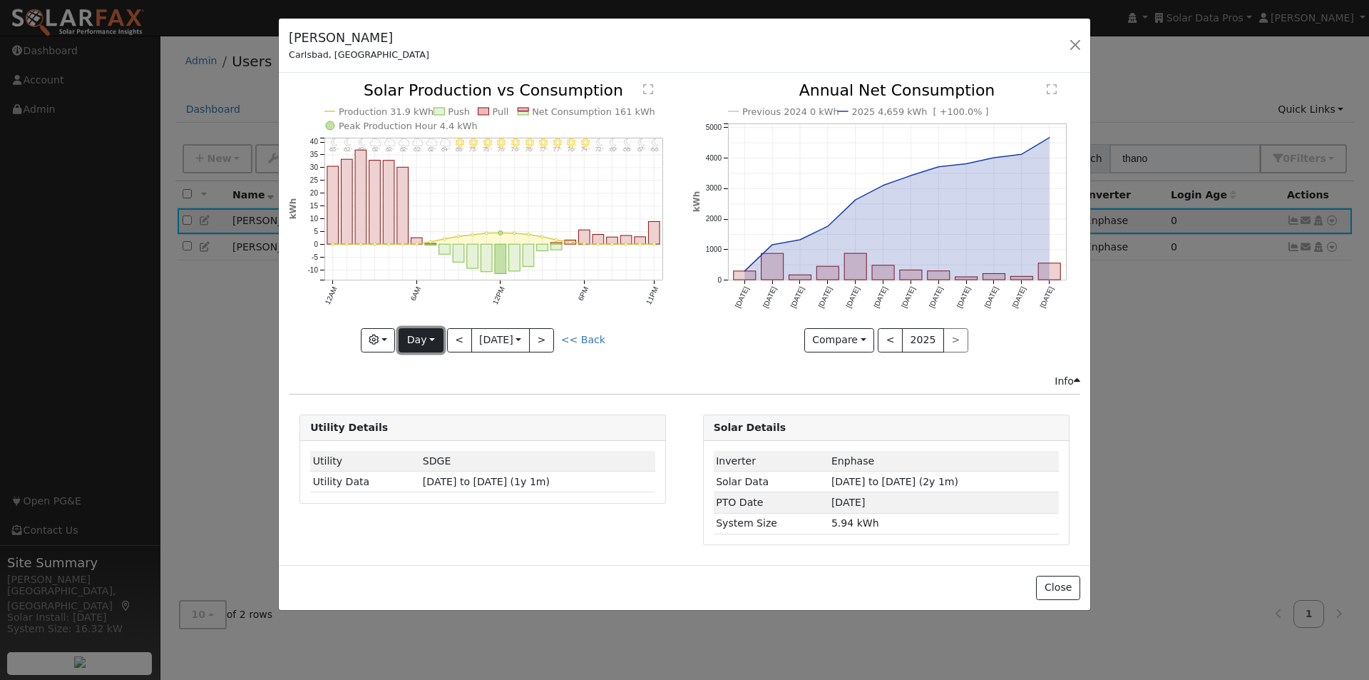
click at [430, 337] on button "Day" at bounding box center [421, 340] width 44 height 24
click at [427, 425] on link "Year" at bounding box center [448, 429] width 99 height 20
type input "[DATE]"
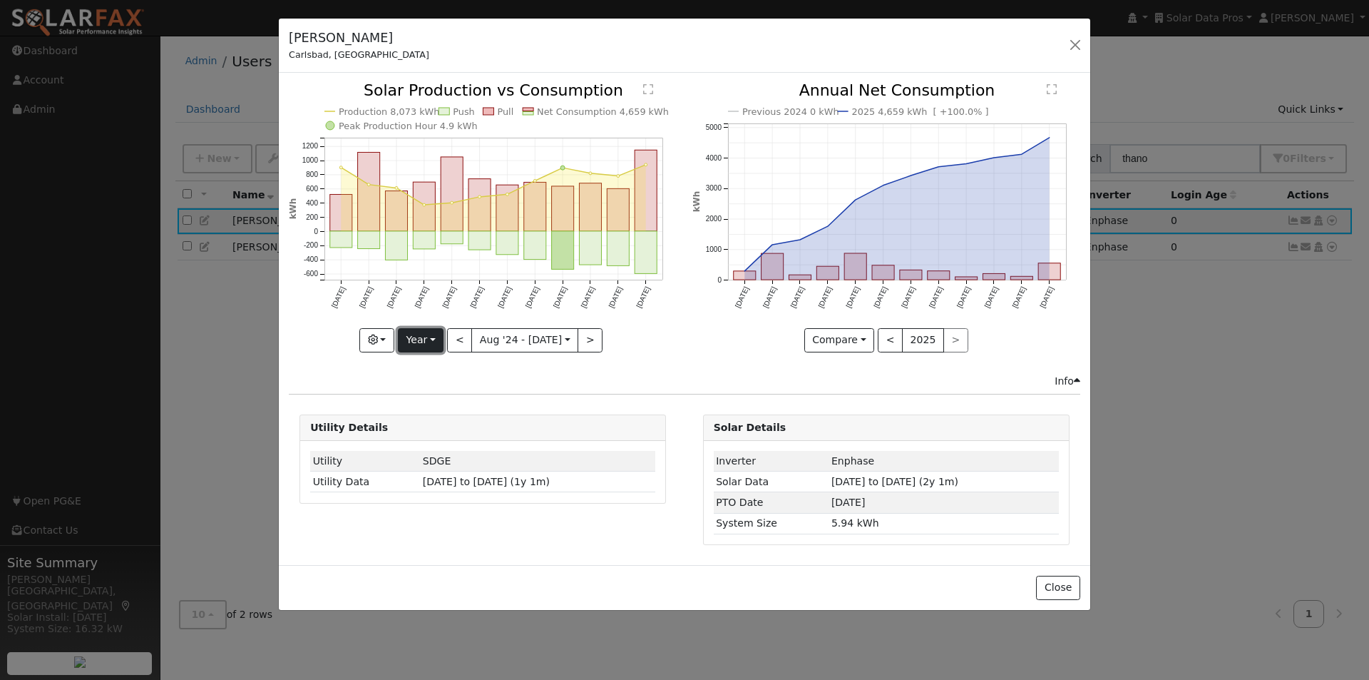
click at [437, 337] on button "Year" at bounding box center [421, 340] width 46 height 24
drag, startPoint x: 437, startPoint y: 449, endPoint x: 452, endPoint y: 436, distance: 19.7
click at [438, 448] on link "Custom" at bounding box center [448, 450] width 99 height 20
click at [619, 337] on button "month" at bounding box center [606, 340] width 56 height 24
click at [600, 392] on link "Day" at bounding box center [628, 389] width 99 height 20
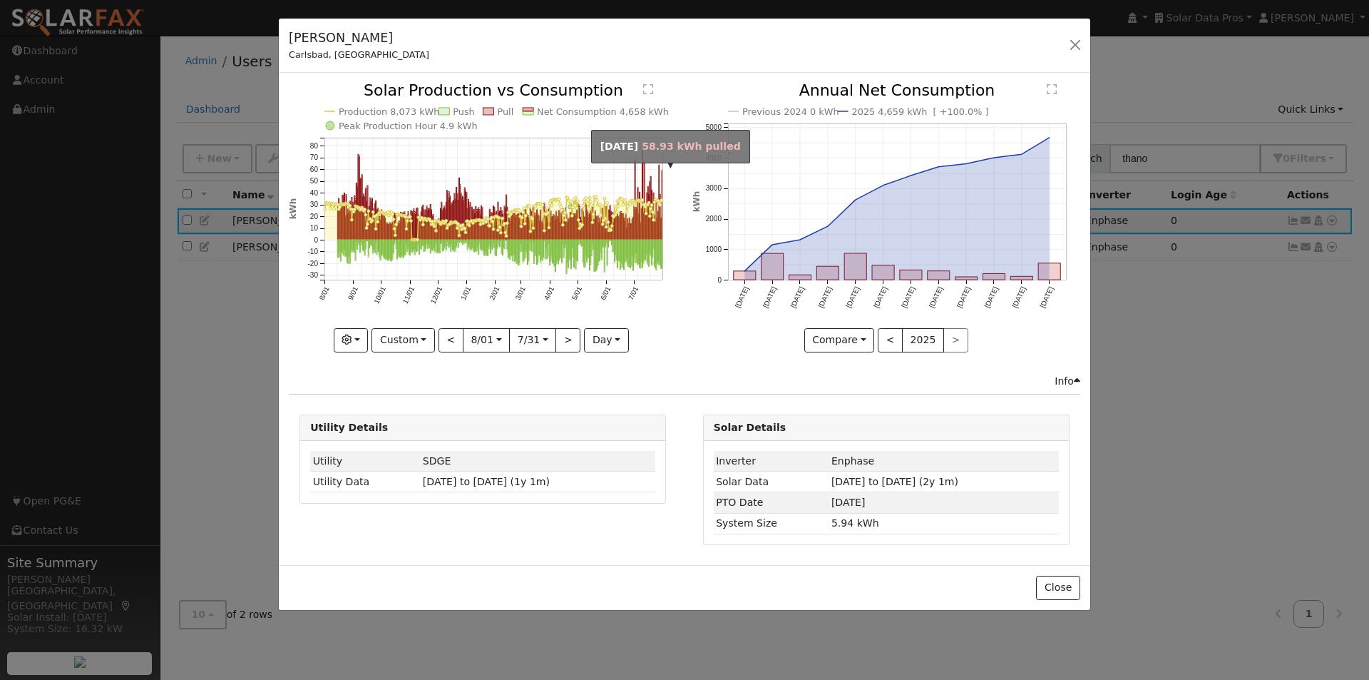
click at [662, 177] on rect "onclick=""" at bounding box center [662, 204] width 1 height 69
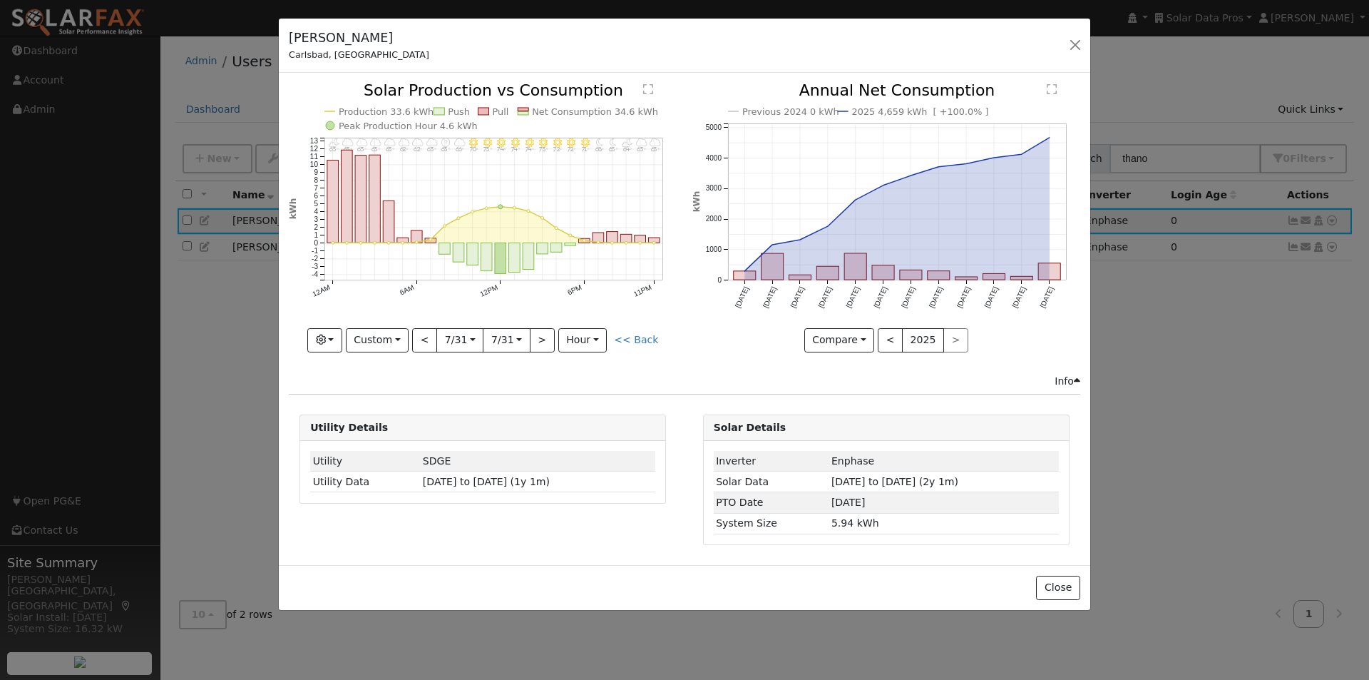
drag, startPoint x: 634, startPoint y: 337, endPoint x: 638, endPoint y: 329, distance: 8.0
click at [634, 336] on link "<< Back" at bounding box center [636, 339] width 44 height 11
type input "2024-08-01"
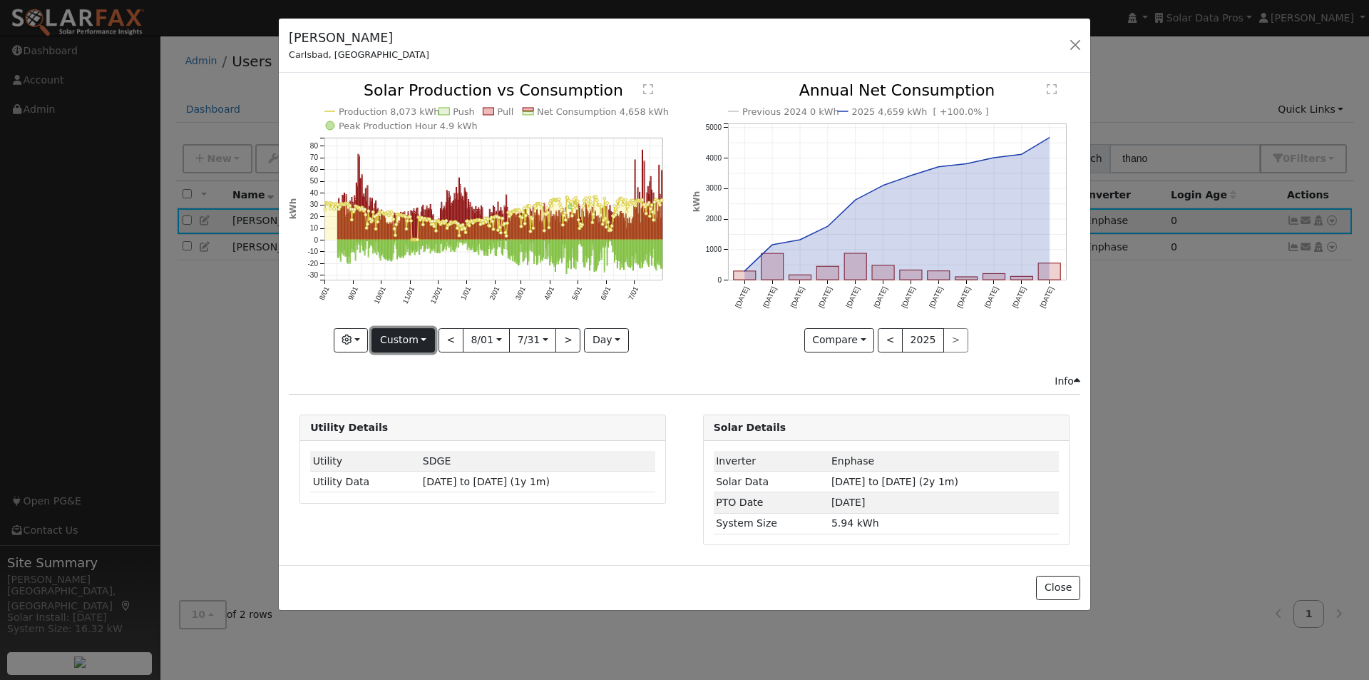
click at [419, 335] on button "Custom" at bounding box center [403, 340] width 63 height 24
click at [399, 429] on link "Year" at bounding box center [421, 429] width 99 height 20
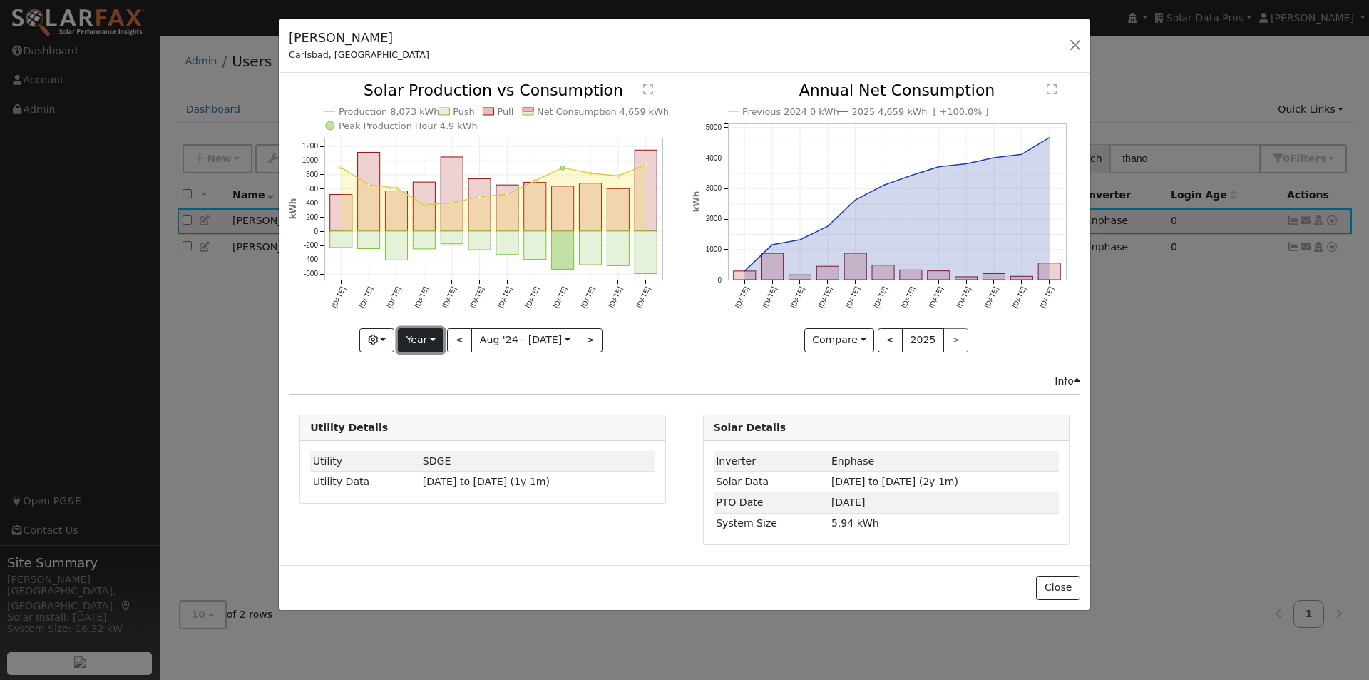
click at [436, 339] on button "Year" at bounding box center [421, 340] width 46 height 24
click at [424, 448] on link "Custom" at bounding box center [448, 450] width 99 height 20
click at [615, 337] on button "month" at bounding box center [606, 340] width 56 height 24
click at [596, 387] on link "Day" at bounding box center [628, 389] width 99 height 20
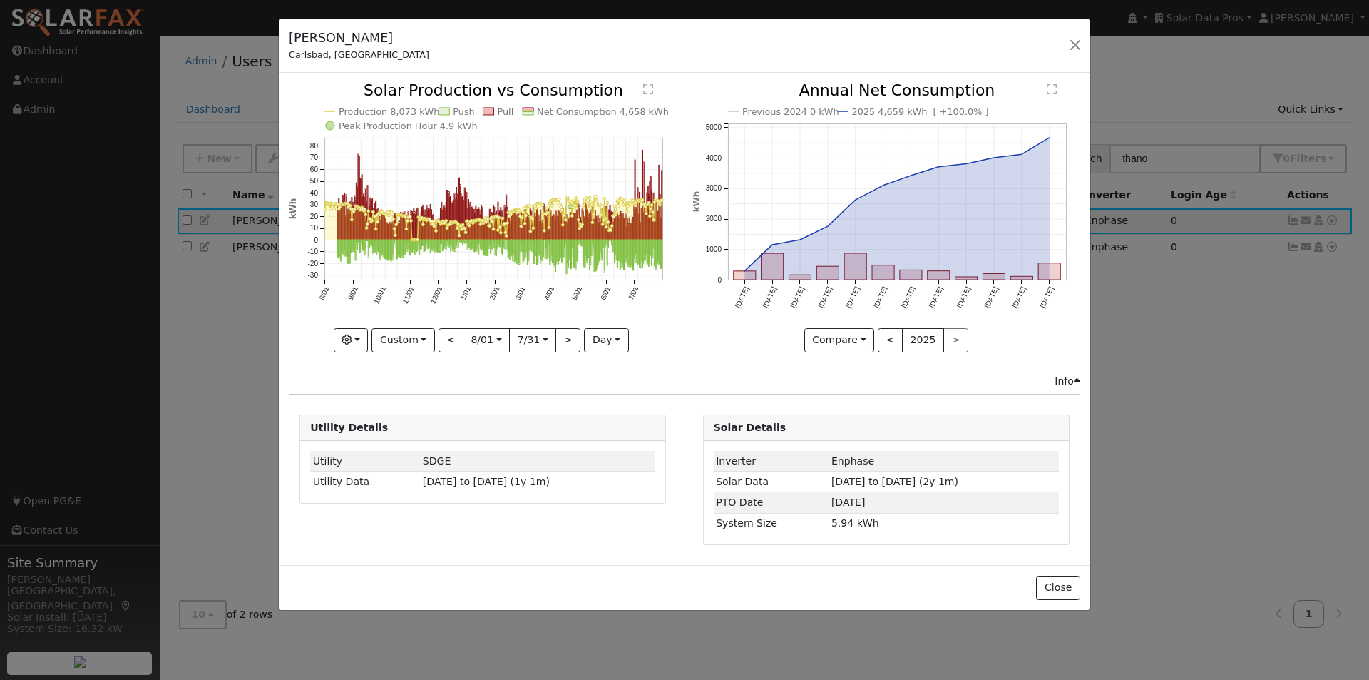
click at [649, 88] on text "" at bounding box center [648, 88] width 10 height 11
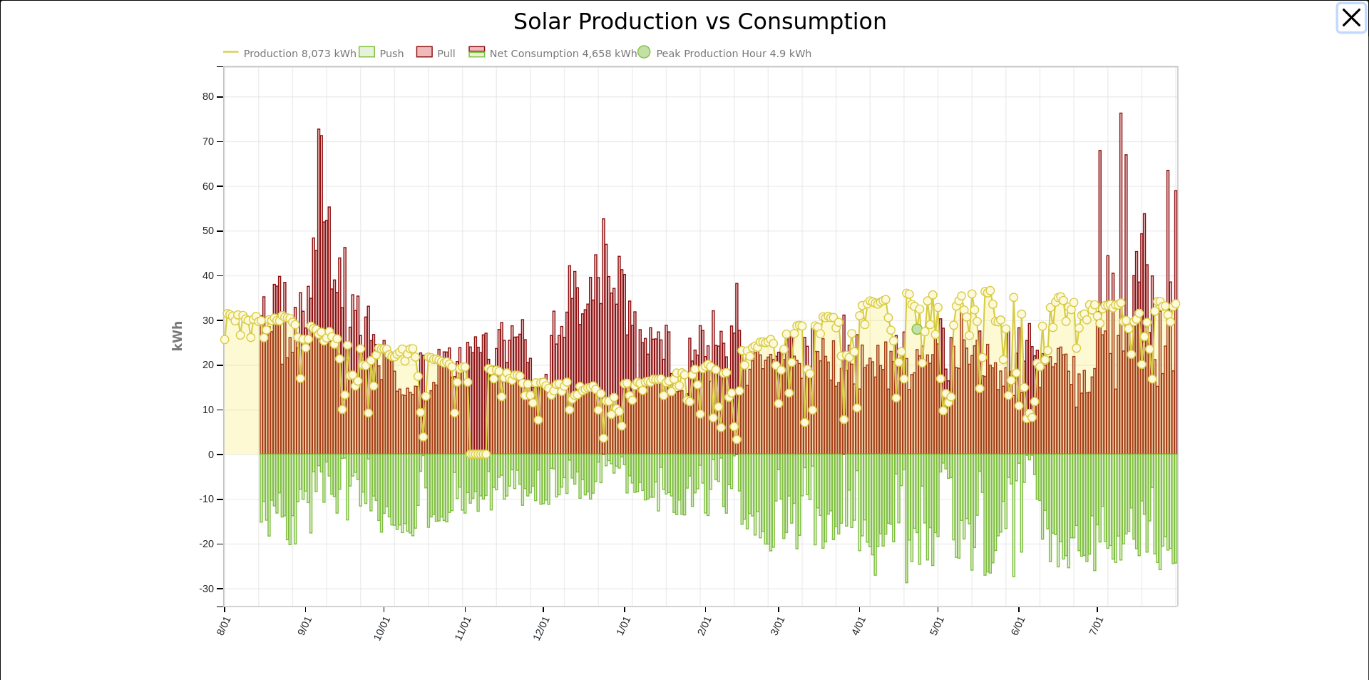
click at [1340, 11] on button "button" at bounding box center [1352, 17] width 27 height 27
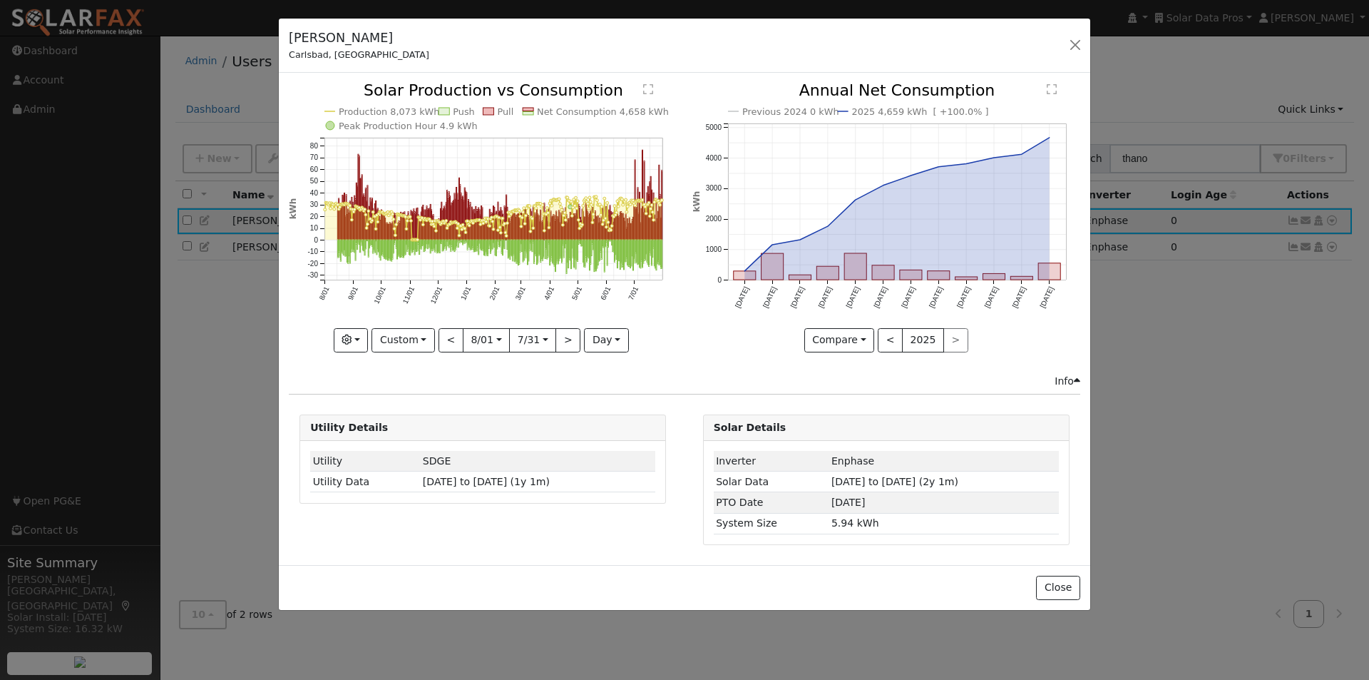
click at [648, 87] on text "" at bounding box center [648, 88] width 10 height 11
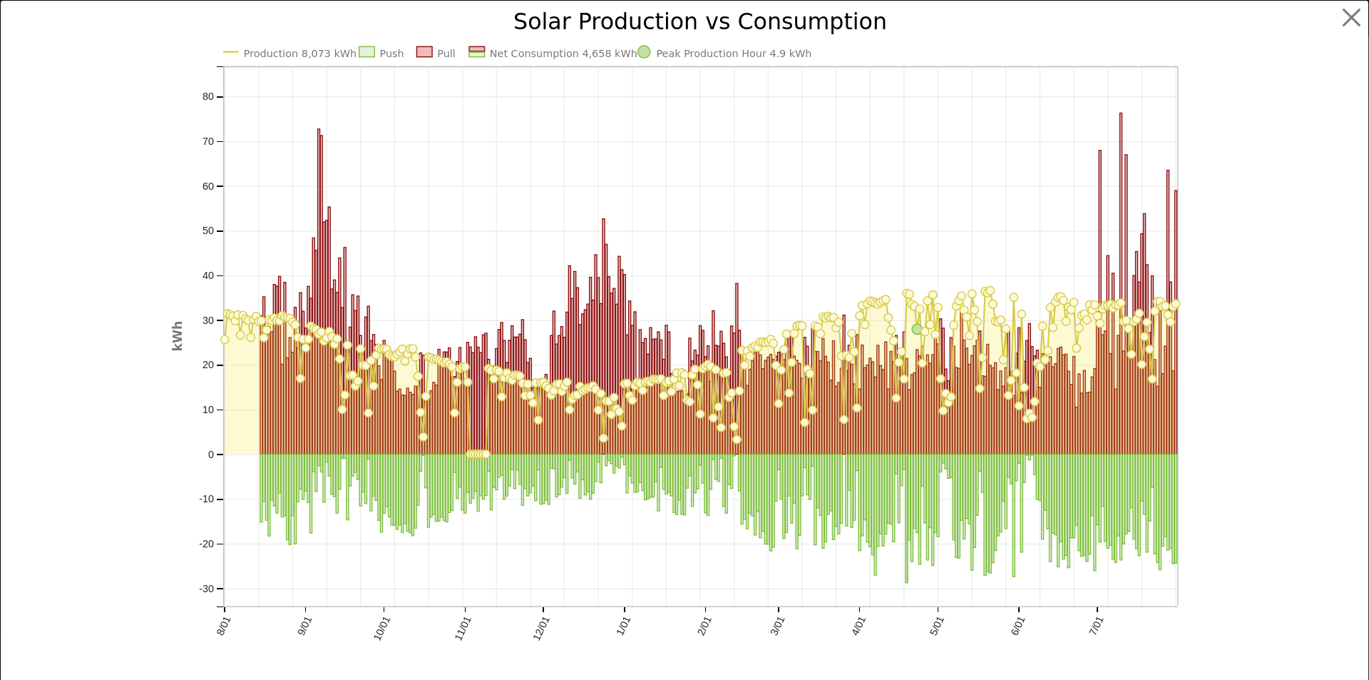
click at [257, 53] on text "Production 8,073 kWh" at bounding box center [299, 53] width 113 height 11
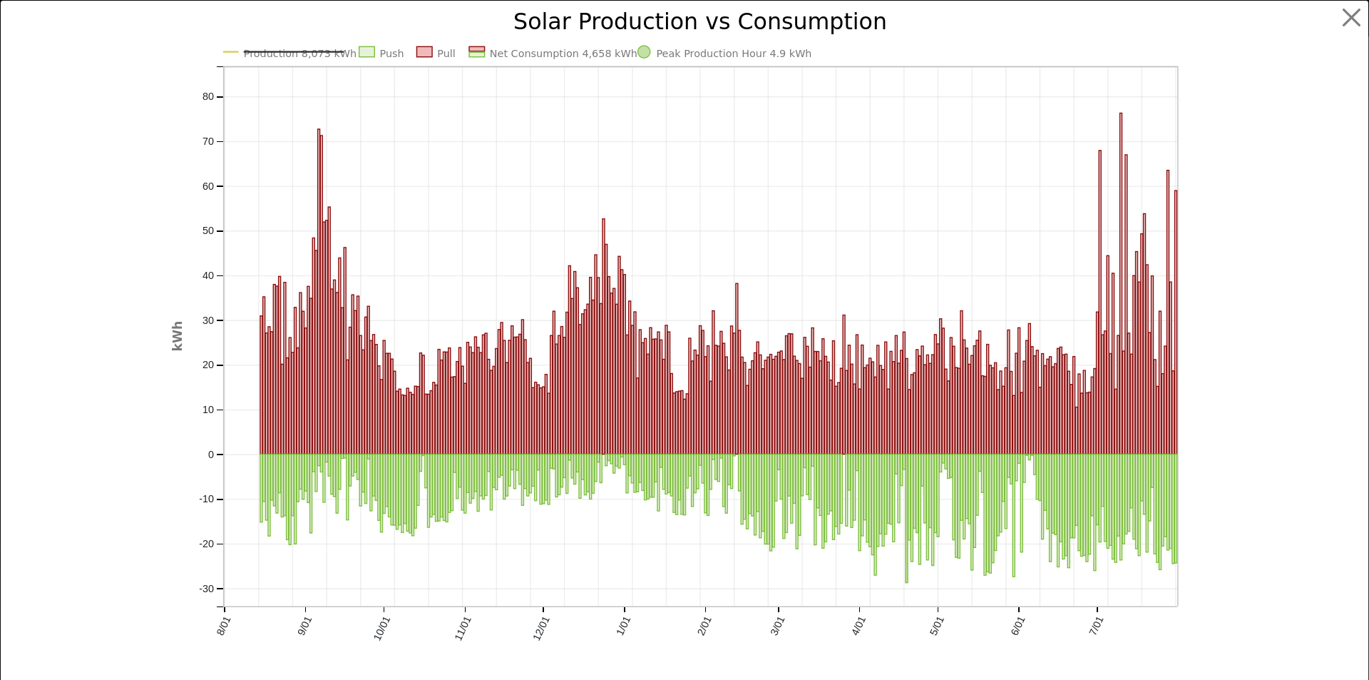
click at [264, 53] on text "Production 8,073 kWh" at bounding box center [299, 53] width 113 height 11
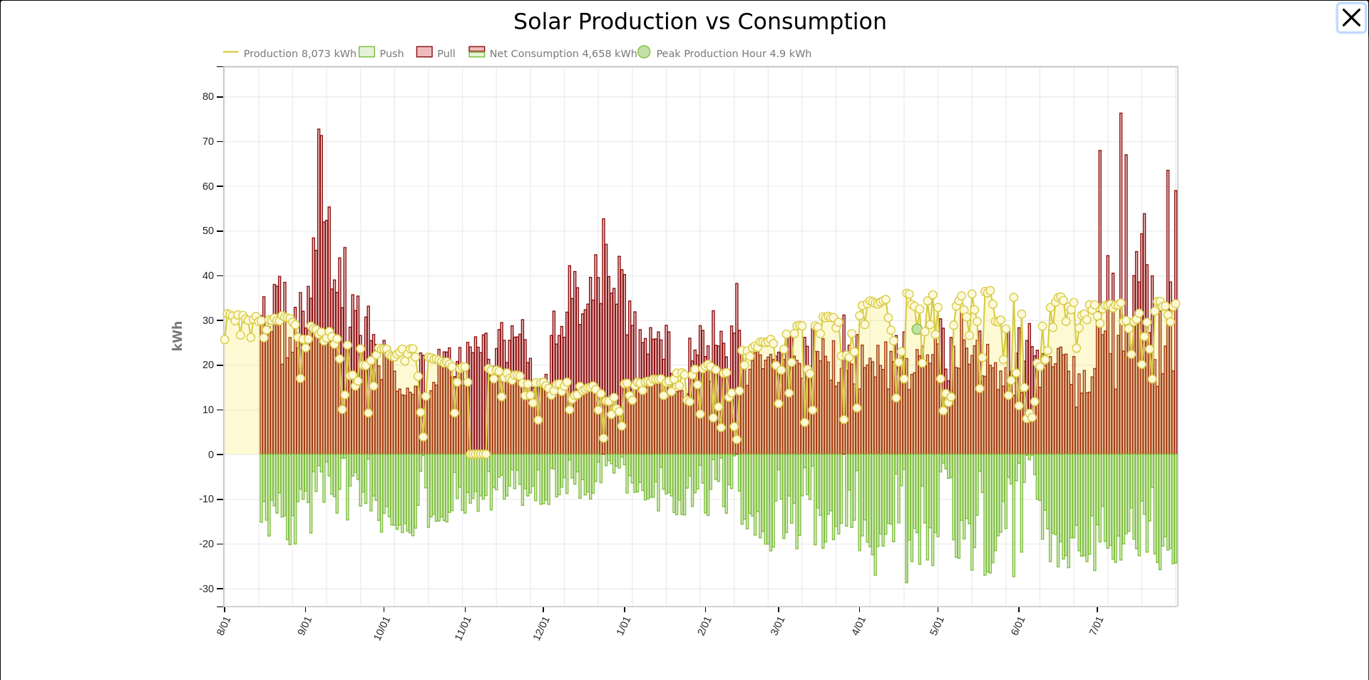
click at [1339, 16] on button "button" at bounding box center [1352, 17] width 27 height 27
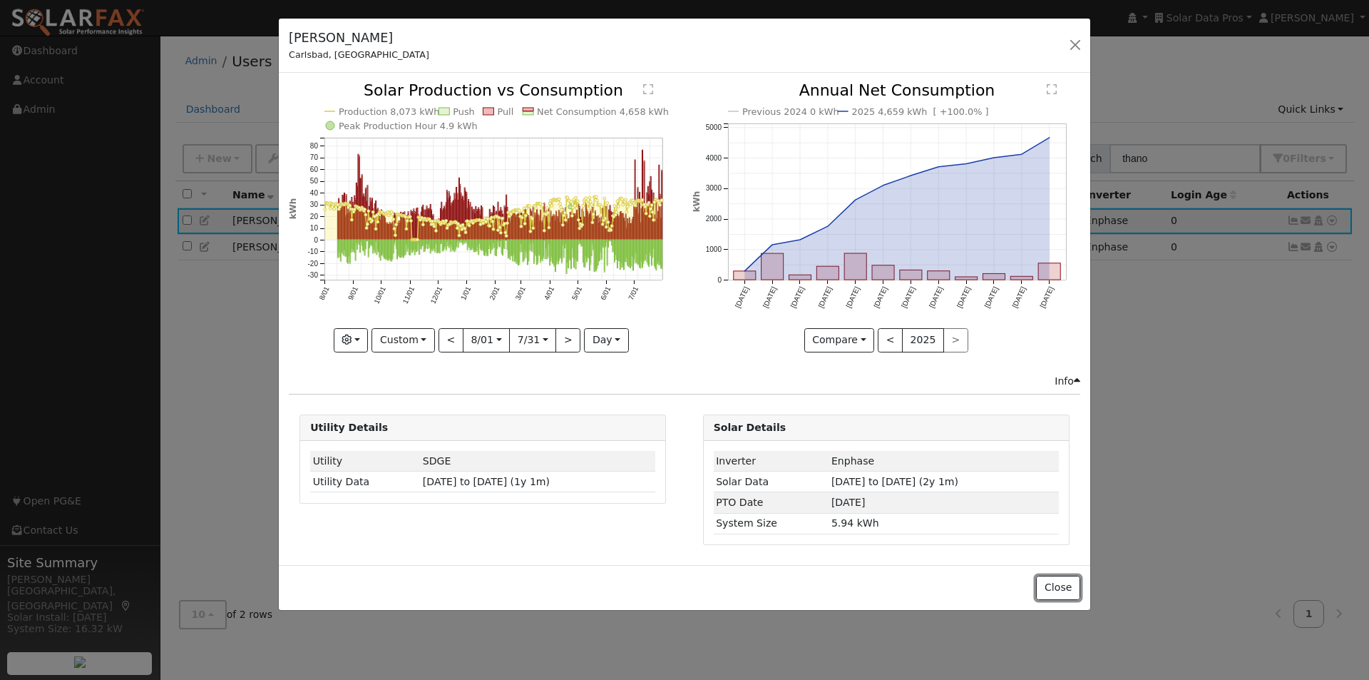
drag, startPoint x: 1059, startPoint y: 585, endPoint x: 939, endPoint y: 438, distance: 190.0
click at [1056, 576] on button "Close" at bounding box center [1058, 588] width 44 height 24
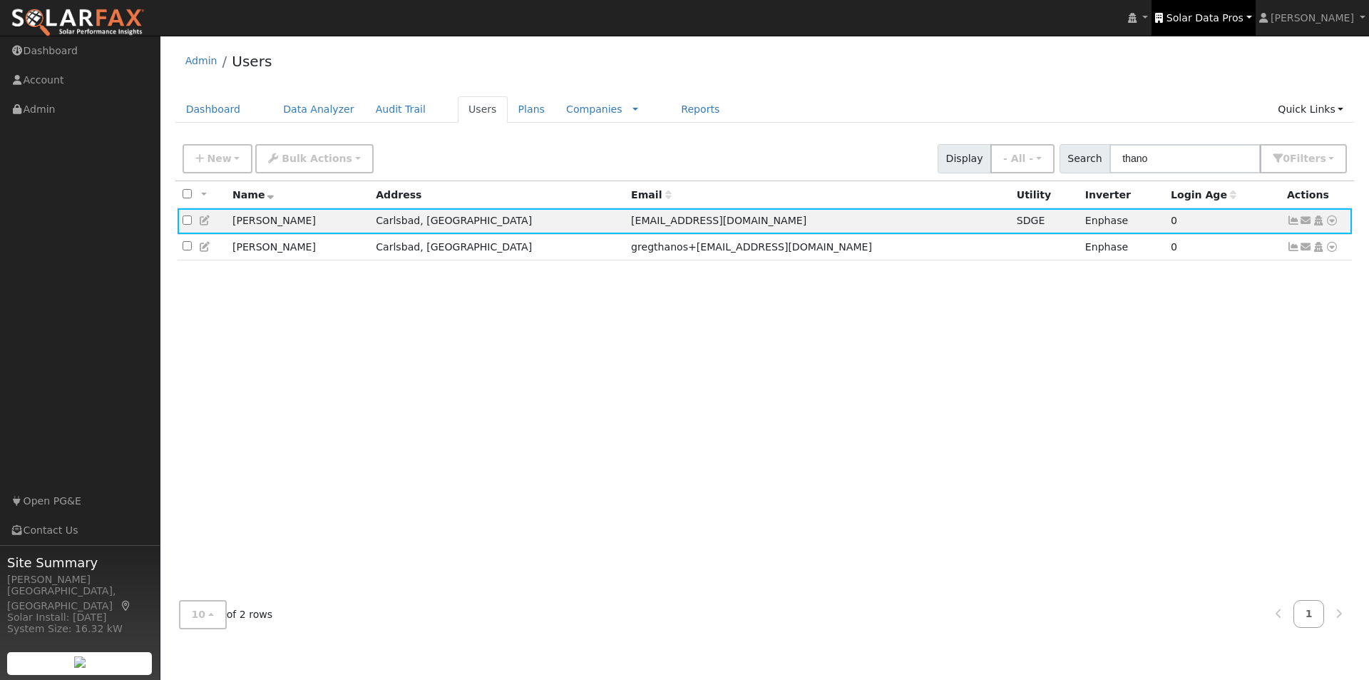
click at [1235, 16] on span "Solar Data Pros" at bounding box center [1205, 17] width 77 height 11
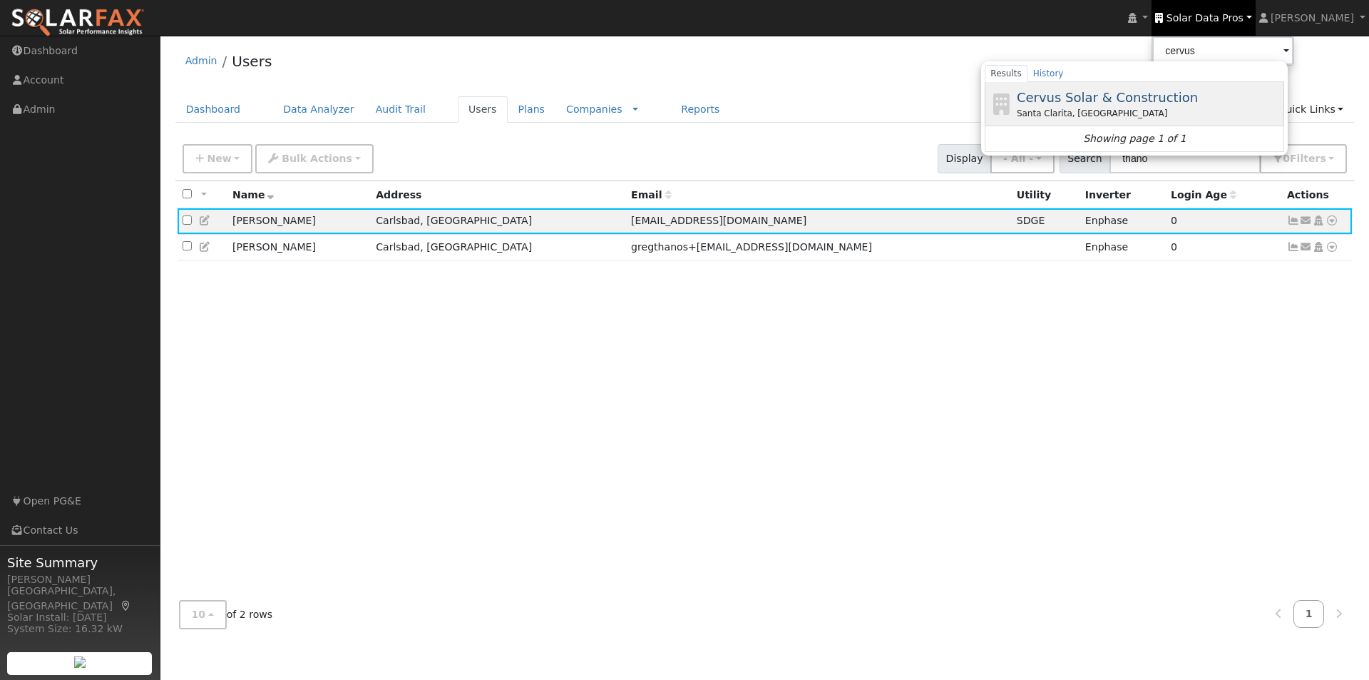
click at [1101, 97] on span "Cervus Solar & Construction" at bounding box center [1107, 97] width 181 height 15
type input "Cervus Solar & Construction"
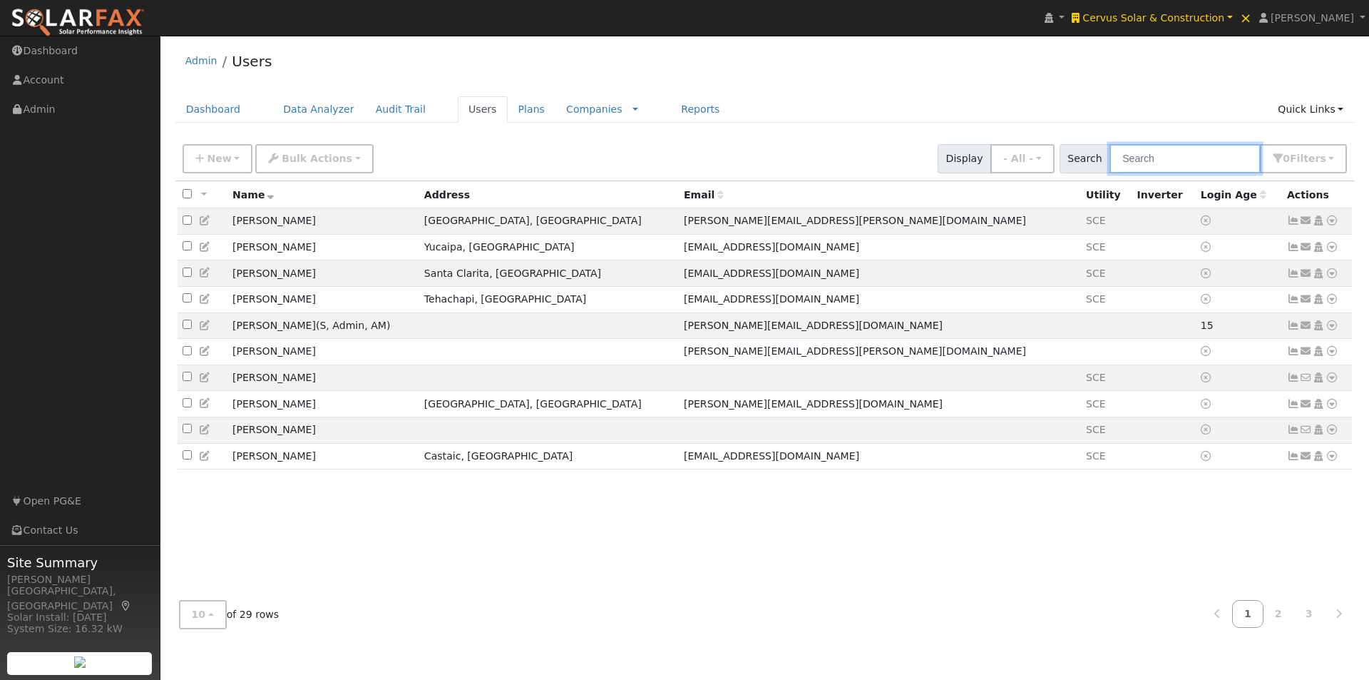
click at [1213, 153] on input "text" at bounding box center [1185, 158] width 151 height 29
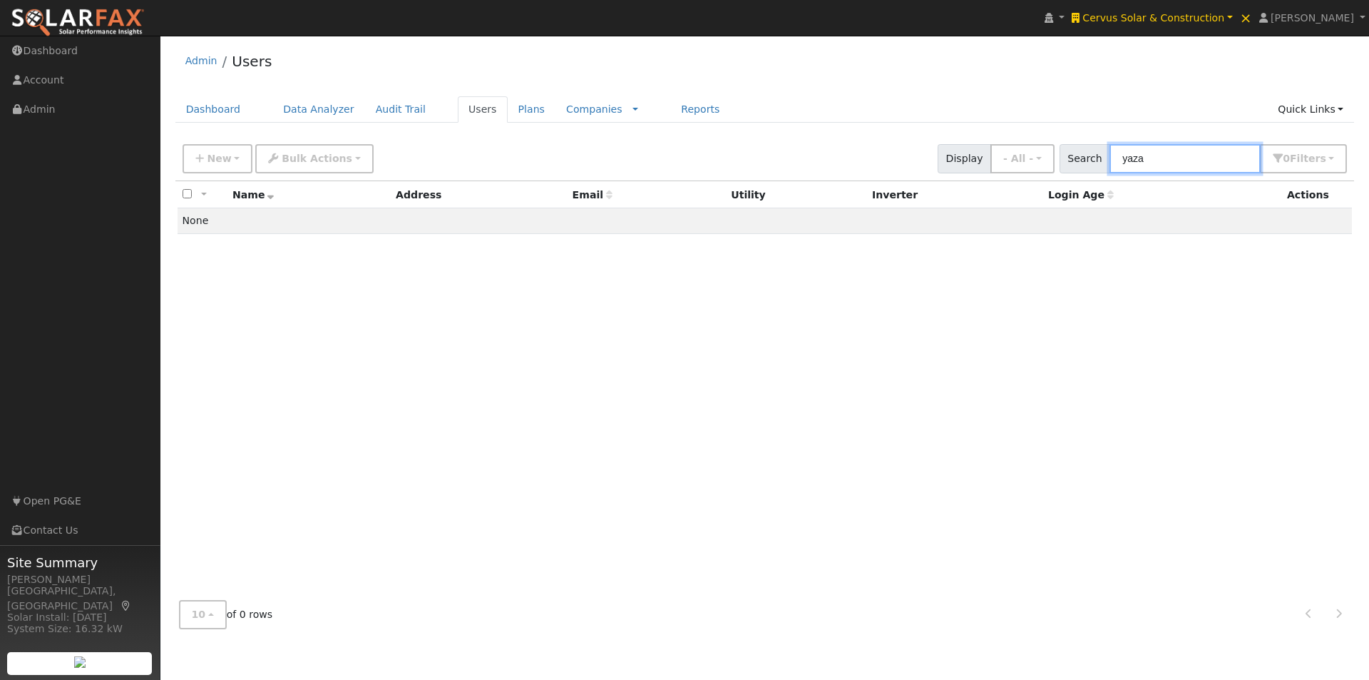
drag, startPoint x: 1206, startPoint y: 163, endPoint x: 1148, endPoint y: 155, distance: 59.0
click at [1148, 155] on input "yaza" at bounding box center [1185, 158] width 151 height 29
type input "y"
